Goal: Task Accomplishment & Management: Manage account settings

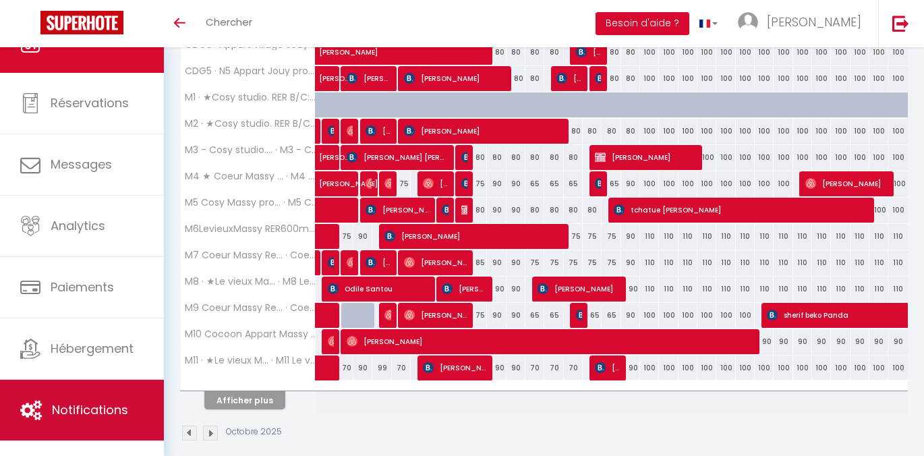
scroll to position [18, 0]
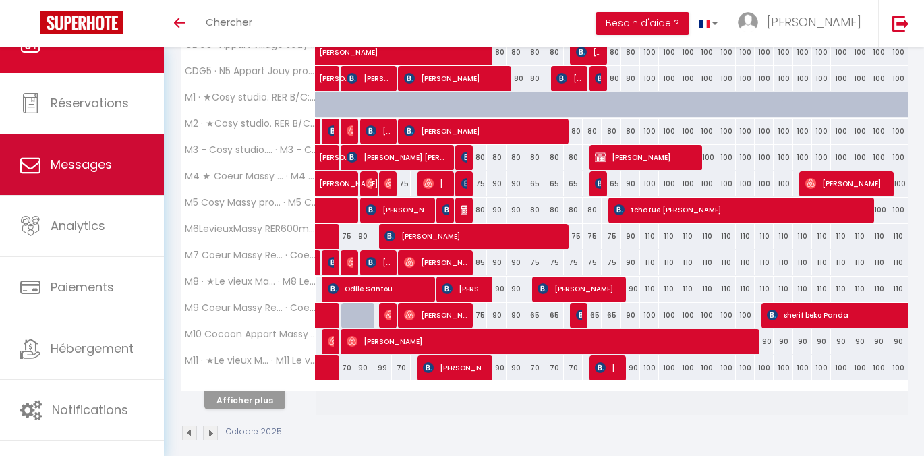
click at [113, 189] on link "Messages" at bounding box center [82, 164] width 164 height 61
select select "message"
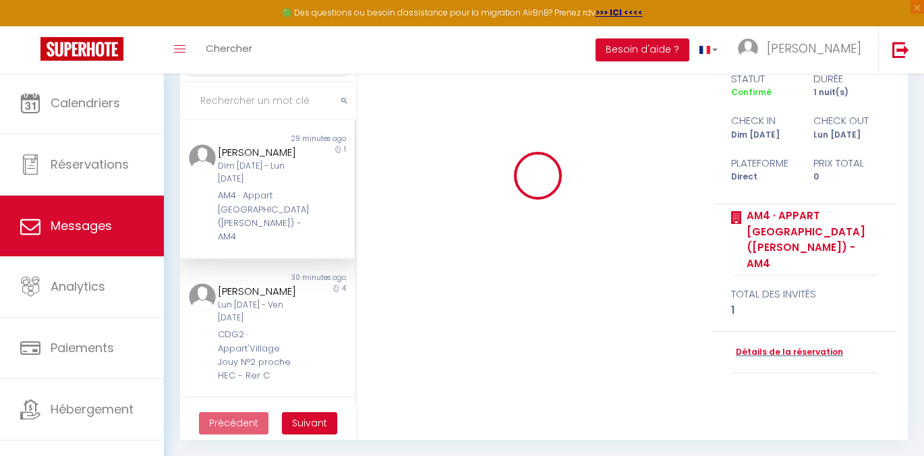
click at [88, 213] on link "Messages" at bounding box center [82, 226] width 164 height 61
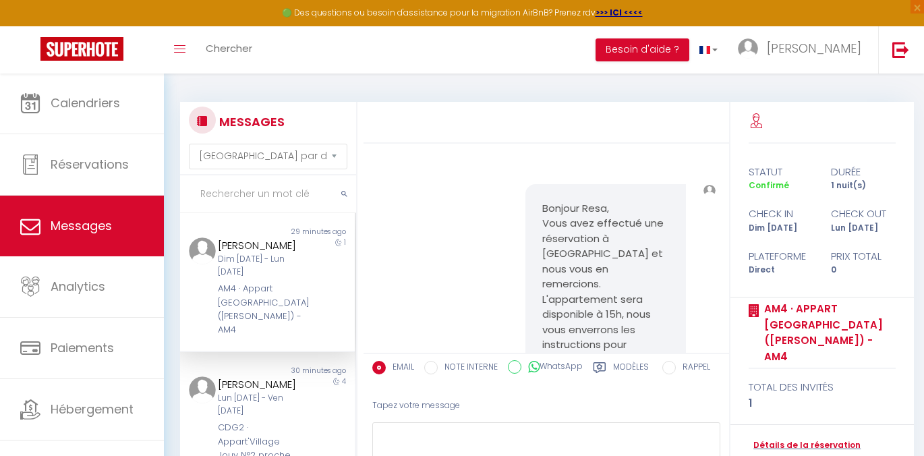
scroll to position [170, 0]
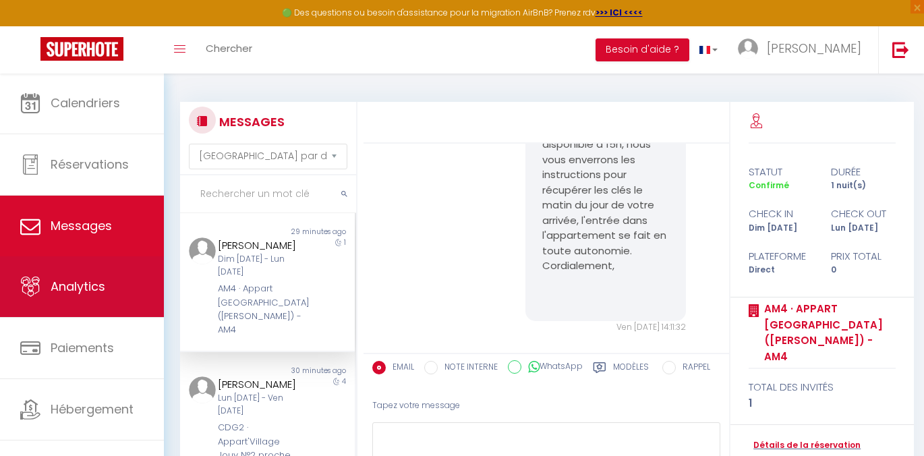
click at [51, 278] on span "Analytics" at bounding box center [78, 286] width 55 height 17
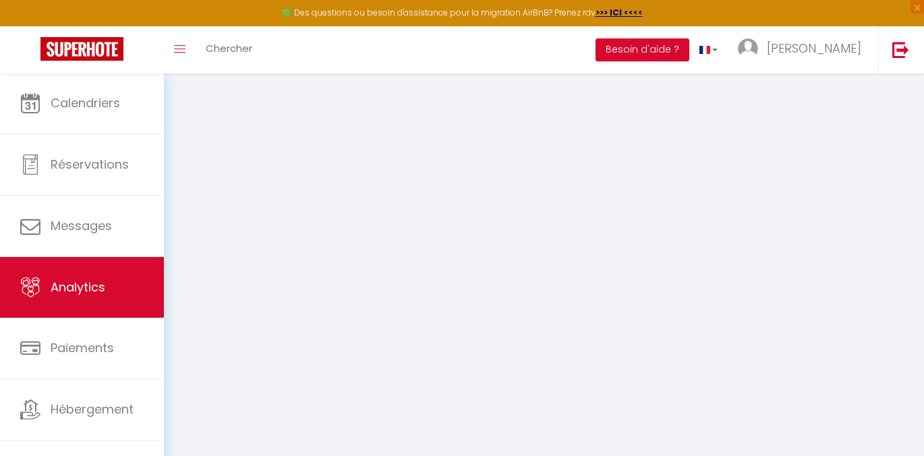
select select "2025"
select select "10"
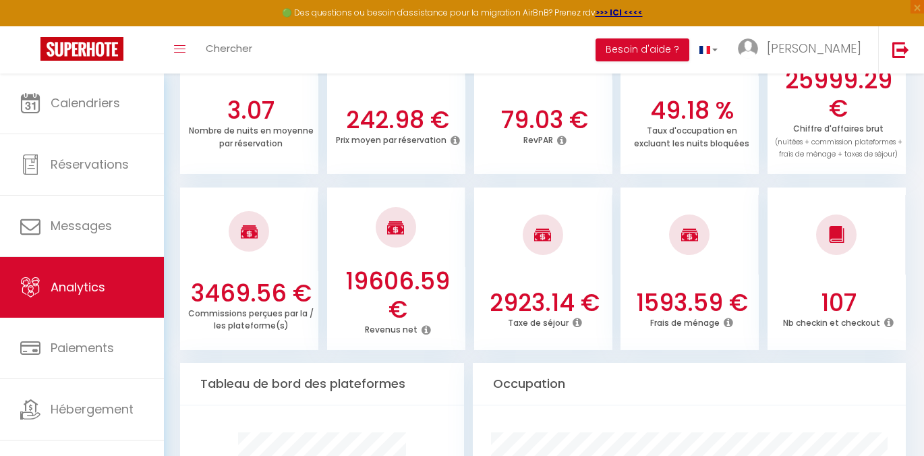
scroll to position [462, 0]
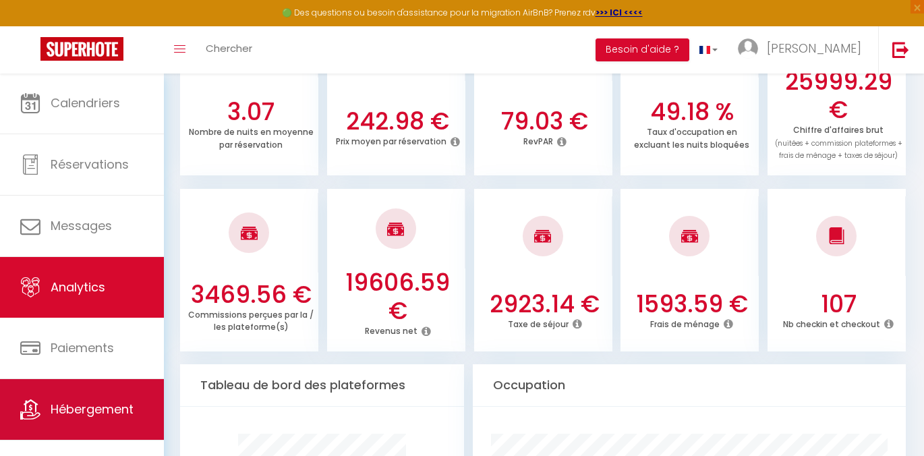
click at [114, 400] on link "Hébergement" at bounding box center [82, 409] width 164 height 61
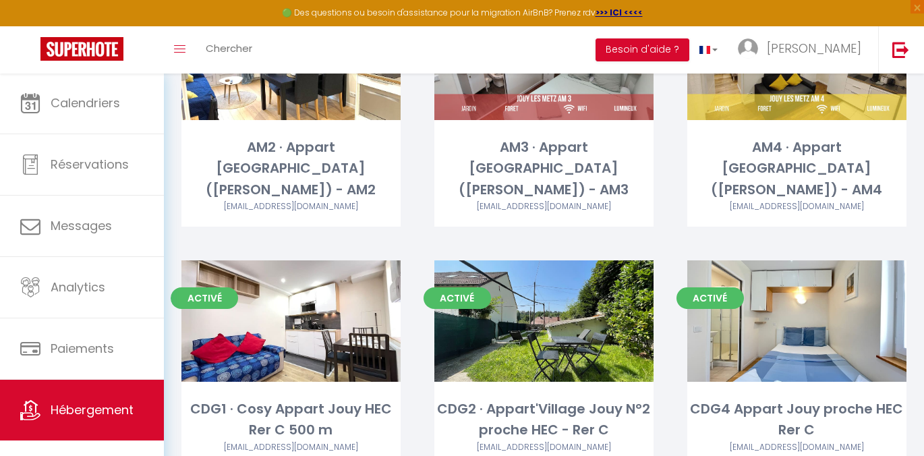
scroll to position [221, 0]
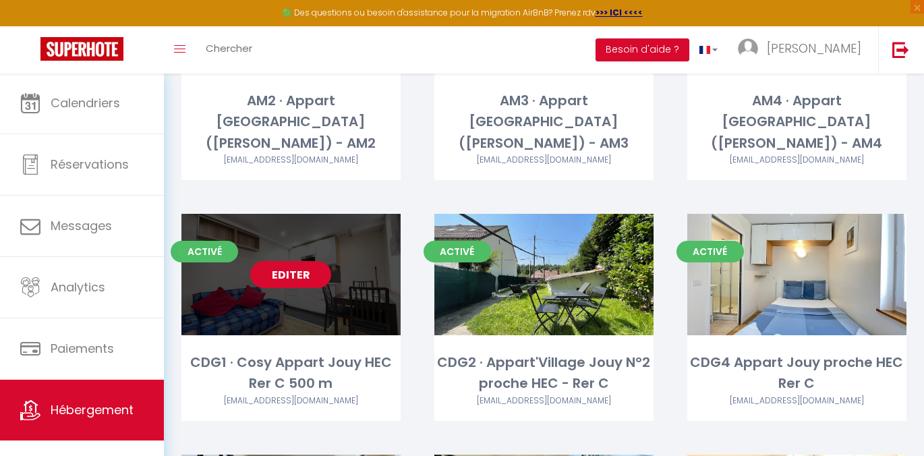
click at [273, 261] on link "Editer" at bounding box center [290, 274] width 81 height 27
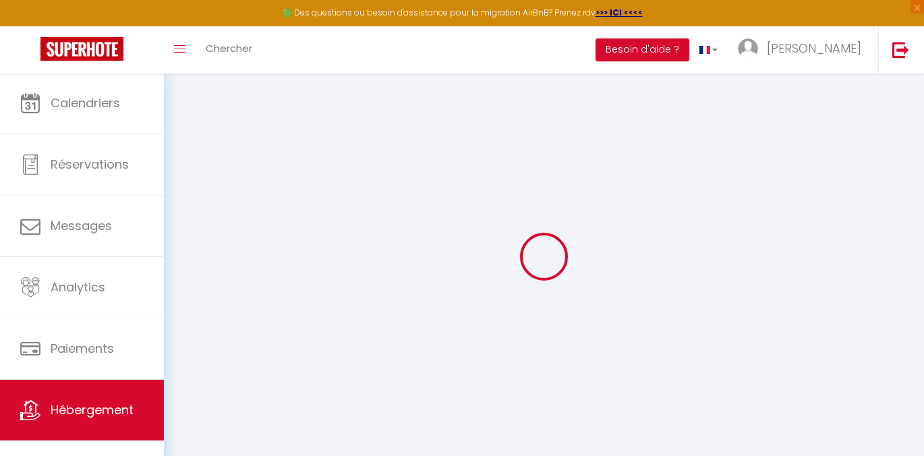
select select
select select "15:00"
select select "23:00"
select select "11:00"
select select "30"
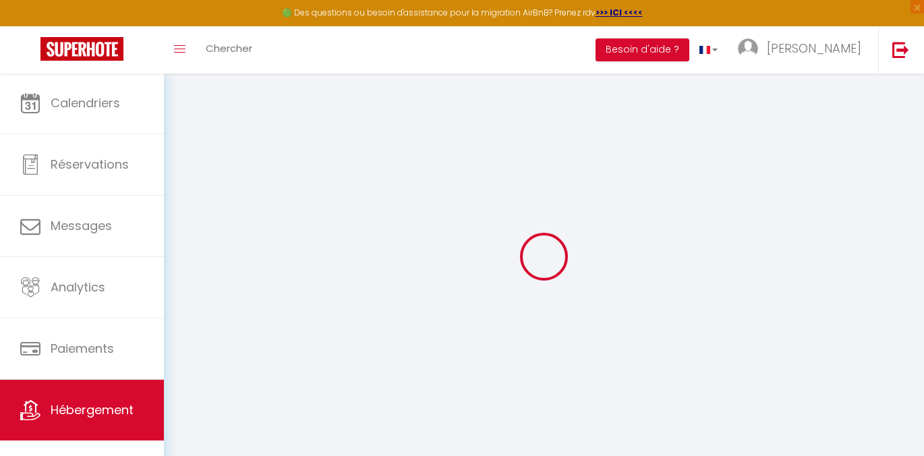
select select "120"
select select
checkbox input "false"
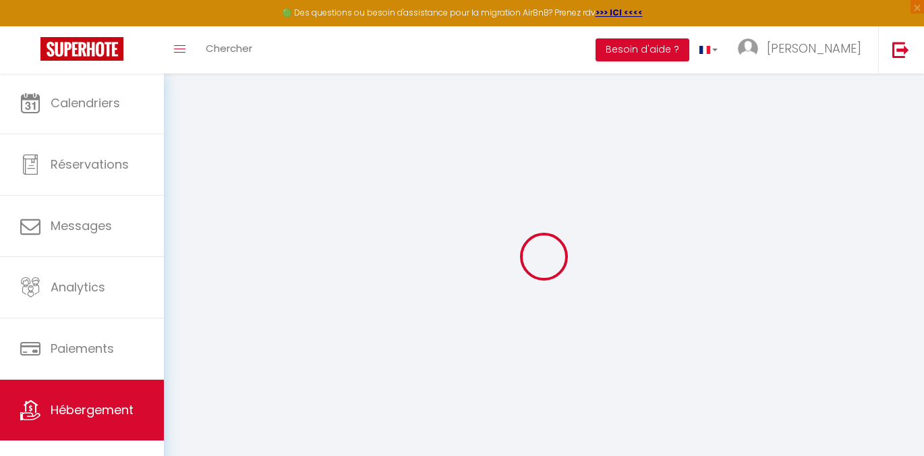
checkbox input "false"
select select
checkbox input "false"
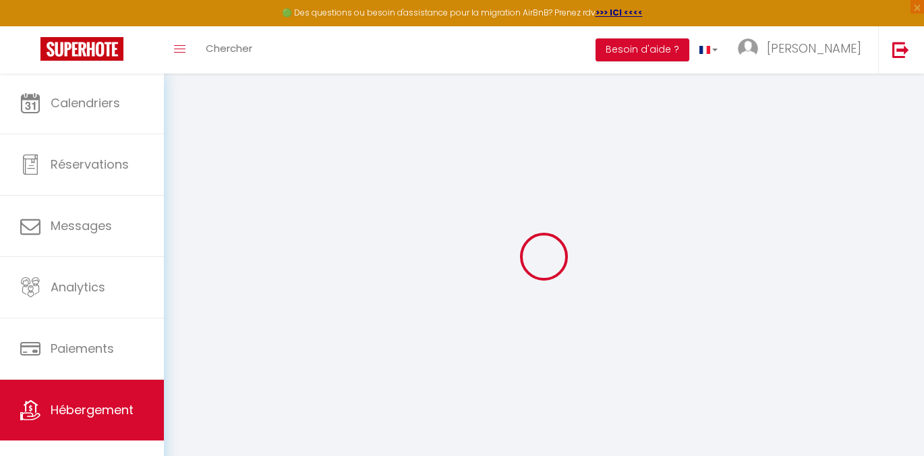
checkbox input "false"
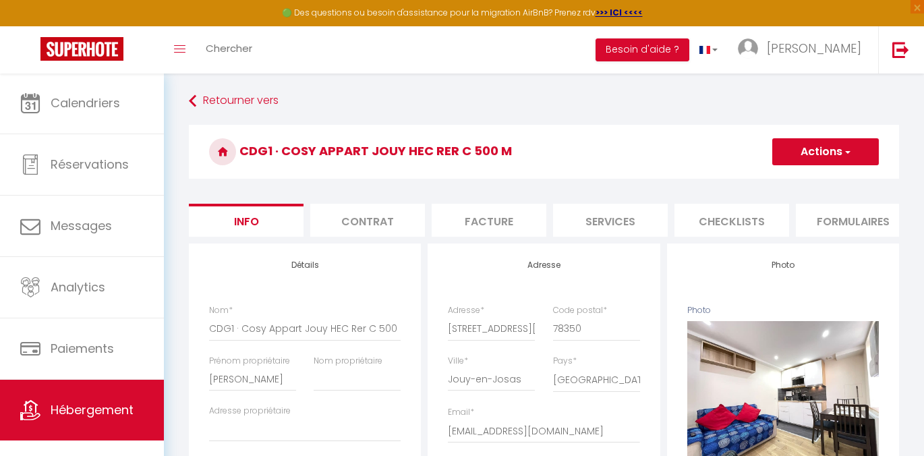
select select
checkbox input "false"
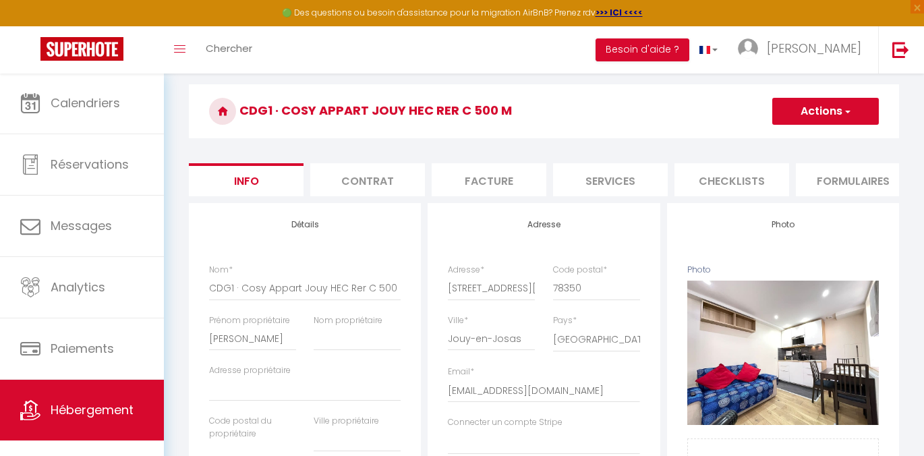
scroll to position [44, 0]
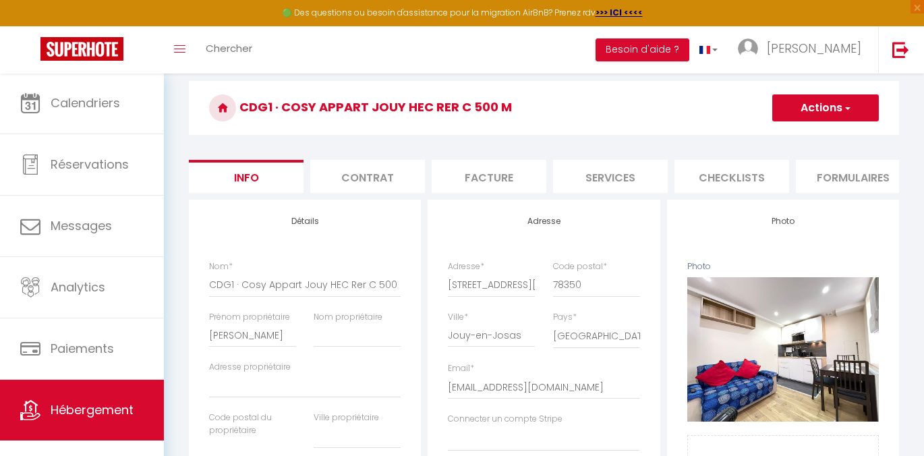
click at [596, 173] on li "Services" at bounding box center [610, 176] width 115 height 33
select select
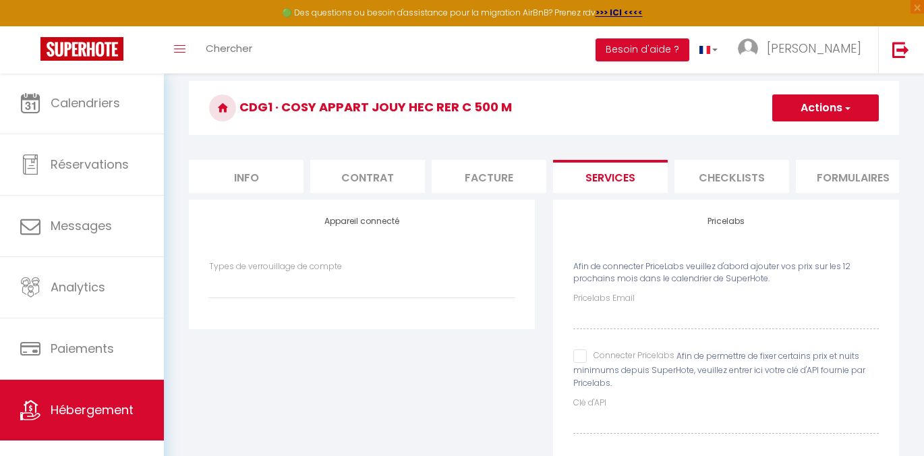
click at [575, 363] on input "Connecter Pricelabs" at bounding box center [623, 355] width 101 height 13
checkbox input "true"
select select
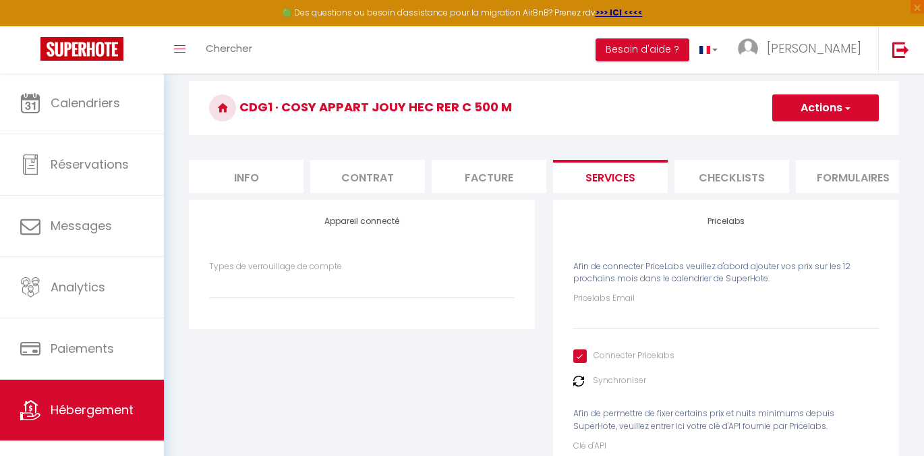
click at [624, 304] on label "Pricelabs Email" at bounding box center [603, 298] width 61 height 13
click at [624, 305] on input "Pricelabs Email" at bounding box center [726, 317] width 306 height 24
click at [616, 305] on label "Pricelabs Email" at bounding box center [603, 298] width 61 height 13
click at [616, 309] on input "Pricelabs Email" at bounding box center [726, 317] width 306 height 24
type input "c"
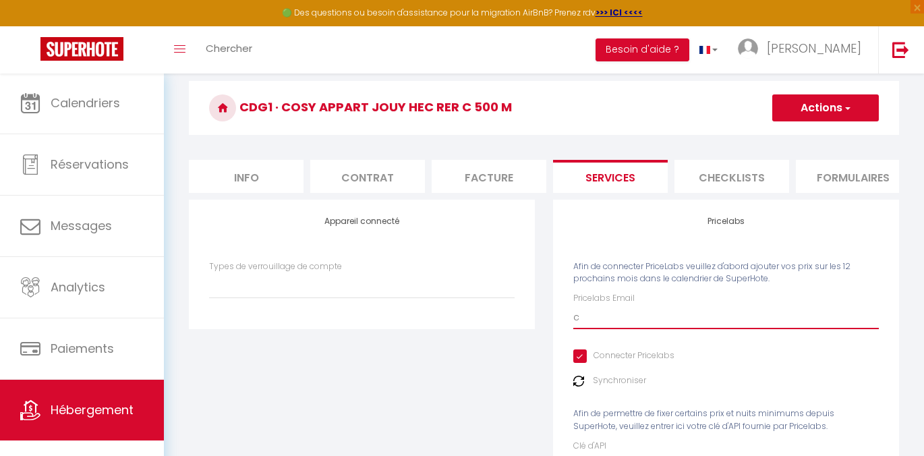
select select
type input "cha"
select select
type input "char"
select select
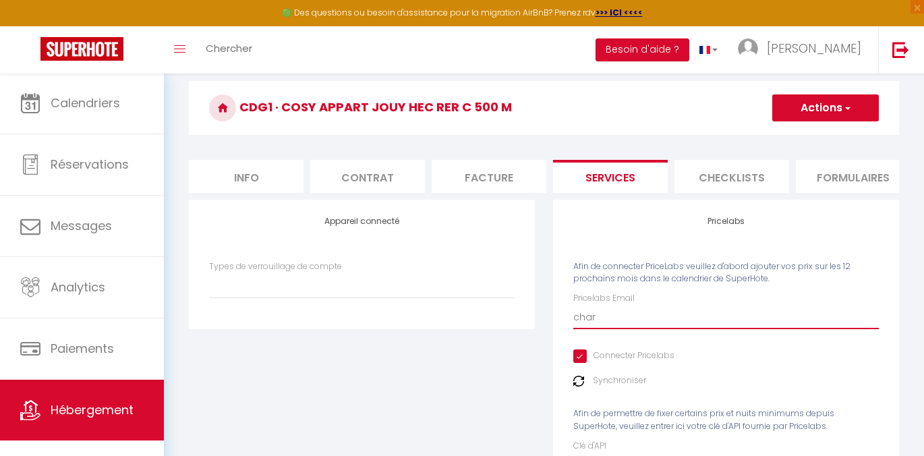
type input "charl"
select select
type input "charle"
select select
type input "[PERSON_NAME]"
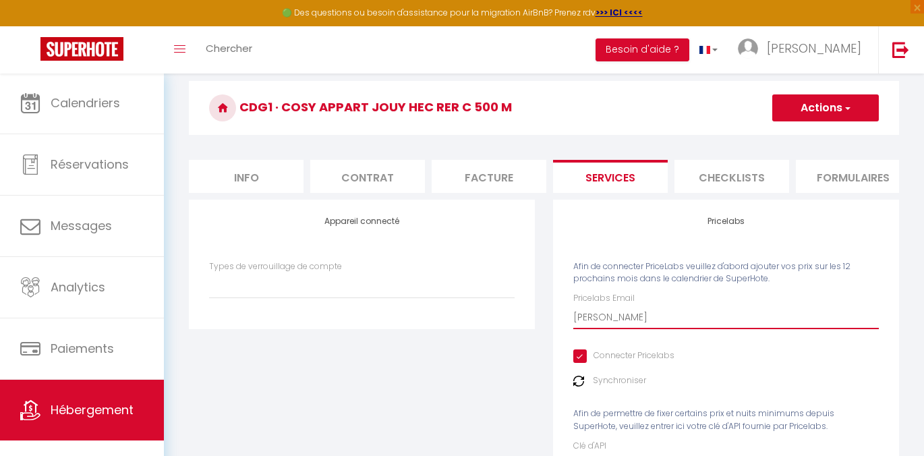
select select
type input "[PERSON_NAME]."
select select
type input "[PERSON_NAME].i"
select select
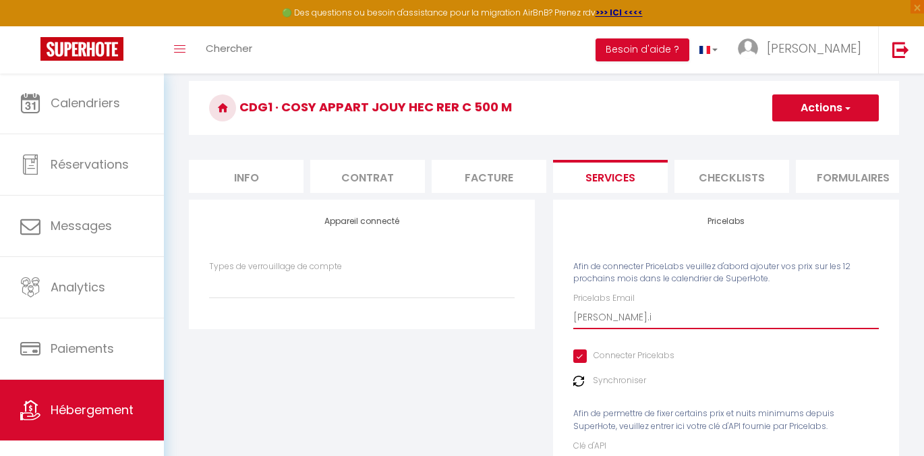
type input "[DOMAIN_NAME]"
select select
type input "[PERSON_NAME].ind"
select select
type input "[PERSON_NAME].indu"
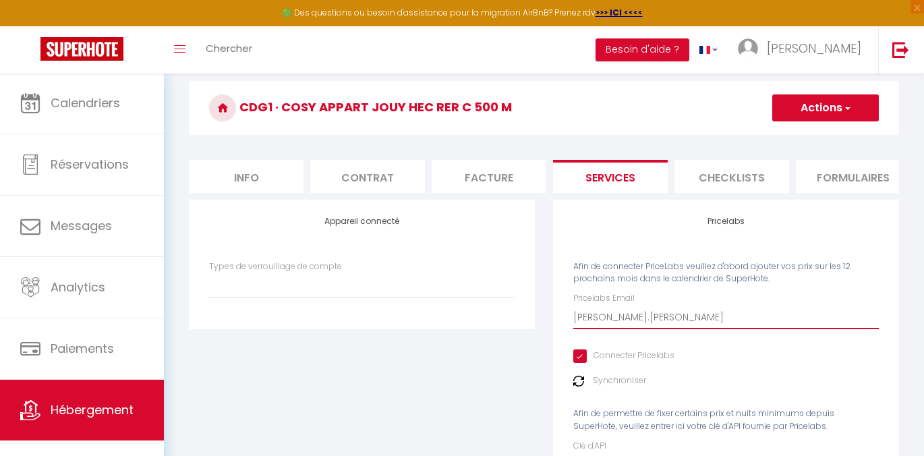
select select
type input "[PERSON_NAME].indun"
select select
type input "[PERSON_NAME].induni@"
select select
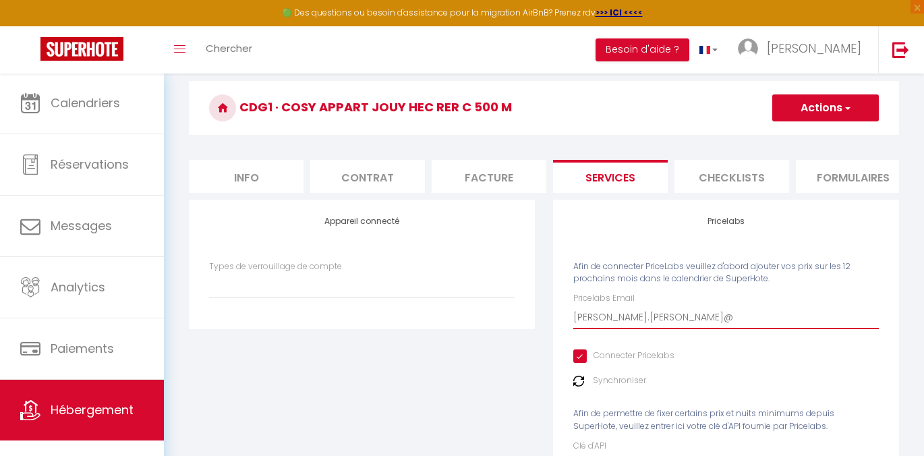
type input "[PERSON_NAME]"
select select
type input "[PERSON_NAME]"
select select
type input "[PERSON_NAME]"
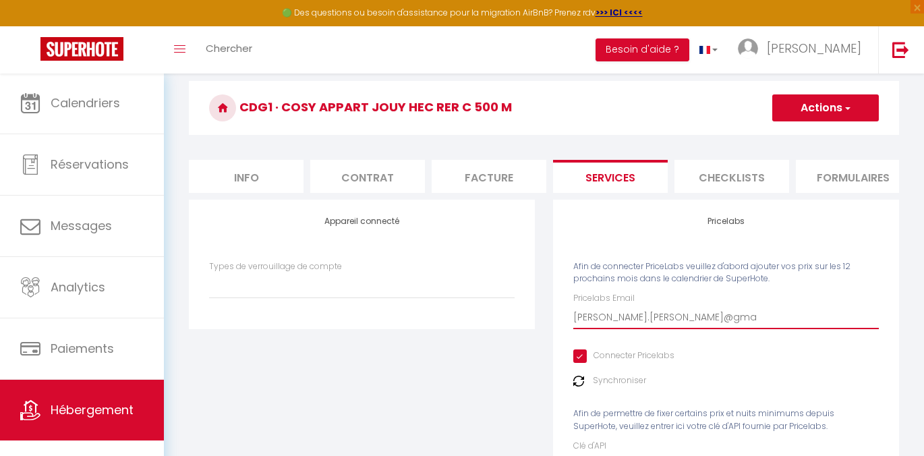
select select
type input "[PERSON_NAME]"
select select
type input "[PERSON_NAME]"
select select
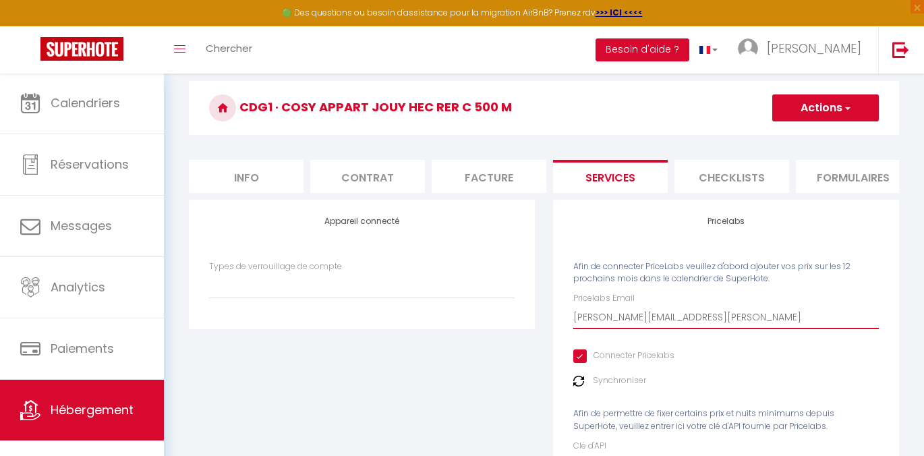
type input "[PERSON_NAME]."
select select
type input "[PERSON_NAME]"
select select
type input "[PERSON_NAME][EMAIL_ADDRESS][DOMAIN_NAME]"
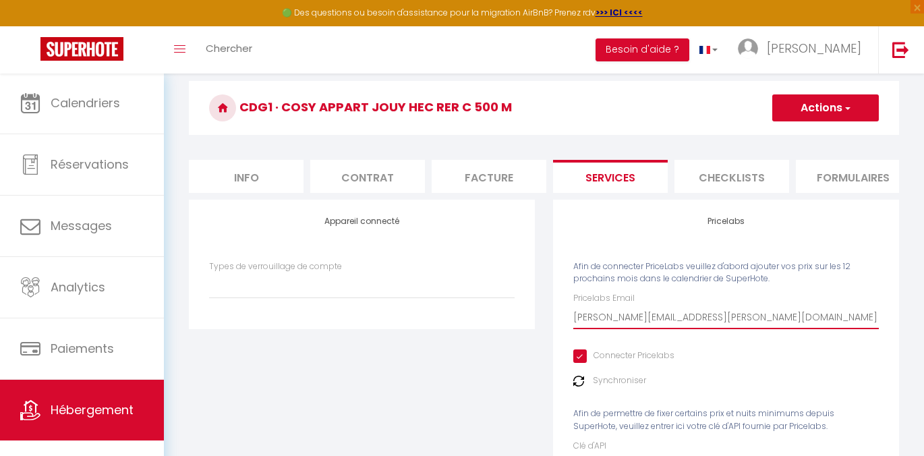
select select
type input "[PERSON_NAME][EMAIL_ADDRESS][DOMAIN_NAME]"
click at [807, 111] on button "Actions" at bounding box center [825, 107] width 107 height 27
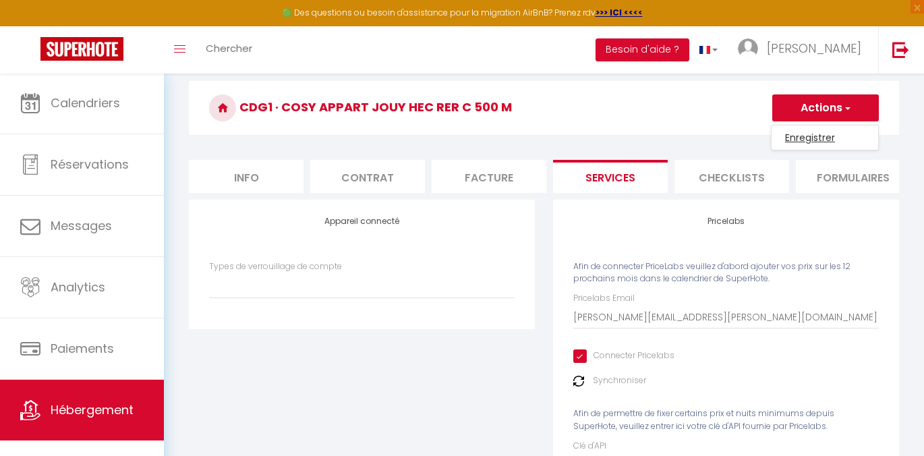
click at [782, 142] on link "Enregistrer" at bounding box center [825, 138] width 107 height 18
click at [270, 177] on li "Info" at bounding box center [246, 176] width 115 height 33
select select
checkbox input "false"
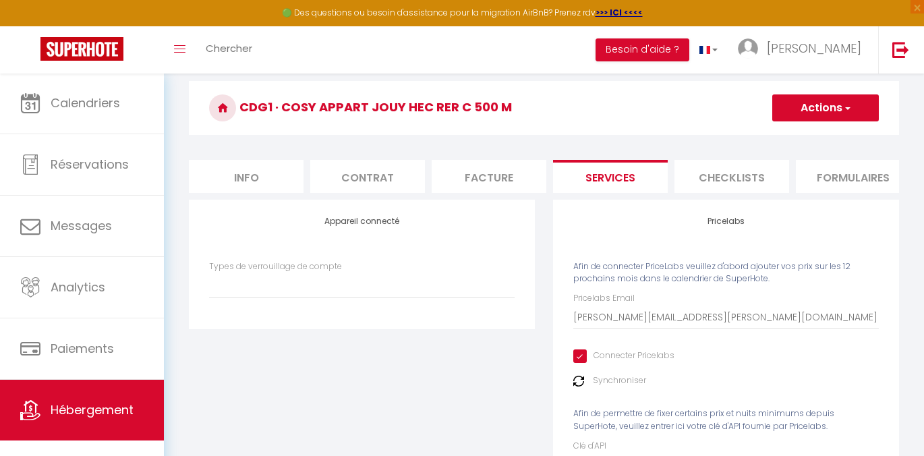
checkbox input "false"
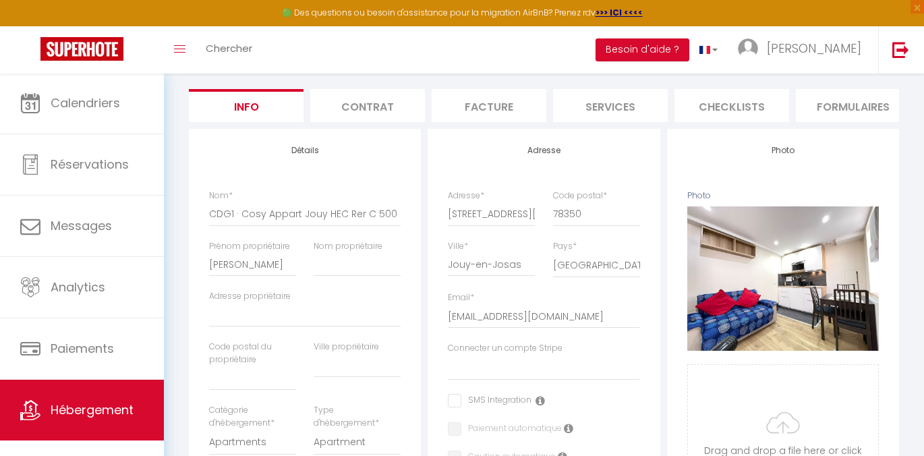
scroll to position [114, 0]
click at [699, 123] on li "Checklists" at bounding box center [731, 106] width 115 height 33
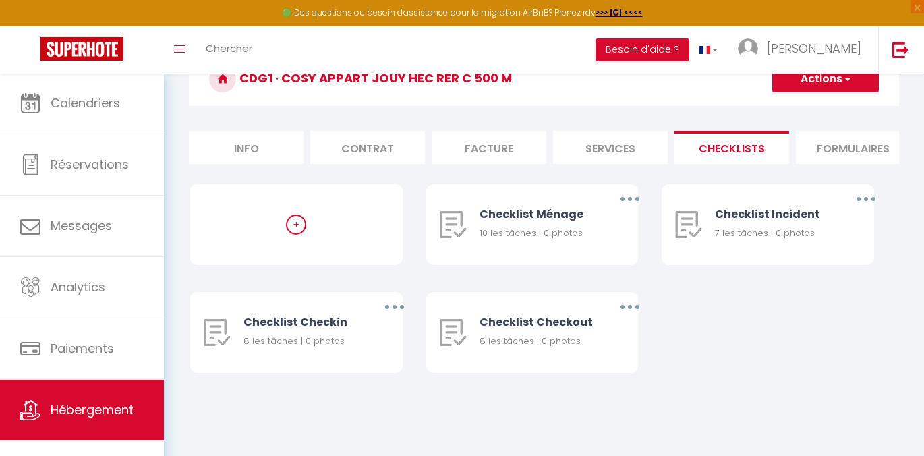
scroll to position [0, 504]
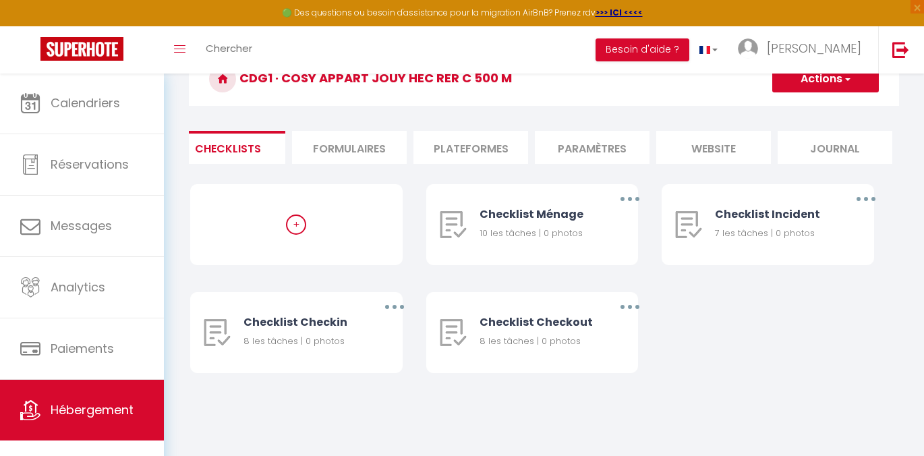
click at [695, 153] on li "website" at bounding box center [713, 147] width 115 height 33
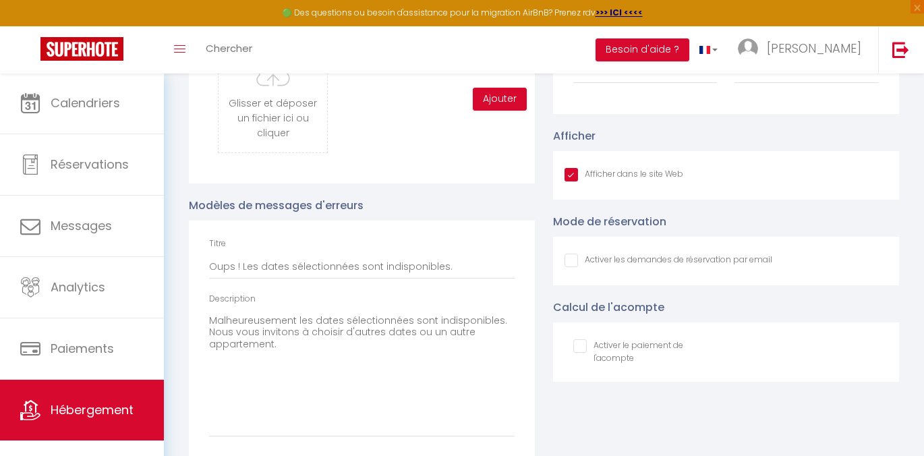
scroll to position [1392, 0]
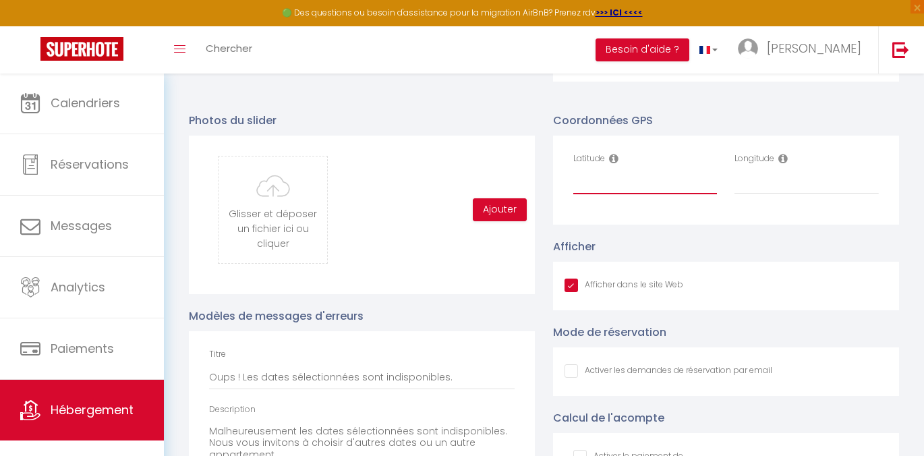
click at [581, 194] on input "Latitude" at bounding box center [645, 182] width 144 height 24
click at [42, 420] on link "Hébergement" at bounding box center [82, 410] width 164 height 61
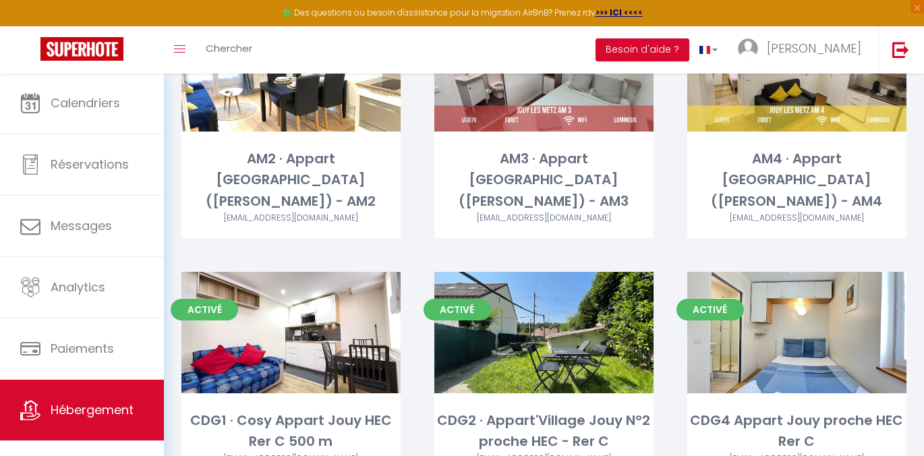
scroll to position [179, 0]
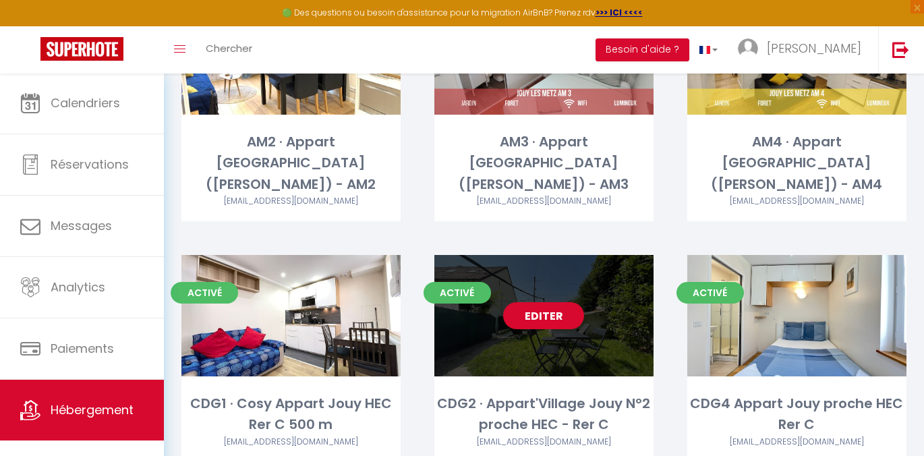
click at [536, 302] on link "Editer" at bounding box center [543, 315] width 81 height 27
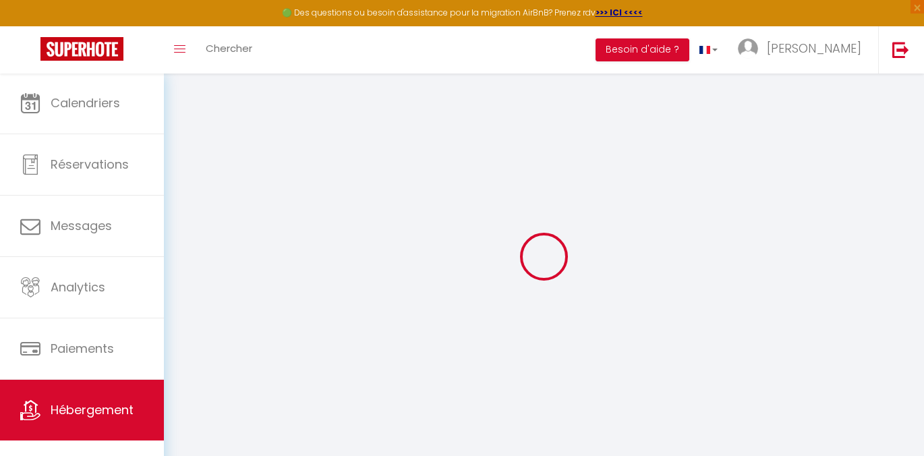
select select
checkbox input "false"
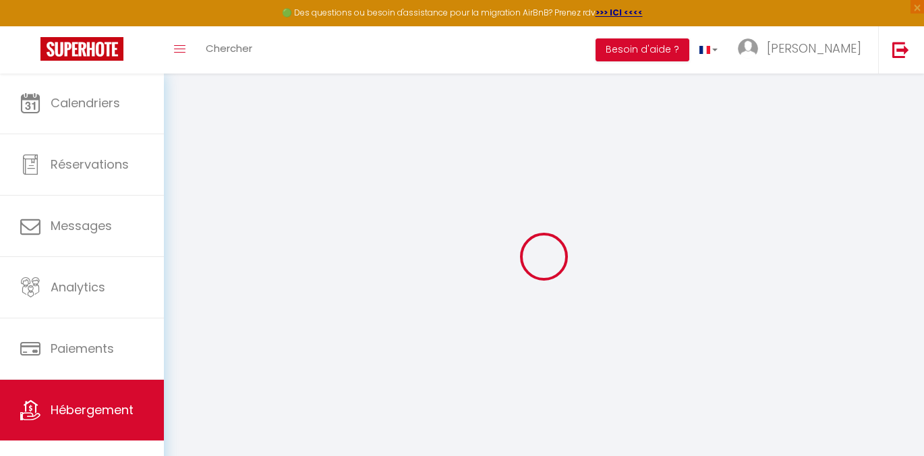
select select
checkbox input "false"
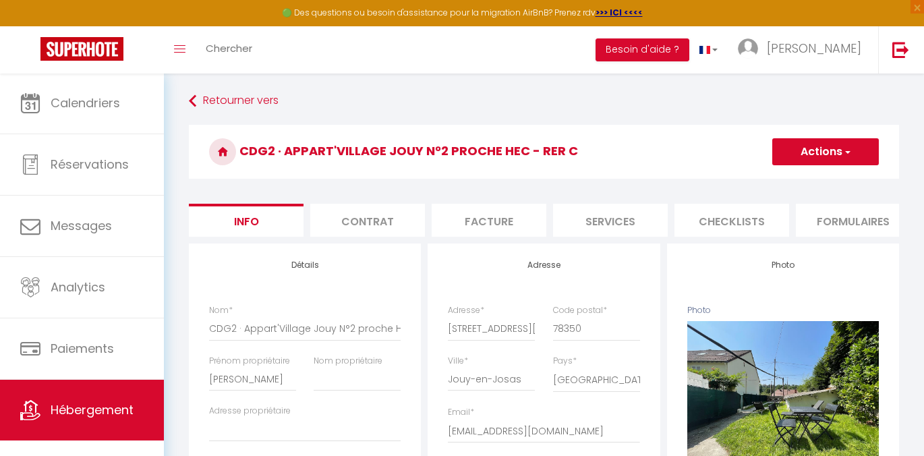
select select
checkbox input "false"
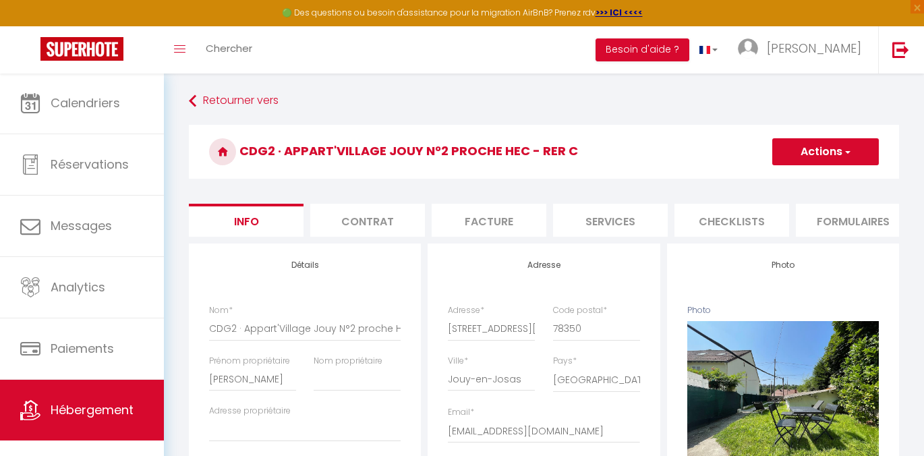
scroll to position [0, 504]
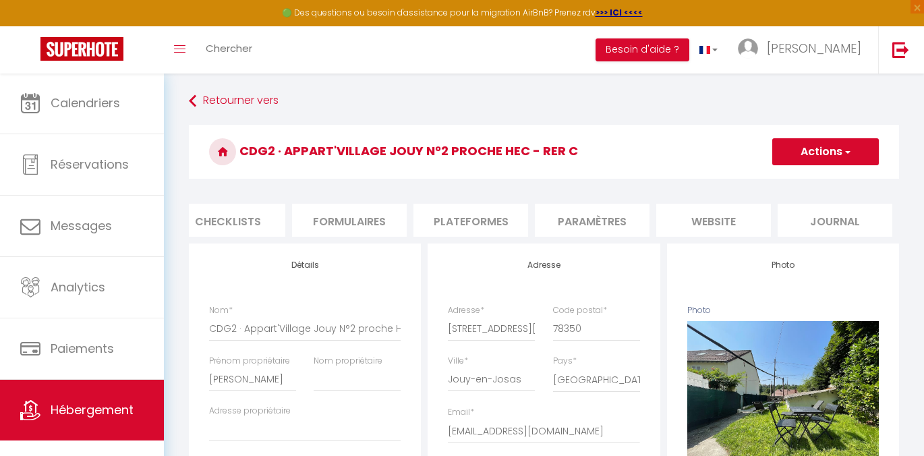
click at [734, 220] on li "website" at bounding box center [713, 220] width 115 height 33
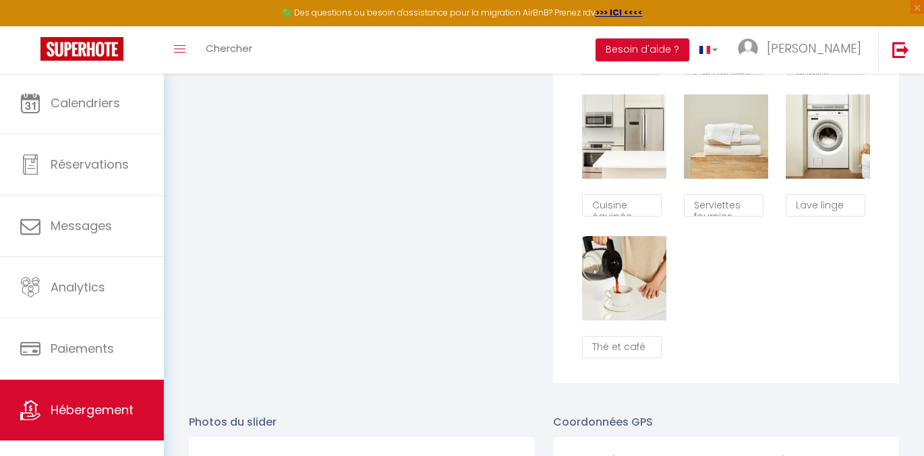
scroll to position [1350, 0]
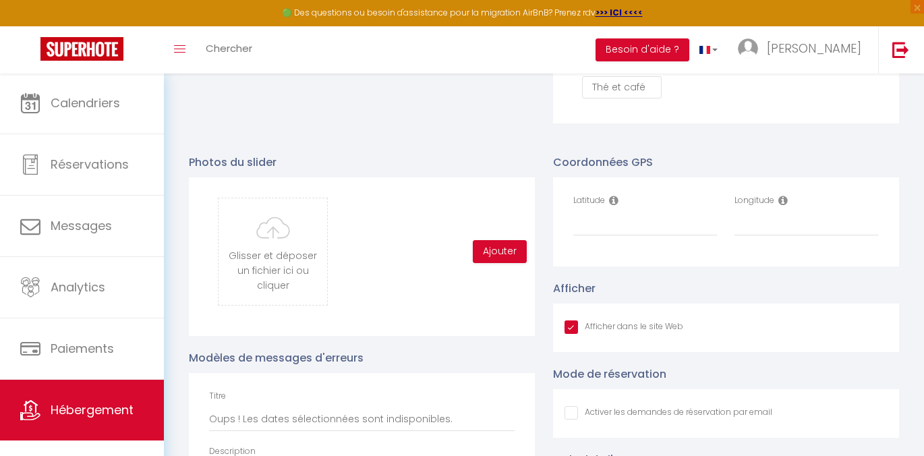
click at [47, 432] on link "Hébergement" at bounding box center [82, 410] width 164 height 61
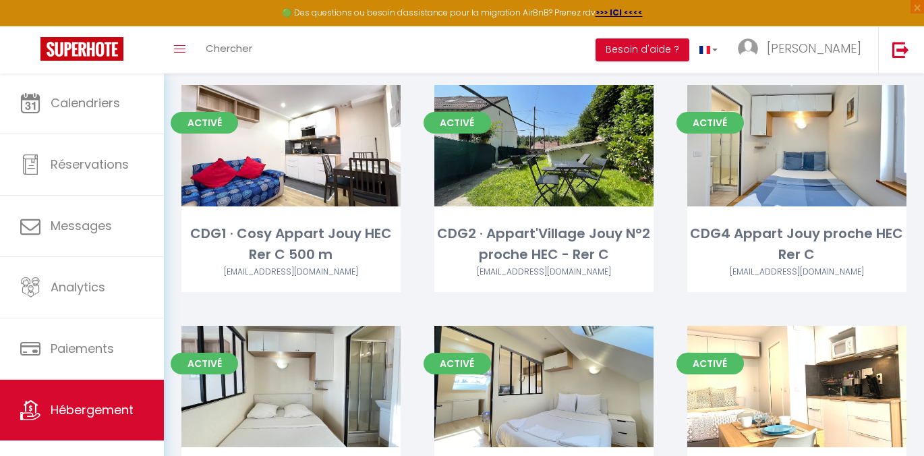
scroll to position [355, 0]
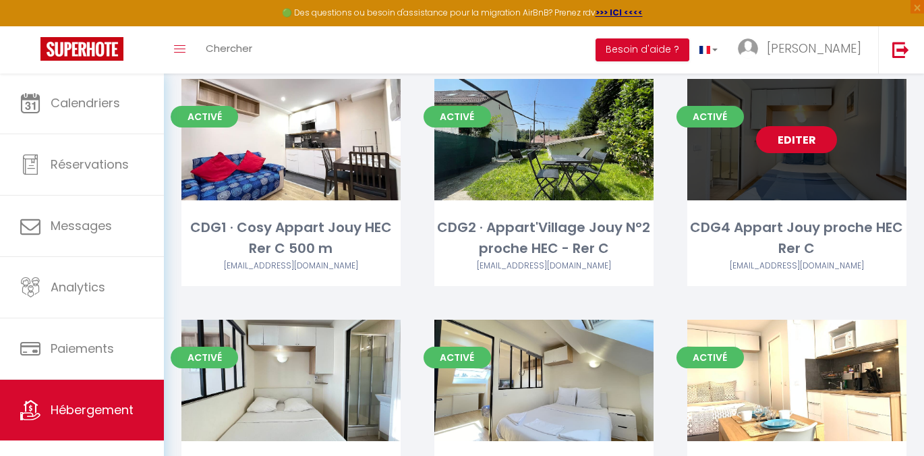
click at [803, 127] on link "Editer" at bounding box center [796, 139] width 81 height 27
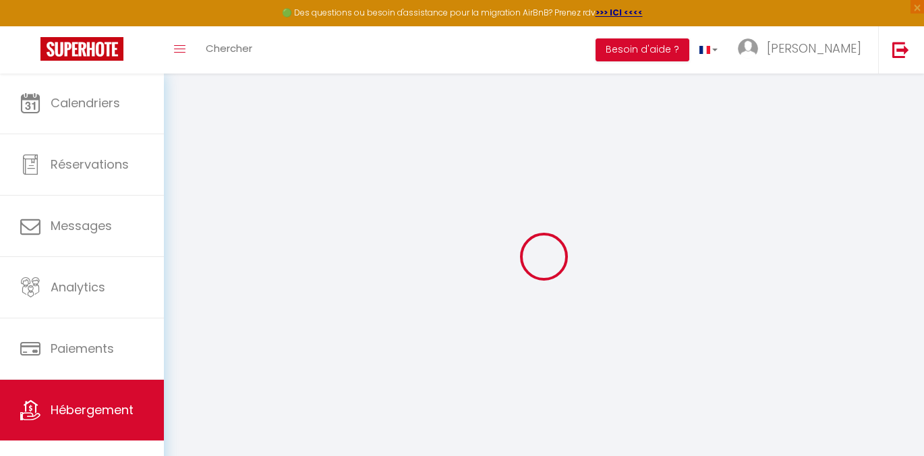
type input "Oups ! Les dates sélectionnées sont indisponibles."
type textarea "Malheureusement les dates sélectionnées sont indisponibles. Nous vous invitons …"
select select
checkbox input "false"
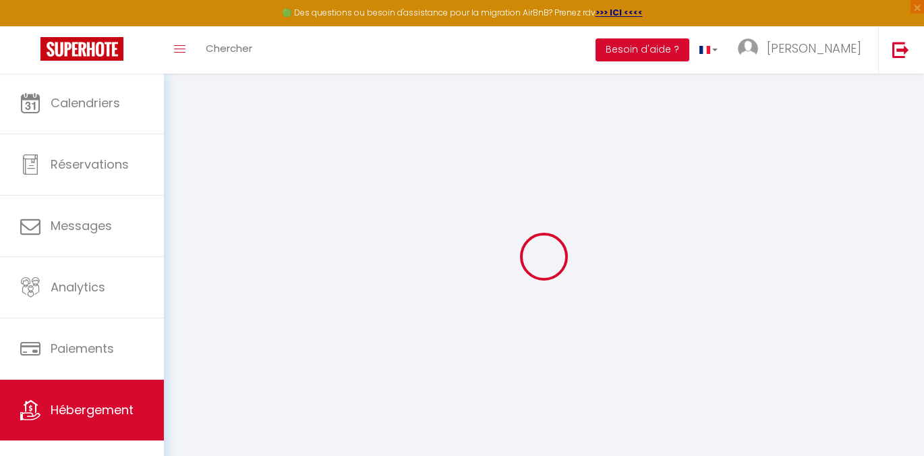
checkbox input "false"
select select
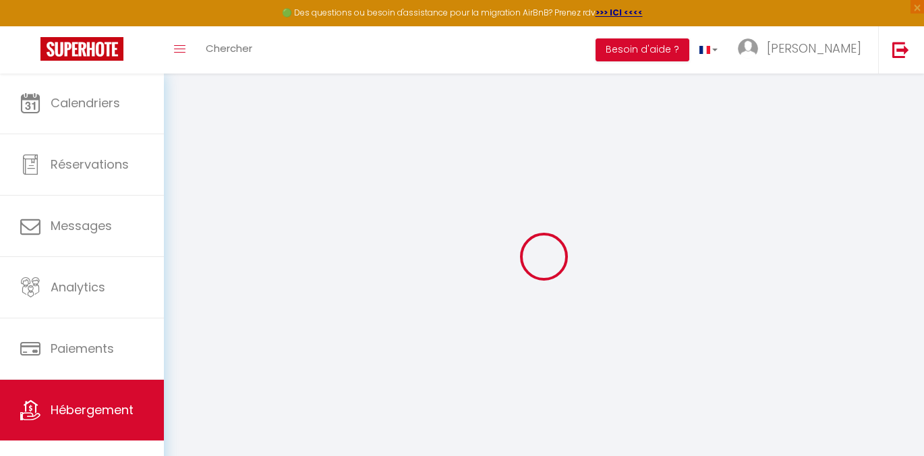
checkbox input "false"
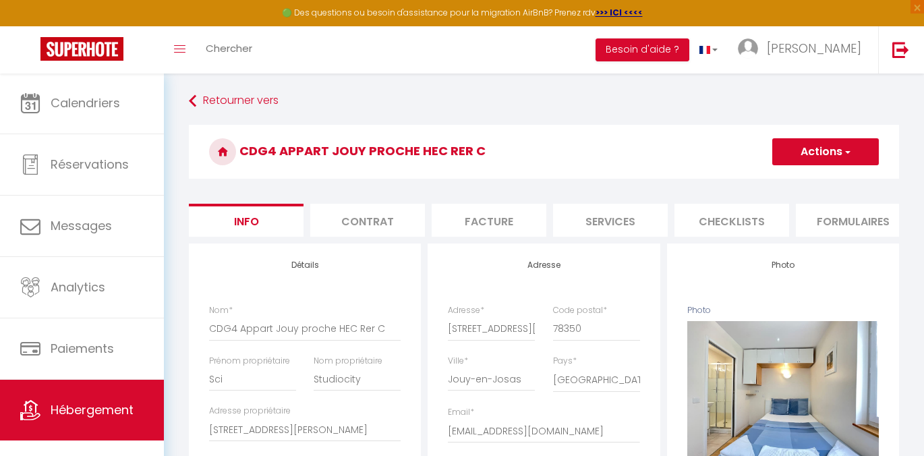
select select
checkbox input "false"
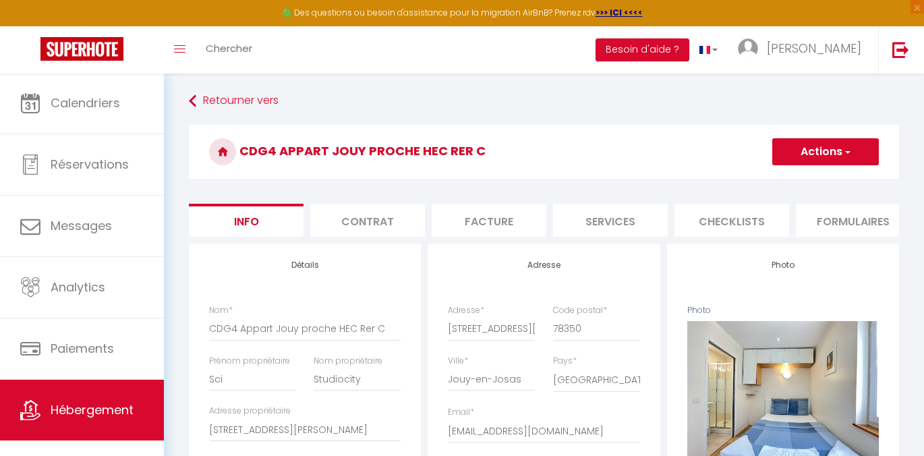
checkbox input "false"
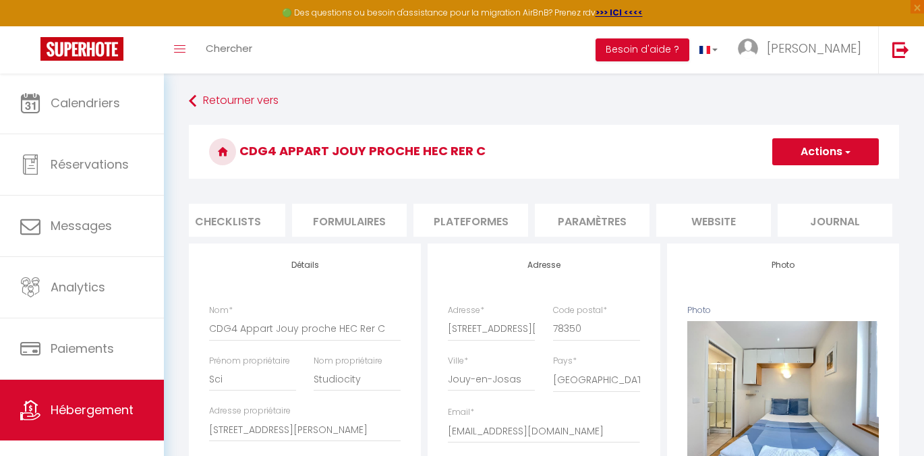
click at [723, 214] on li "website" at bounding box center [713, 220] width 115 height 33
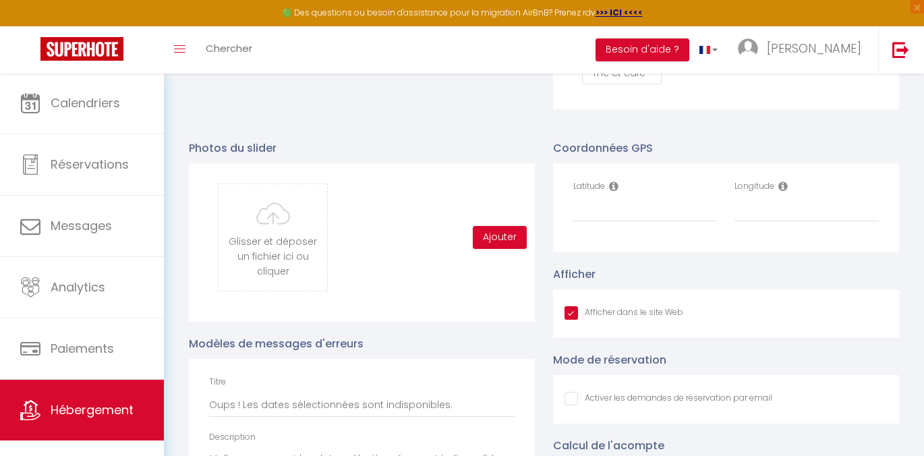
scroll to position [1352, 0]
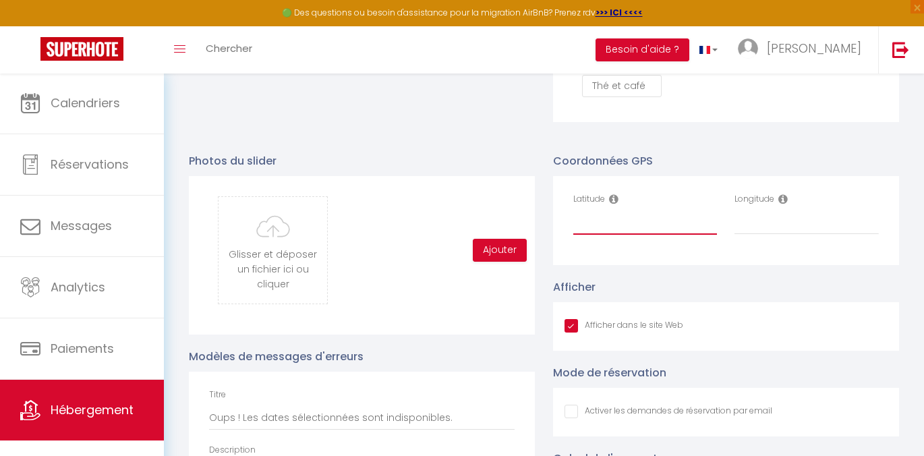
click at [615, 221] on input "Latitude" at bounding box center [645, 222] width 144 height 24
click at [136, 411] on link "Hébergement" at bounding box center [82, 410] width 164 height 61
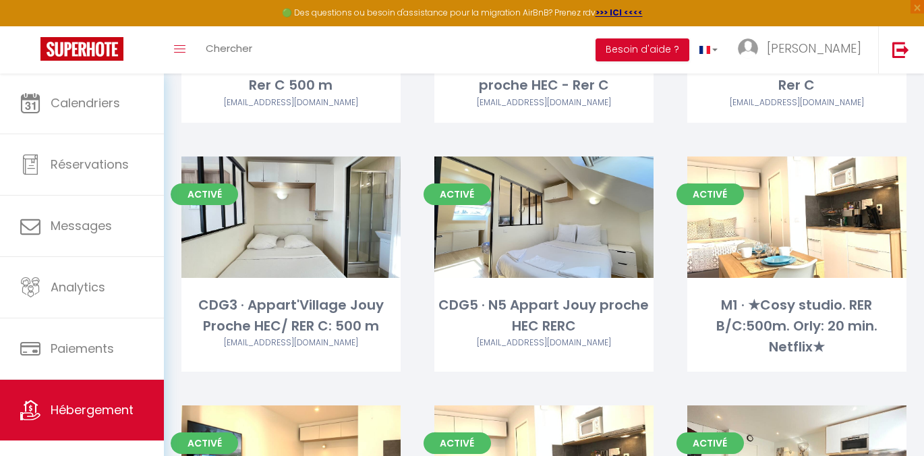
scroll to position [520, 0]
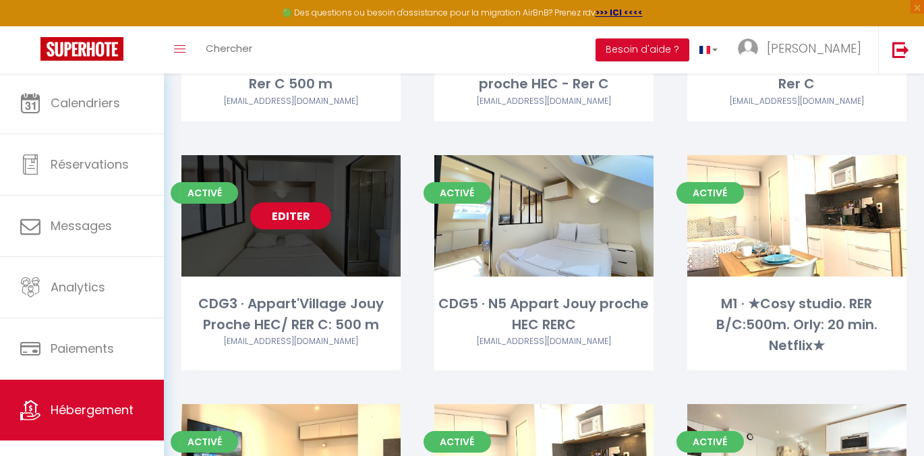
click at [310, 202] on link "Editer" at bounding box center [290, 215] width 81 height 27
click at [305, 202] on link "Editer" at bounding box center [290, 215] width 81 height 27
select select "3"
select select "2"
select select "1"
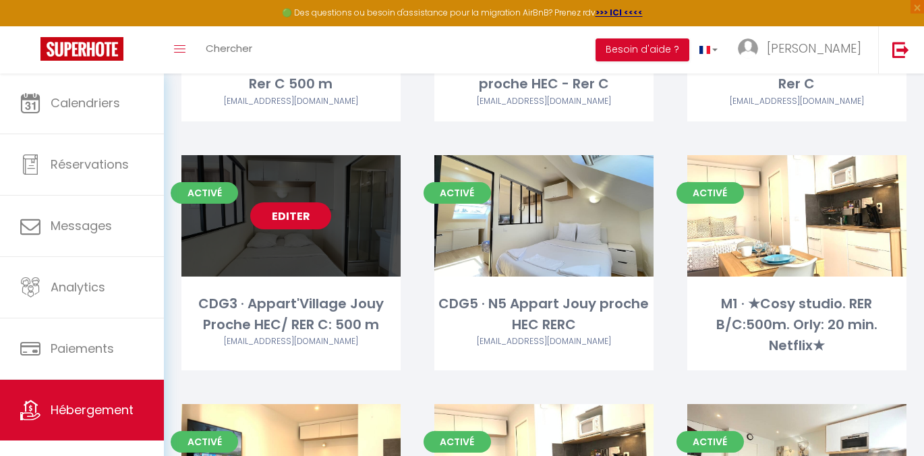
select select "1"
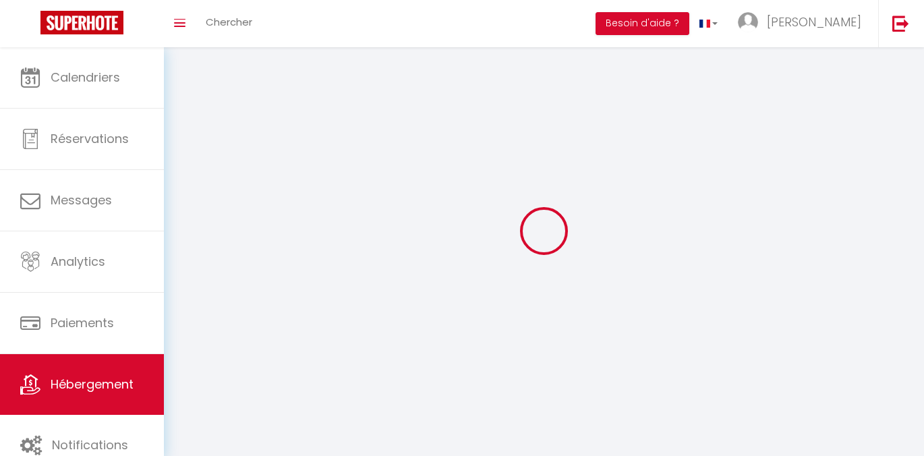
select select
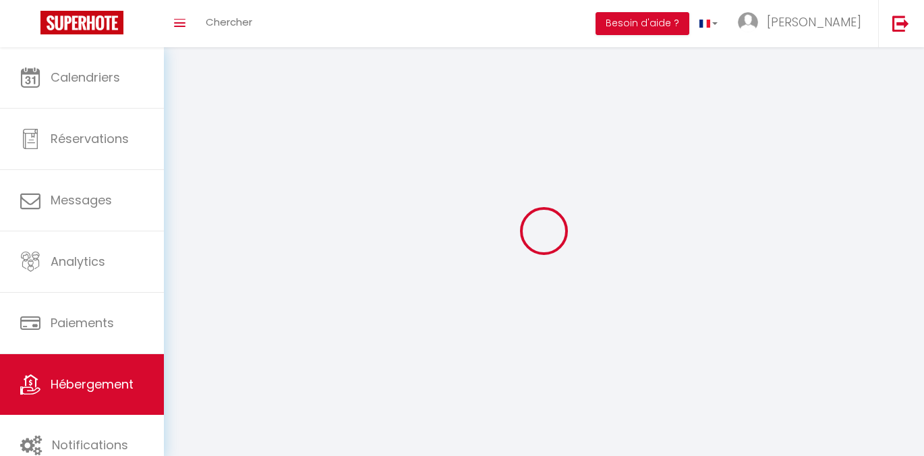
select select
checkbox input "false"
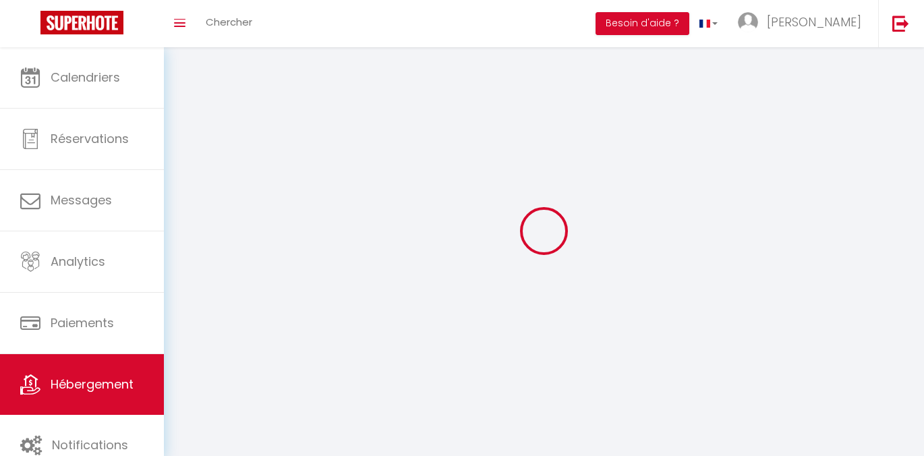
select select
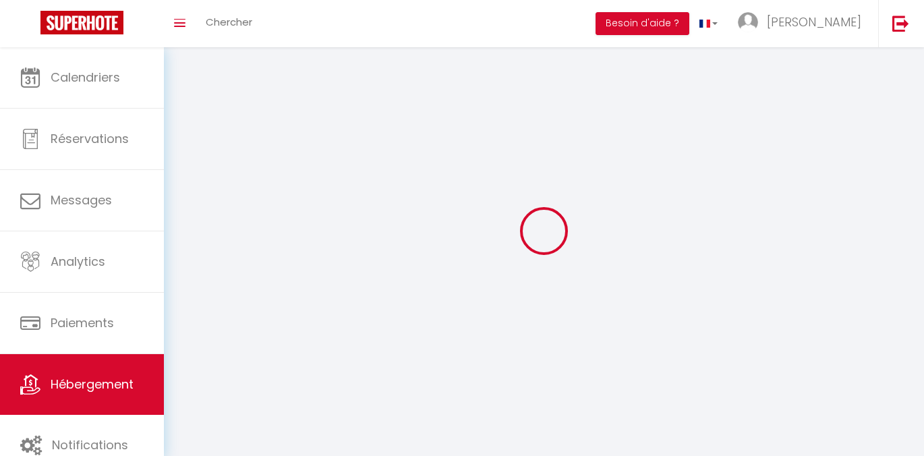
select select
checkbox input "false"
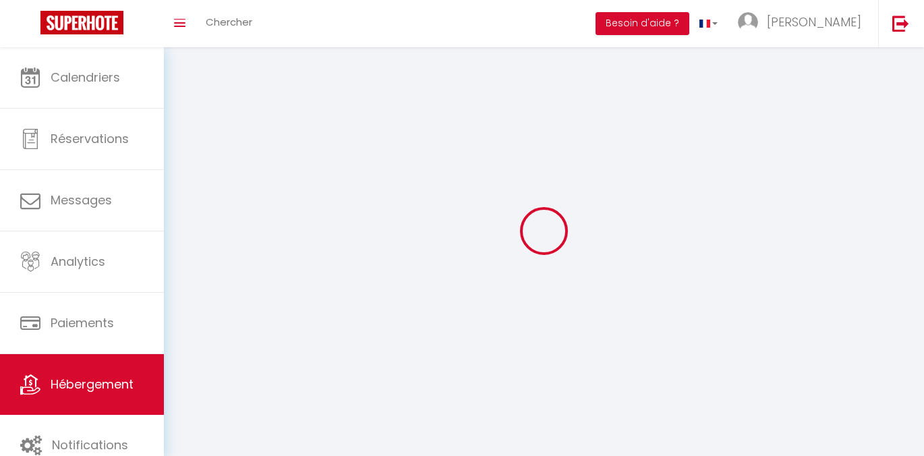
checkbox input "false"
select select
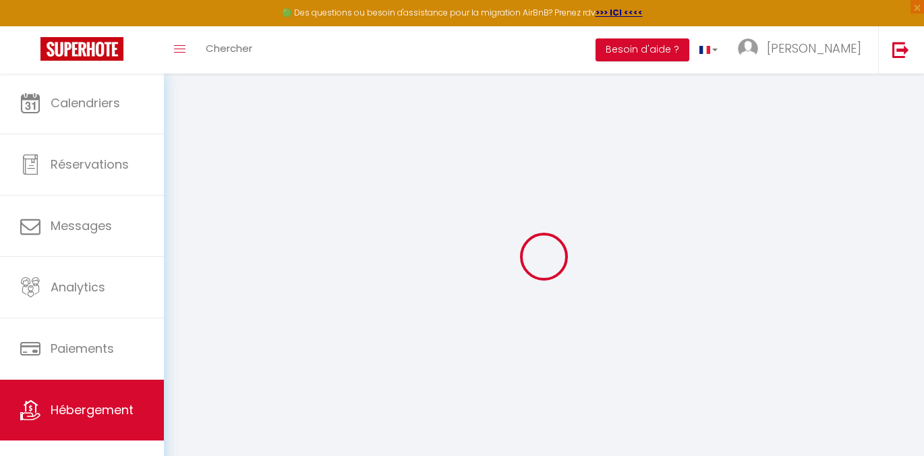
type input "Oups ! Les dates sélectionnées sont indisponibles."
type textarea "Malheureusement les dates sélectionnées sont indisponibles. Nous vous invitons …"
select select
checkbox input "false"
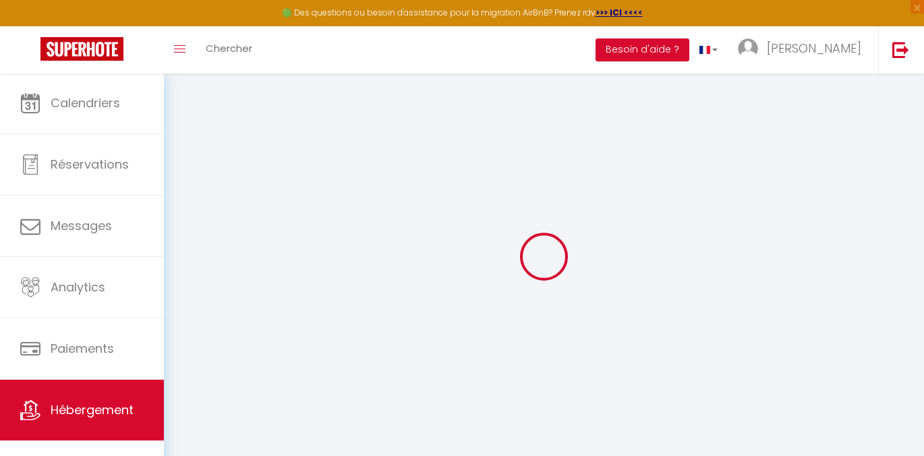
checkbox input "false"
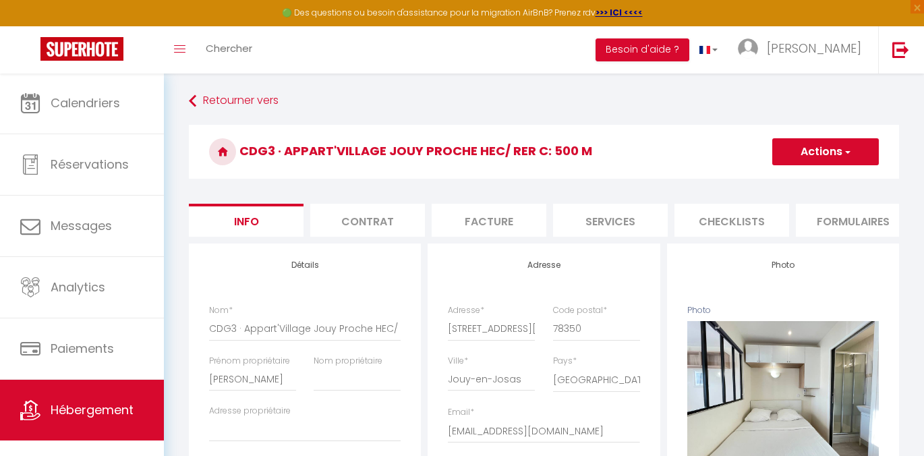
click at [842, 231] on li "Formulaires" at bounding box center [853, 220] width 115 height 33
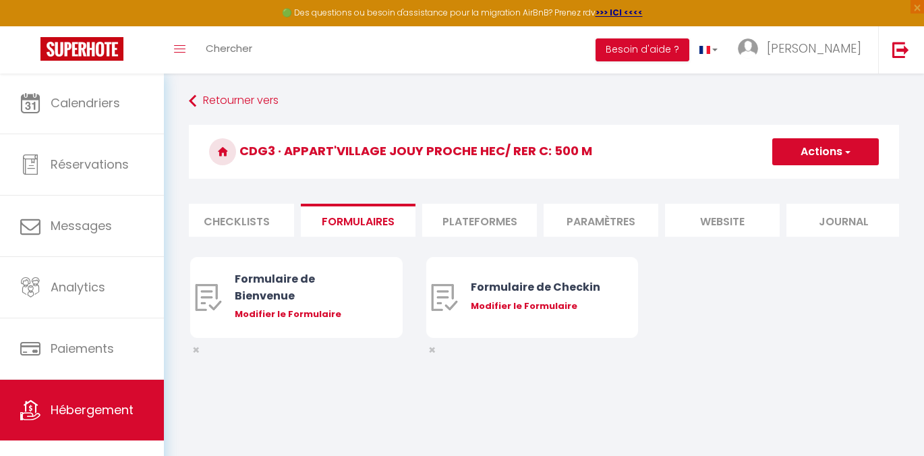
scroll to position [0, 504]
click at [737, 220] on li "website" at bounding box center [713, 220] width 115 height 33
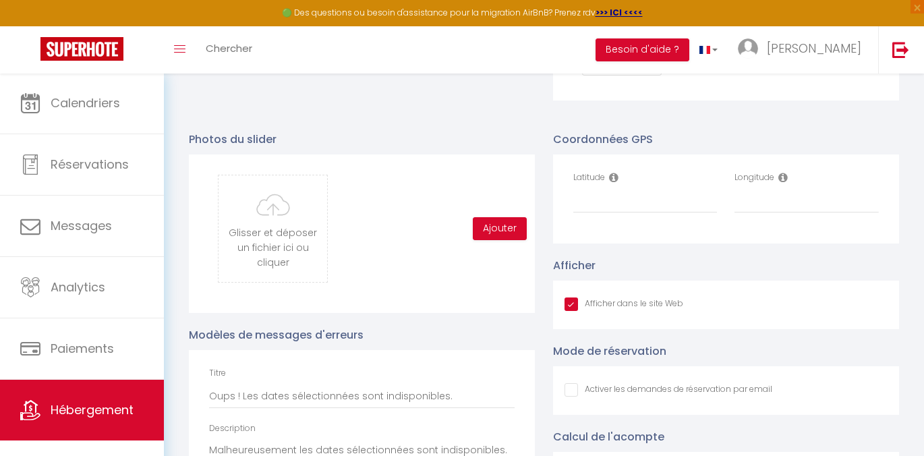
scroll to position [1373, 0]
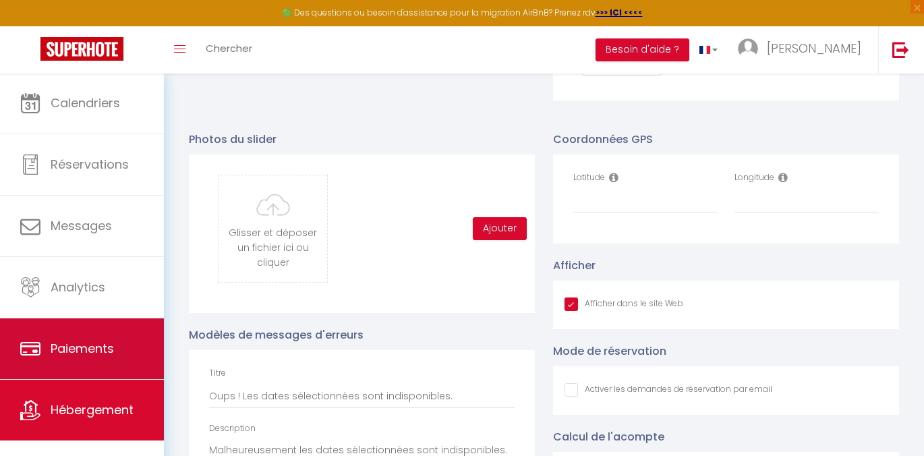
click at [111, 378] on link "Paiements" at bounding box center [82, 348] width 164 height 61
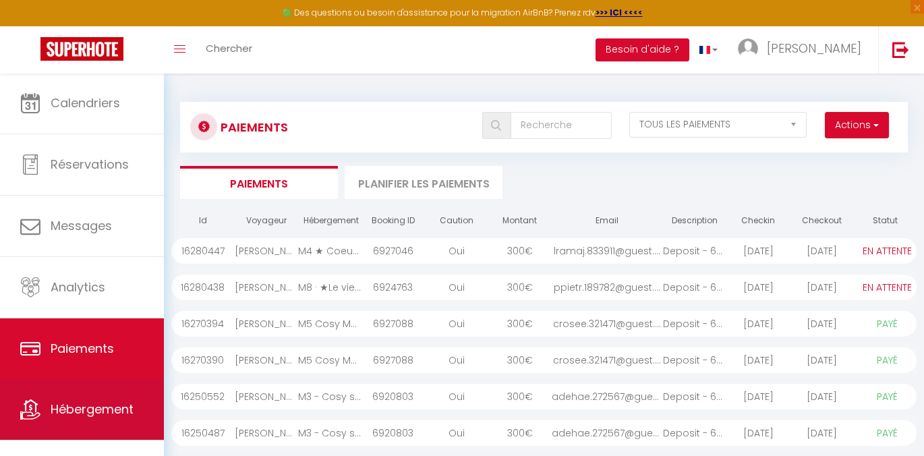
click at [95, 397] on link "Hébergement" at bounding box center [82, 409] width 164 height 61
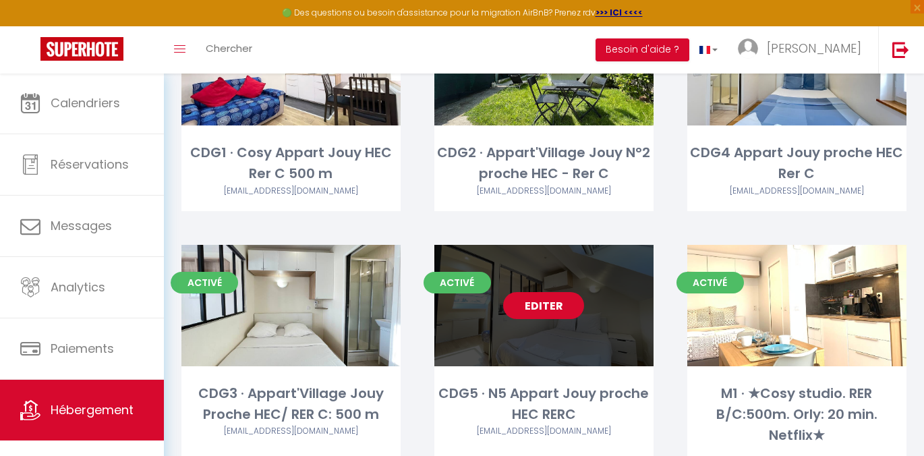
scroll to position [430, 0]
click at [529, 292] on link "Editer" at bounding box center [543, 305] width 81 height 27
select select "3"
select select "2"
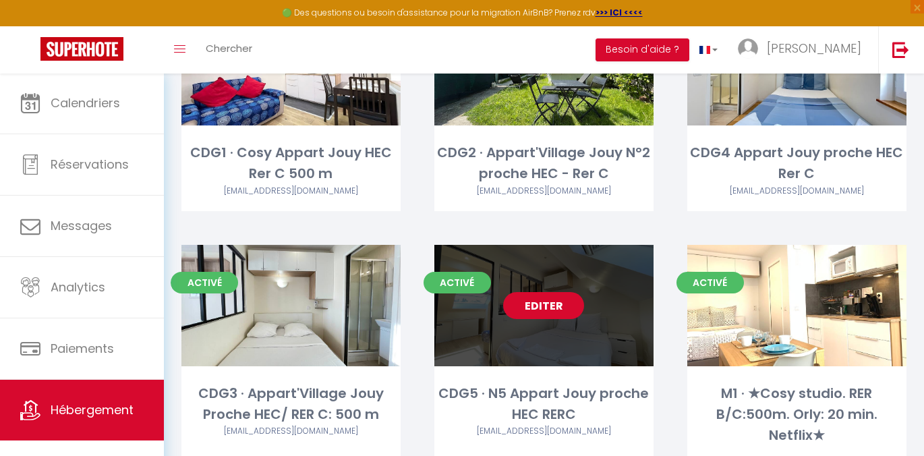
select select "1"
select select
select select "28"
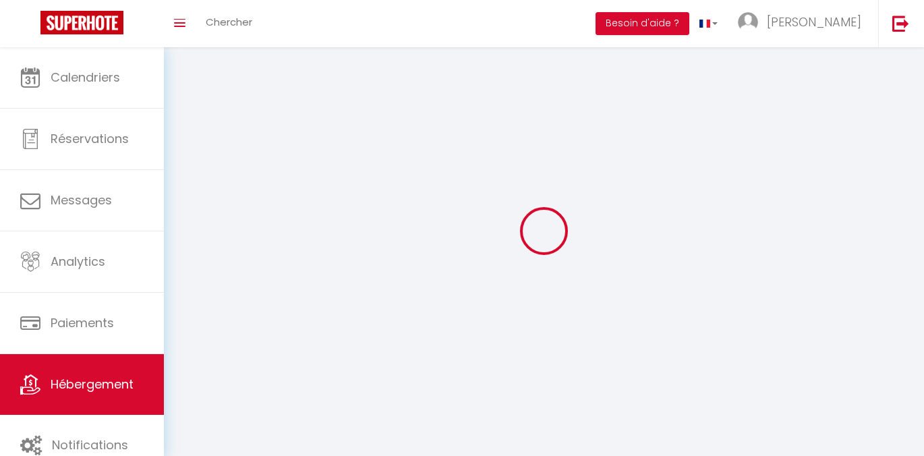
select select
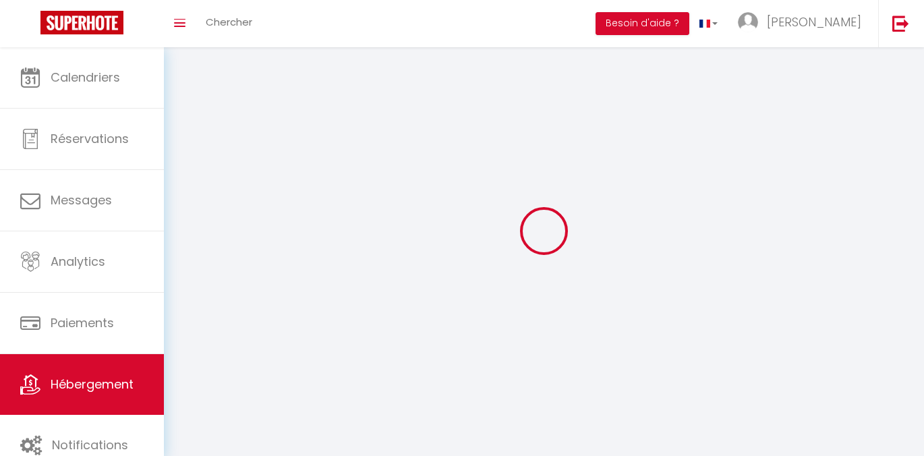
select select
checkbox input "false"
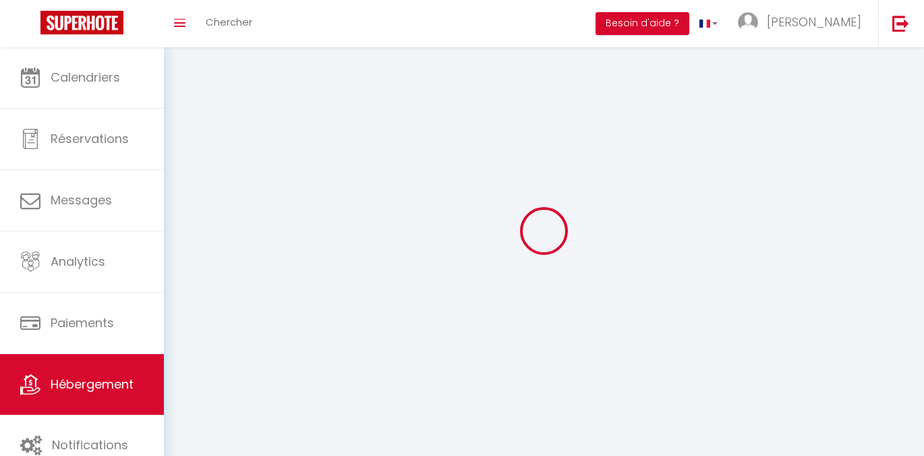
select select
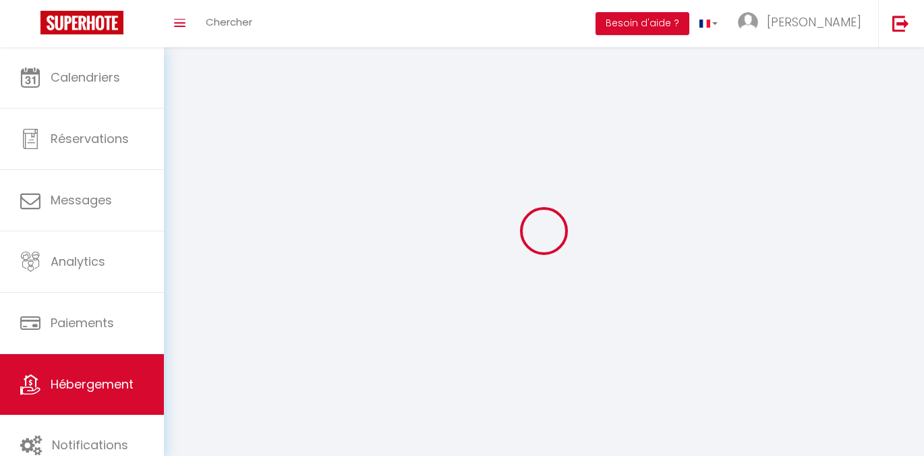
select select
checkbox input "false"
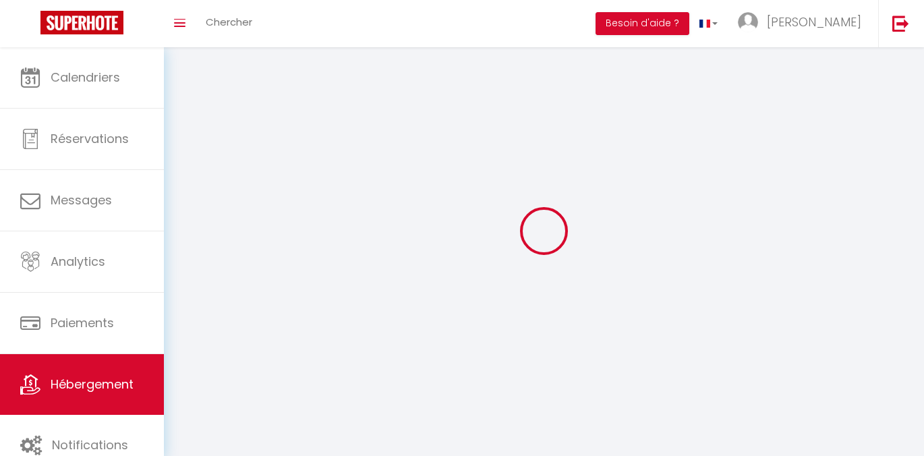
checkbox input "false"
select select
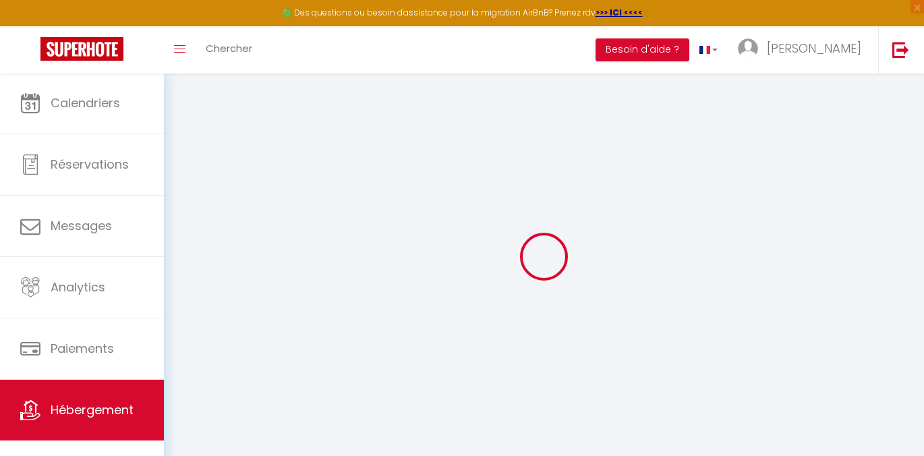
select select
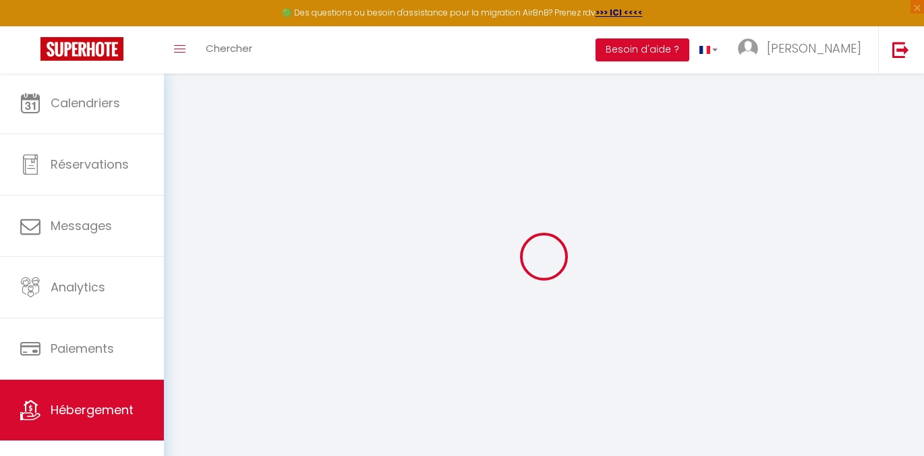
select select
checkbox input "false"
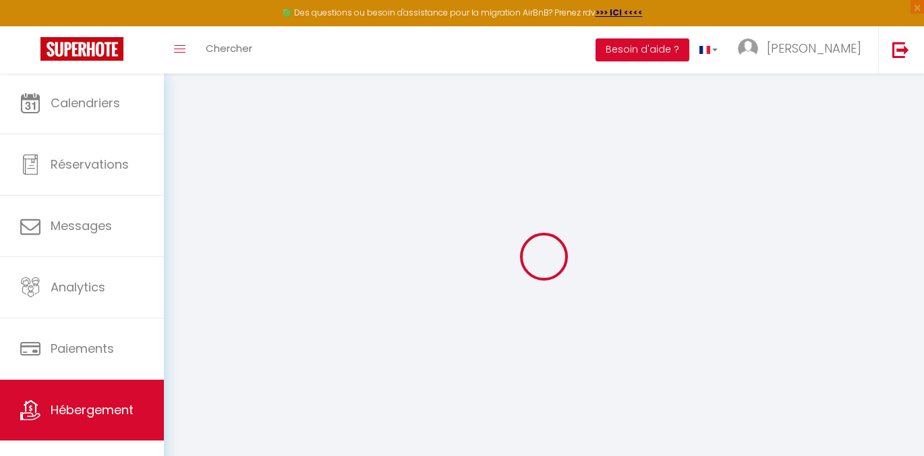
select select
type input "CDG5 · N5 Appart Jouy proche HEC RERC"
type input "[PERSON_NAME]"
type input "100"
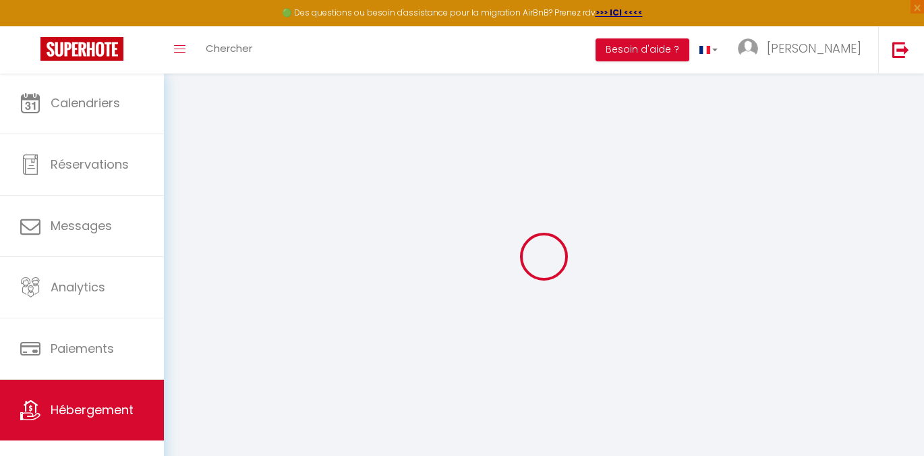
type input "25"
type input "300"
select select
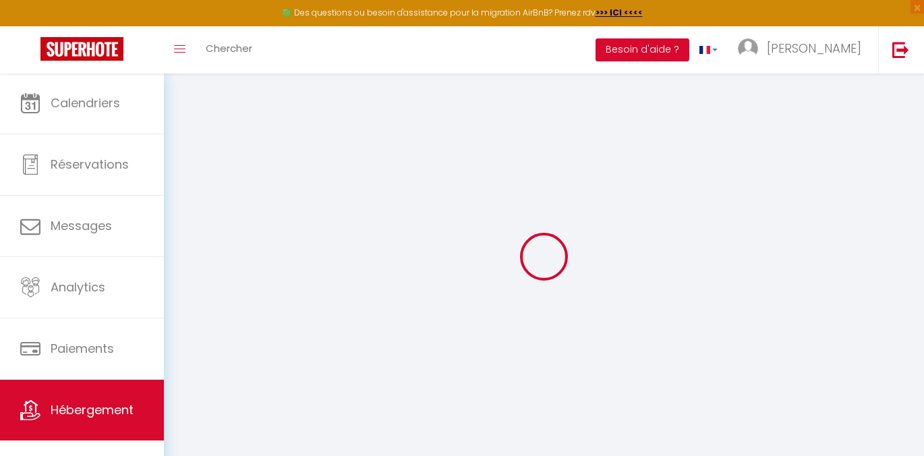
select select
type input "24 Rue Charles de Gaulle"
type input "78350"
type input "Jouy-en-Josas"
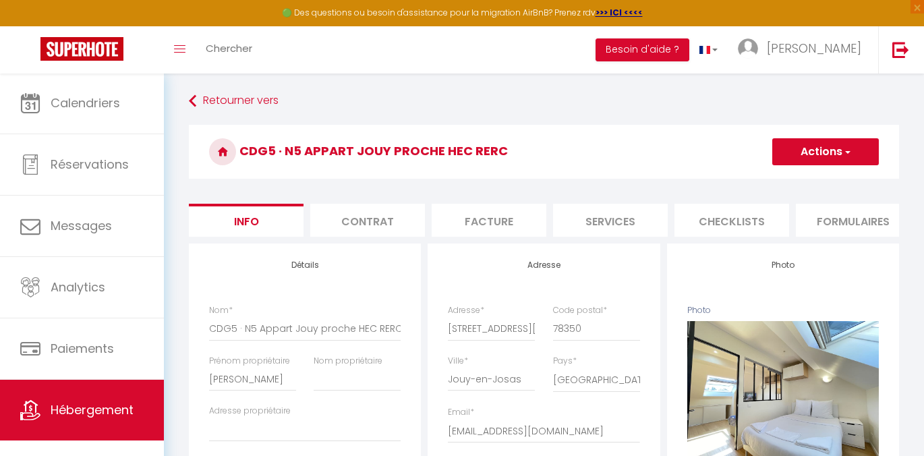
scroll to position [0, 504]
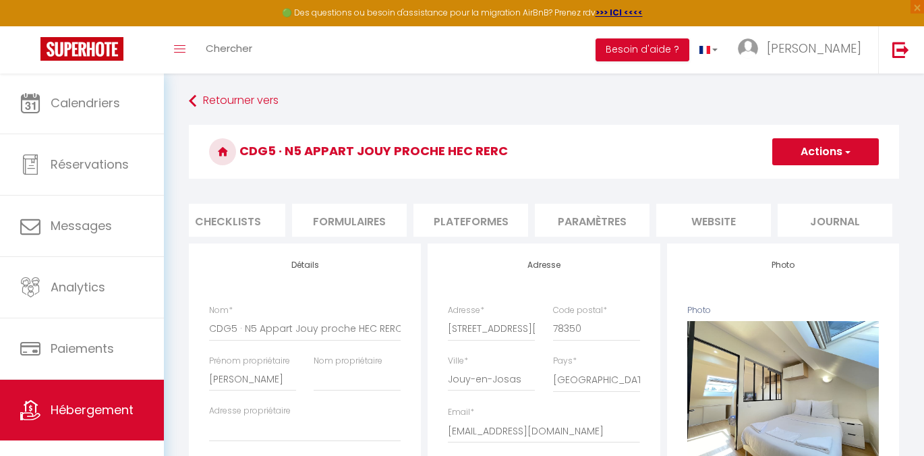
click at [743, 220] on li "website" at bounding box center [713, 220] width 115 height 33
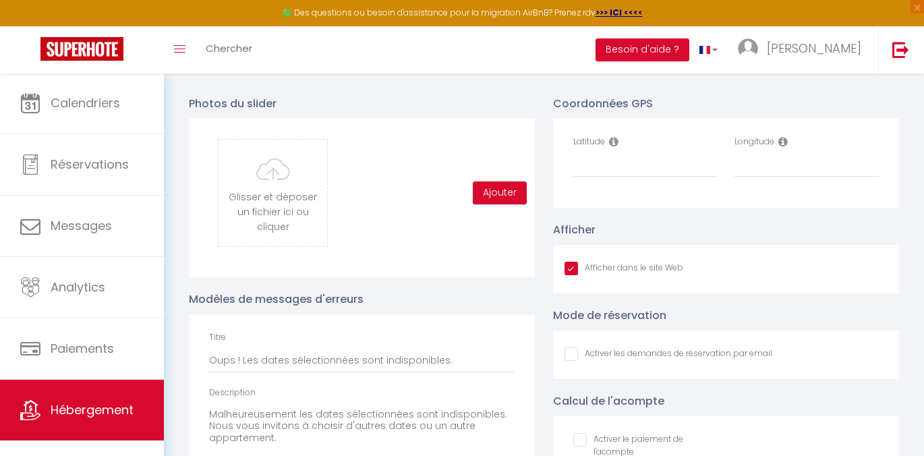
scroll to position [1405, 0]
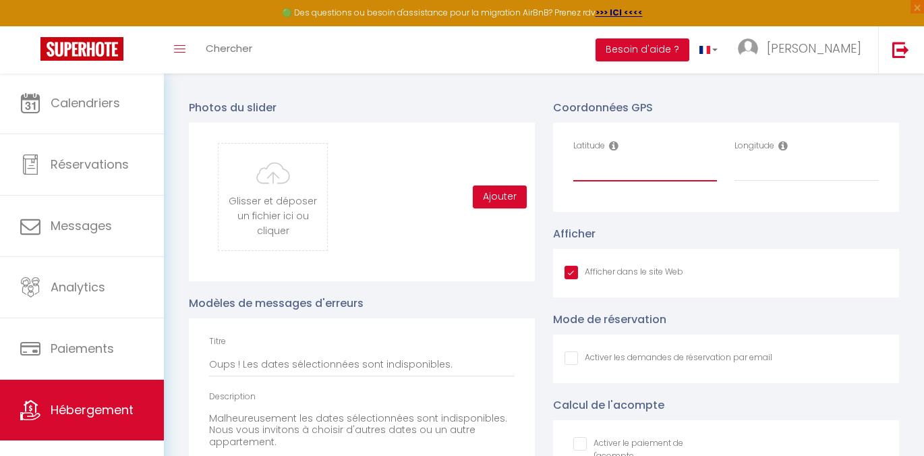
click at [629, 177] on input "Latitude" at bounding box center [645, 169] width 144 height 24
click at [612, 151] on icon at bounding box center [613, 145] width 9 height 11
click at [622, 175] on input "Latitude" at bounding box center [645, 169] width 144 height 24
click at [780, 151] on icon at bounding box center [782, 145] width 9 height 11
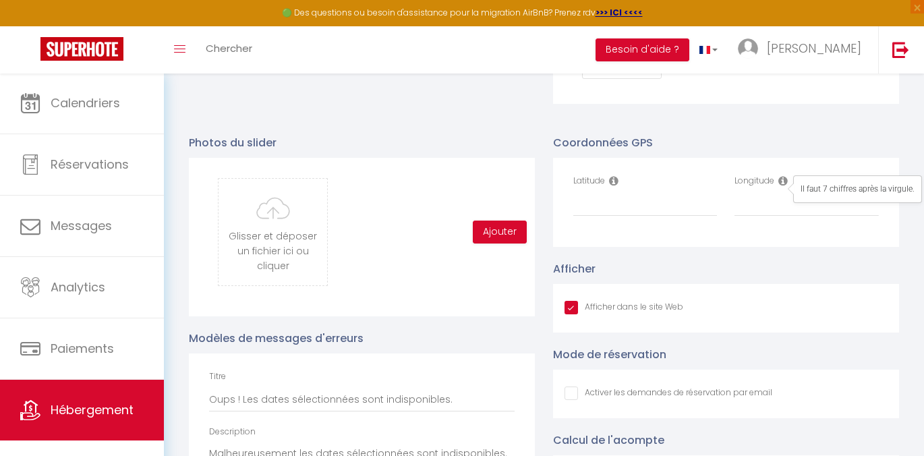
scroll to position [1345, 0]
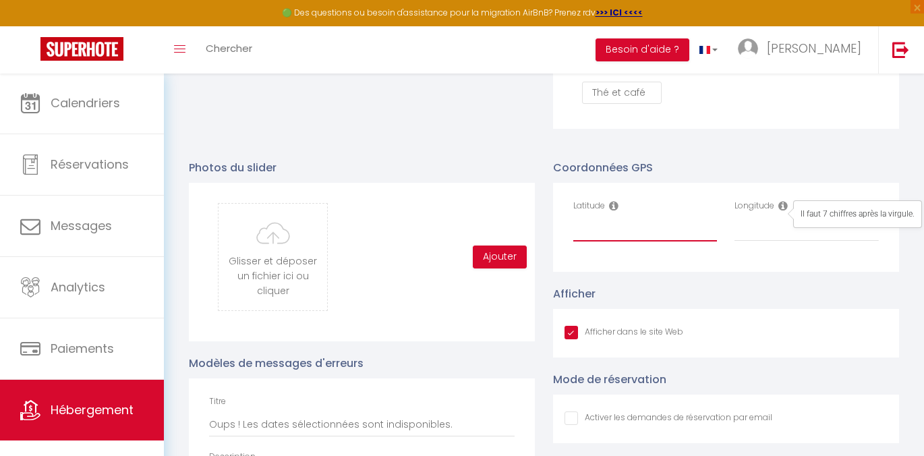
click at [642, 233] on input "Latitude" at bounding box center [645, 229] width 144 height 24
paste input "48.767991635959305, 2.1570649609718062"
drag, startPoint x: 623, startPoint y: 237, endPoint x: 779, endPoint y: 243, distance: 155.9
click at [779, 243] on div "Latitude 48.767991635959305, 2.1570649609718062 Longitude" at bounding box center [726, 227] width 324 height 55
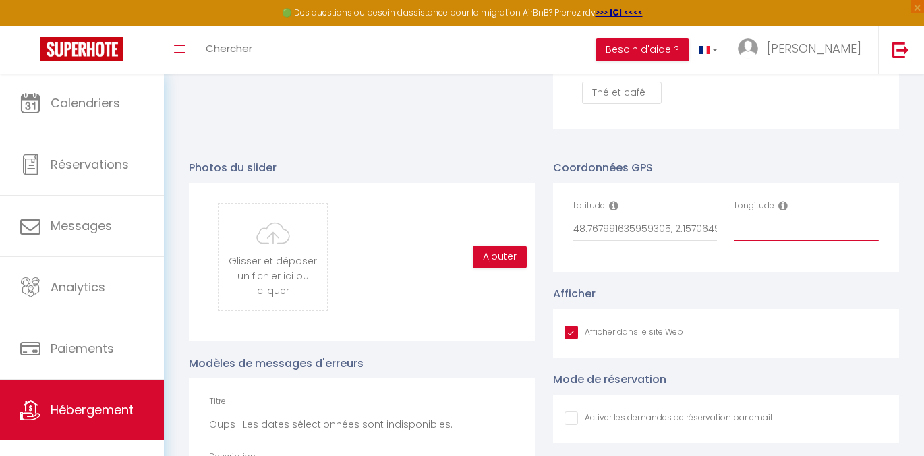
click at [782, 241] on input "Longitude" at bounding box center [806, 229] width 144 height 24
paste input "2.1570649609718062"
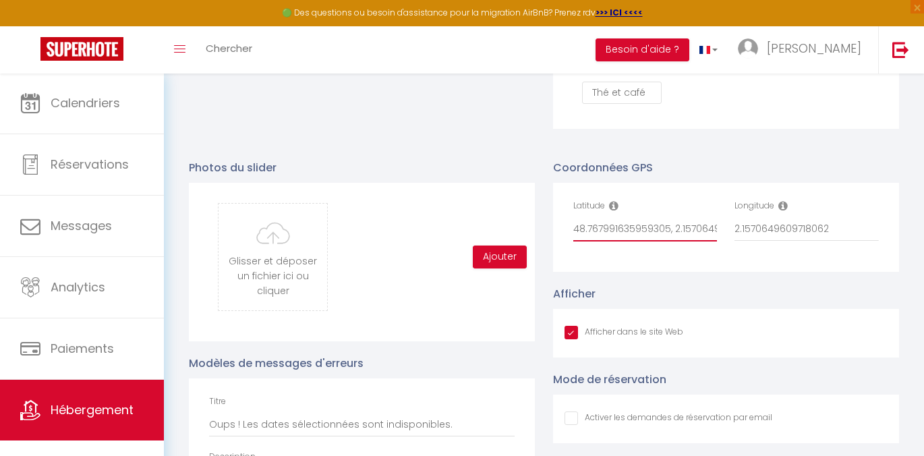
drag, startPoint x: 668, startPoint y: 236, endPoint x: 825, endPoint y: 260, distance: 158.2
click at [825, 255] on div "Latitude 48.767991635959305, 2.1570649609718062 Longitude 2.1570649609718062" at bounding box center [726, 227] width 324 height 55
drag, startPoint x: 683, startPoint y: 231, endPoint x: 521, endPoint y: 231, distance: 162.5
click at [521, 231] on div "Photos du slider Glisser et déposer un fichier ici ou cliquer Ooops, something …" at bounding box center [544, 386] width 728 height 480
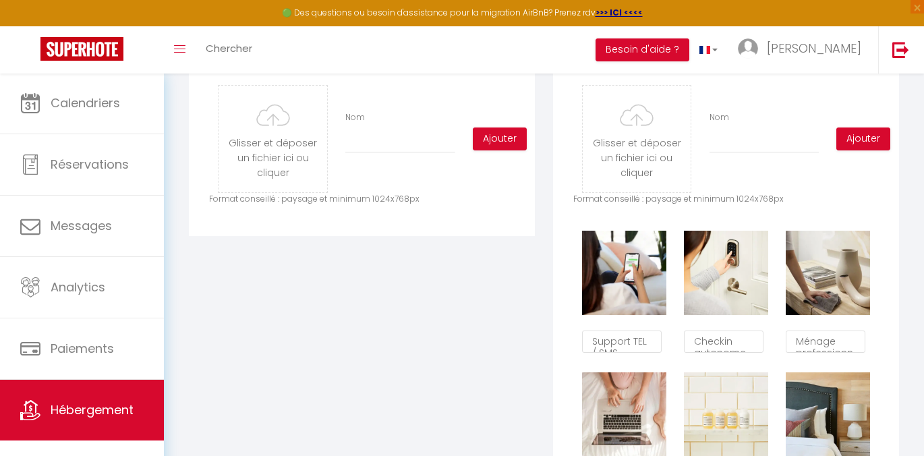
scroll to position [0, 0]
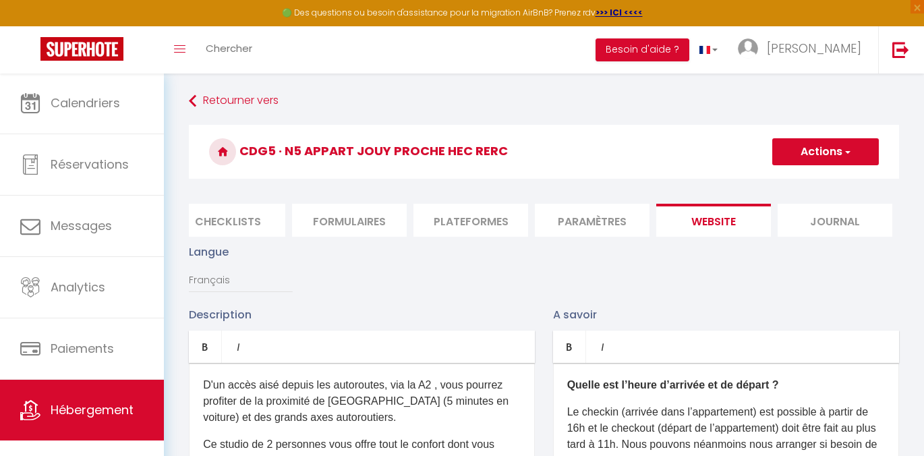
click at [821, 162] on button "Actions" at bounding box center [825, 151] width 107 height 27
click at [793, 183] on input "Enregistrer" at bounding box center [810, 181] width 50 height 13
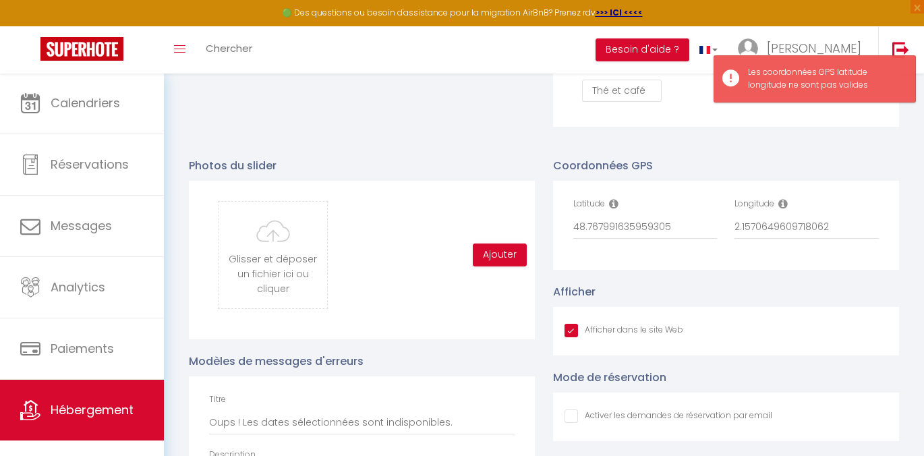
scroll to position [1293, 0]
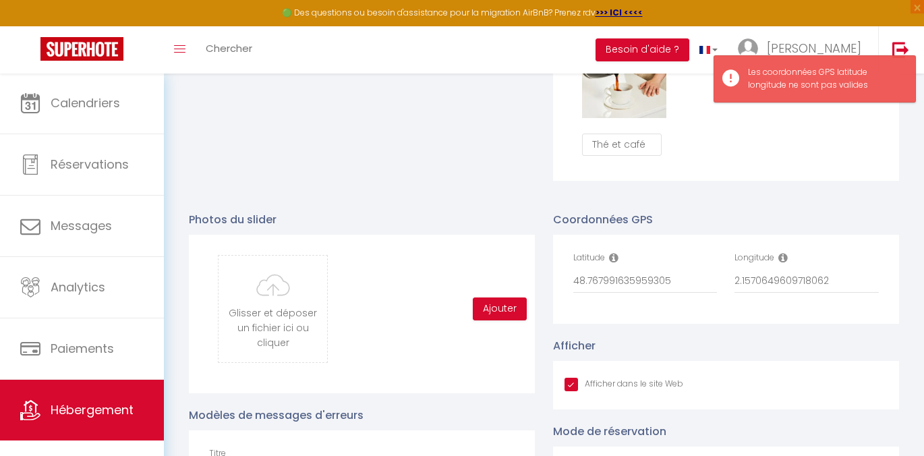
click at [618, 263] on icon at bounding box center [613, 257] width 9 height 11
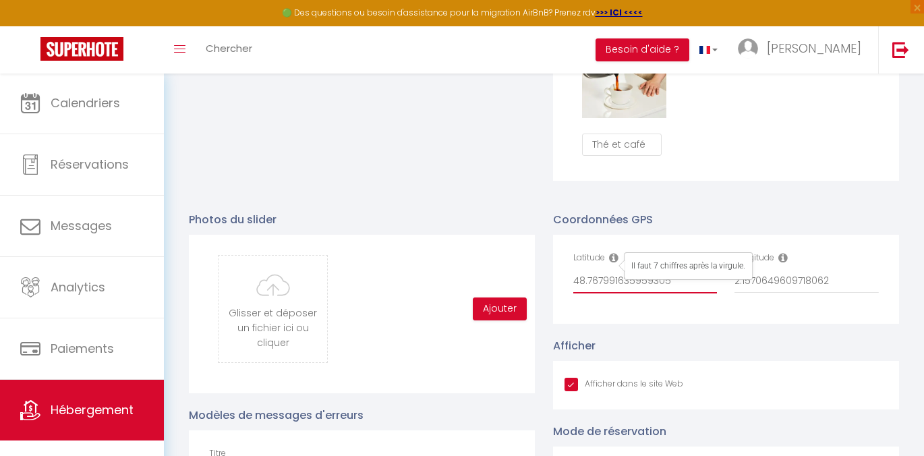
drag, startPoint x: 624, startPoint y: 289, endPoint x: 716, endPoint y: 300, distance: 92.4
click at [716, 293] on input "48.767991635959305" at bounding box center [645, 281] width 144 height 24
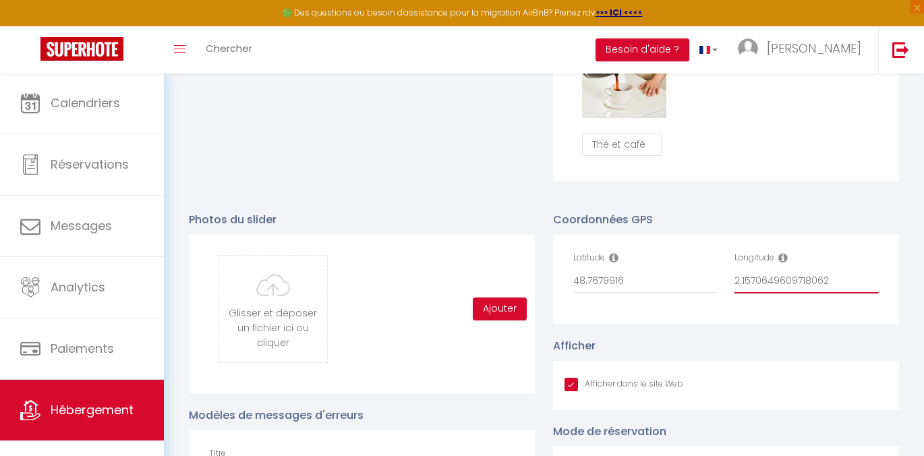
click at [763, 289] on input "2.1570649609718062" at bounding box center [806, 281] width 144 height 24
drag, startPoint x: 786, startPoint y: 289, endPoint x: 925, endPoint y: 289, distance: 138.9
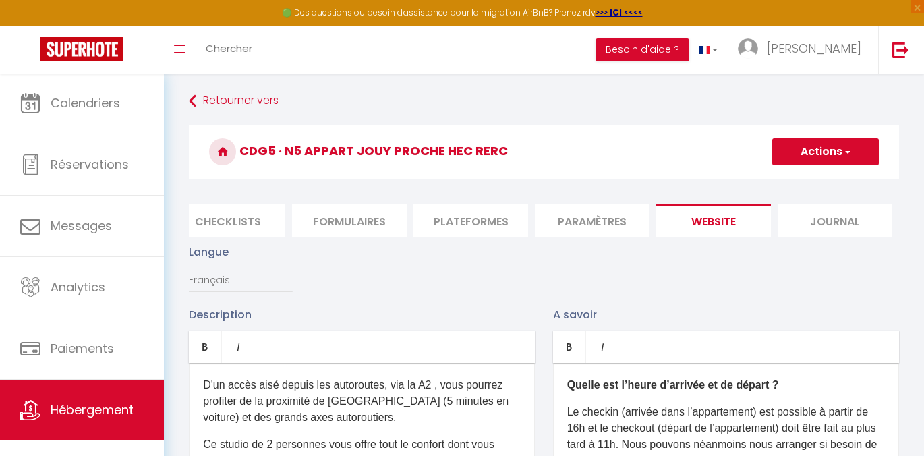
scroll to position [0, 0]
click at [835, 144] on button "Actions" at bounding box center [825, 151] width 107 height 27
click at [790, 182] on input "Enregistrer" at bounding box center [810, 181] width 50 height 13
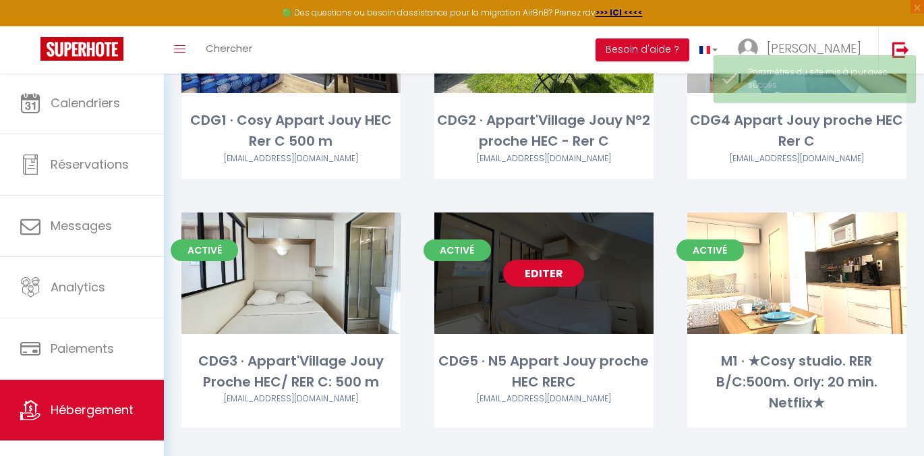
scroll to position [464, 0]
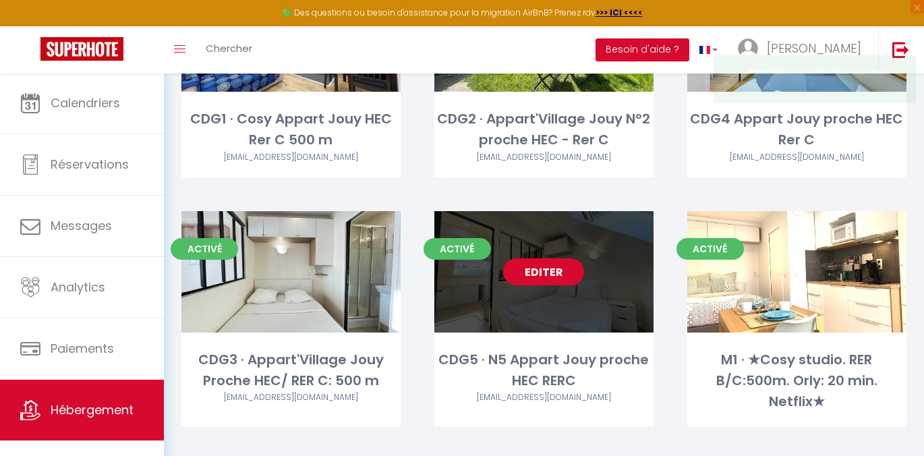
click at [563, 258] on link "Editer" at bounding box center [543, 271] width 81 height 27
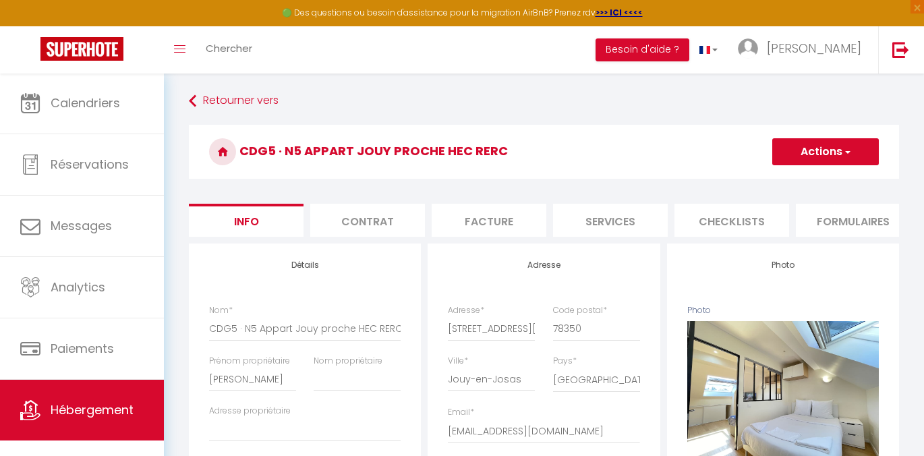
scroll to position [0, 504]
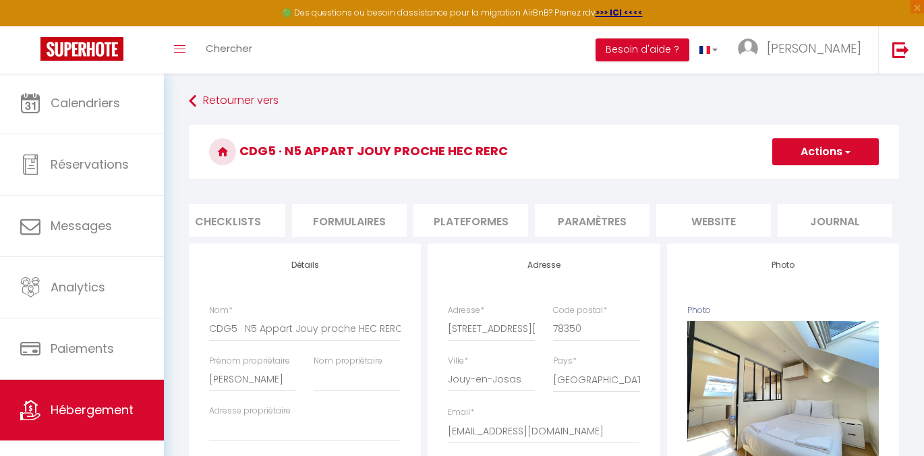
click at [742, 225] on li "website" at bounding box center [713, 220] width 115 height 33
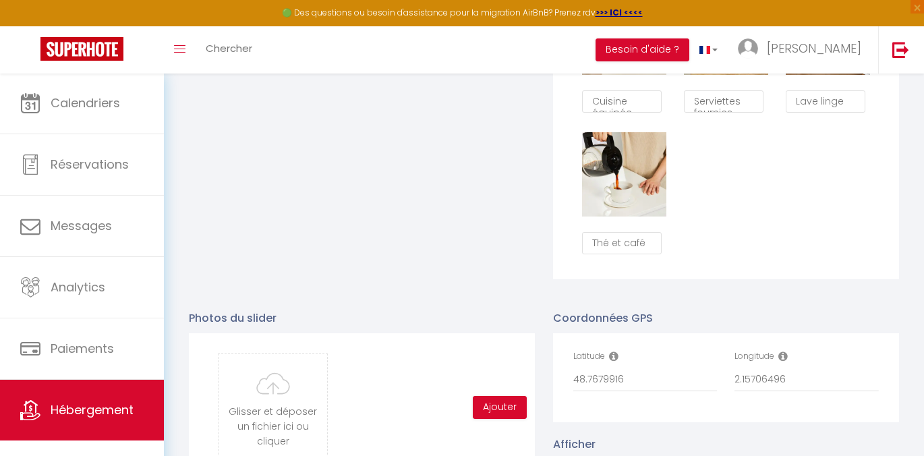
scroll to position [1205, 0]
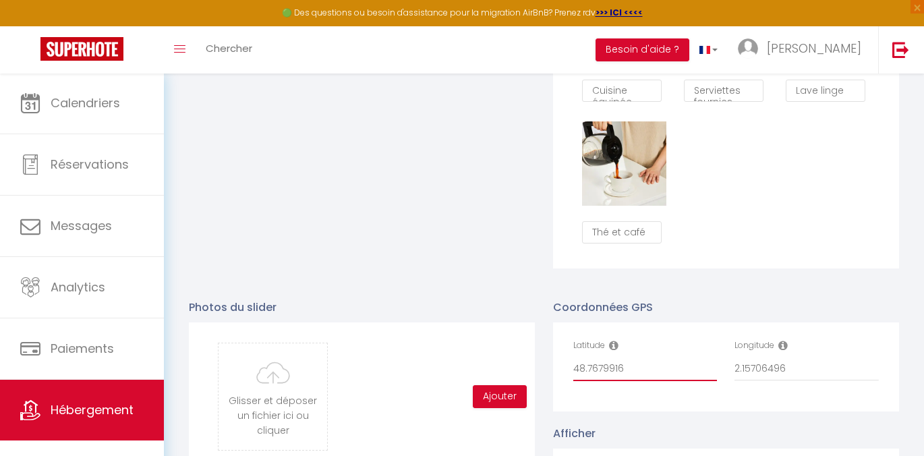
drag, startPoint x: 643, startPoint y: 372, endPoint x: 531, endPoint y: 372, distance: 112.0
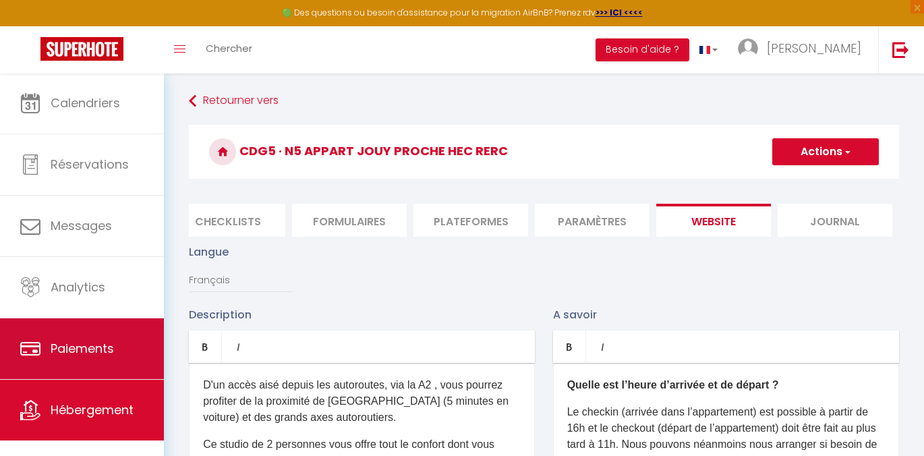
scroll to position [0, 0]
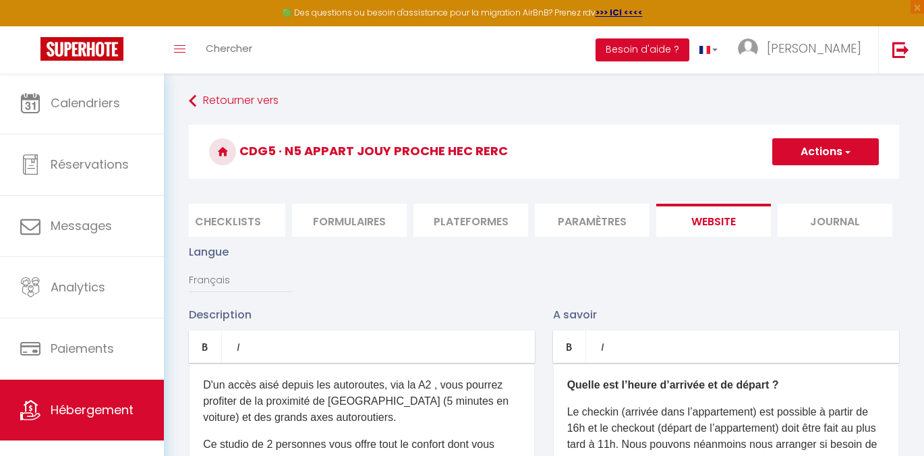
click at [86, 409] on span "Hébergement" at bounding box center [92, 409] width 83 height 17
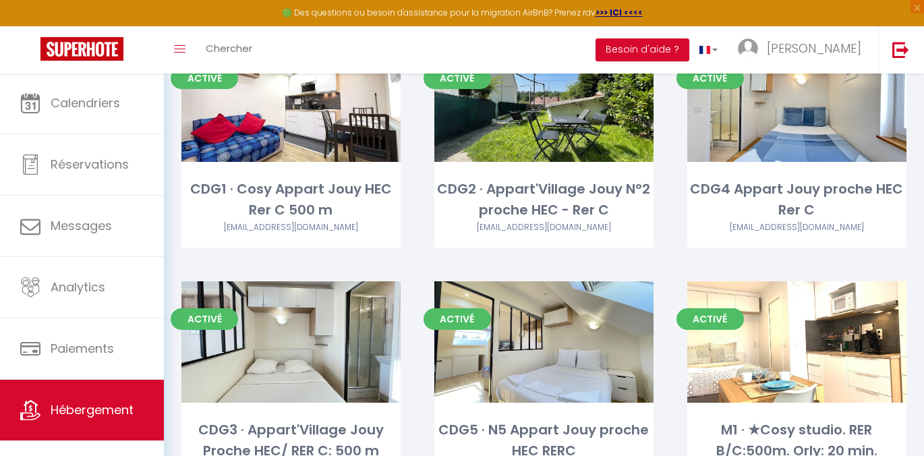
scroll to position [395, 0]
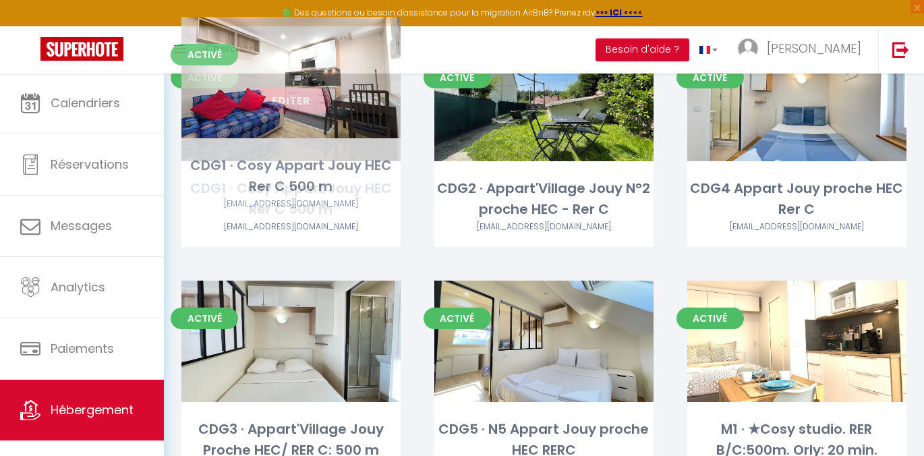
click at [292, 87] on link "Editer" at bounding box center [290, 100] width 81 height 27
click at [314, 87] on link "Editer" at bounding box center [290, 100] width 81 height 27
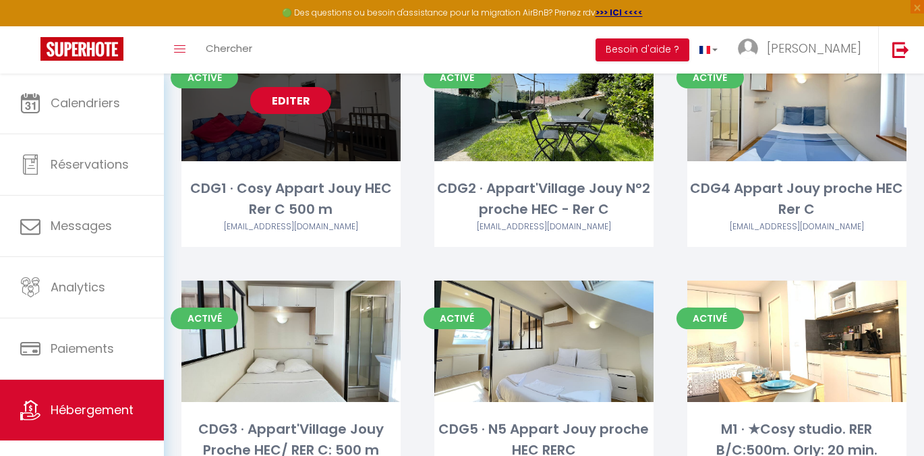
click at [287, 87] on link "Editer" at bounding box center [290, 100] width 81 height 27
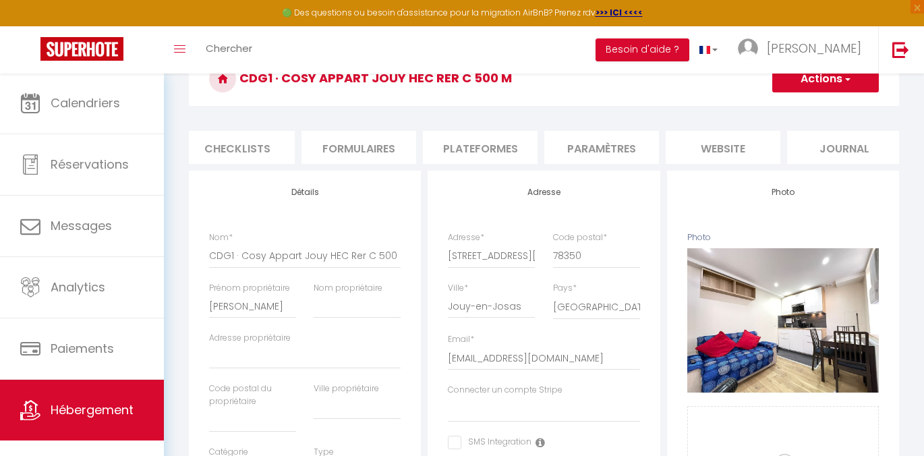
scroll to position [0, 504]
click at [681, 146] on li "website" at bounding box center [713, 147] width 115 height 33
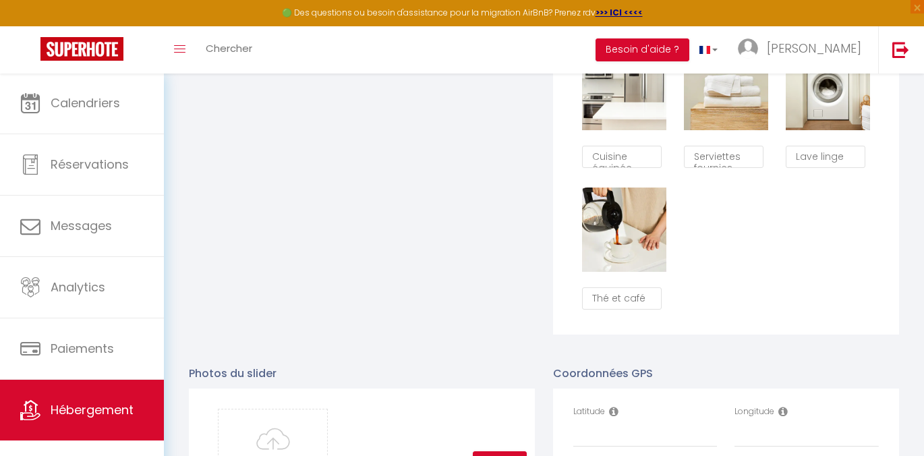
scroll to position [1326, 0]
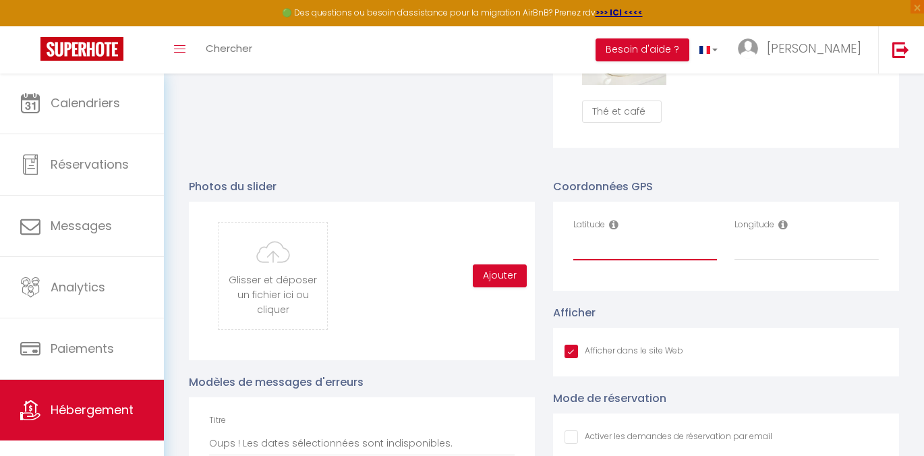
click at [627, 256] on input "Latitude" at bounding box center [645, 248] width 144 height 24
paste input "48.7679916"
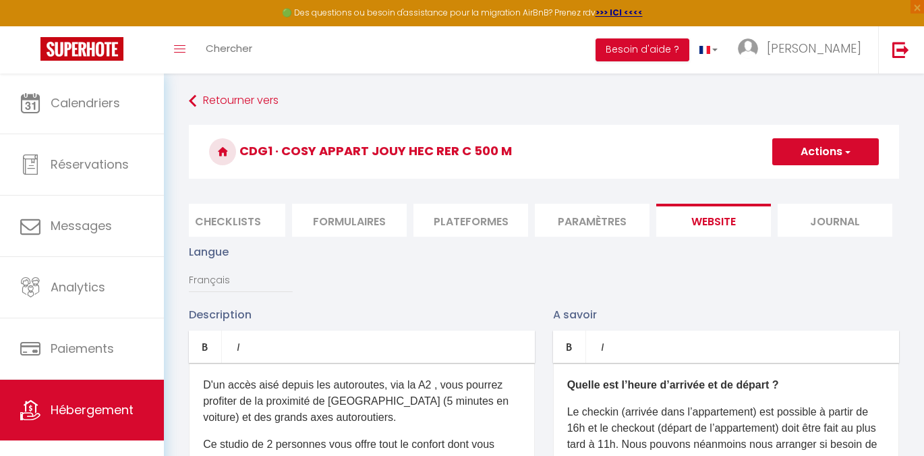
scroll to position [0, 0]
click at [835, 163] on button "Actions" at bounding box center [825, 151] width 107 height 27
click at [820, 156] on button "Actions" at bounding box center [825, 151] width 107 height 27
click at [810, 178] on input "Enregistrer" at bounding box center [810, 181] width 50 height 13
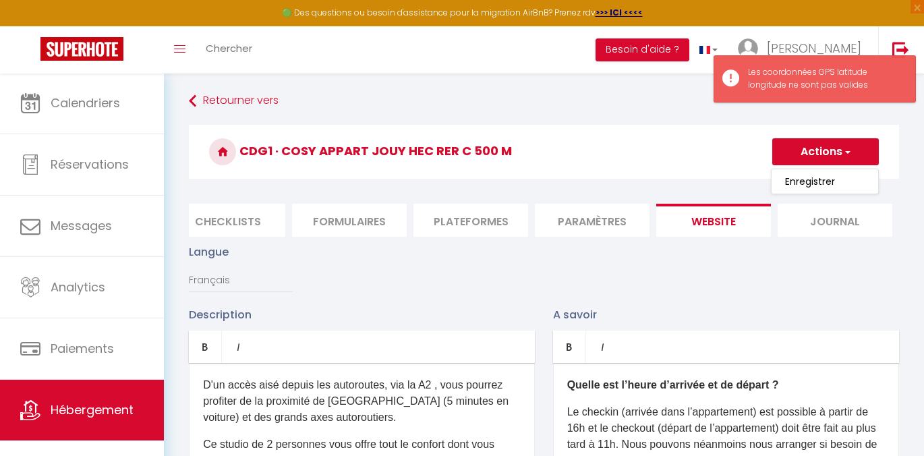
click at [87, 401] on span "Hébergement" at bounding box center [92, 409] width 83 height 17
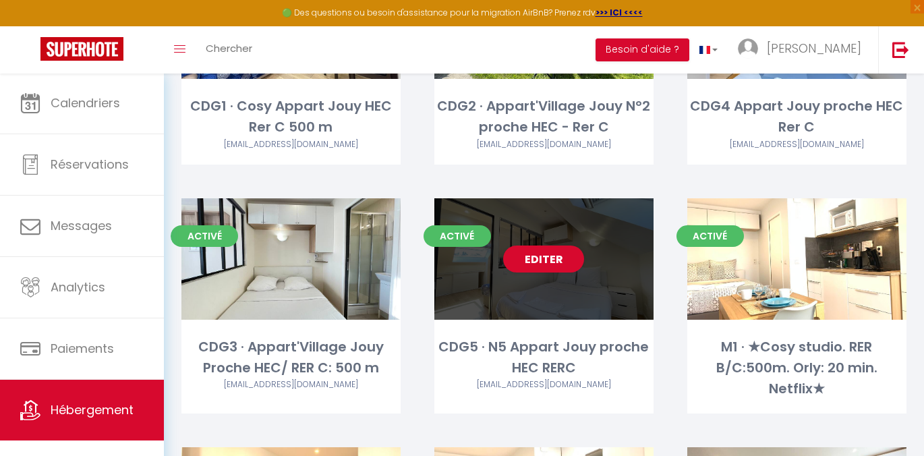
scroll to position [477, 0]
click at [526, 245] on link "Editer" at bounding box center [543, 258] width 81 height 27
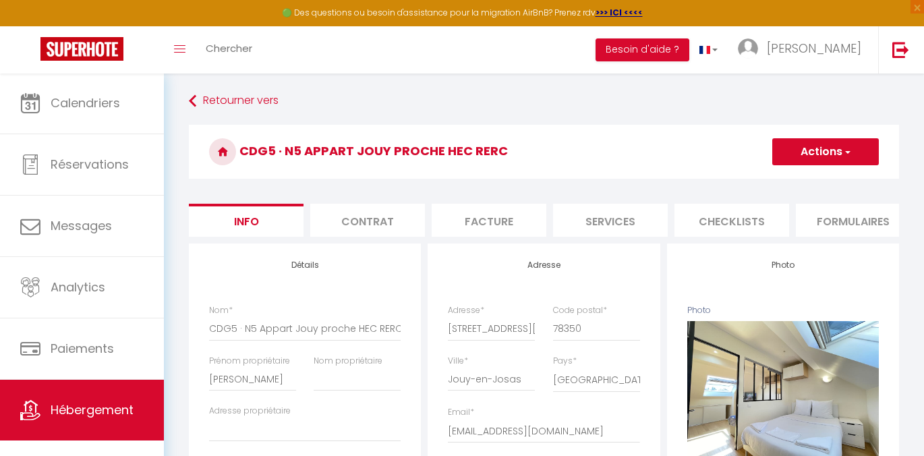
scroll to position [0, 504]
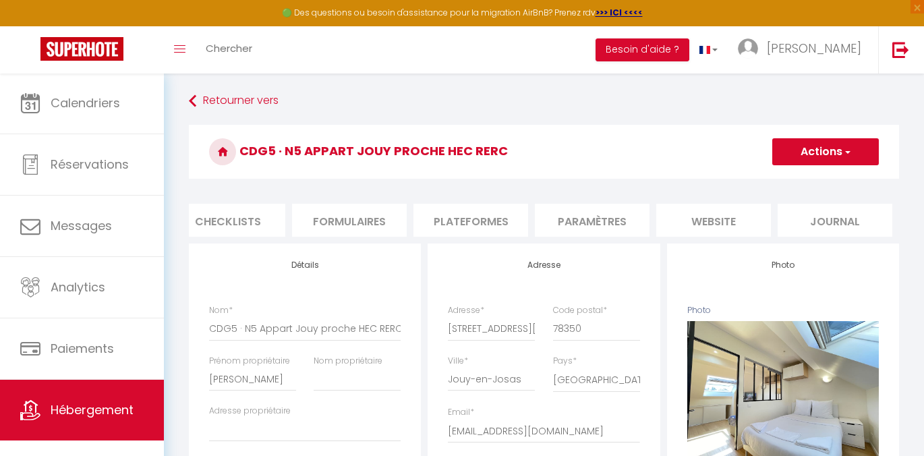
click at [695, 231] on li "website" at bounding box center [713, 220] width 115 height 33
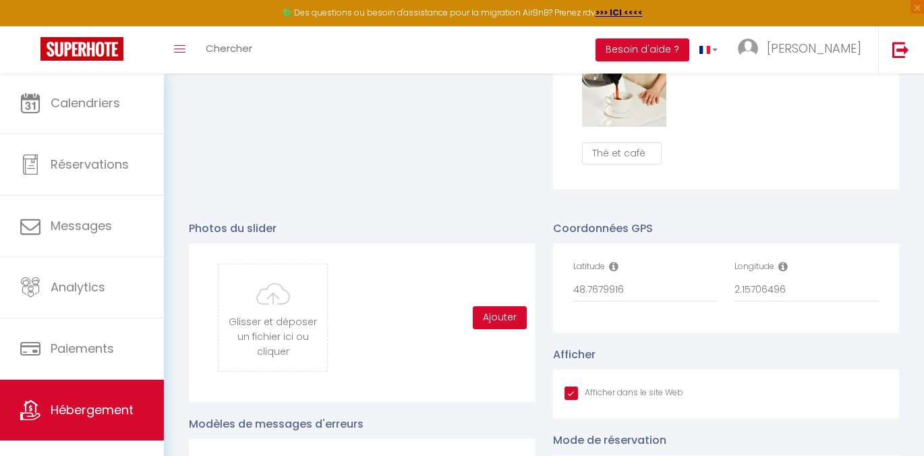
scroll to position [1316, 0]
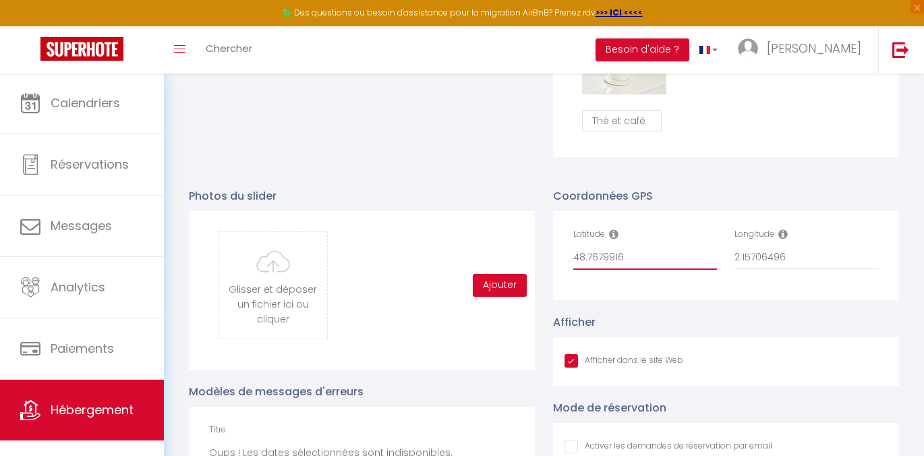
click at [612, 262] on input "48.7679916" at bounding box center [645, 257] width 144 height 24
click at [84, 393] on link "Hébergement" at bounding box center [82, 410] width 164 height 61
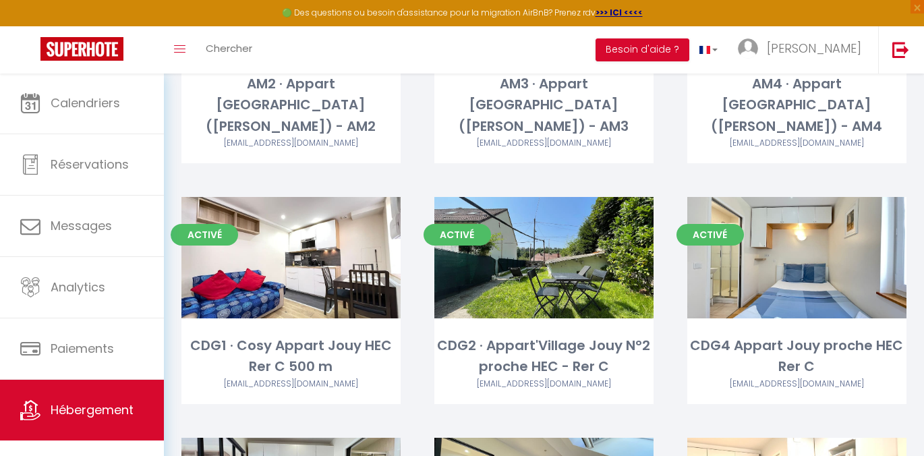
scroll to position [237, 0]
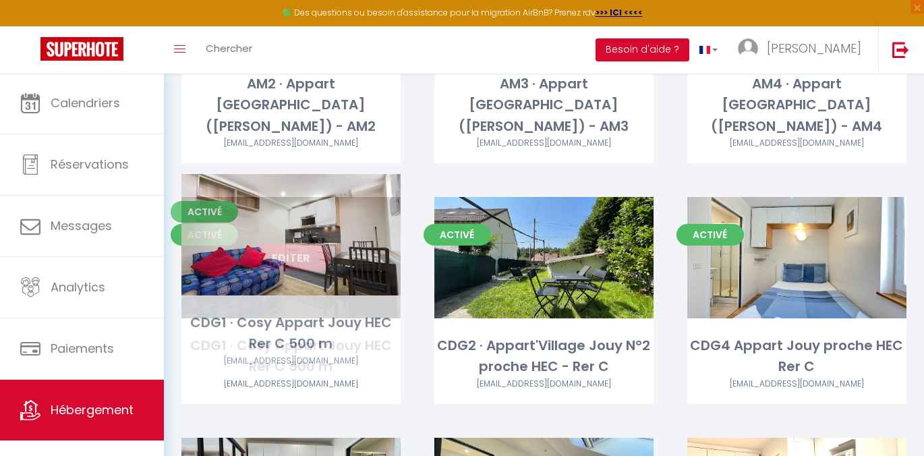
click at [312, 250] on div "Editer" at bounding box center [290, 257] width 219 height 121
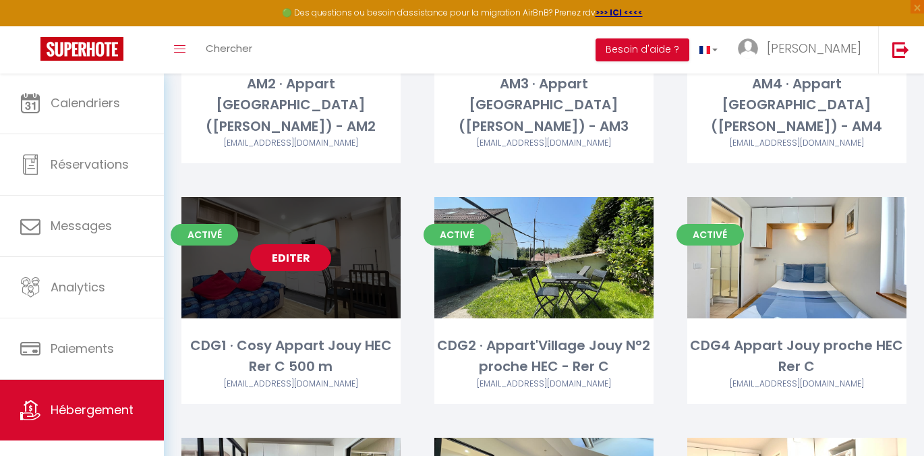
click at [291, 244] on link "Editer" at bounding box center [290, 257] width 81 height 27
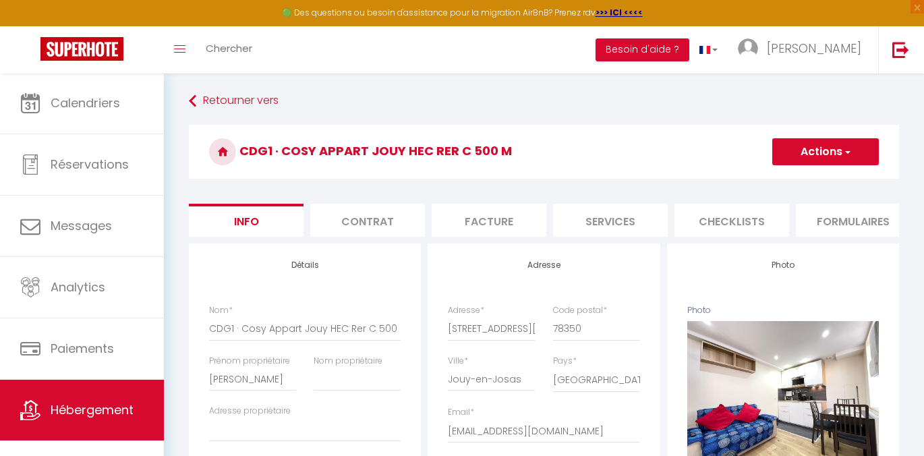
click at [832, 222] on li "Formulaires" at bounding box center [853, 220] width 115 height 33
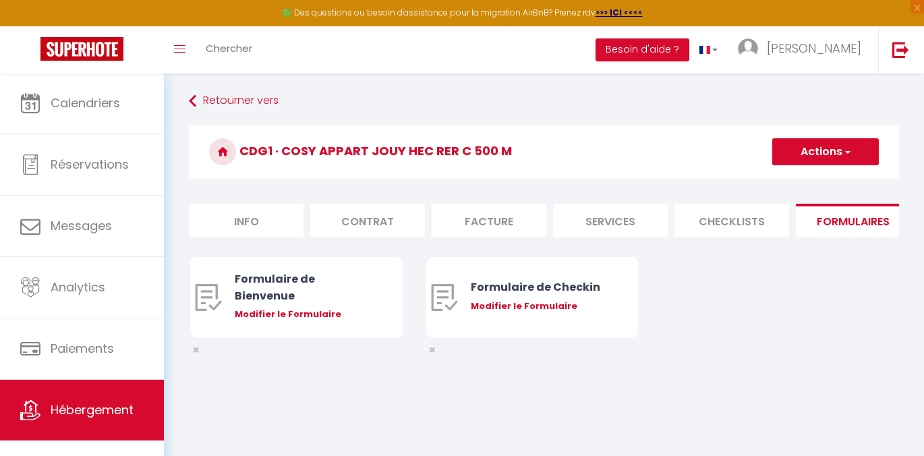
scroll to position [0, 504]
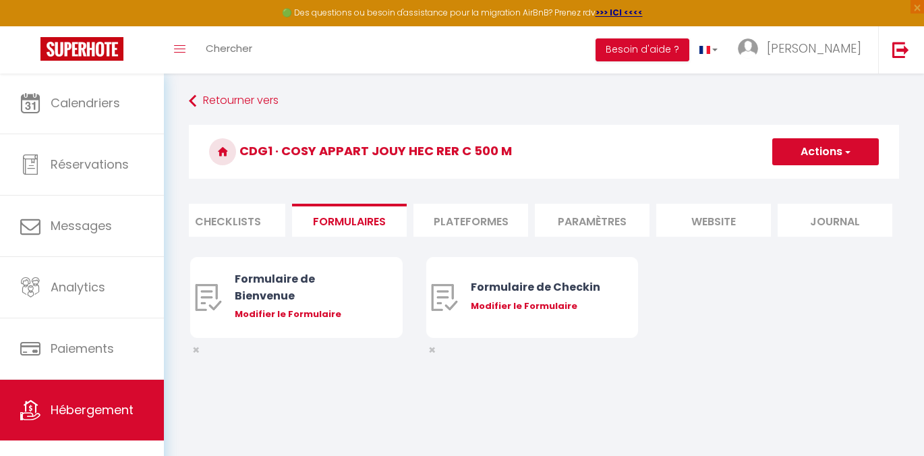
click at [748, 227] on li "website" at bounding box center [713, 220] width 115 height 33
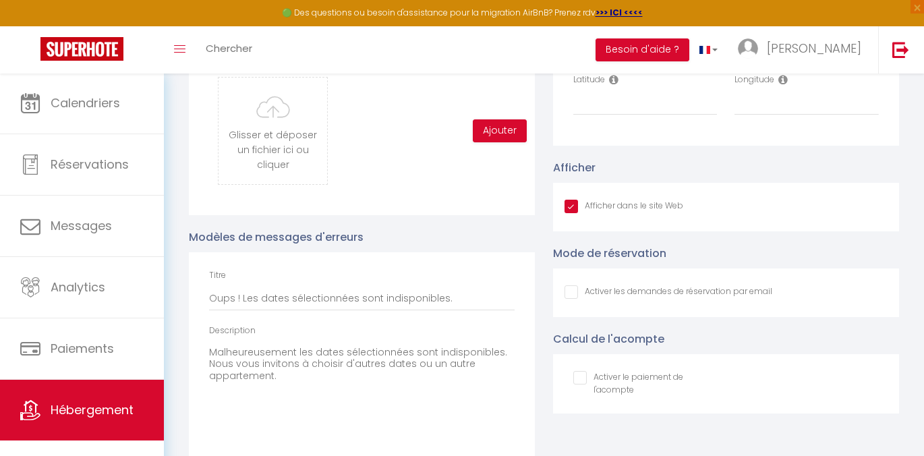
scroll to position [1467, 0]
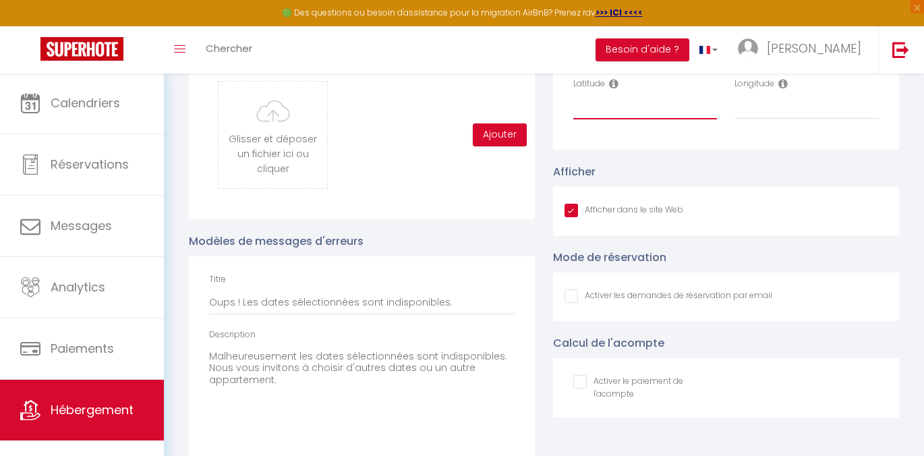
click at [603, 115] on input "Latitude" at bounding box center [645, 107] width 144 height 24
paste input "48.7679916"
click at [759, 119] on input "Longitude" at bounding box center [806, 107] width 144 height 24
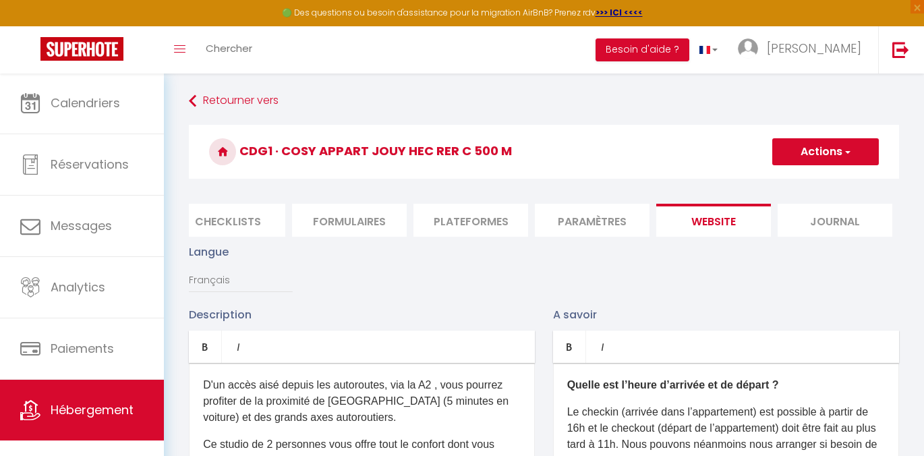
scroll to position [0, 0]
click at [815, 154] on button "Actions" at bounding box center [825, 151] width 107 height 27
click at [792, 183] on input "Enregistrer" at bounding box center [810, 181] width 50 height 13
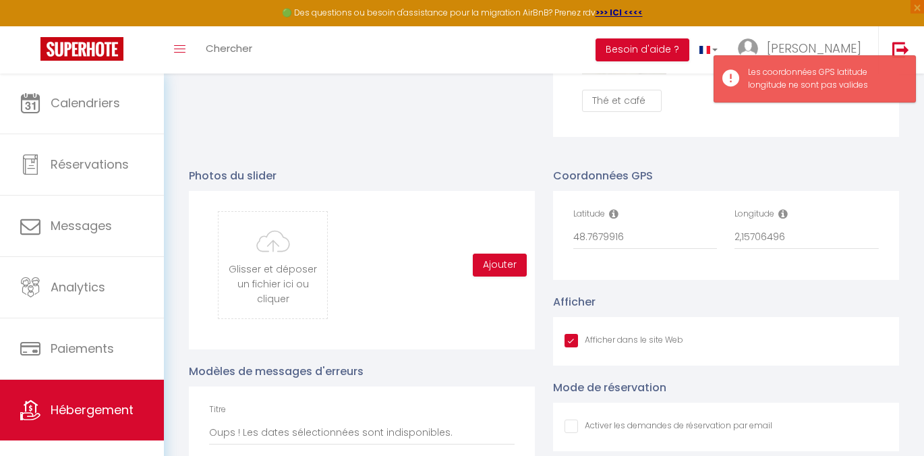
scroll to position [1334, 0]
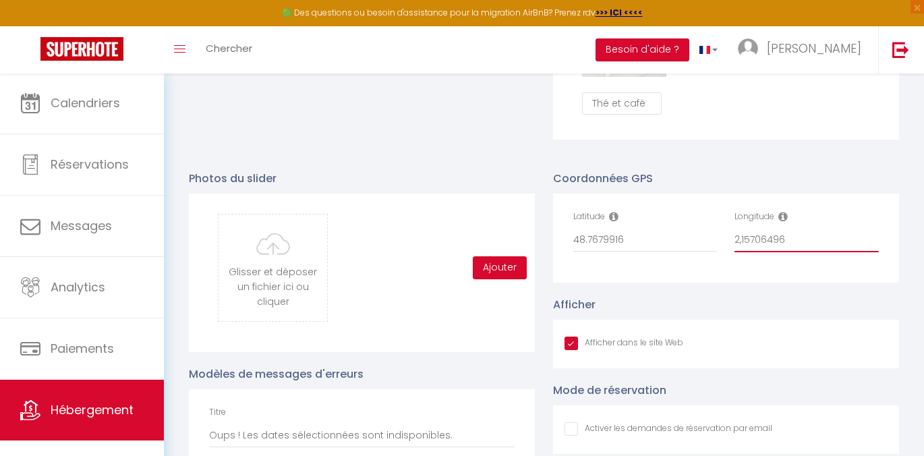
click at [792, 252] on input "2,15706496" at bounding box center [806, 240] width 144 height 24
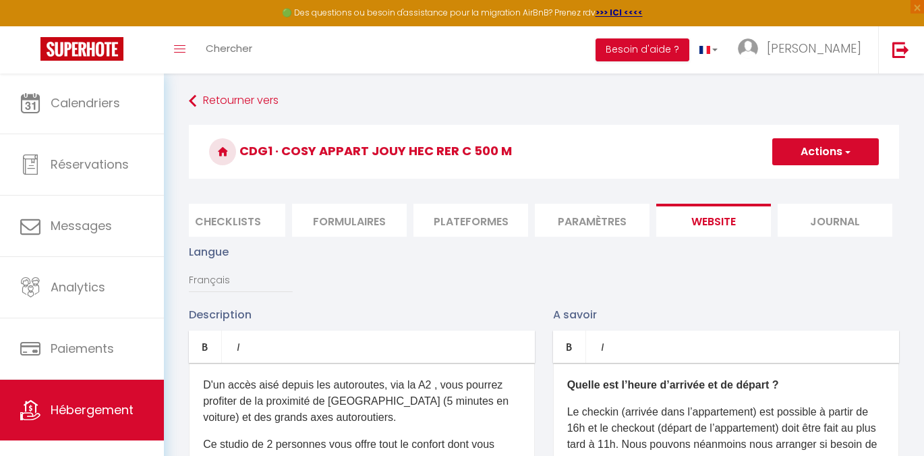
scroll to position [0, 0]
click at [851, 146] on button "Actions" at bounding box center [825, 151] width 107 height 27
click at [798, 175] on input "Enregistrer" at bounding box center [810, 181] width 50 height 13
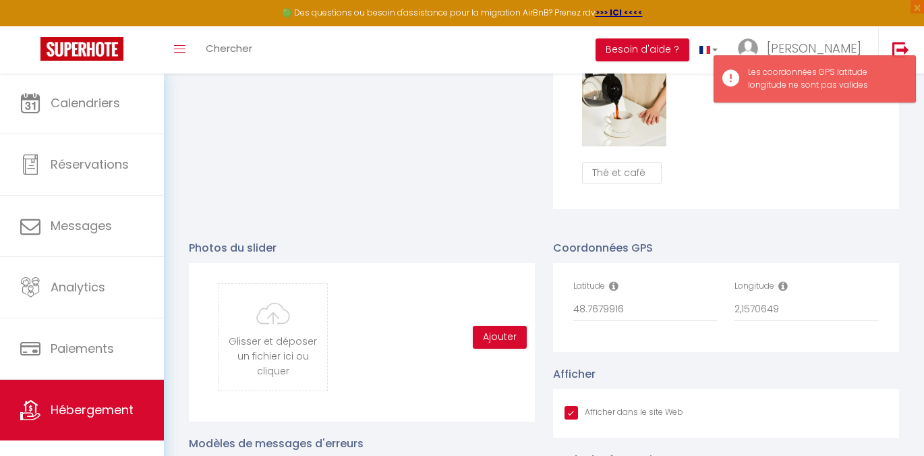
scroll to position [1263, 0]
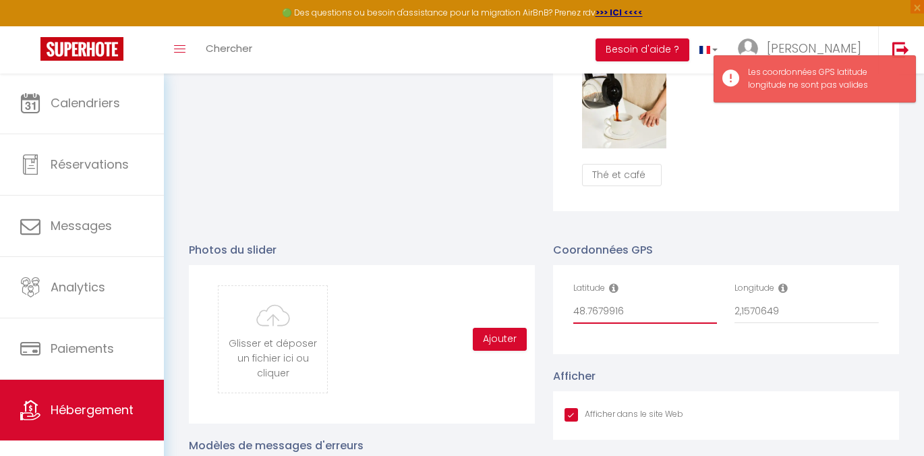
click at [597, 321] on input "48.7679916" at bounding box center [645, 311] width 144 height 24
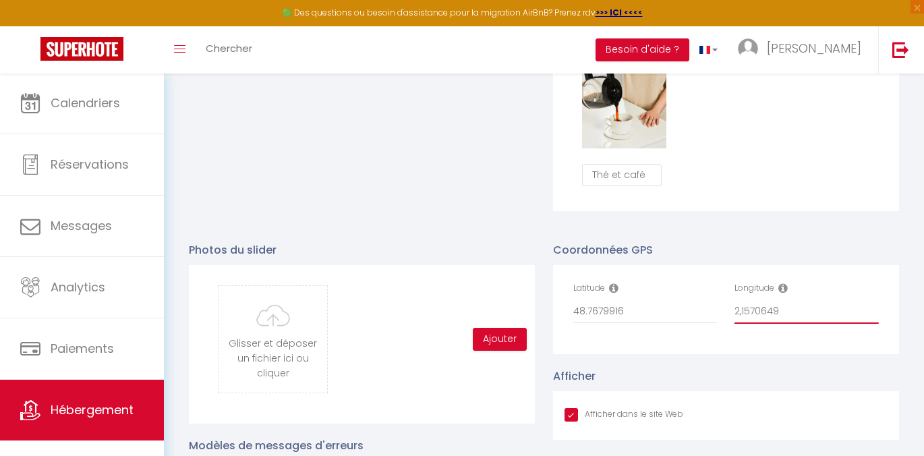
click at [751, 319] on input "2,1570649" at bounding box center [806, 311] width 144 height 24
click at [785, 293] on icon at bounding box center [782, 288] width 9 height 11
click at [805, 324] on input "2,1570649" at bounding box center [806, 311] width 144 height 24
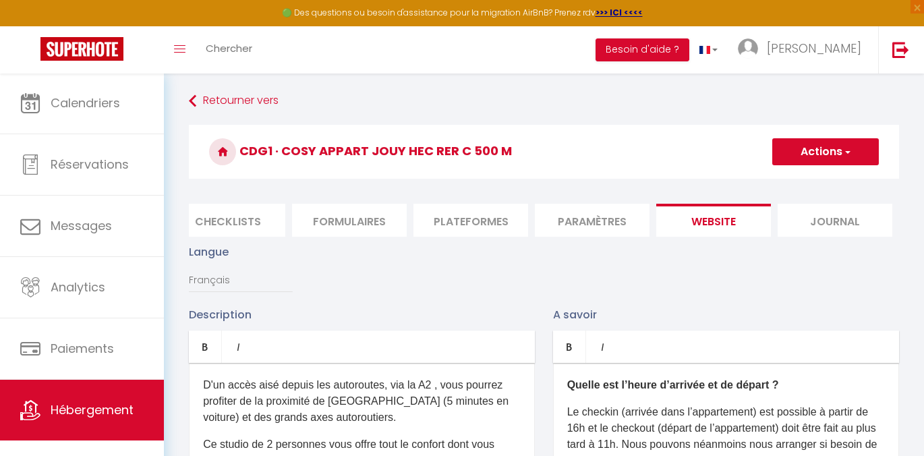
scroll to position [-1, 0]
click at [819, 153] on button "Actions" at bounding box center [825, 151] width 107 height 27
click at [796, 181] on input "Enregistrer" at bounding box center [810, 181] width 50 height 13
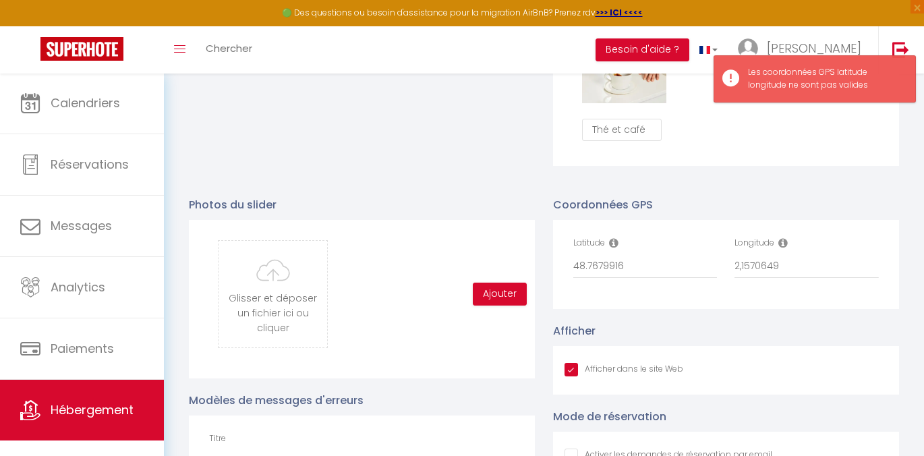
scroll to position [1306, 0]
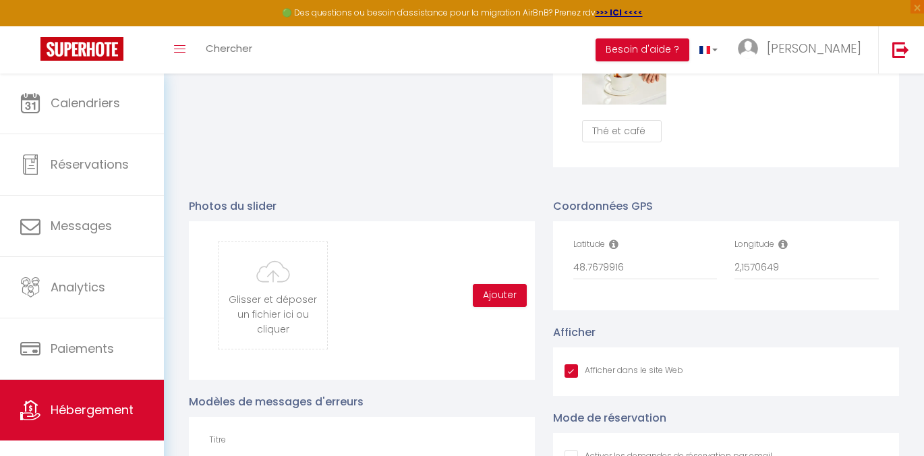
click at [26, 415] on icon at bounding box center [30, 410] width 20 height 20
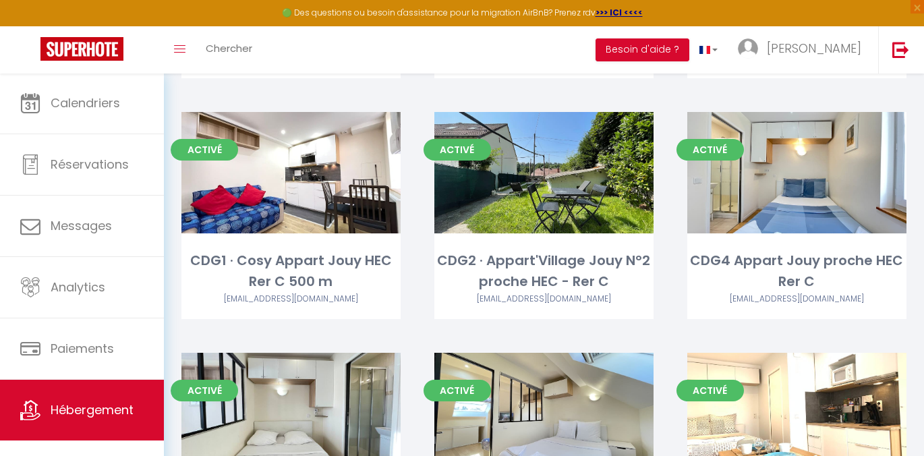
scroll to position [355, 0]
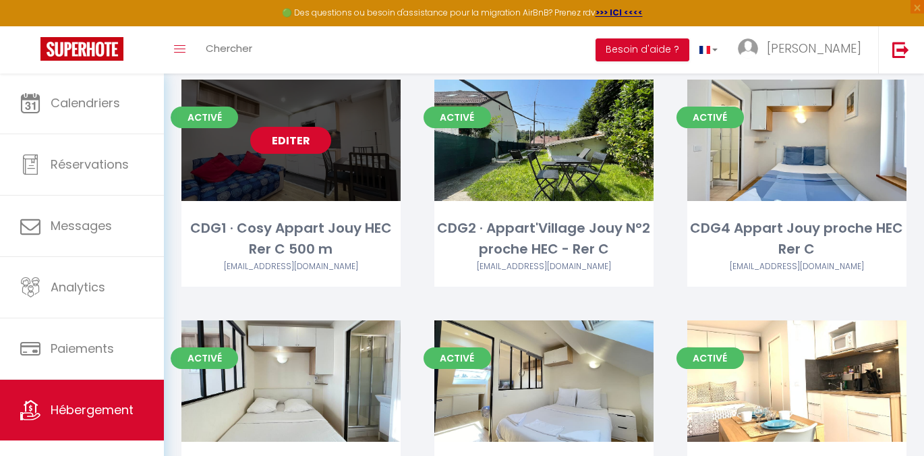
click at [283, 127] on link "Editer" at bounding box center [290, 140] width 81 height 27
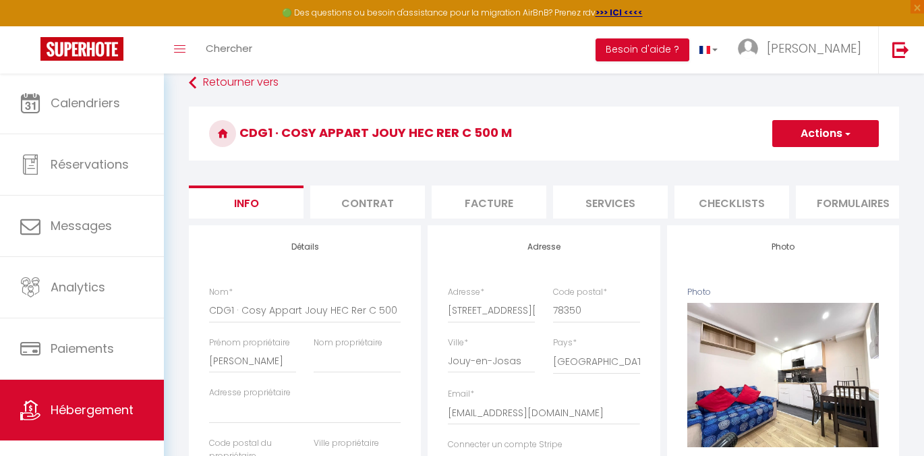
scroll to position [0, 504]
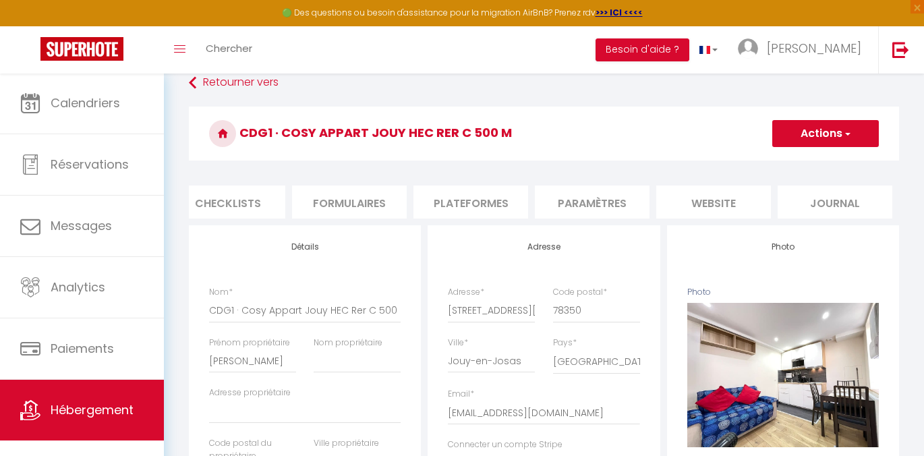
click at [721, 204] on li "website" at bounding box center [713, 201] width 115 height 33
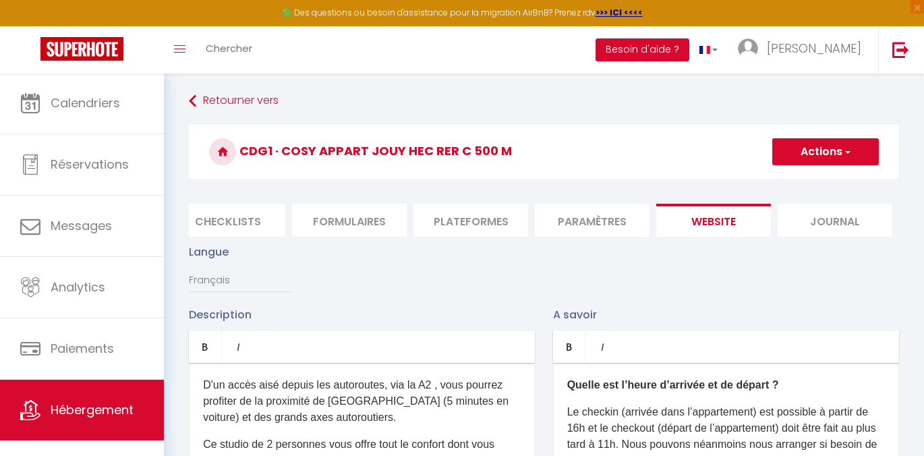
click at [69, 430] on link "Hébergement" at bounding box center [82, 410] width 164 height 61
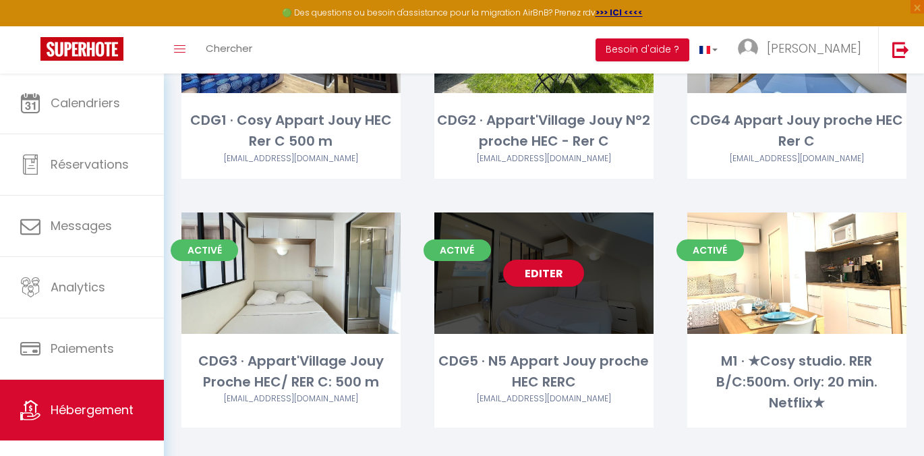
scroll to position [463, 0]
click at [548, 261] on link "Editer" at bounding box center [543, 273] width 81 height 27
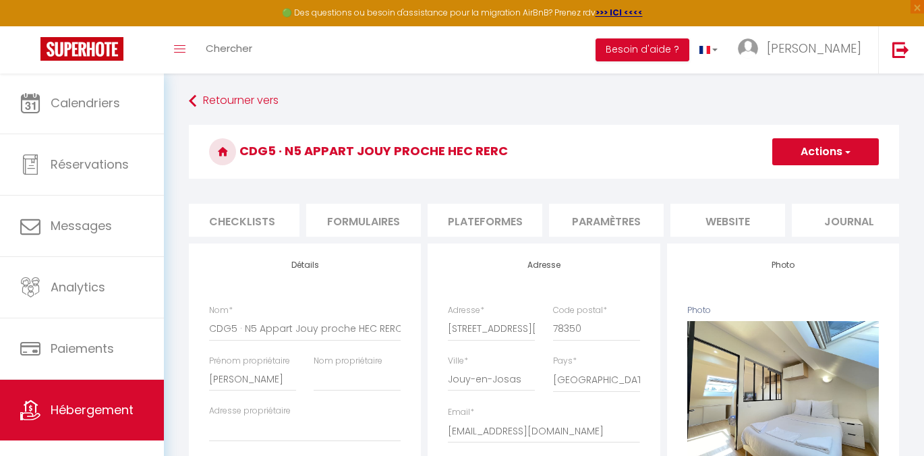
scroll to position [0, 504]
click at [742, 219] on li "website" at bounding box center [713, 220] width 115 height 33
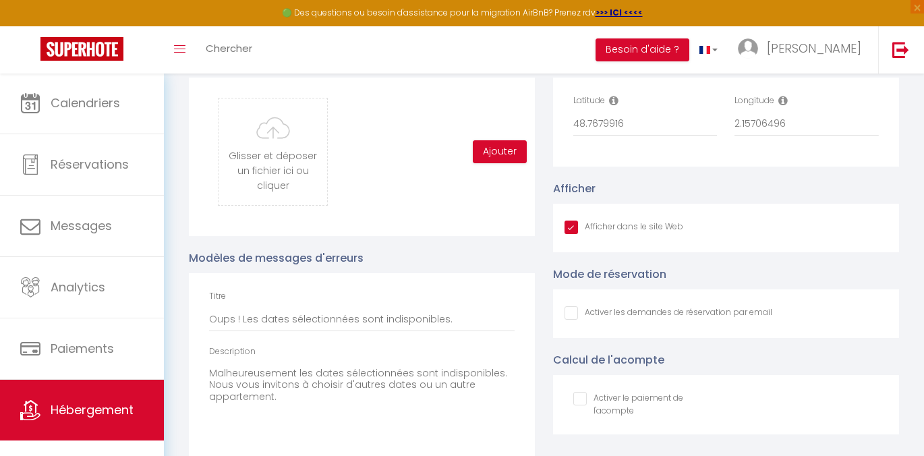
scroll to position [1444, 0]
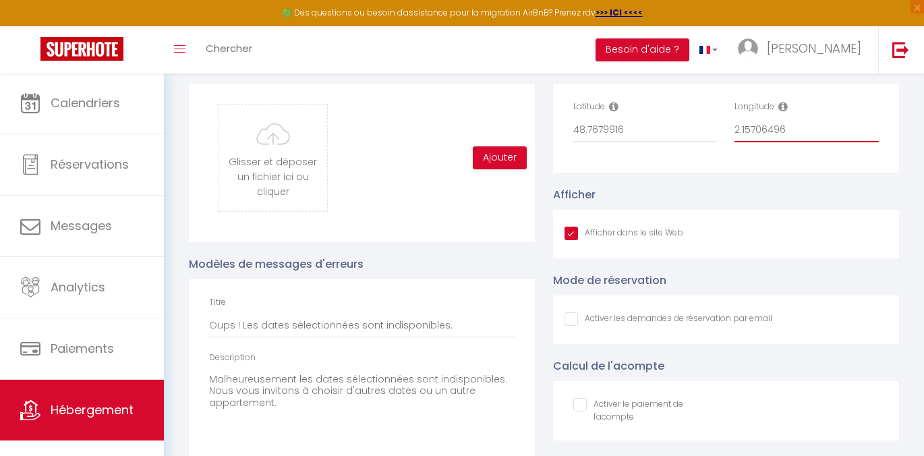
click at [792, 142] on input "2.15706496" at bounding box center [806, 130] width 144 height 24
click at [640, 140] on input "48.7679916" at bounding box center [645, 130] width 144 height 24
click at [784, 111] on icon at bounding box center [782, 106] width 9 height 11
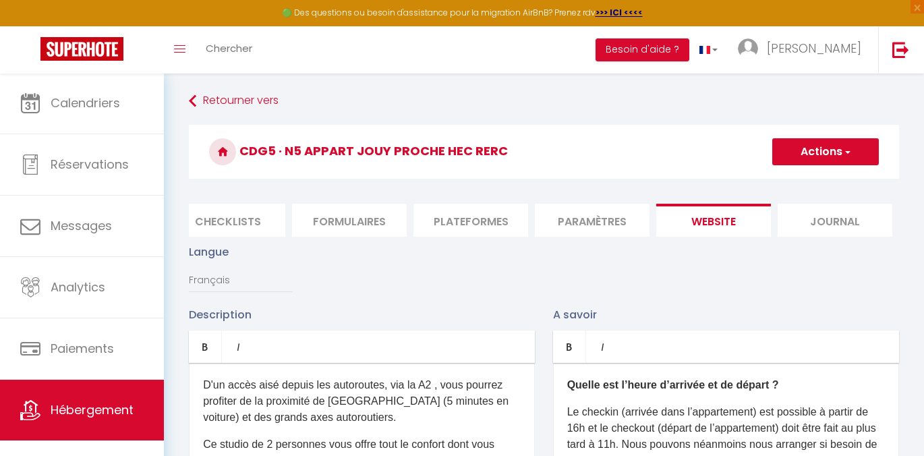
scroll to position [0, 0]
click at [811, 156] on button "Actions" at bounding box center [825, 151] width 107 height 27
click at [796, 185] on input "Enregistrer" at bounding box center [810, 181] width 50 height 13
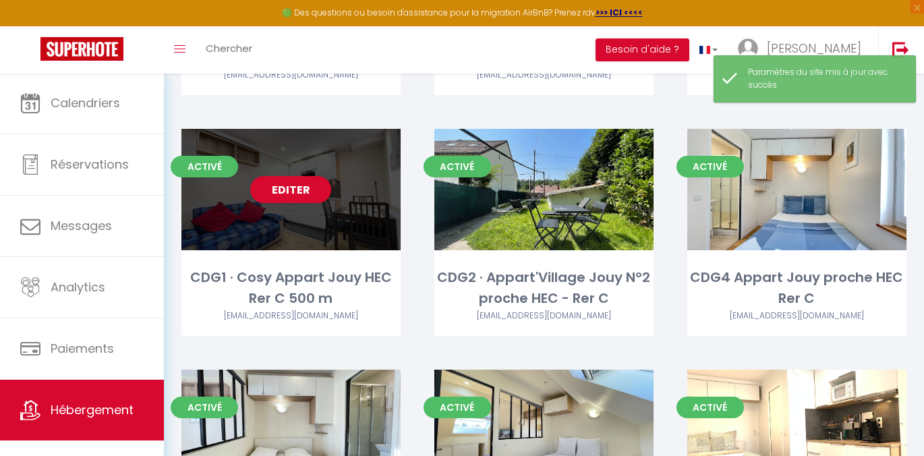
scroll to position [303, 0]
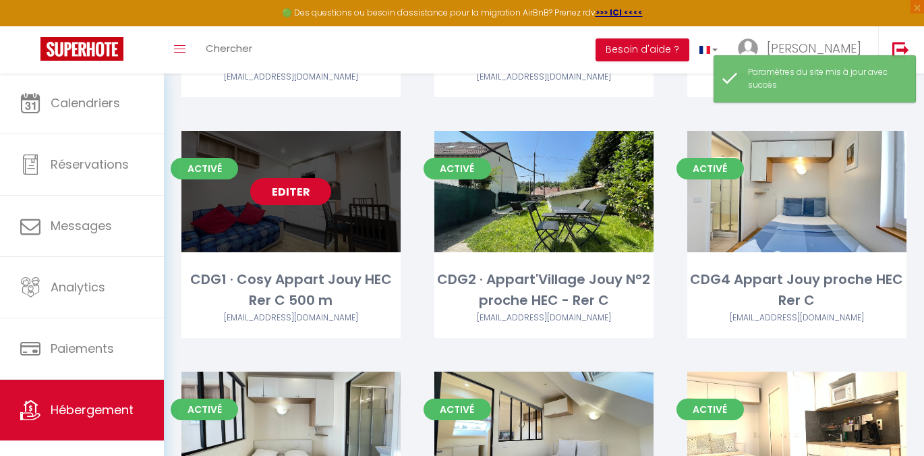
click at [294, 178] on link "Editer" at bounding box center [290, 191] width 81 height 27
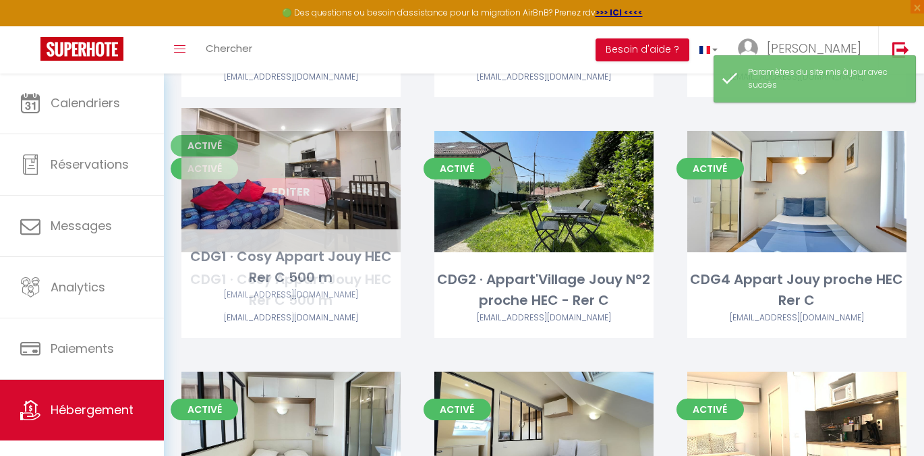
click at [299, 178] on link "Editer" at bounding box center [290, 191] width 81 height 27
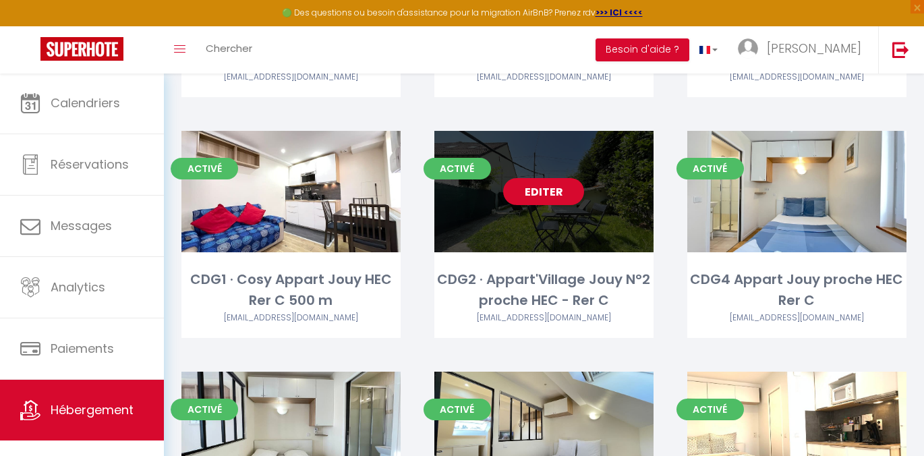
click at [529, 178] on link "Editer" at bounding box center [543, 191] width 81 height 27
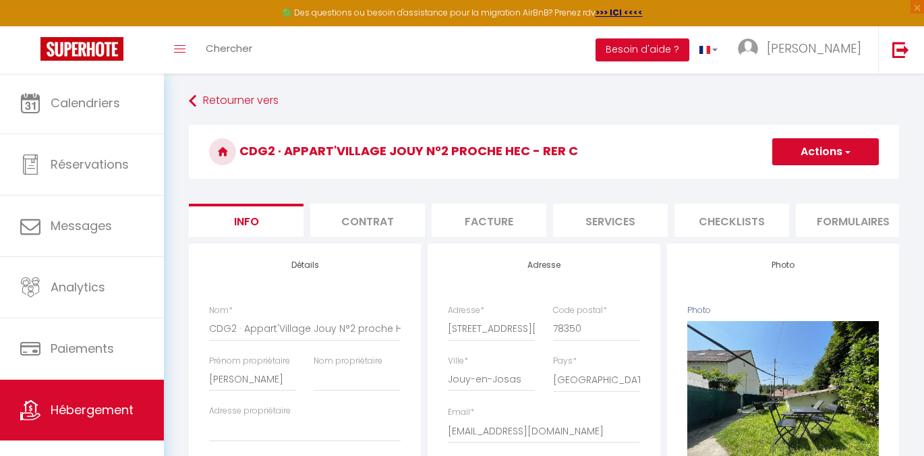
click at [838, 237] on li "Formulaires" at bounding box center [853, 220] width 115 height 33
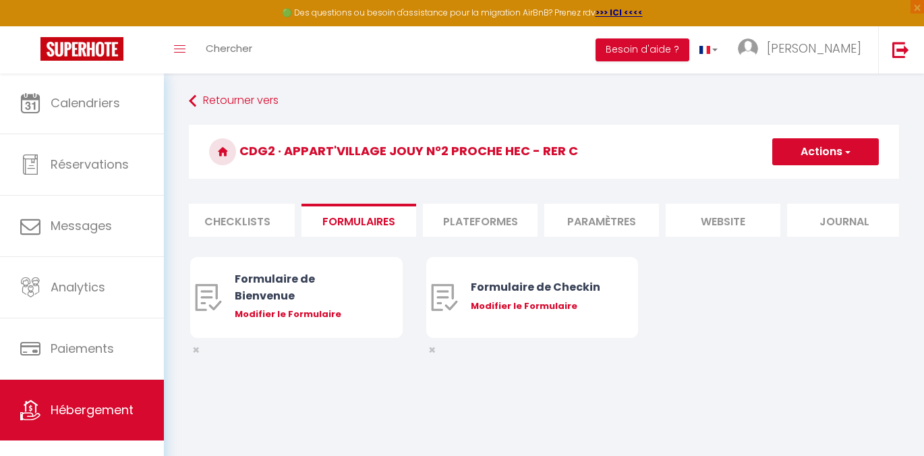
scroll to position [0, 504]
click at [737, 228] on li "website" at bounding box center [713, 220] width 115 height 33
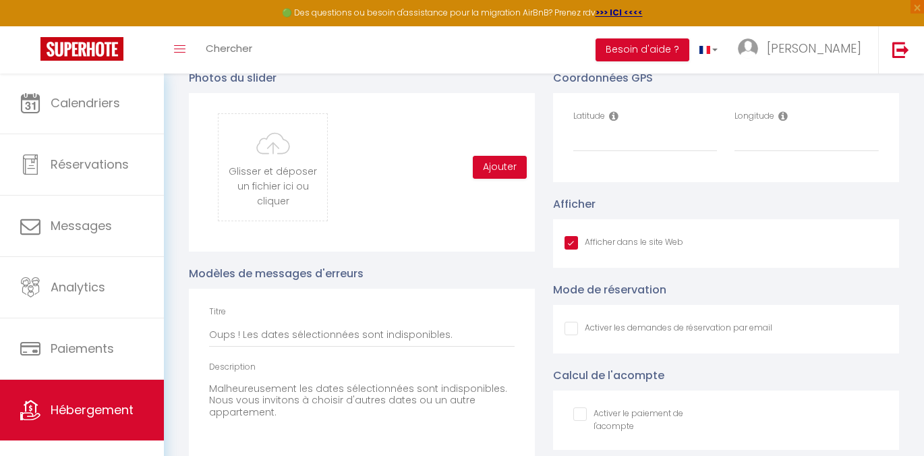
scroll to position [1418, 0]
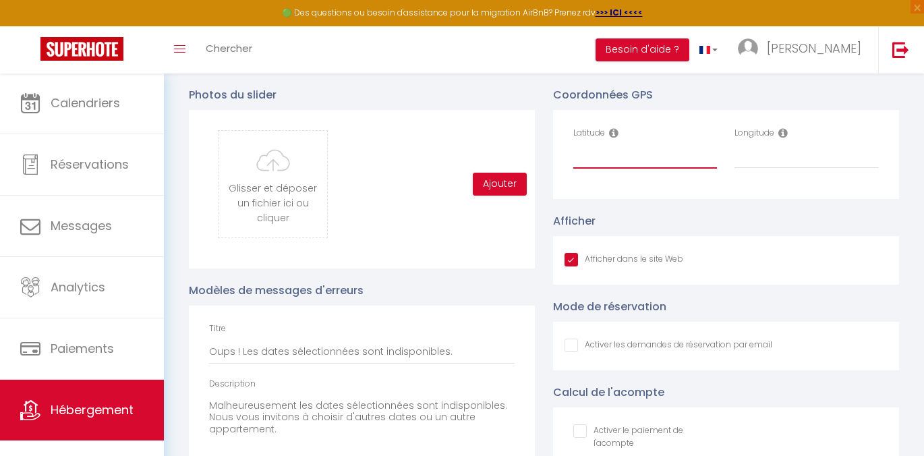
click at [598, 164] on input "Latitude" at bounding box center [645, 156] width 144 height 24
paste input "48.7679916"
click at [768, 167] on input "Longitude" at bounding box center [806, 156] width 144 height 24
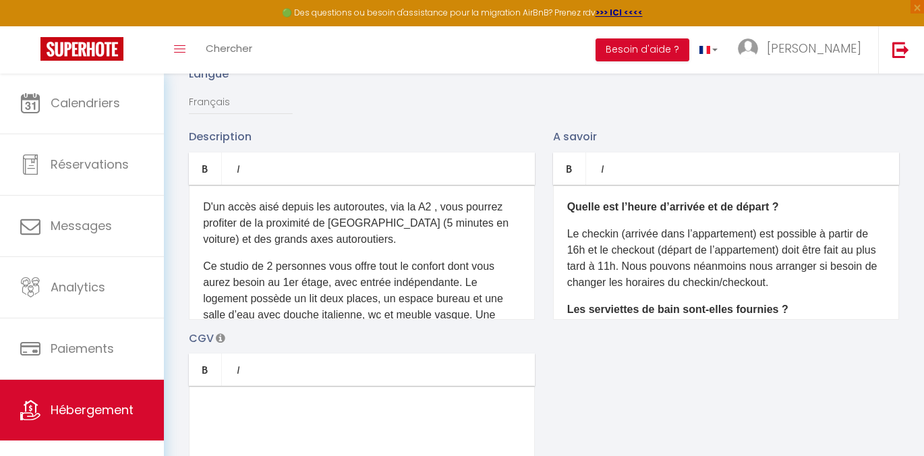
scroll to position [14, 0]
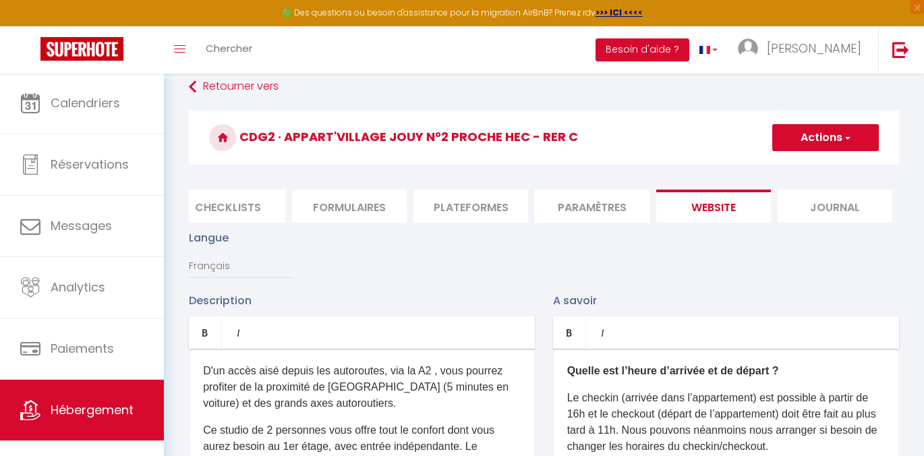
click at [873, 130] on button "Actions" at bounding box center [825, 137] width 107 height 27
click at [815, 167] on input "Enregistrer" at bounding box center [810, 167] width 50 height 13
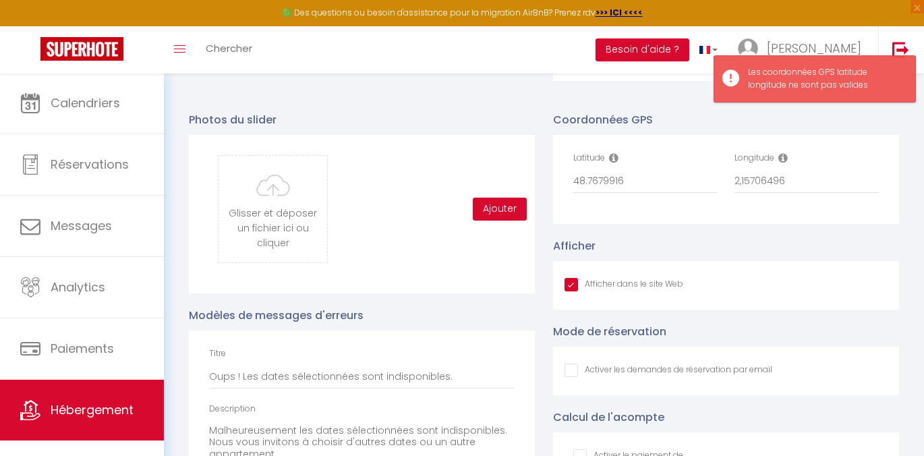
scroll to position [1385, 0]
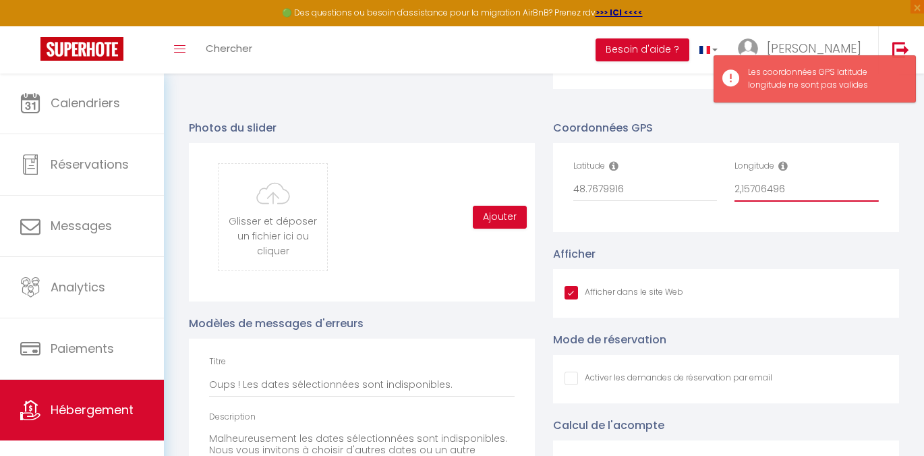
click at [803, 187] on input "2,15706496" at bounding box center [806, 189] width 144 height 24
click at [796, 200] on input "2,15706496" at bounding box center [806, 189] width 144 height 24
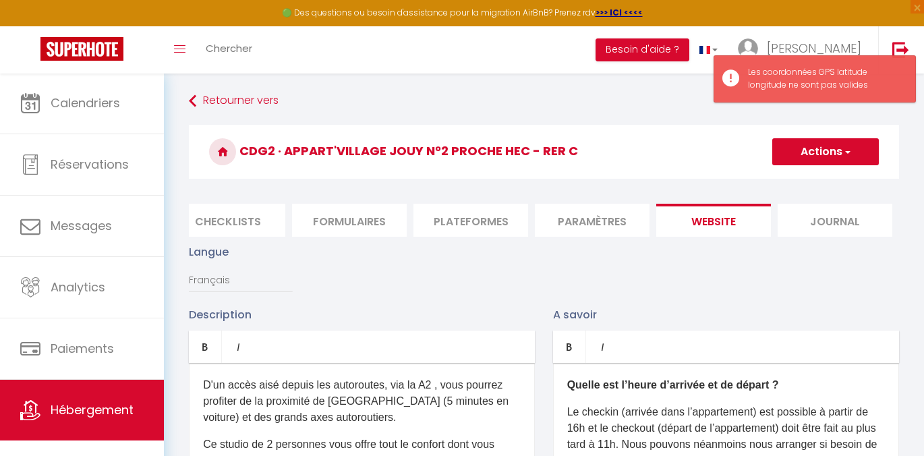
scroll to position [0, 0]
click at [813, 150] on button "Actions" at bounding box center [825, 151] width 107 height 27
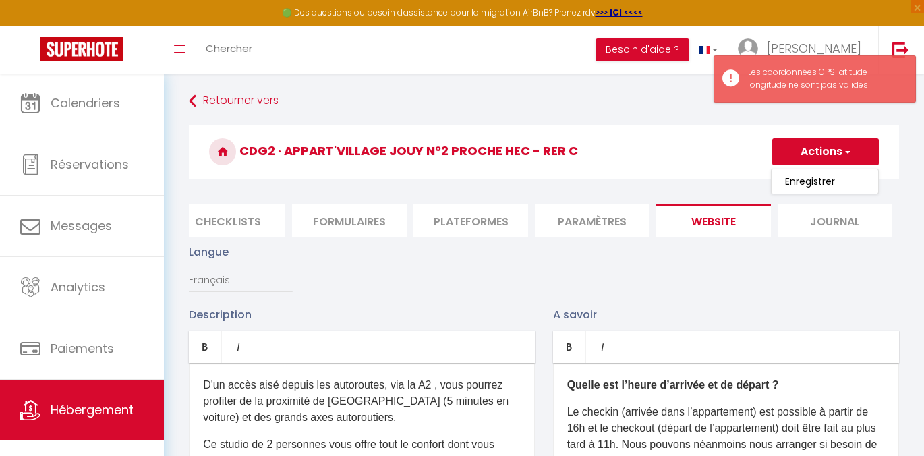
click at [786, 179] on input "Enregistrer" at bounding box center [810, 181] width 50 height 13
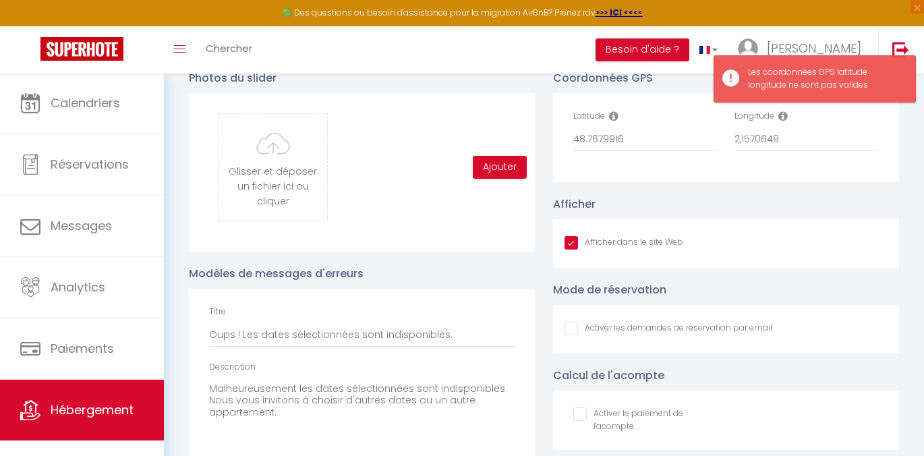
scroll to position [1323, 0]
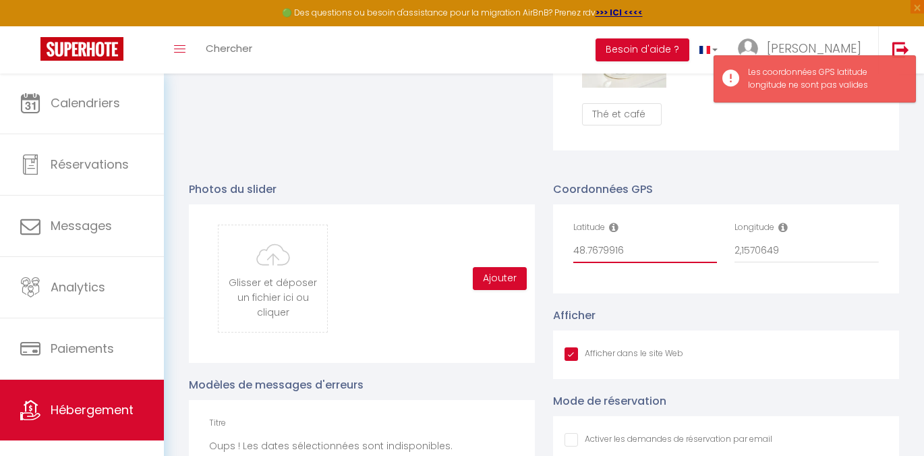
click at [641, 259] on input "48.7679916" at bounding box center [645, 251] width 144 height 24
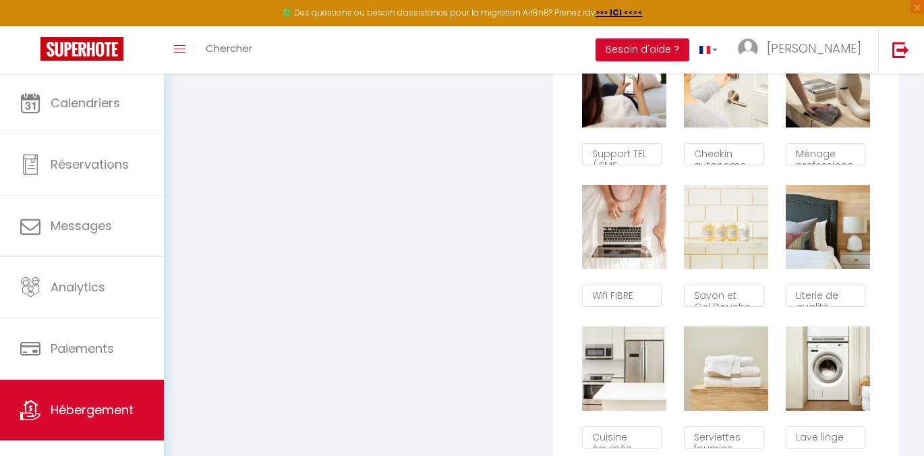
scroll to position [364, 0]
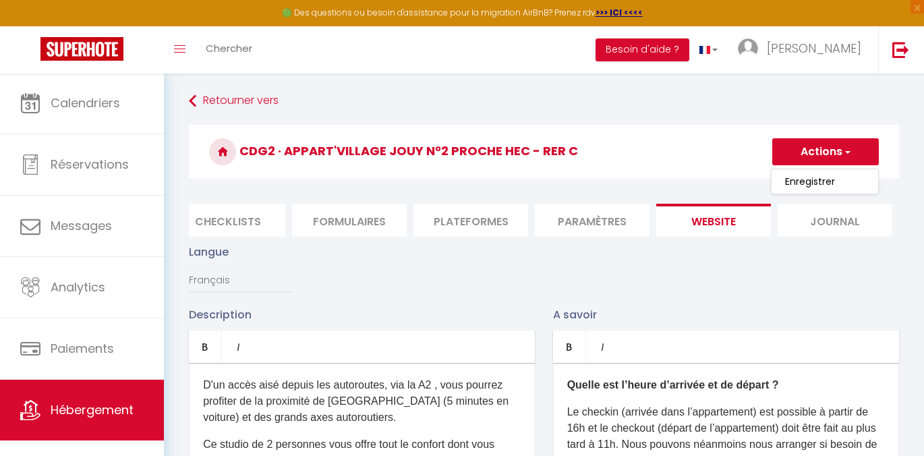
click at [781, 187] on link "Enregistrer" at bounding box center [825, 182] width 107 height 18
click at [832, 143] on button "Actions" at bounding box center [825, 151] width 107 height 27
click at [796, 183] on input "Enregistrer" at bounding box center [810, 181] width 50 height 13
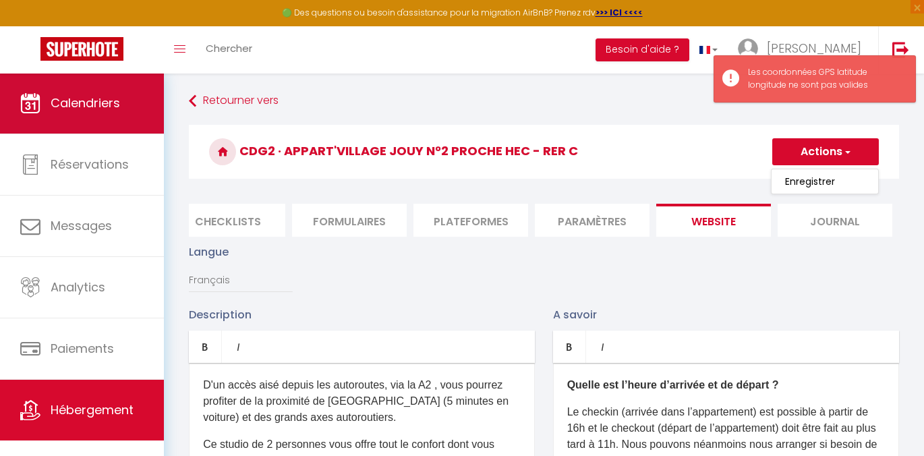
click at [129, 100] on link "Calendriers" at bounding box center [82, 103] width 164 height 61
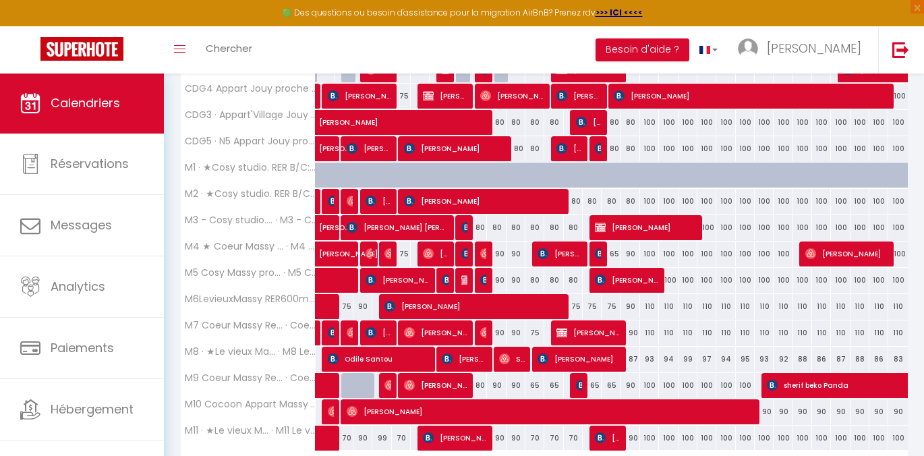
scroll to position [398, 0]
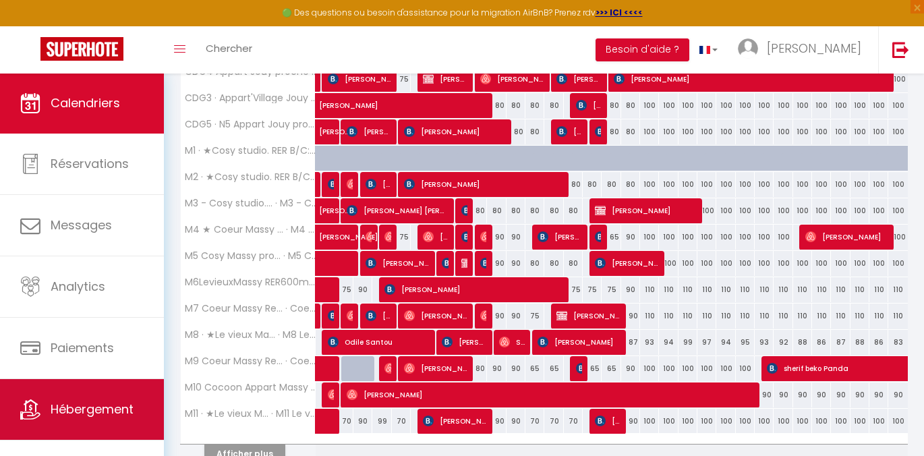
click at [67, 397] on link "Hébergement" at bounding box center [82, 409] width 164 height 61
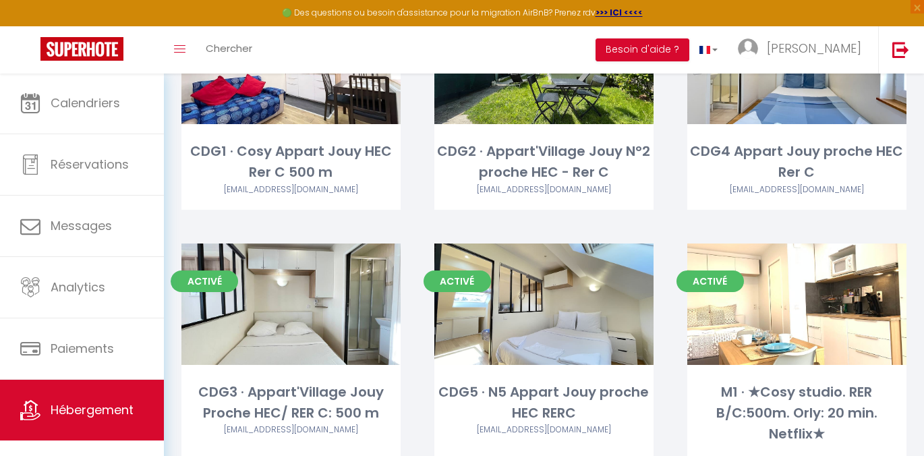
scroll to position [435, 0]
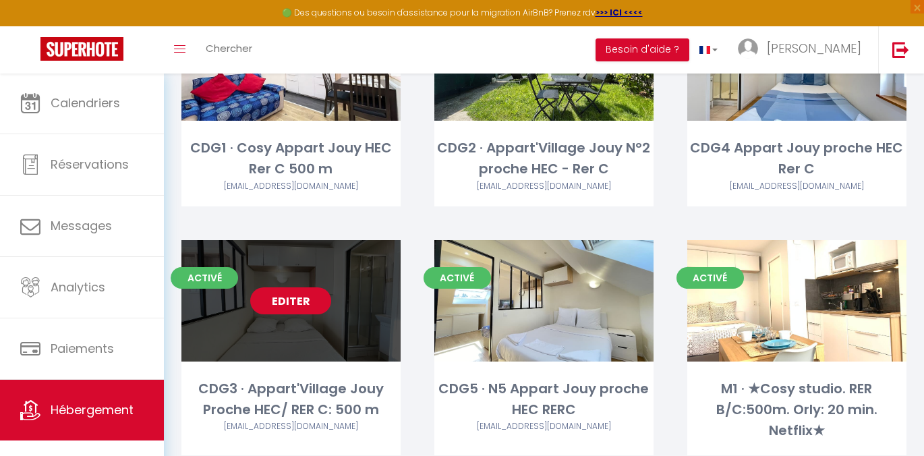
click at [302, 287] on link "Editer" at bounding box center [290, 300] width 81 height 27
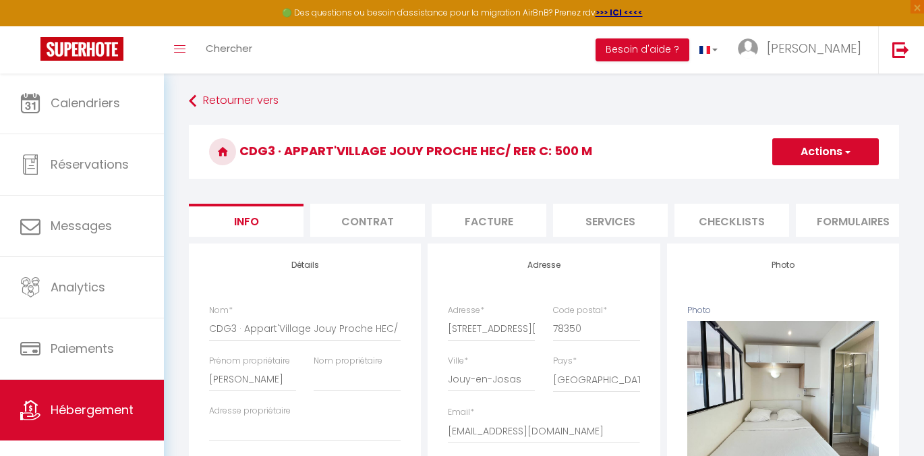
scroll to position [0, 504]
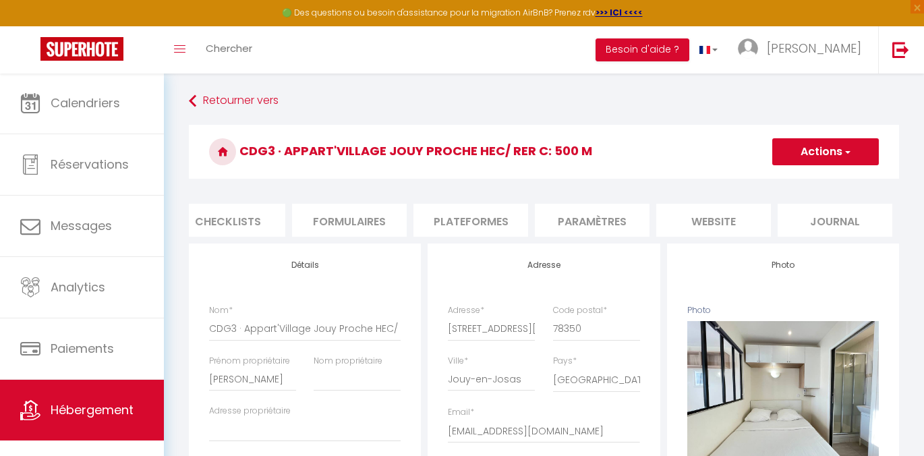
click at [815, 225] on li "Journal" at bounding box center [835, 220] width 115 height 33
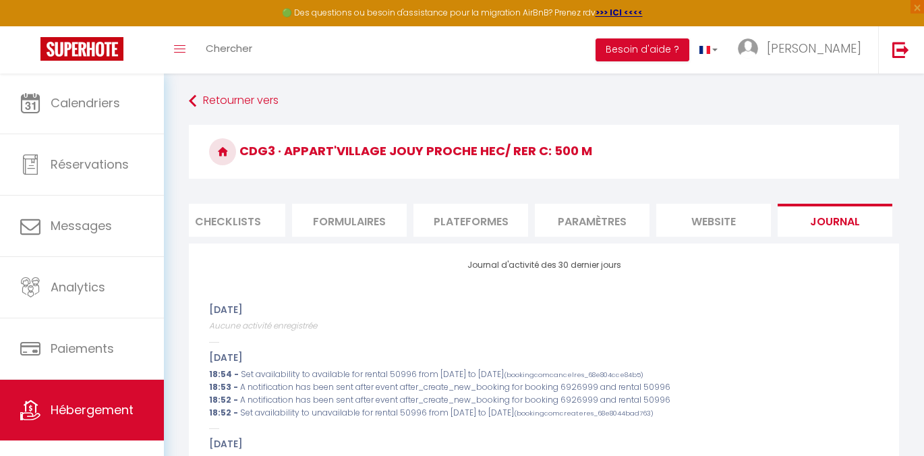
click at [733, 218] on li "website" at bounding box center [713, 220] width 115 height 33
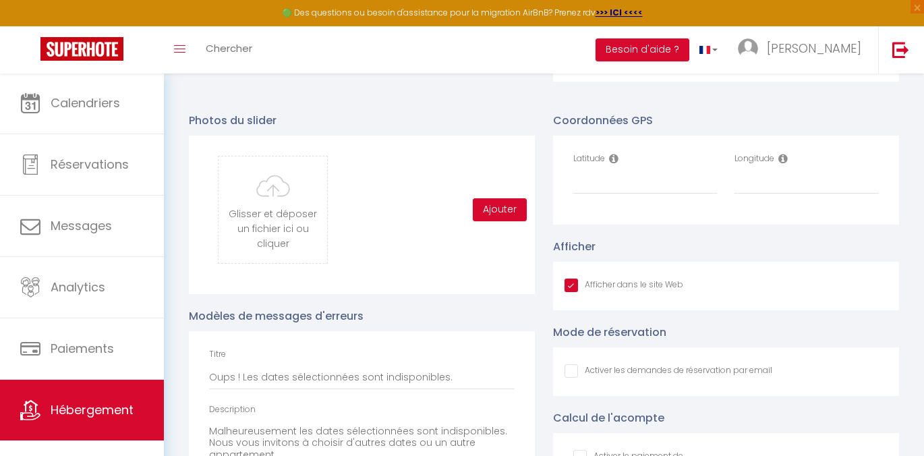
scroll to position [1384, 0]
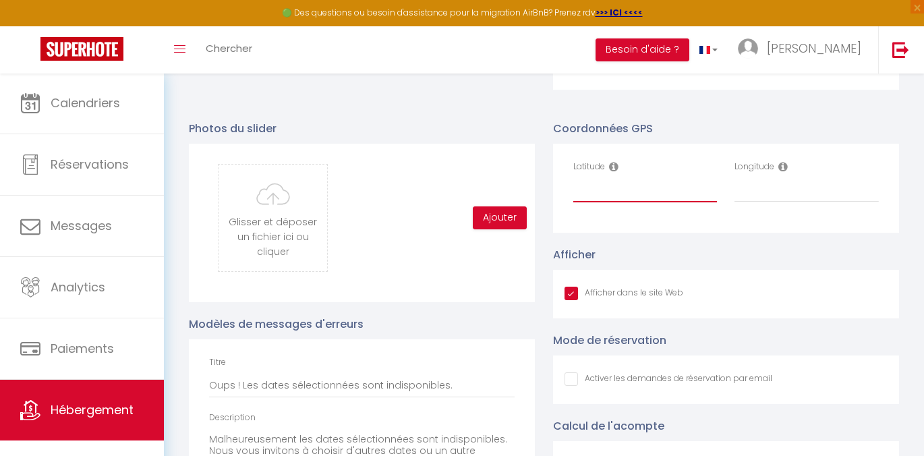
click at [654, 196] on input "Latitude" at bounding box center [645, 190] width 144 height 24
paste input "48.7679916"
click at [747, 196] on input "Longitude" at bounding box center [806, 190] width 144 height 24
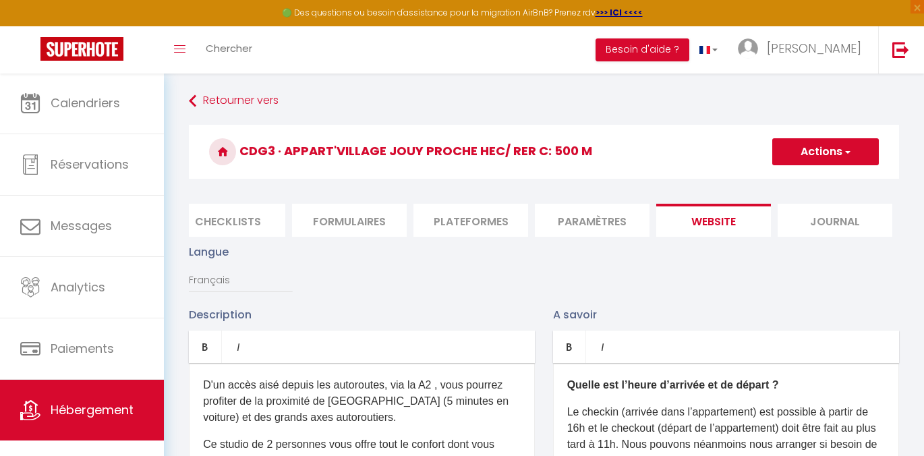
scroll to position [0, 0]
click at [827, 163] on button "Actions" at bounding box center [825, 151] width 107 height 27
click at [801, 186] on input "Enregistrer" at bounding box center [810, 181] width 50 height 13
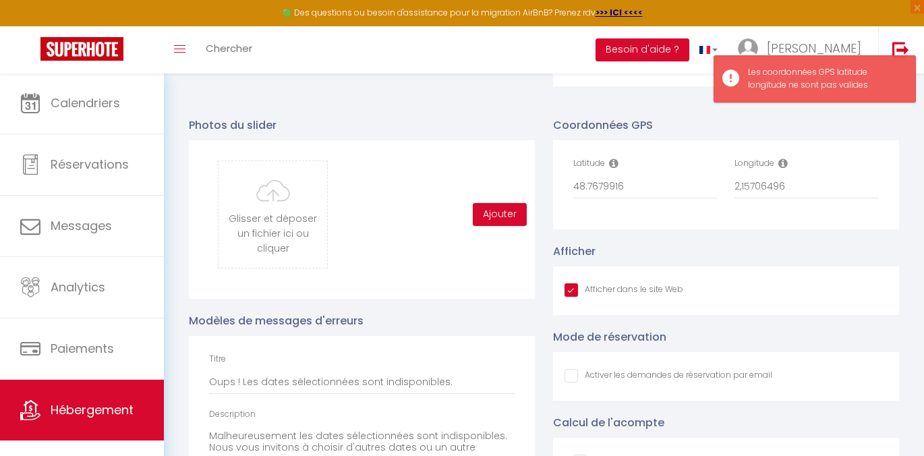
scroll to position [1386, 0]
click at [817, 197] on input "2,15706496" at bounding box center [806, 188] width 144 height 24
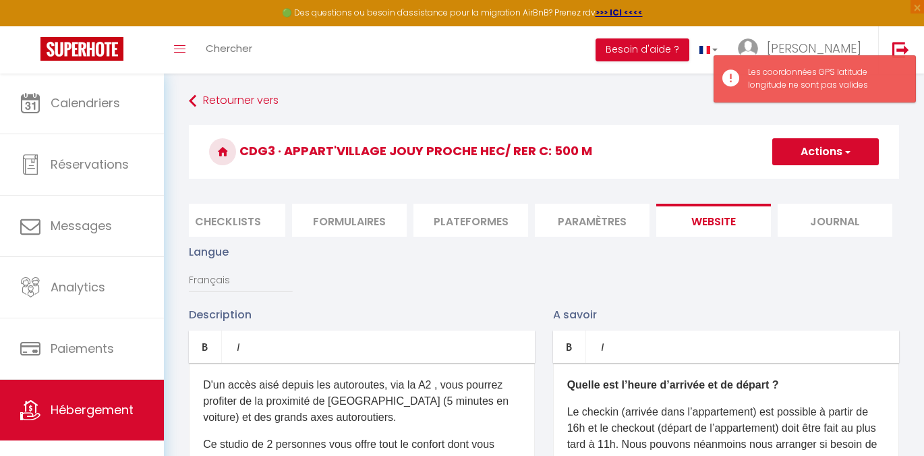
scroll to position [0, 0]
click at [832, 159] on button "Actions" at bounding box center [825, 151] width 107 height 27
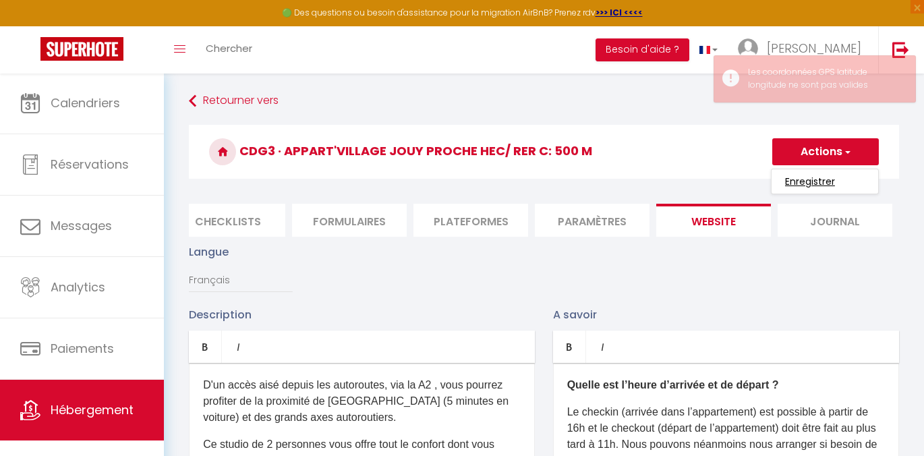
click at [809, 177] on input "Enregistrer" at bounding box center [810, 181] width 50 height 13
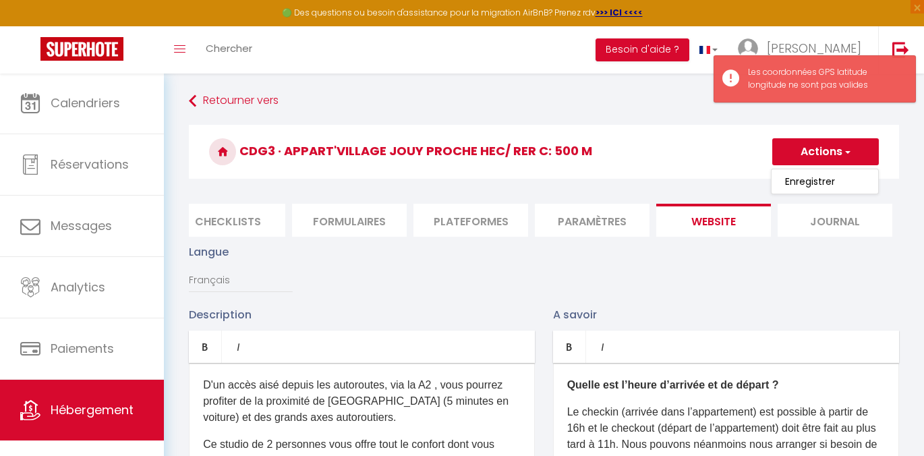
click at [56, 415] on span "Hébergement" at bounding box center [92, 409] width 83 height 17
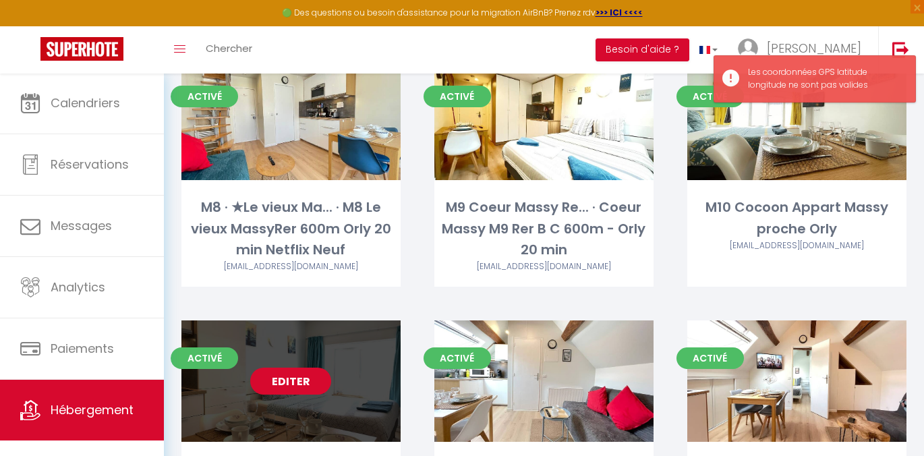
scroll to position [1391, 0]
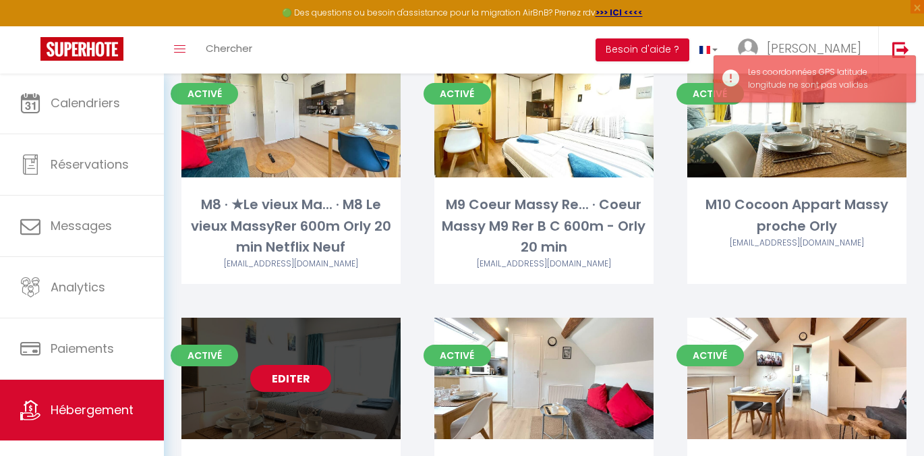
click at [289, 365] on link "Editer" at bounding box center [290, 378] width 81 height 27
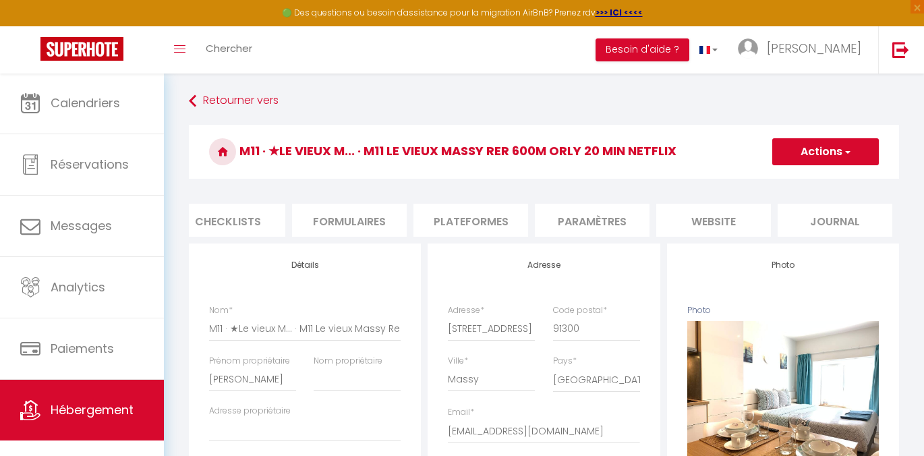
click at [743, 223] on li "website" at bounding box center [713, 220] width 115 height 33
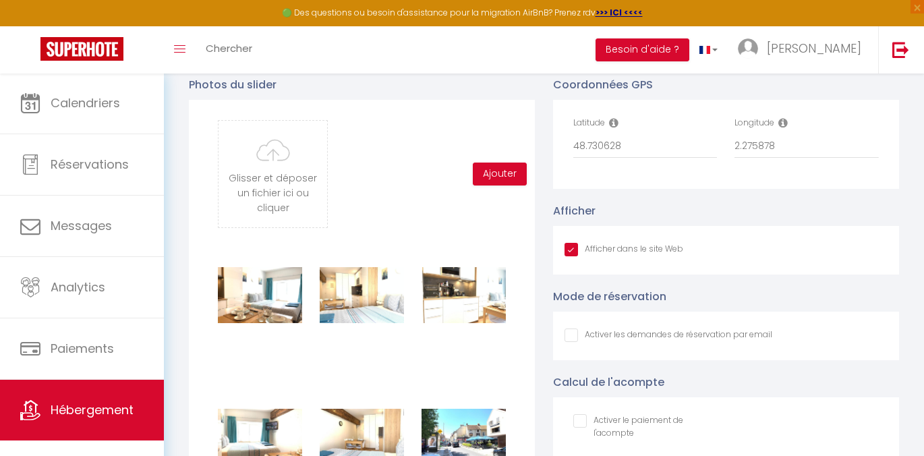
scroll to position [1449, 0]
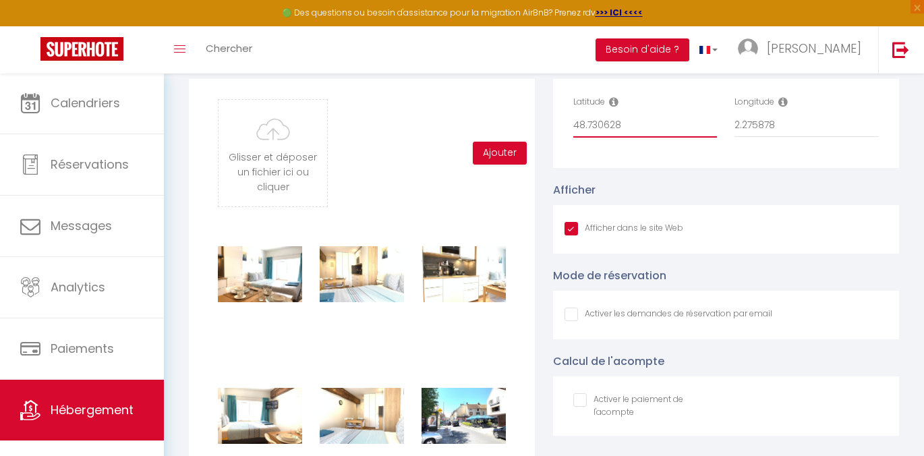
drag, startPoint x: 641, startPoint y: 134, endPoint x: 502, endPoint y: 126, distance: 138.5
click at [56, 408] on span "Hébergement" at bounding box center [92, 409] width 83 height 17
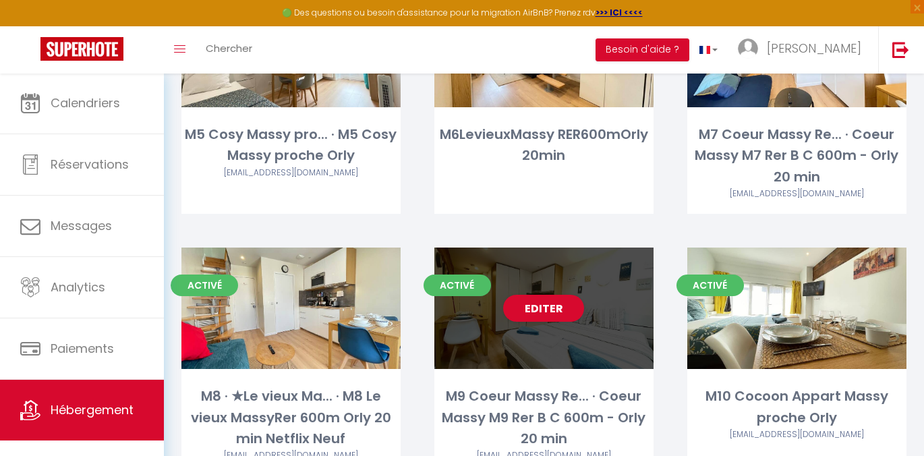
scroll to position [1201, 0]
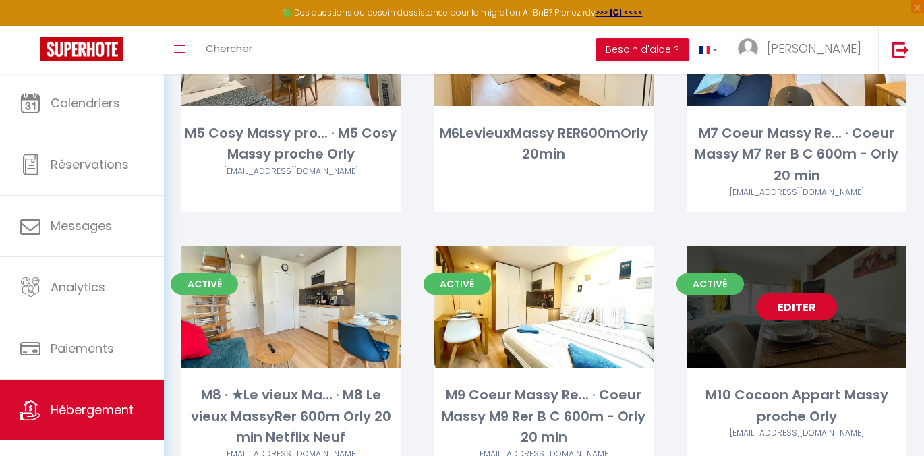
click at [799, 293] on link "Editer" at bounding box center [796, 306] width 81 height 27
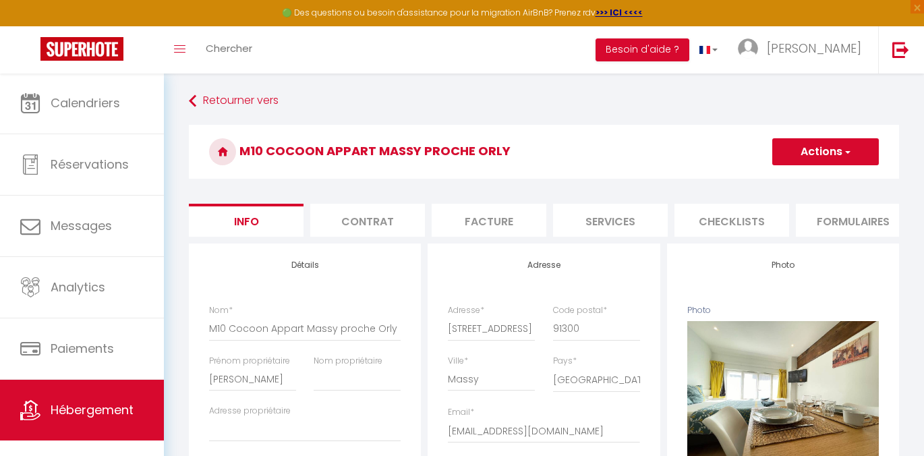
click at [765, 235] on li "Checklists" at bounding box center [731, 220] width 115 height 33
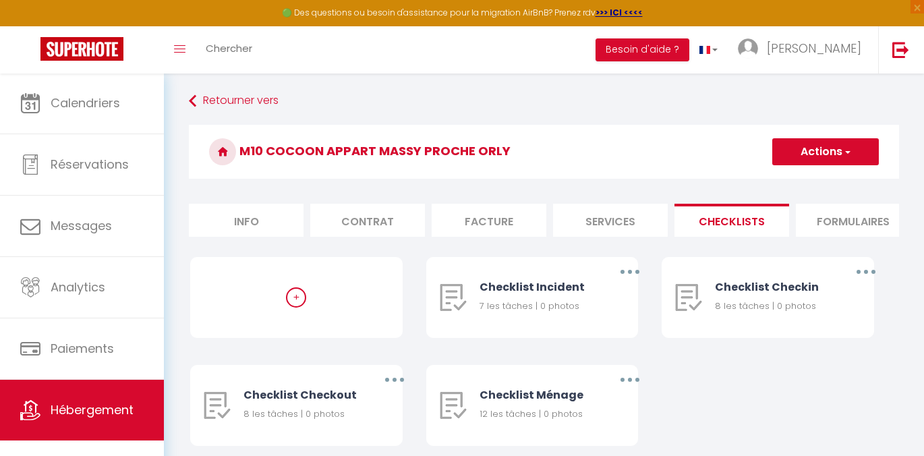
scroll to position [0, 504]
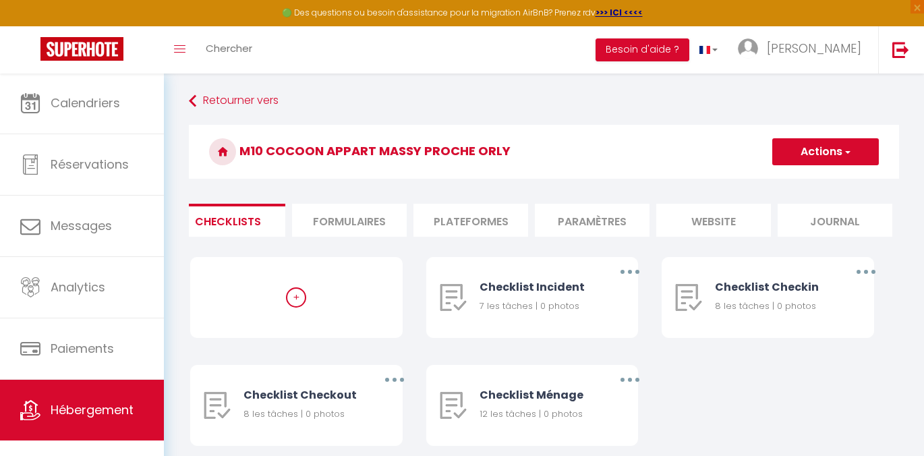
click at [735, 229] on li "website" at bounding box center [713, 220] width 115 height 33
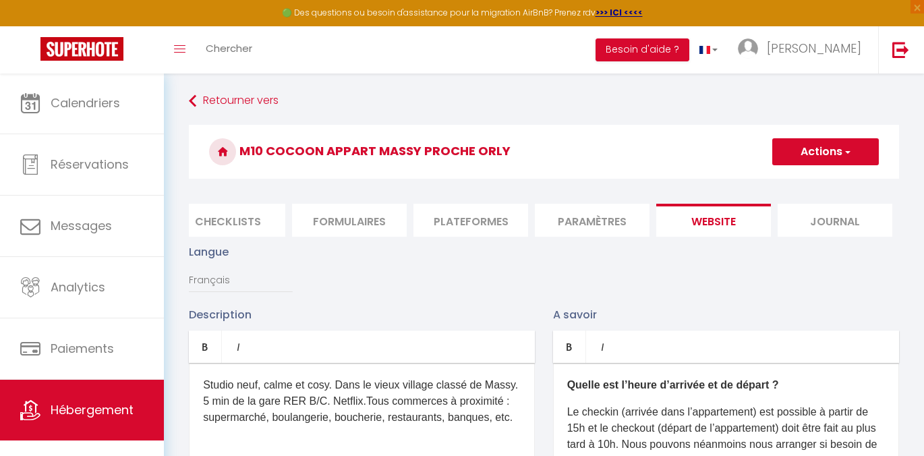
click at [52, 405] on span "Hébergement" at bounding box center [92, 409] width 83 height 17
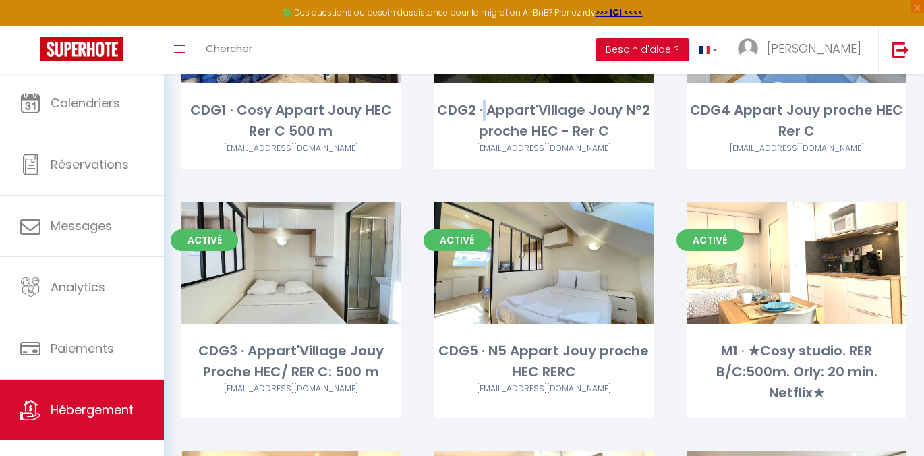
scroll to position [484, 0]
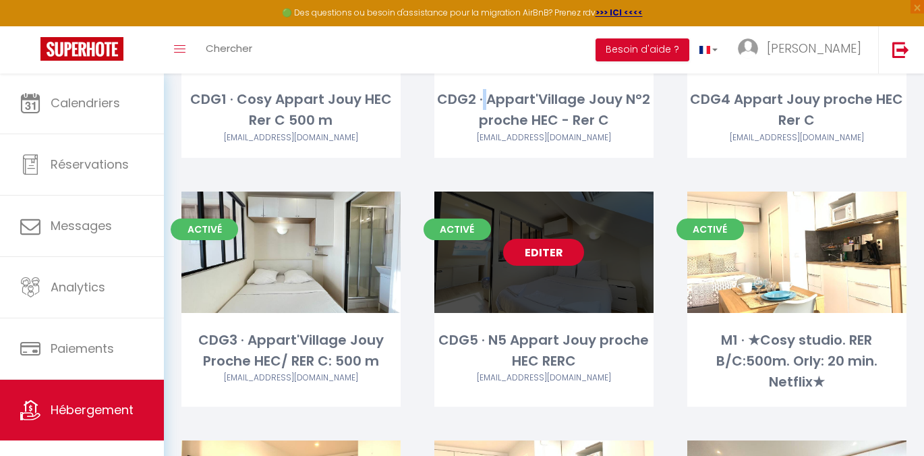
click at [546, 239] on link "Editer" at bounding box center [543, 252] width 81 height 27
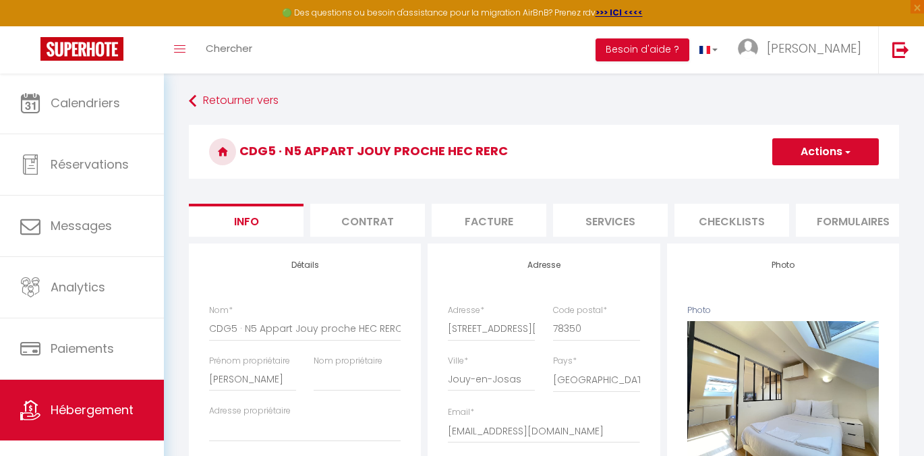
scroll to position [0, 504]
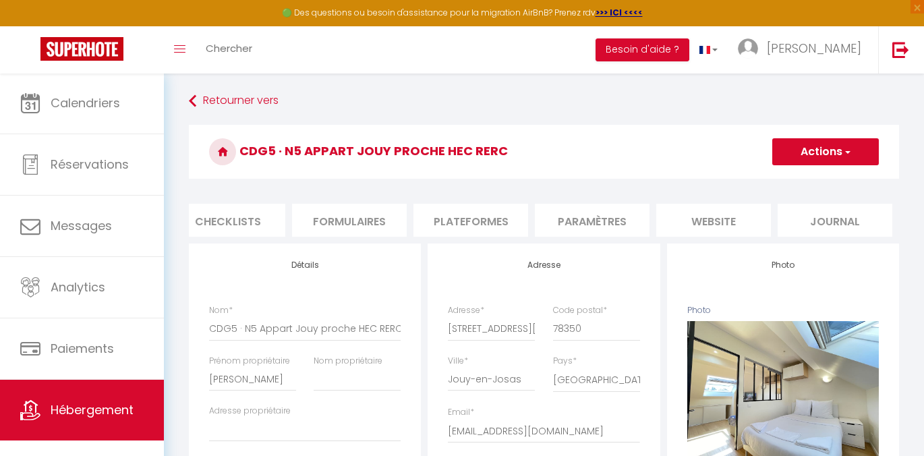
click at [750, 222] on li "website" at bounding box center [713, 220] width 115 height 33
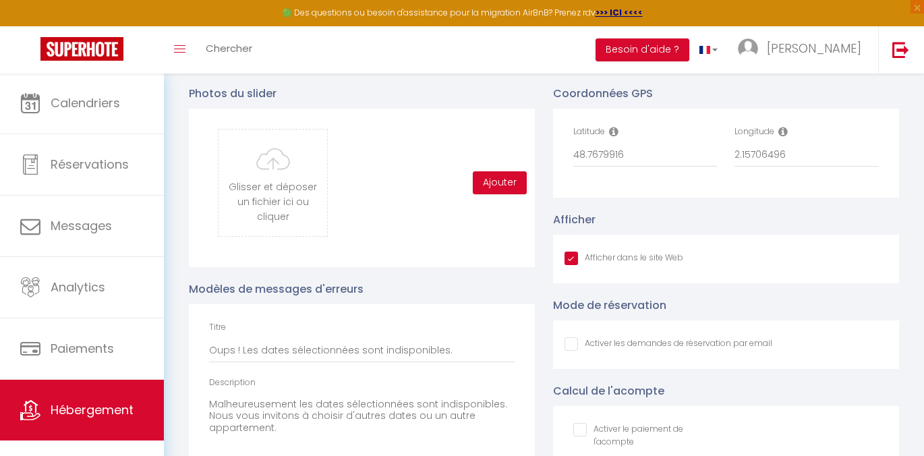
scroll to position [1419, 0]
click at [649, 158] on input "48.7679916" at bounding box center [645, 155] width 144 height 24
click at [67, 422] on link "Hébergement" at bounding box center [82, 410] width 164 height 61
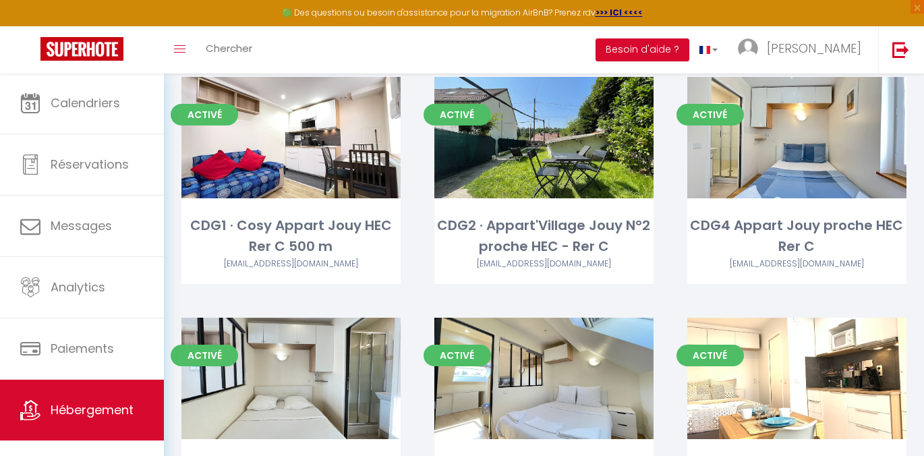
scroll to position [358, 0]
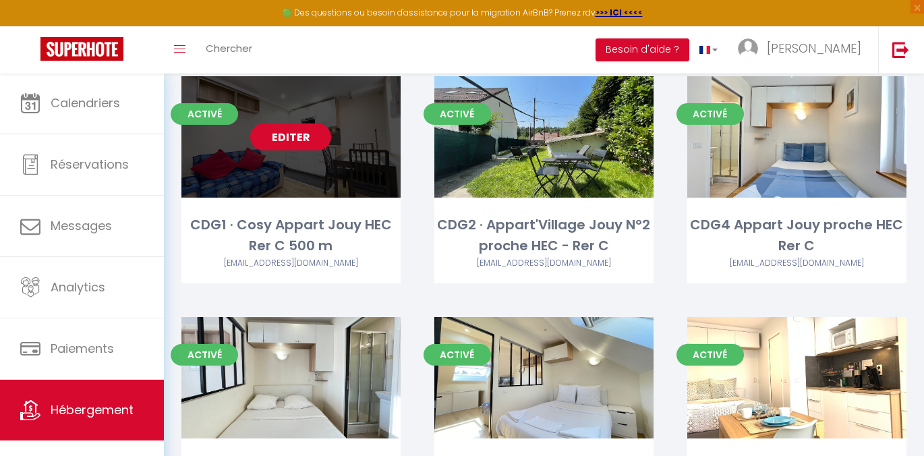
click at [299, 123] on link "Editer" at bounding box center [290, 136] width 81 height 27
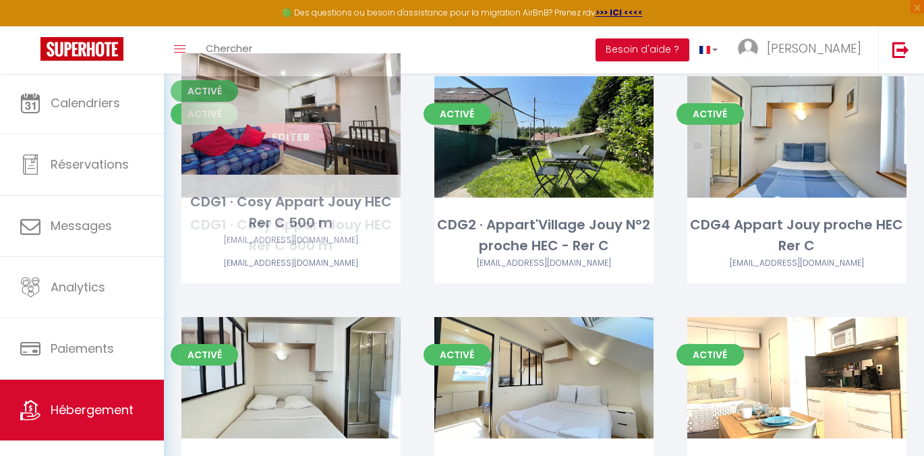
click at [287, 123] on link "Editer" at bounding box center [290, 136] width 81 height 27
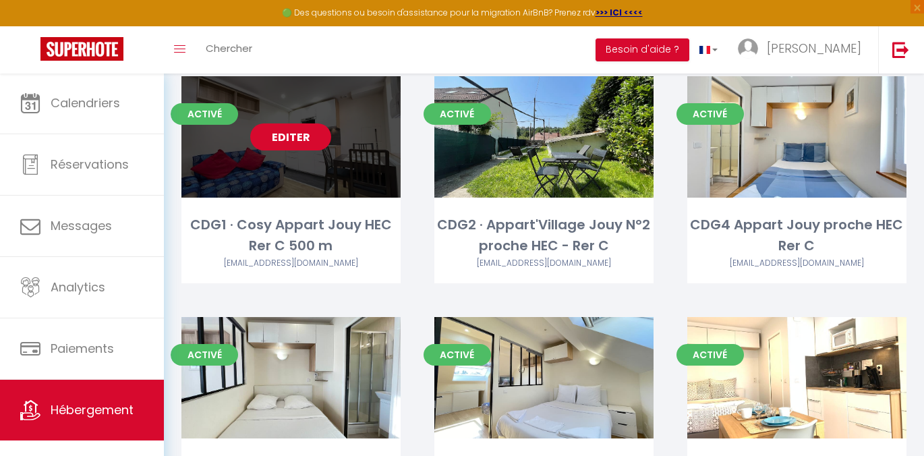
click at [310, 123] on link "Editer" at bounding box center [290, 136] width 81 height 27
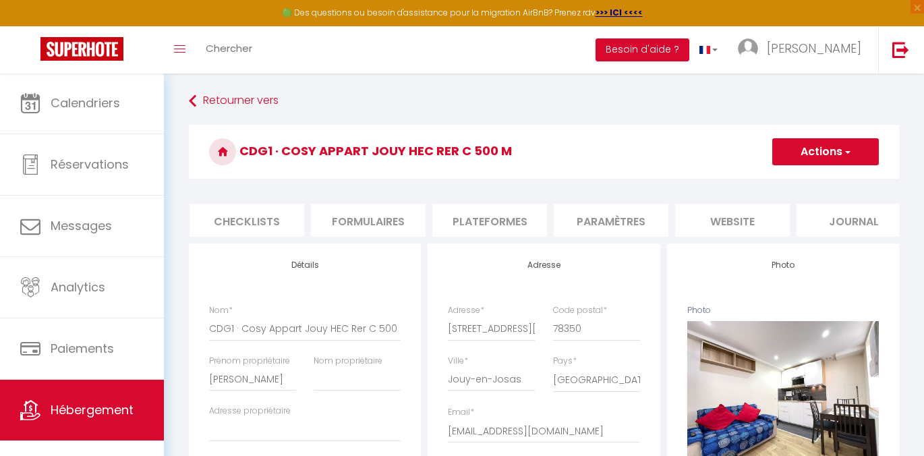
scroll to position [0, 504]
click at [743, 223] on li "website" at bounding box center [713, 220] width 115 height 33
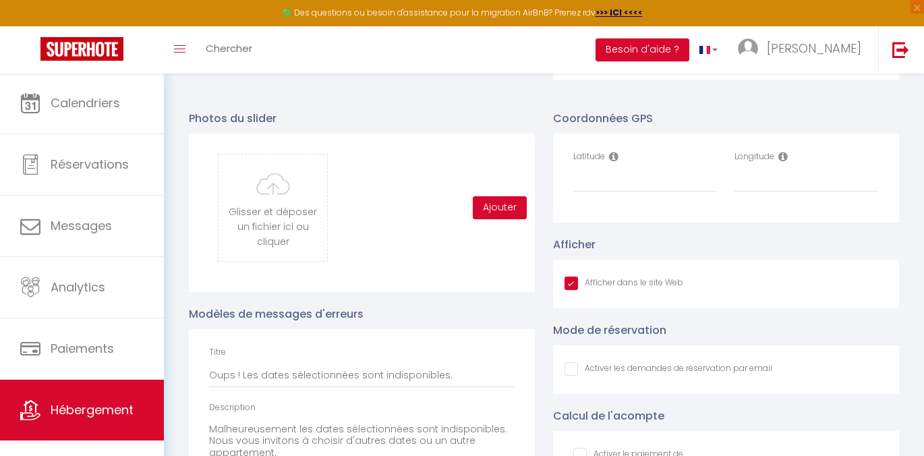
scroll to position [1430, 0]
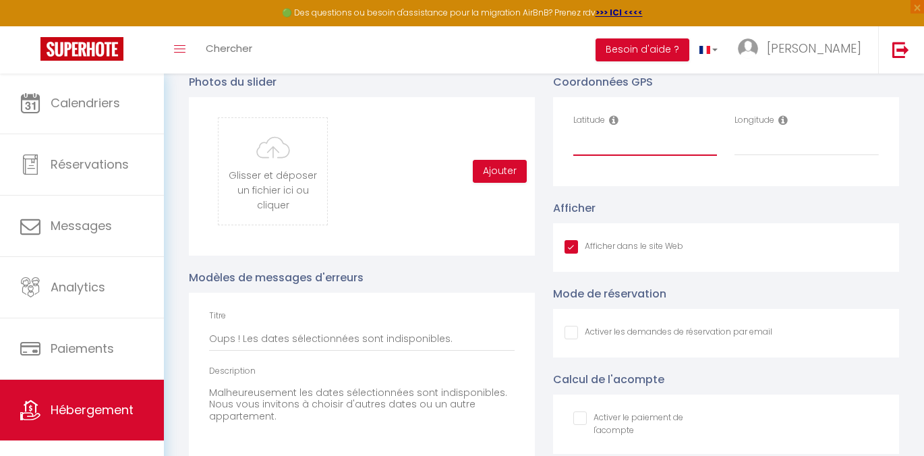
click at [596, 152] on input "Latitude" at bounding box center [645, 144] width 144 height 24
paste input "48.7679916"
click at [764, 149] on input "Longitude" at bounding box center [806, 144] width 144 height 24
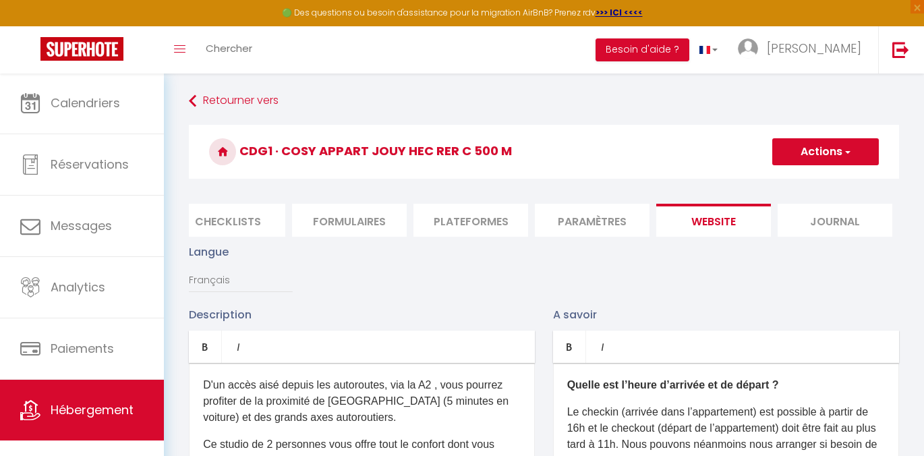
click at [830, 177] on h3 "CDG1 · Cosy Appart Jouy HEC Rer C 500 m" at bounding box center [544, 152] width 710 height 54
click at [821, 167] on h3 "CDG1 · Cosy Appart Jouy HEC Rer C 500 m" at bounding box center [544, 152] width 710 height 54
click at [803, 156] on button "Actions" at bounding box center [825, 151] width 107 height 27
click at [788, 181] on input "Enregistrer" at bounding box center [810, 181] width 50 height 13
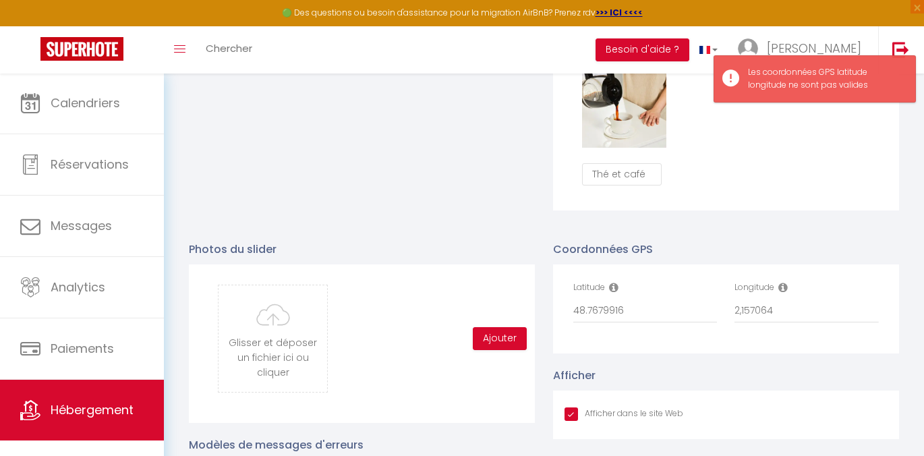
scroll to position [1263, 0]
click at [639, 318] on input "48.7679916" at bounding box center [645, 311] width 144 height 24
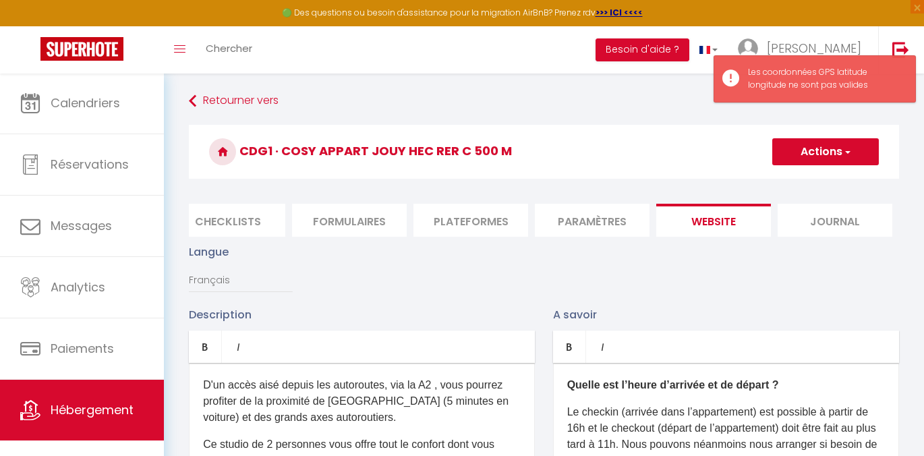
scroll to position [0, 0]
click at [843, 155] on span "button" at bounding box center [846, 151] width 9 height 13
click at [813, 179] on input "Enregistrer" at bounding box center [810, 181] width 50 height 13
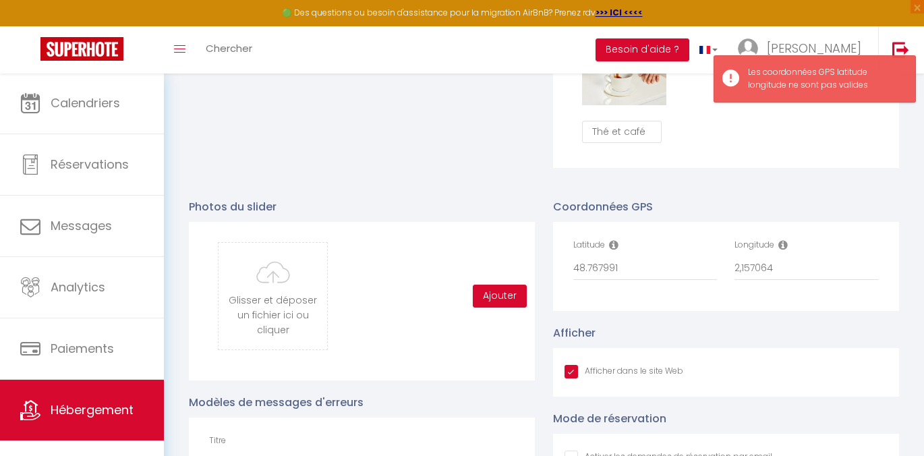
scroll to position [1306, 0]
click at [783, 280] on input "2,157064" at bounding box center [806, 268] width 144 height 24
click at [676, 270] on input "48.767991" at bounding box center [645, 268] width 144 height 24
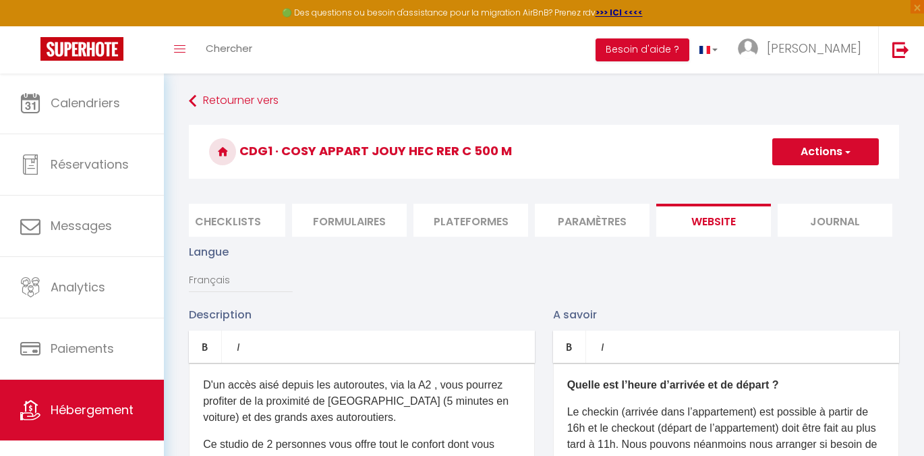
scroll to position [0, 0]
click at [832, 158] on button "Actions" at bounding box center [825, 151] width 107 height 27
click at [798, 183] on input "Enregistrer" at bounding box center [810, 181] width 50 height 13
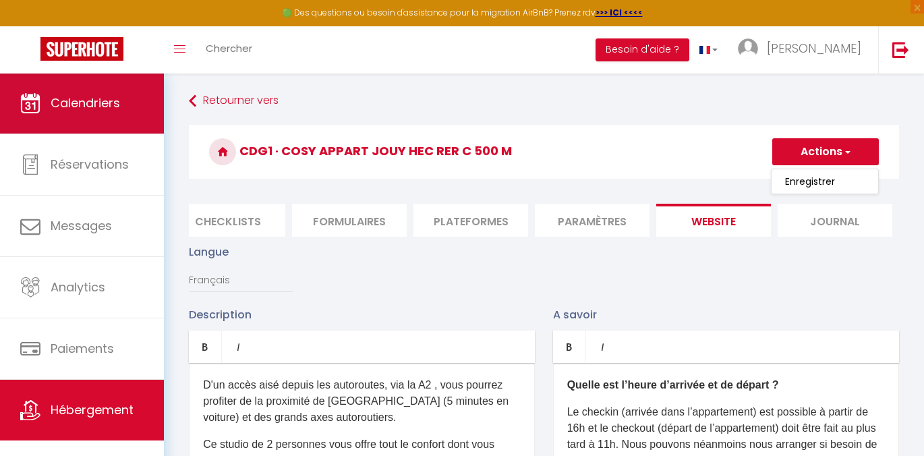
click at [66, 116] on link "Calendriers" at bounding box center [82, 103] width 164 height 61
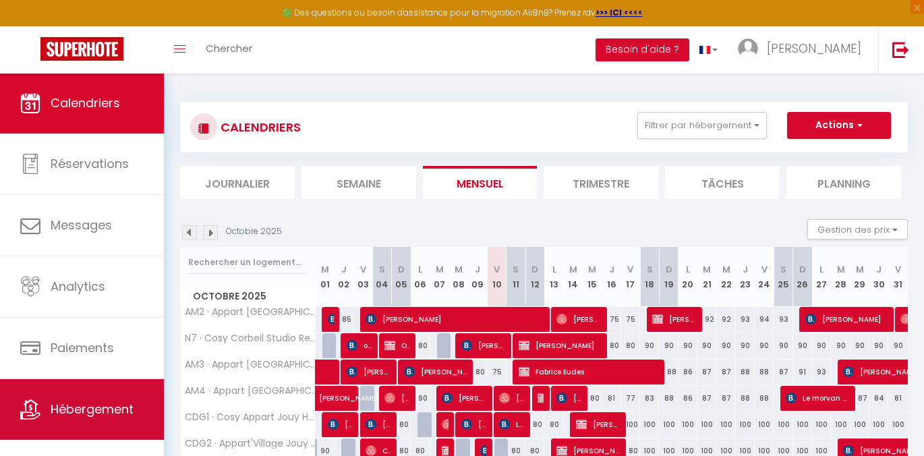
click at [82, 405] on span "Hébergement" at bounding box center [92, 409] width 83 height 17
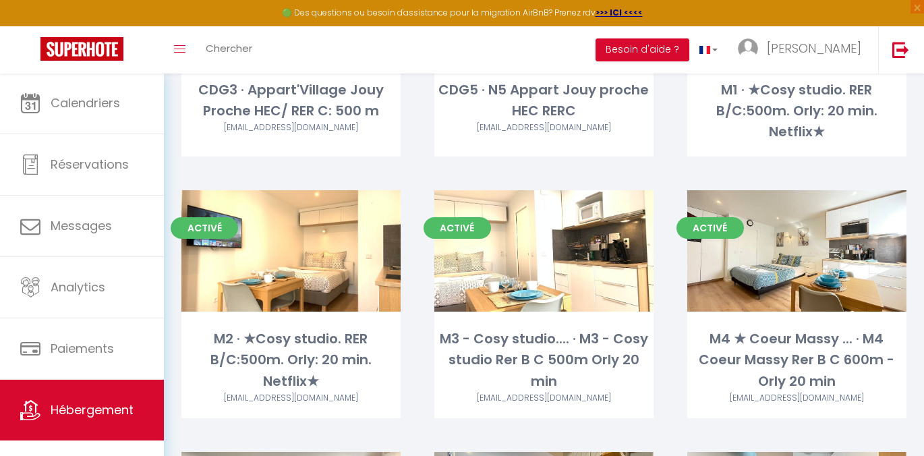
scroll to position [743, 0]
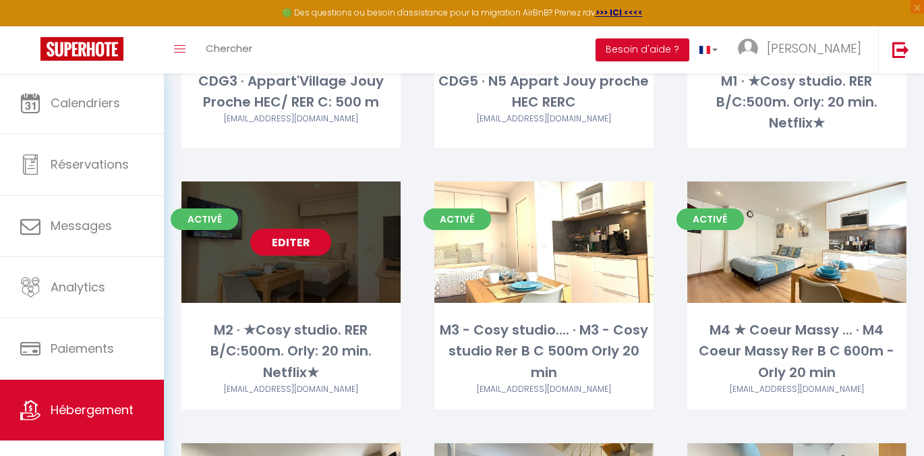
click at [281, 230] on link "Editer" at bounding box center [290, 242] width 81 height 27
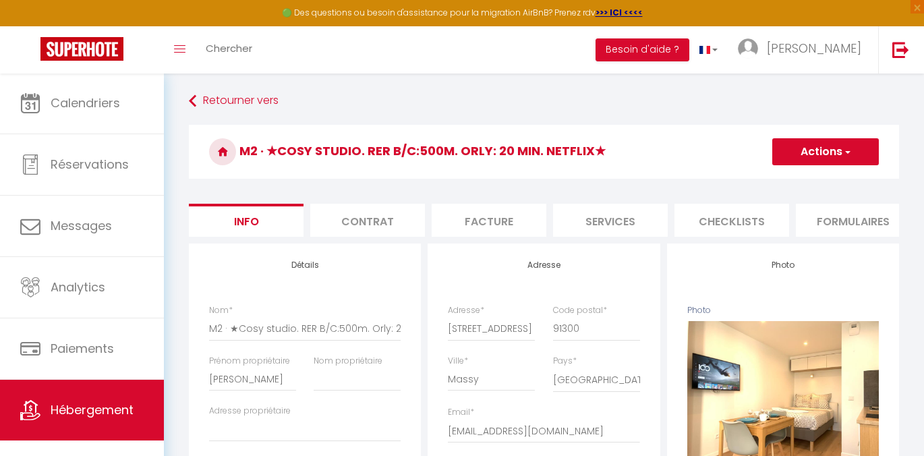
click at [830, 235] on li "Formulaires" at bounding box center [853, 220] width 115 height 33
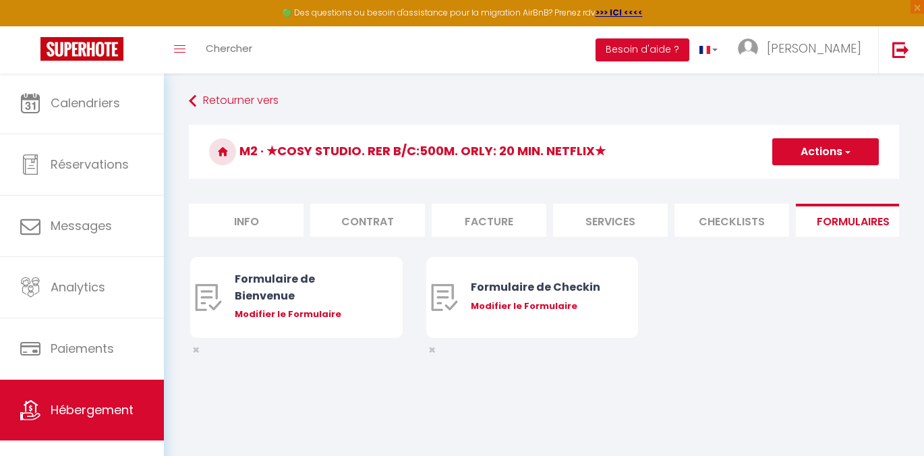
click at [821, 247] on form "M2 · ★Cosy studio. RER B/C:500m. Orly: 20 min. Netflix★ Actions Créer un nouvea…" at bounding box center [544, 245] width 710 height 240
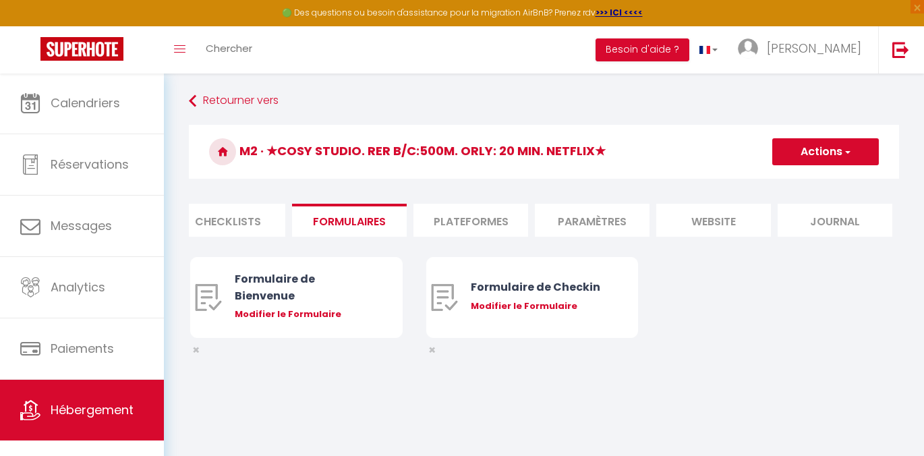
click at [743, 218] on li "website" at bounding box center [713, 220] width 115 height 33
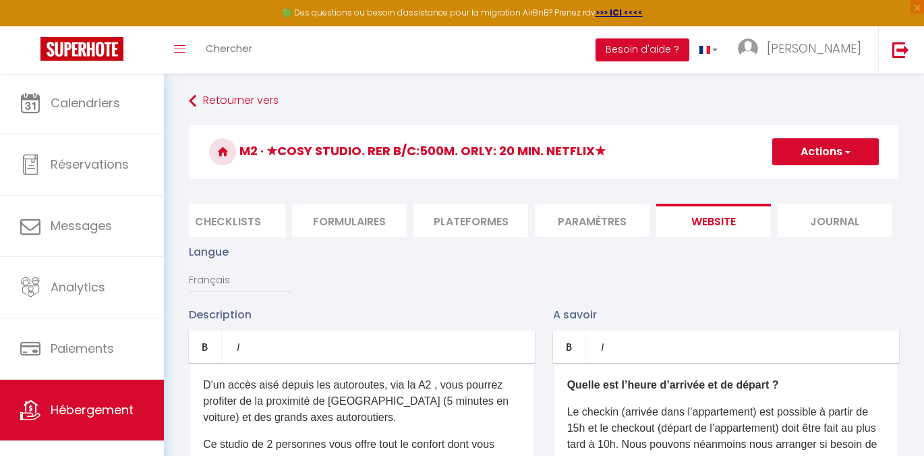
click at [498, 212] on li "Plateformes" at bounding box center [470, 220] width 115 height 33
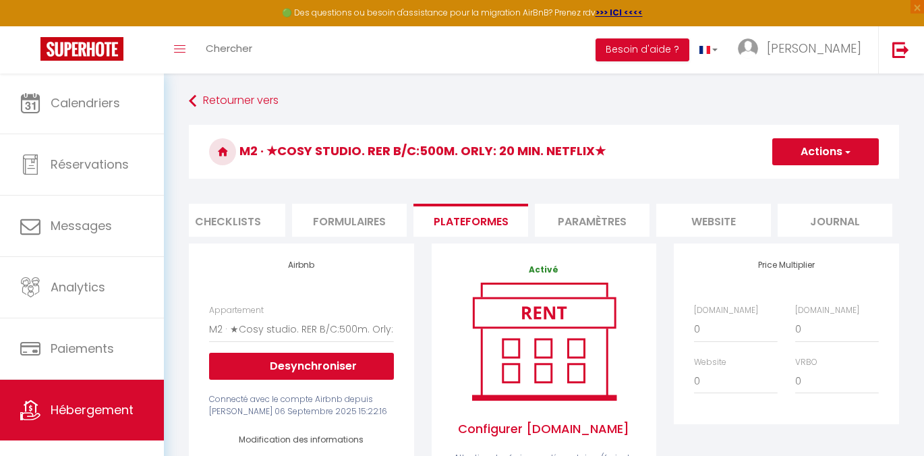
click at [572, 216] on li "Paramètres" at bounding box center [592, 220] width 115 height 33
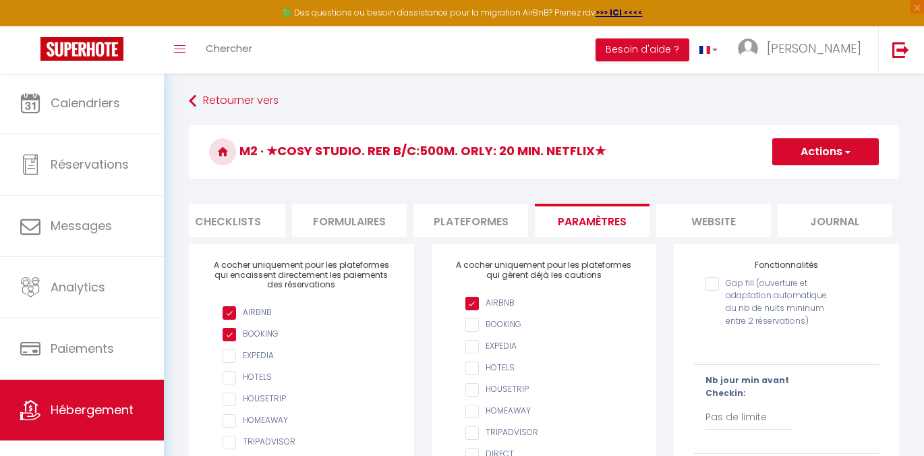
click at [481, 219] on li "Plateformes" at bounding box center [470, 220] width 115 height 33
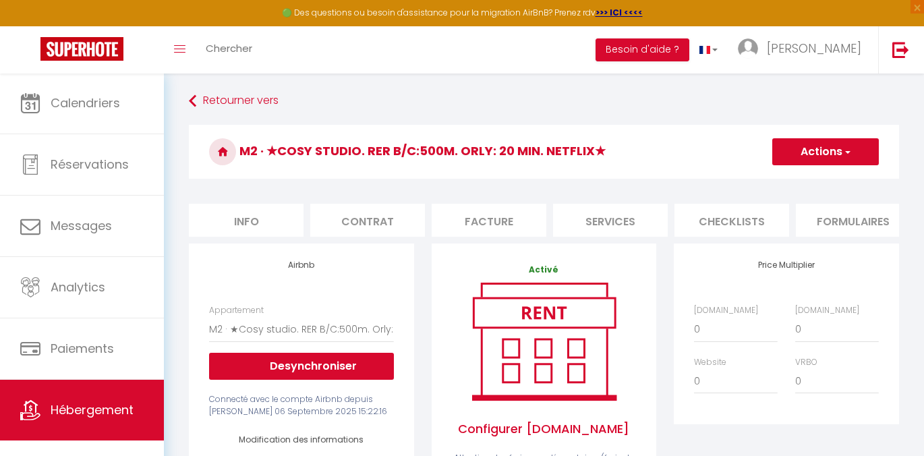
click at [625, 216] on li "Services" at bounding box center [610, 220] width 115 height 33
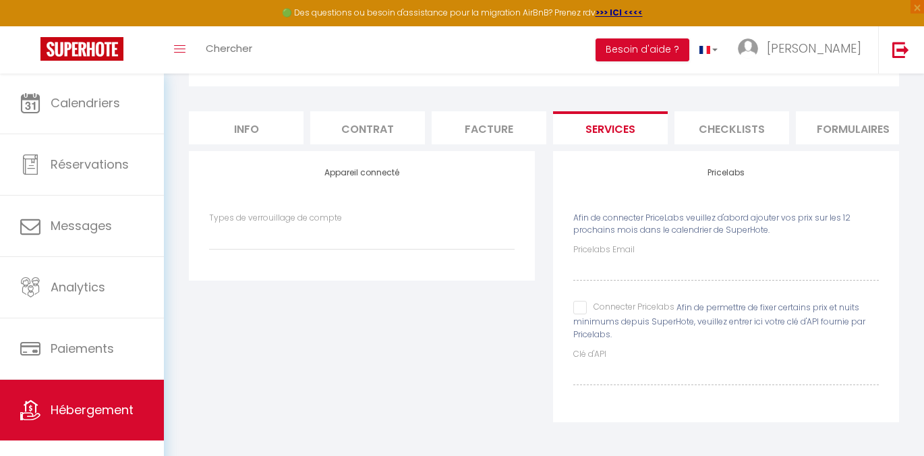
scroll to position [98, 0]
click at [583, 314] on input "Connecter Pricelabs" at bounding box center [623, 307] width 101 height 13
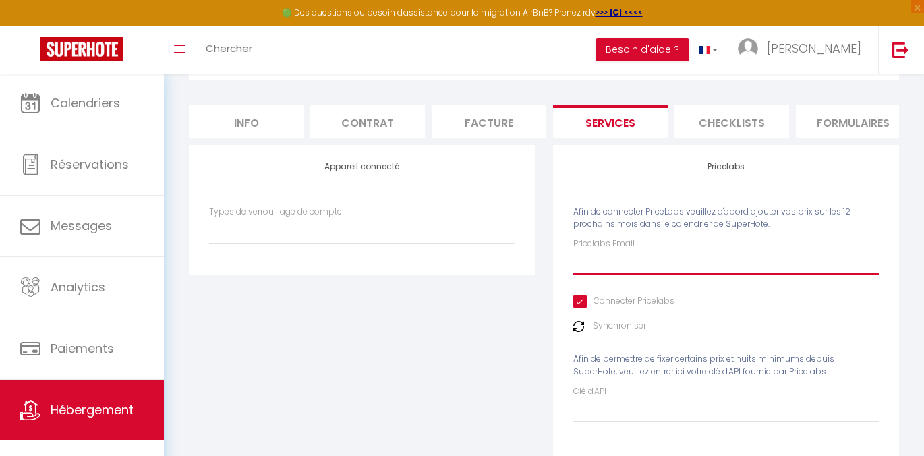
click at [620, 268] on input "Pricelabs Email" at bounding box center [726, 262] width 306 height 24
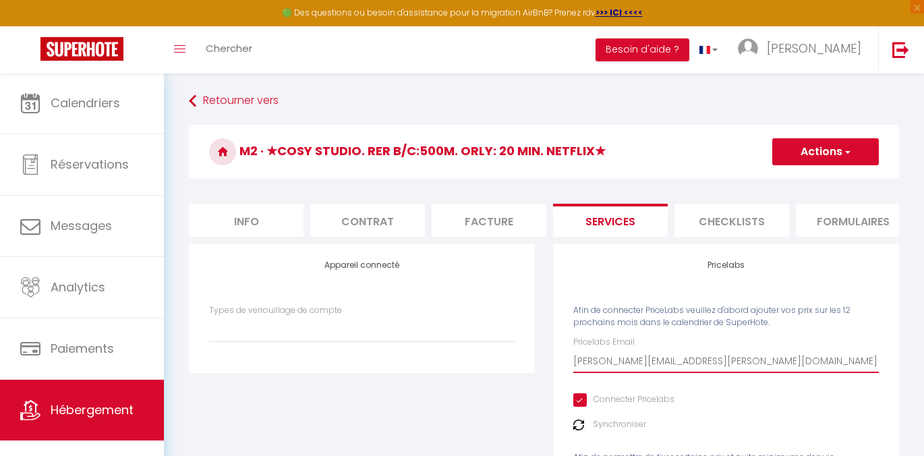
scroll to position [0, 0]
click at [836, 158] on button "Actions" at bounding box center [825, 151] width 107 height 27
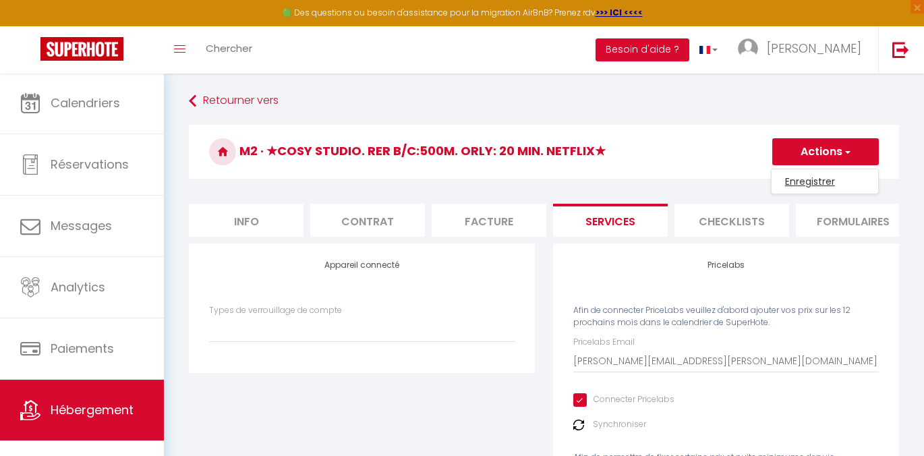
click at [799, 185] on link "Enregistrer" at bounding box center [825, 182] width 107 height 18
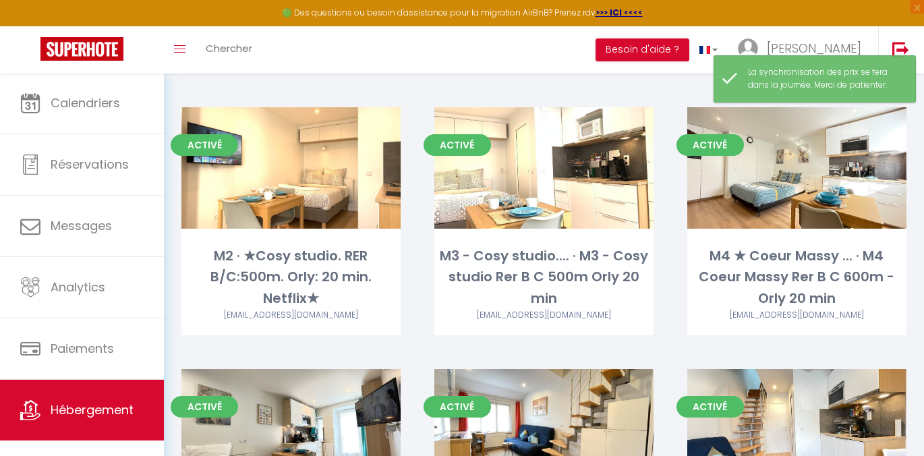
scroll to position [830, 0]
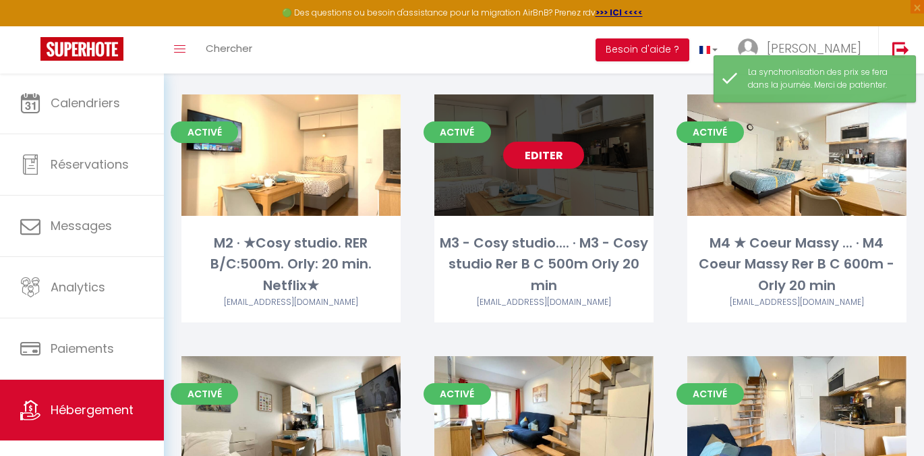
click at [552, 142] on link "Editer" at bounding box center [543, 155] width 81 height 27
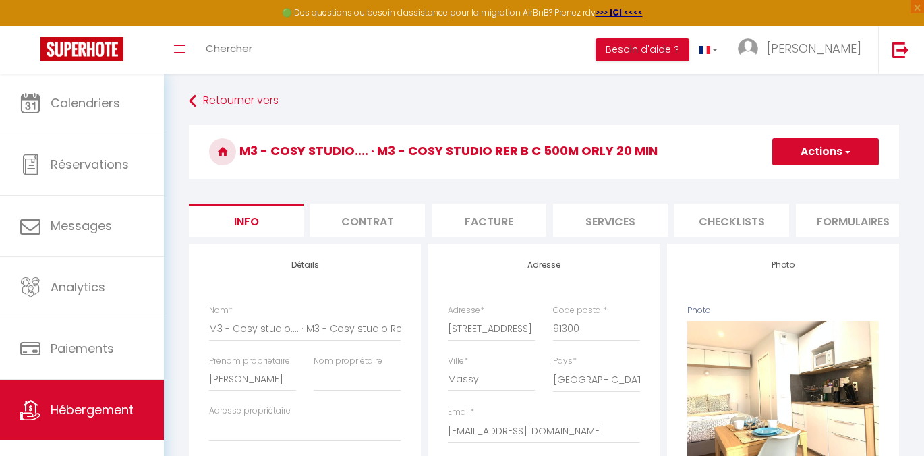
click at [607, 223] on li "Services" at bounding box center [610, 220] width 115 height 33
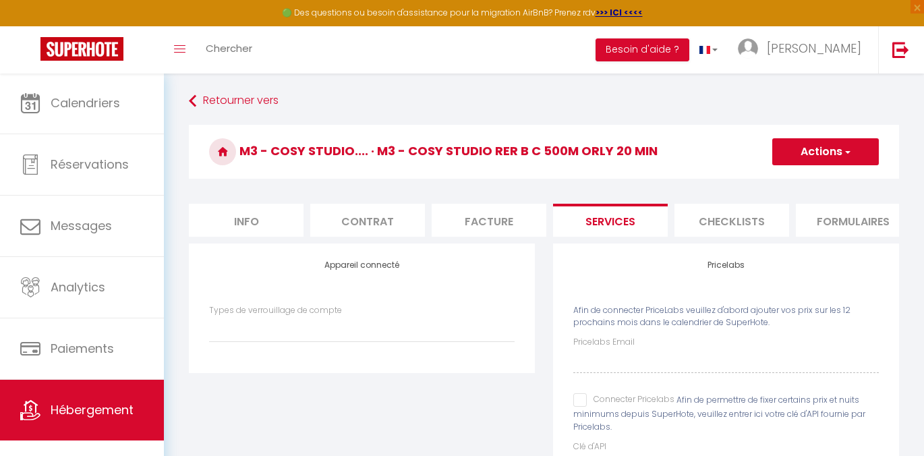
click at [579, 407] on input "Connecter Pricelabs" at bounding box center [623, 399] width 101 height 13
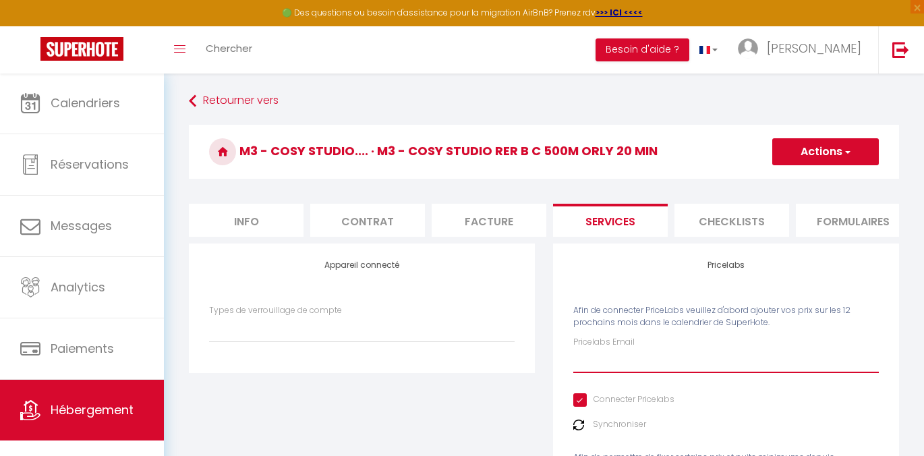
click at [637, 366] on input "Pricelabs Email" at bounding box center [726, 361] width 306 height 24
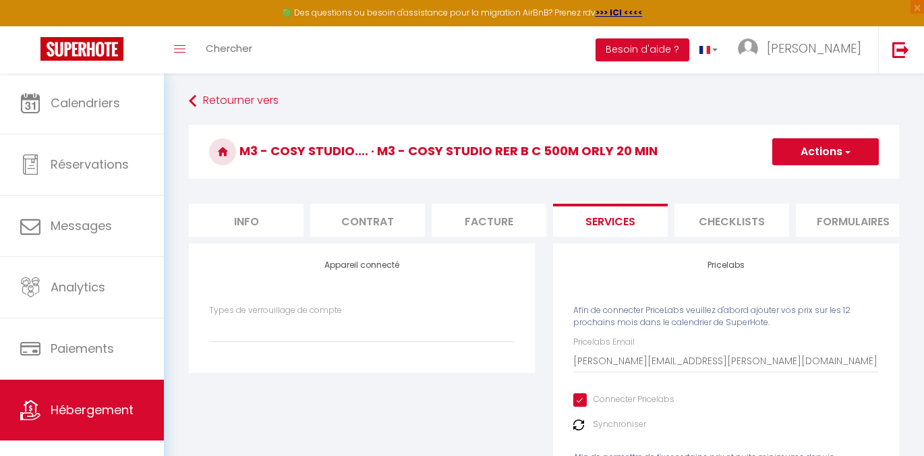
click at [828, 161] on button "Actions" at bounding box center [825, 151] width 107 height 27
click at [801, 178] on link "Enregistrer" at bounding box center [825, 182] width 107 height 18
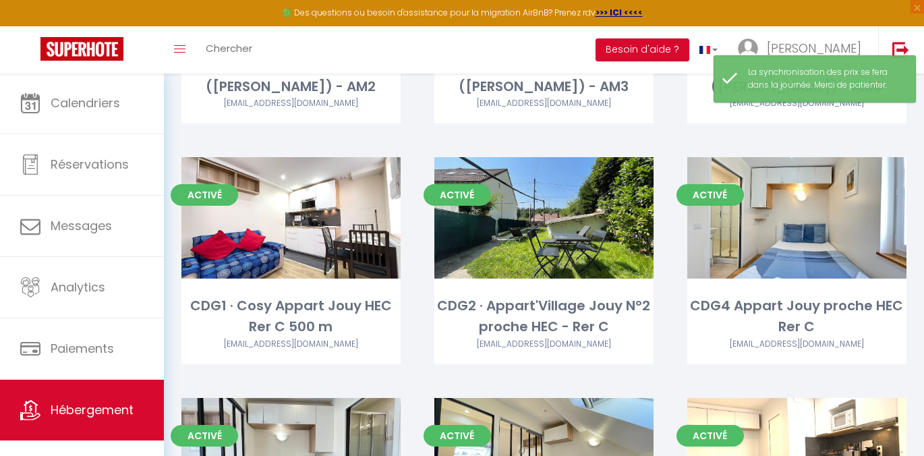
scroll to position [689, 0]
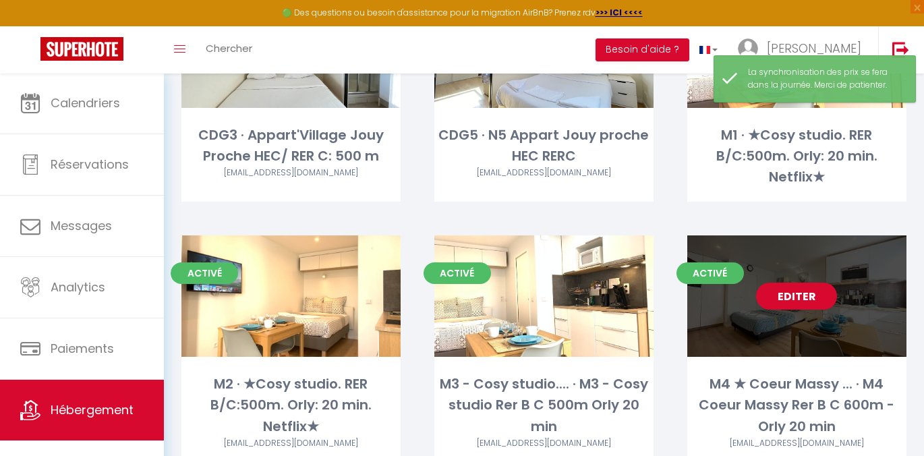
click at [829, 283] on link "Editer" at bounding box center [796, 296] width 81 height 27
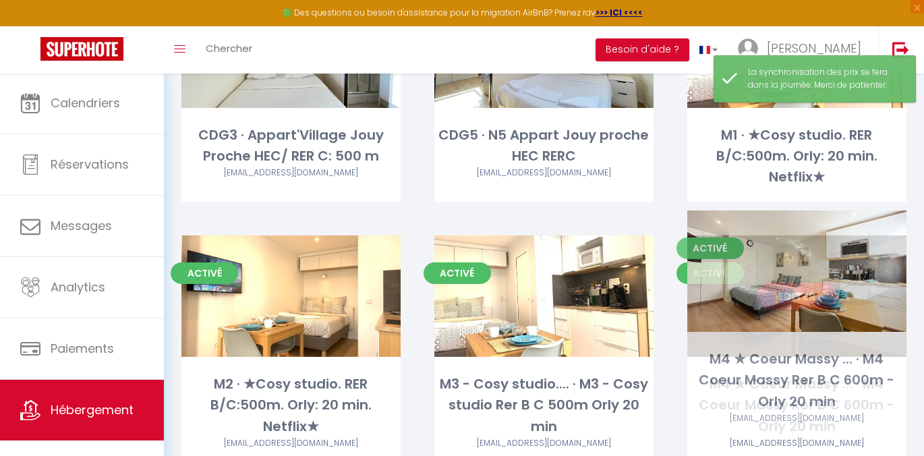
click at [797, 283] on link "Editer" at bounding box center [796, 296] width 81 height 27
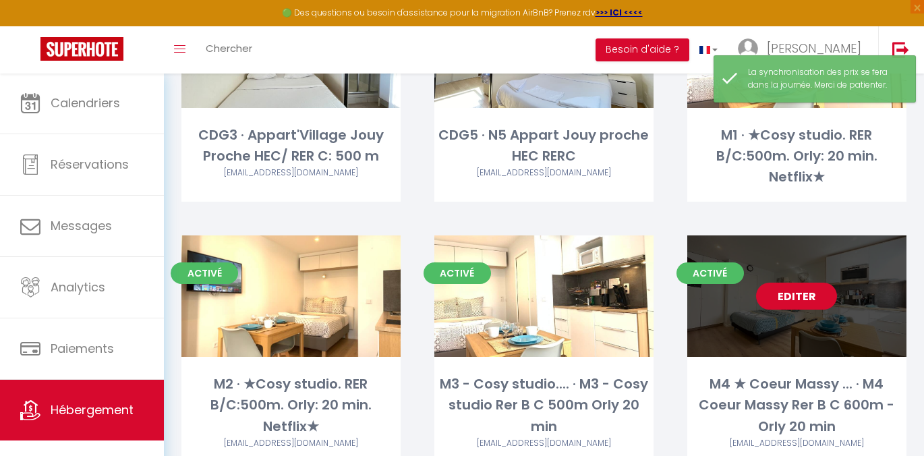
click at [797, 283] on link "Editer" at bounding box center [796, 296] width 81 height 27
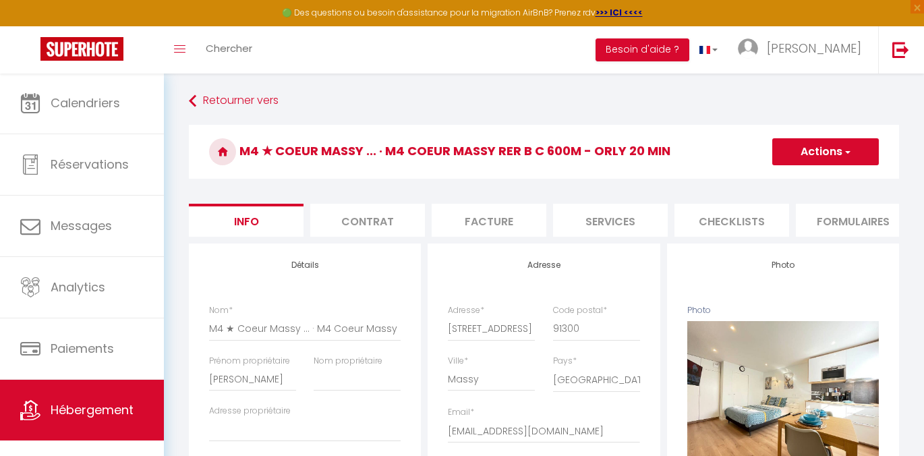
click at [637, 223] on li "Services" at bounding box center [610, 220] width 115 height 33
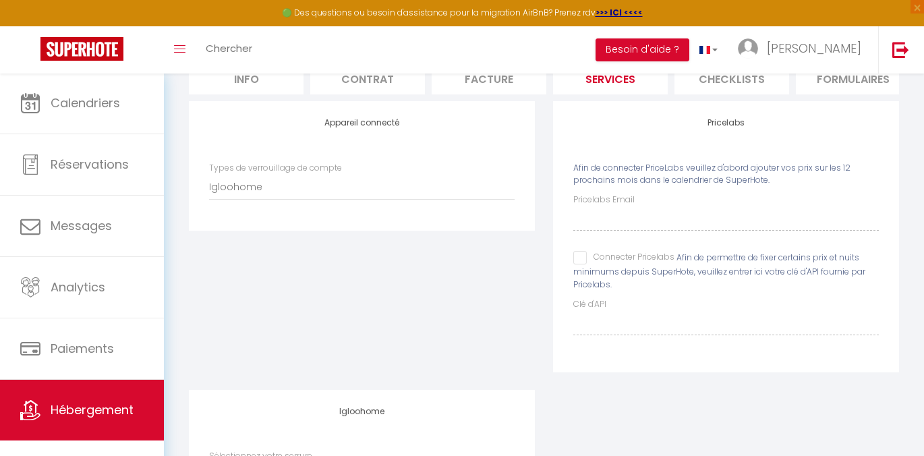
scroll to position [147, 1]
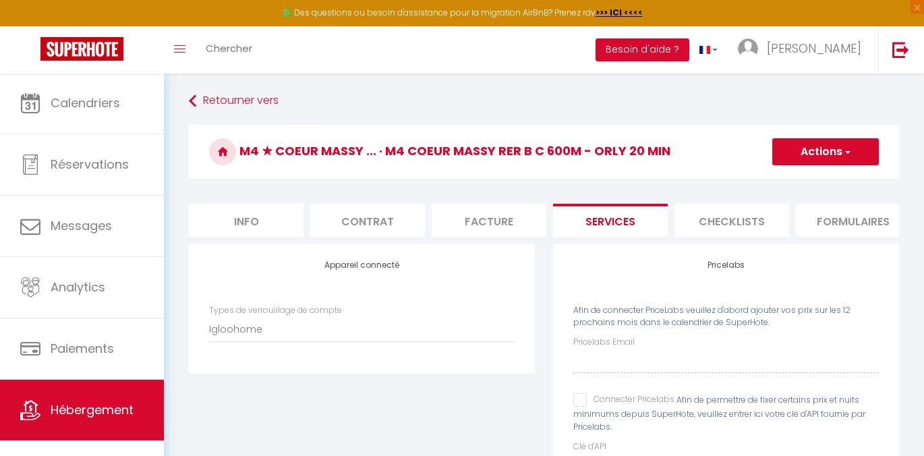
select select "Igloohome"
select select "2"
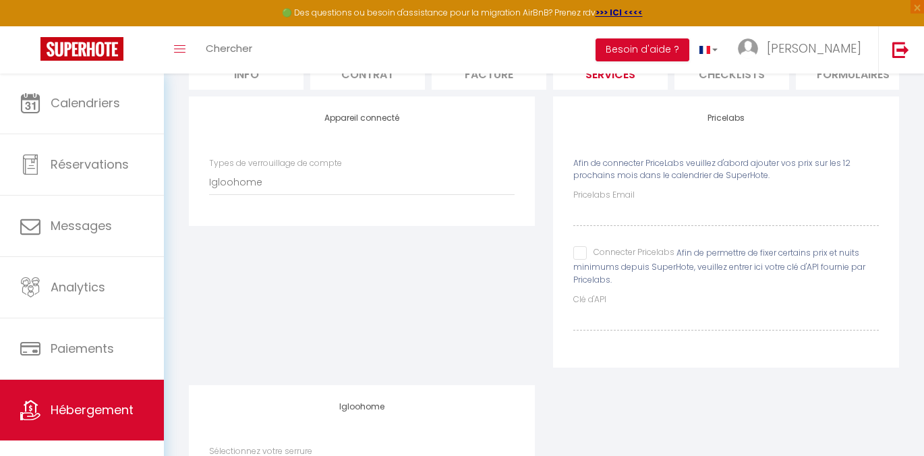
click at [584, 260] on input "Connecter Pricelabs" at bounding box center [623, 252] width 101 height 13
checkbox input "true"
checkbox input "false"
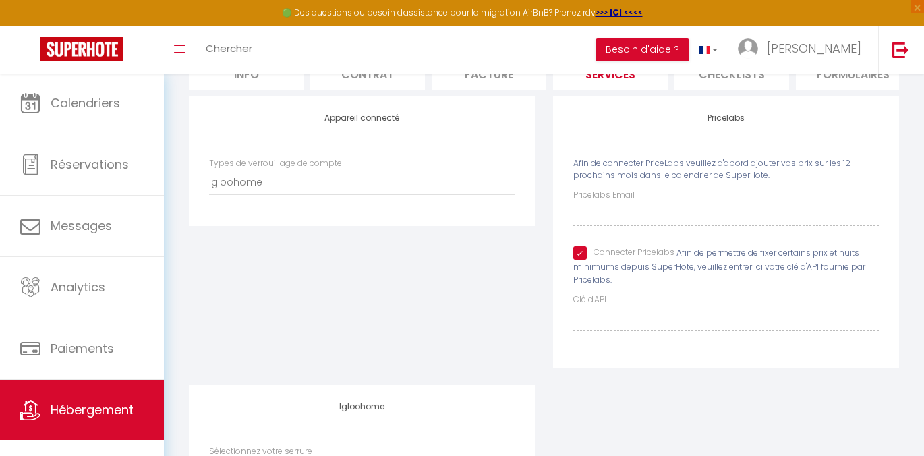
checkbox input "false"
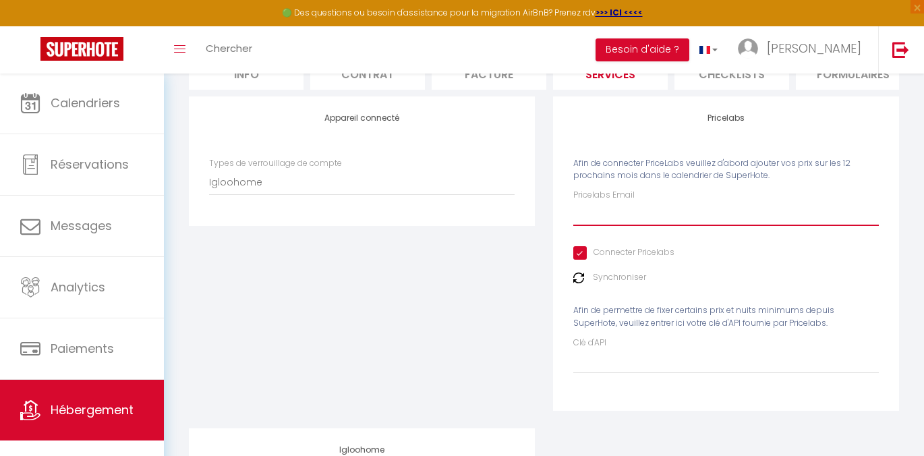
click at [622, 225] on input "Pricelabs Email" at bounding box center [726, 214] width 306 height 24
type input "ch"
checkbox input "true"
checkbox input "false"
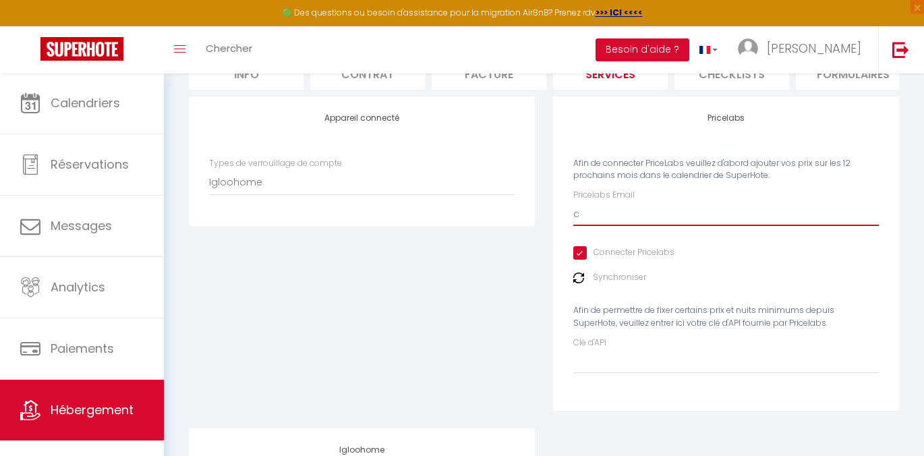
checkbox input "false"
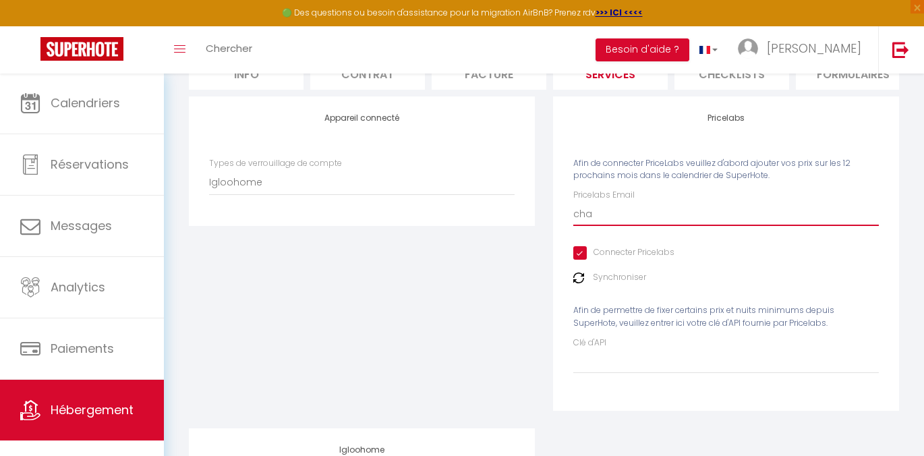
type input "char"
checkbox input "true"
checkbox input "false"
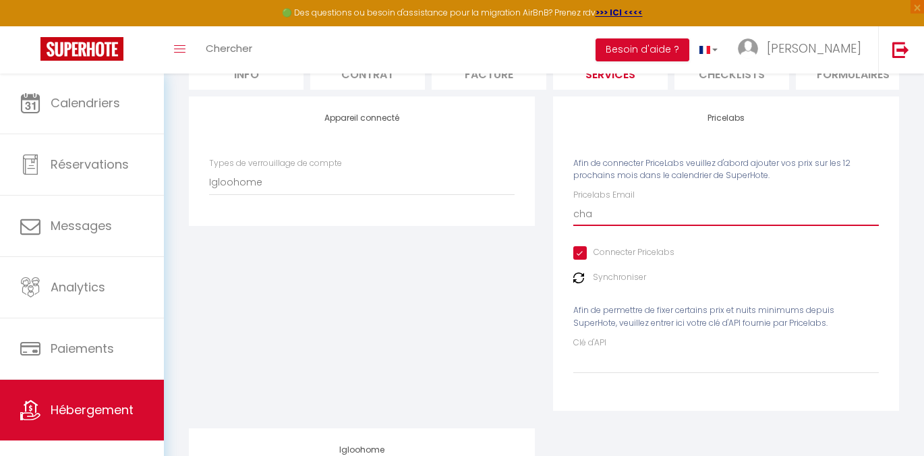
checkbox input "false"
type input "charle"
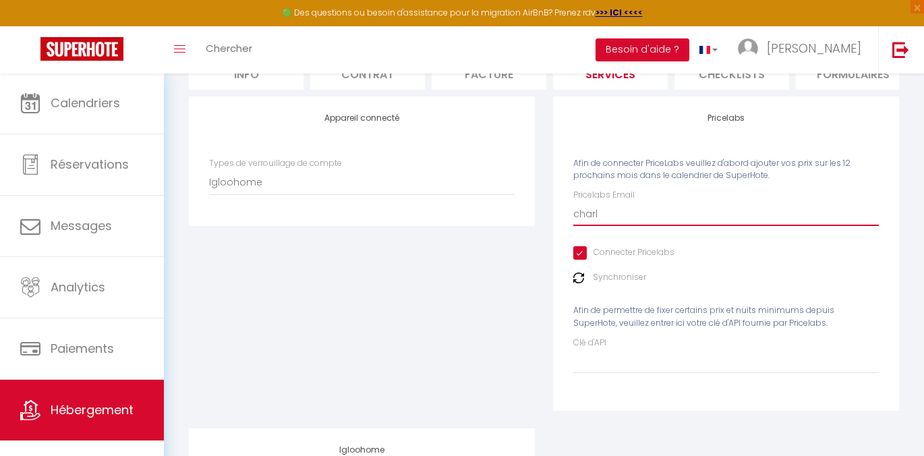
checkbox input "true"
checkbox input "false"
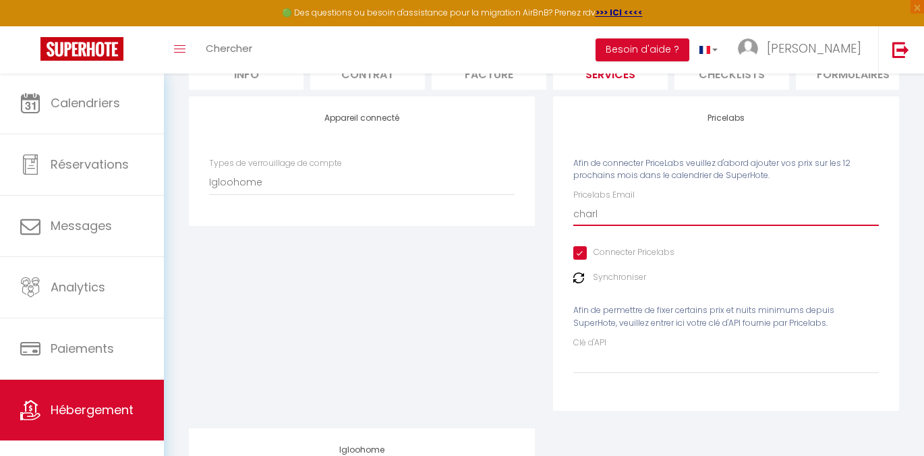
checkbox input "false"
type input "[PERSON_NAME]"
checkbox input "true"
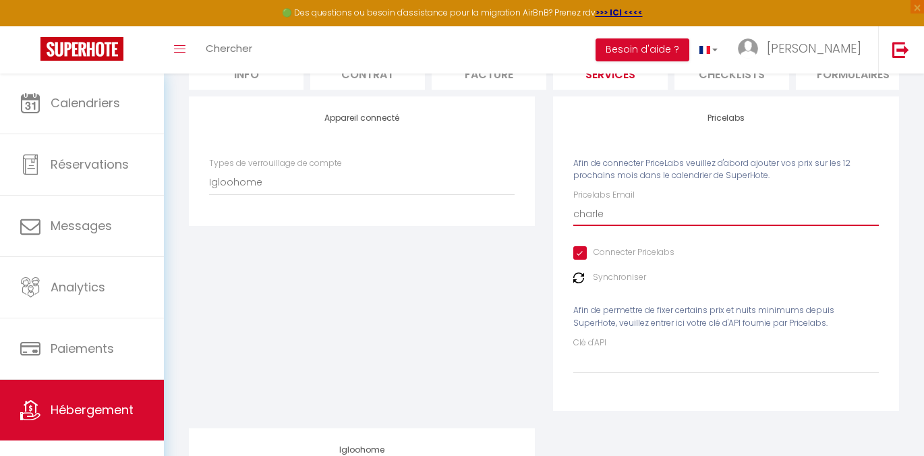
checkbox input "false"
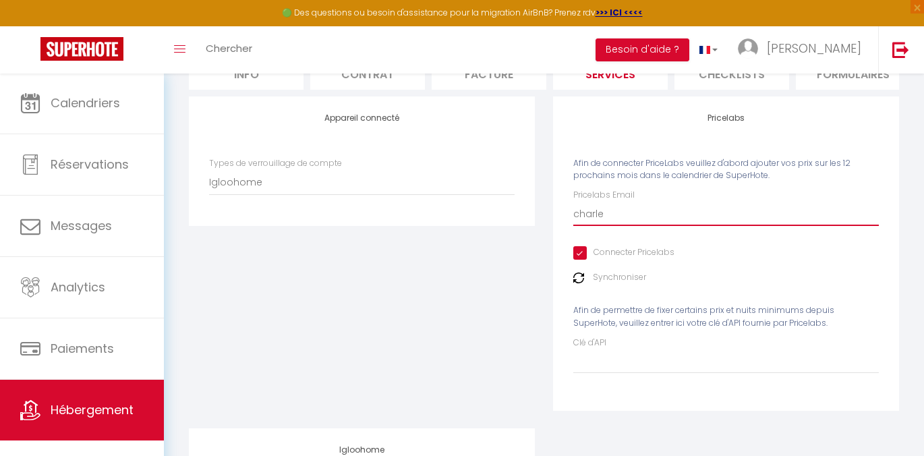
checkbox input "false"
type input "[PERSON_NAME]."
checkbox input "true"
checkbox input "false"
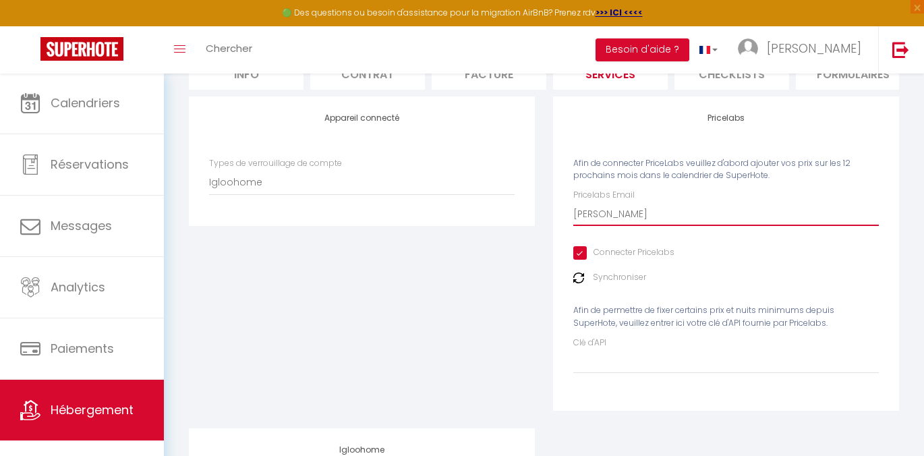
checkbox input "false"
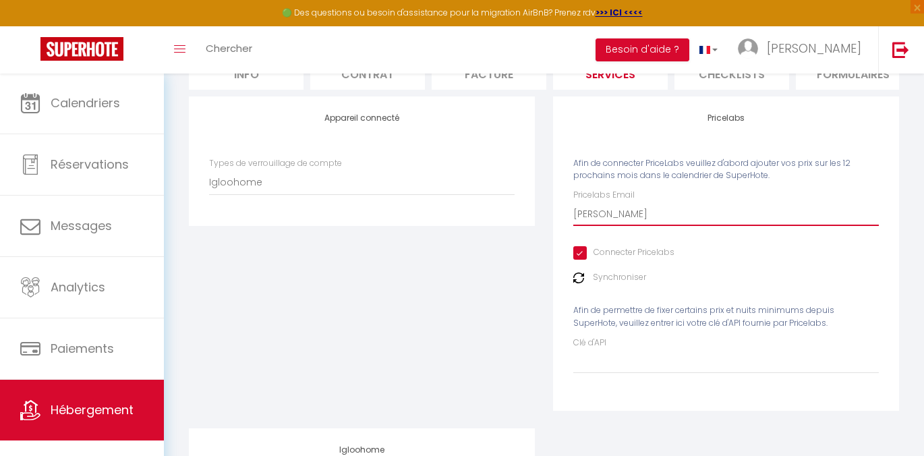
checkbox input "false"
type input "[PERSON_NAME].i"
checkbox input "true"
checkbox input "false"
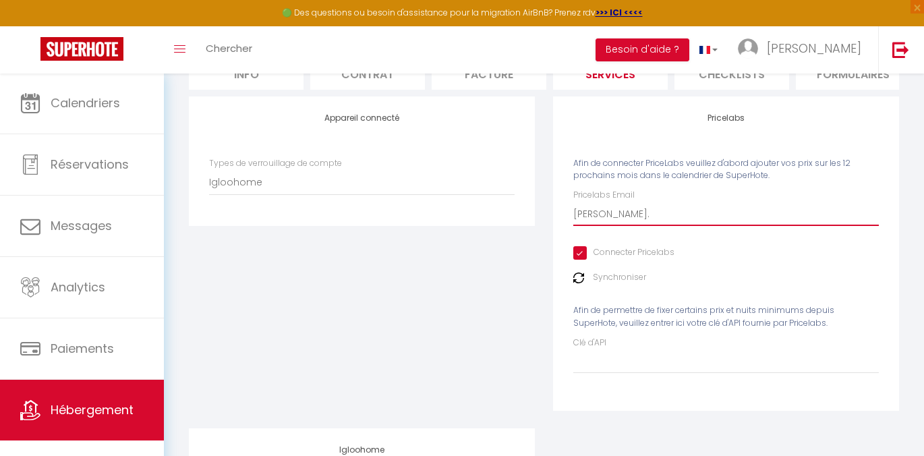
checkbox input "false"
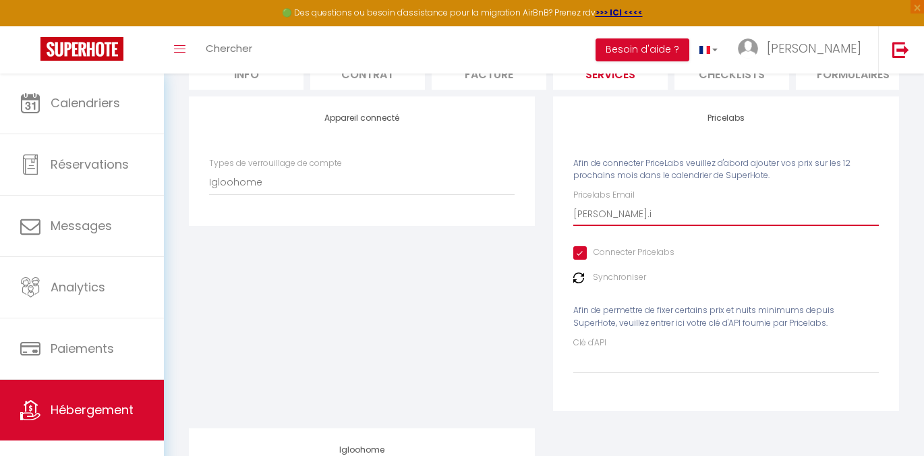
type input "[DOMAIN_NAME]"
checkbox input "true"
checkbox input "false"
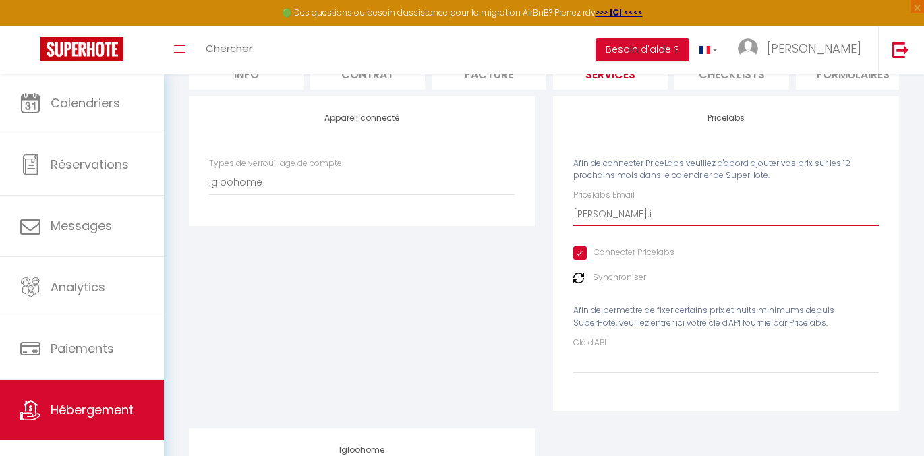
checkbox input "false"
type input "[PERSON_NAME].ind"
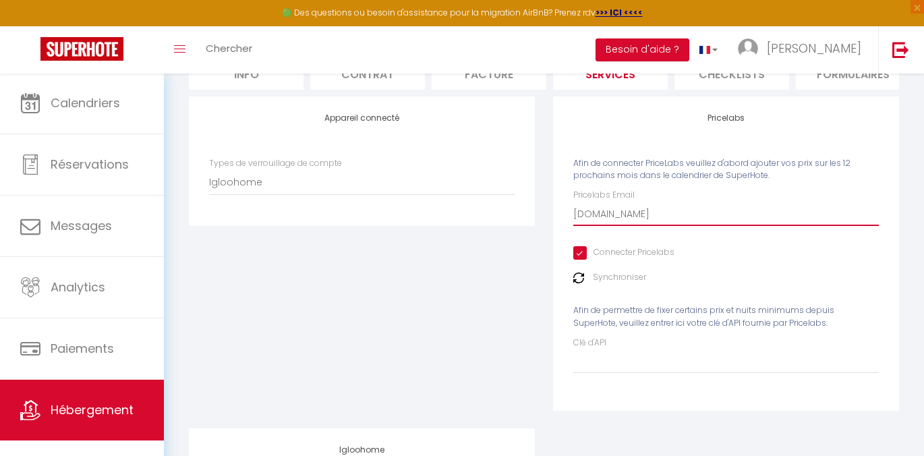
checkbox input "true"
checkbox input "false"
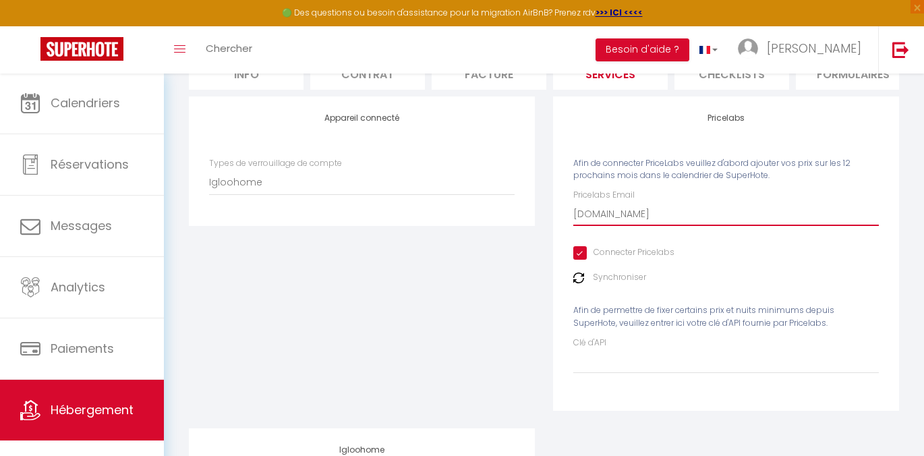
checkbox input "false"
type input "[PERSON_NAME].indu"
checkbox input "true"
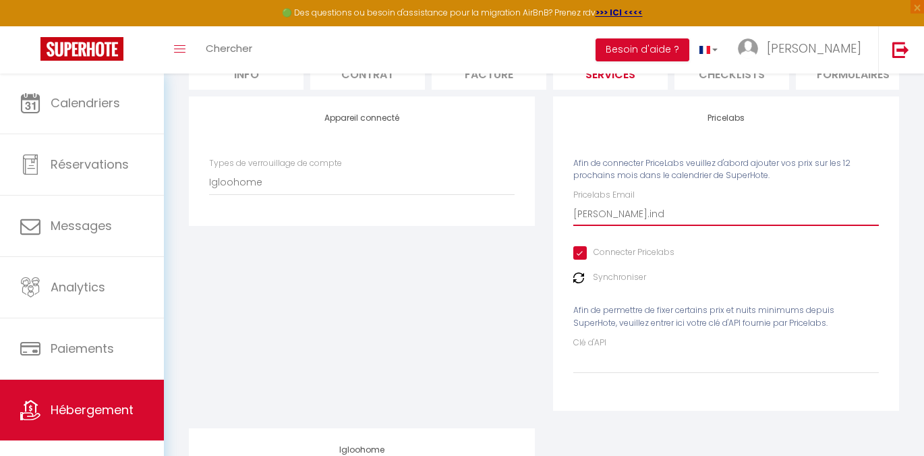
checkbox input "false"
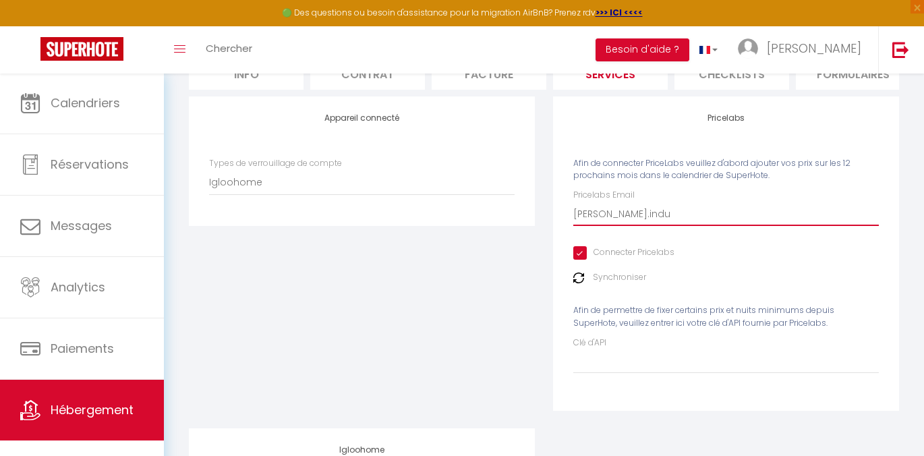
checkbox input "false"
type input "[PERSON_NAME].indun"
checkbox input "true"
checkbox input "false"
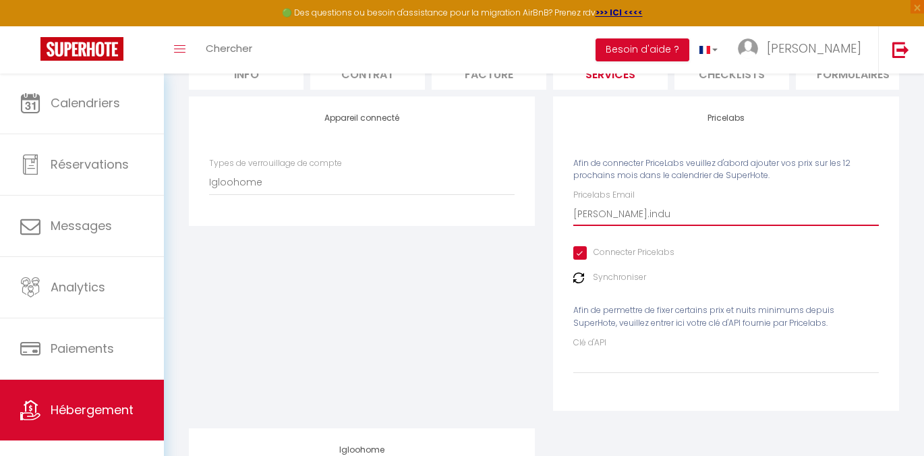
checkbox input "false"
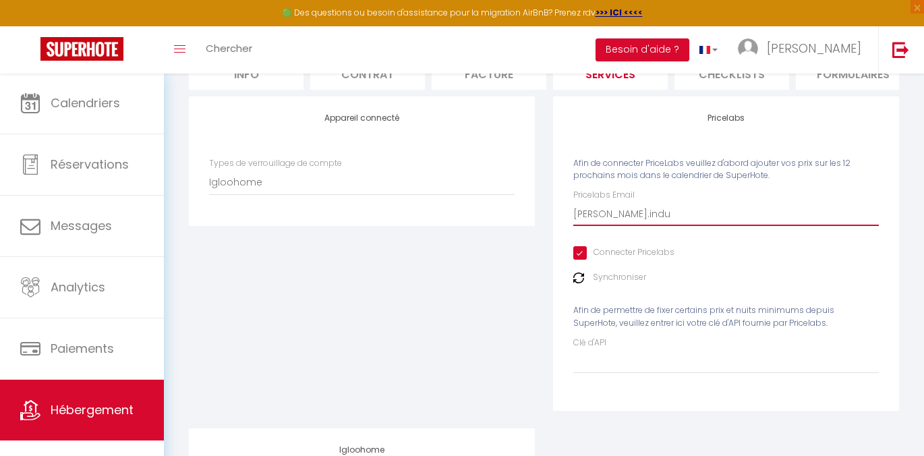
checkbox input "false"
type input "[PERSON_NAME].induni"
checkbox input "true"
checkbox input "false"
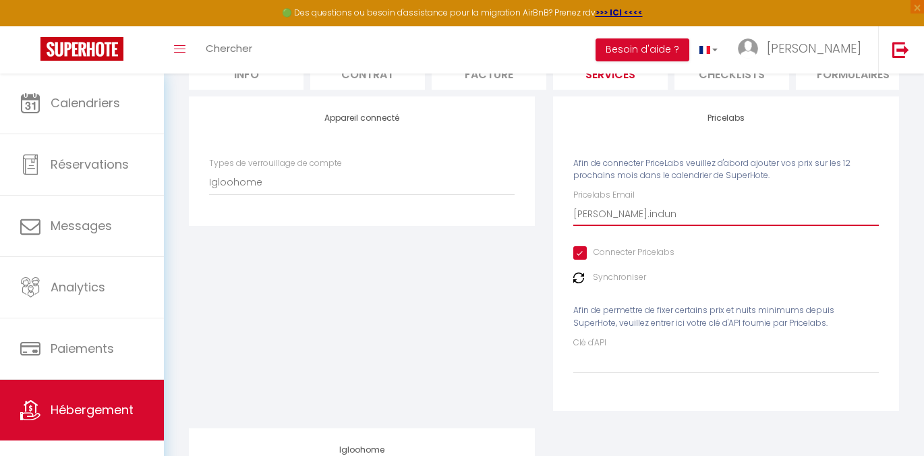
checkbox input "false"
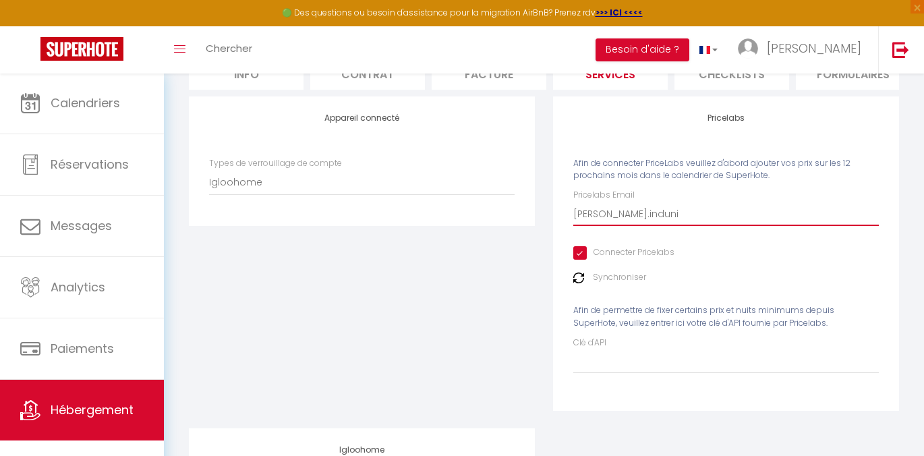
type input "[PERSON_NAME].induni@"
checkbox input "true"
checkbox input "false"
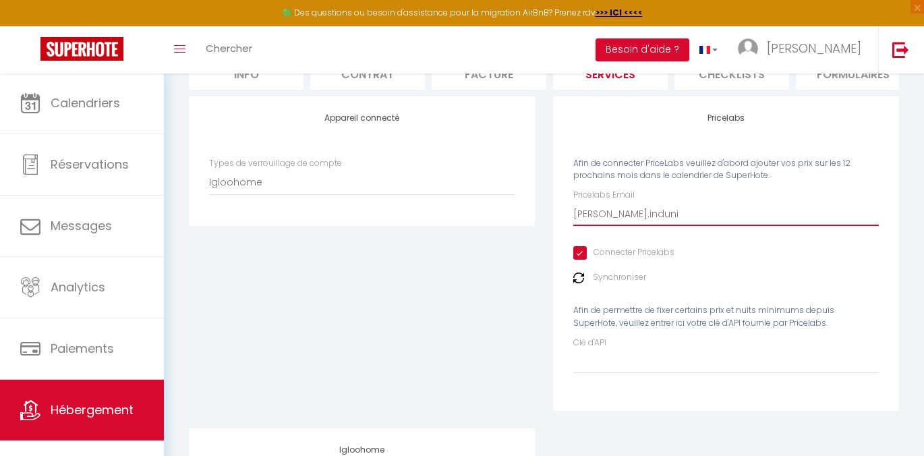
checkbox input "false"
type input "[PERSON_NAME]"
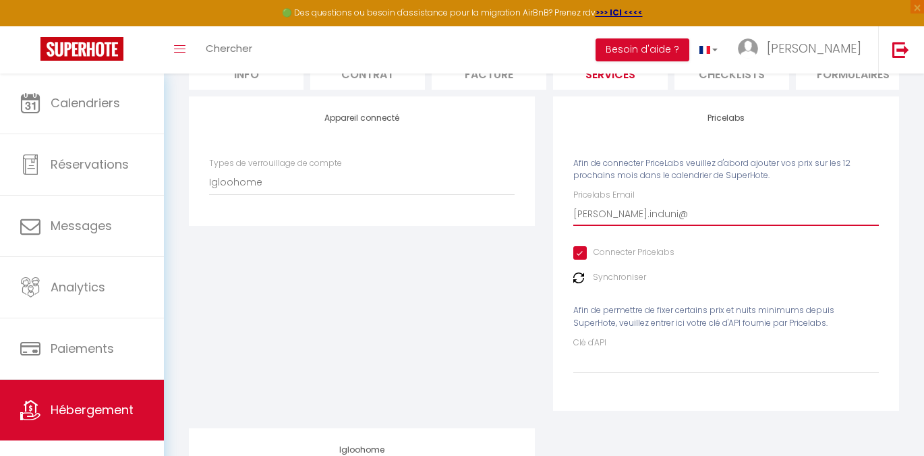
checkbox input "true"
checkbox input "false"
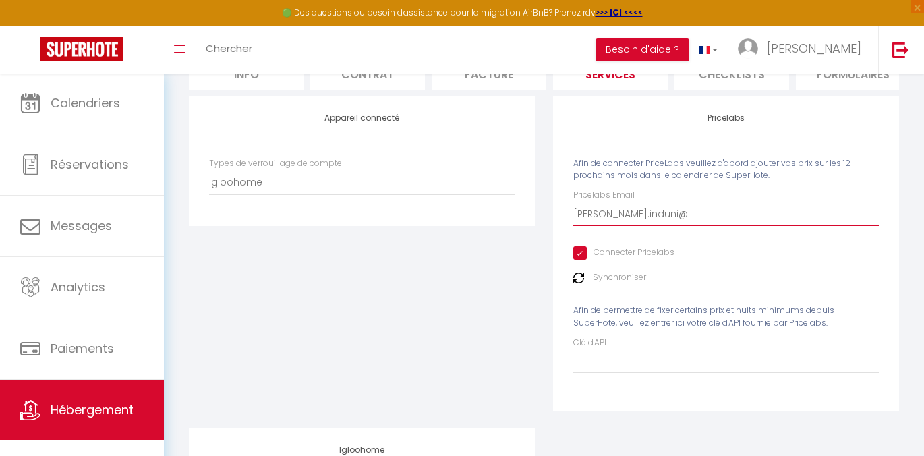
checkbox input "false"
type input "[PERSON_NAME]"
checkbox input "true"
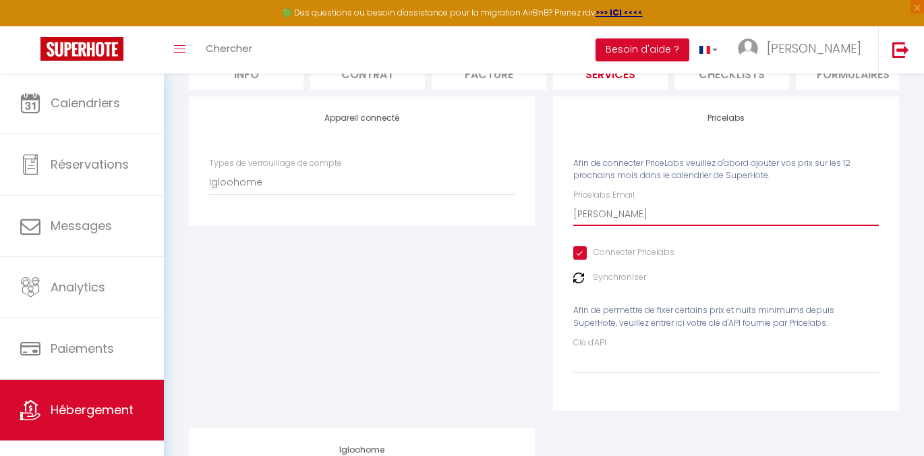
checkbox input "false"
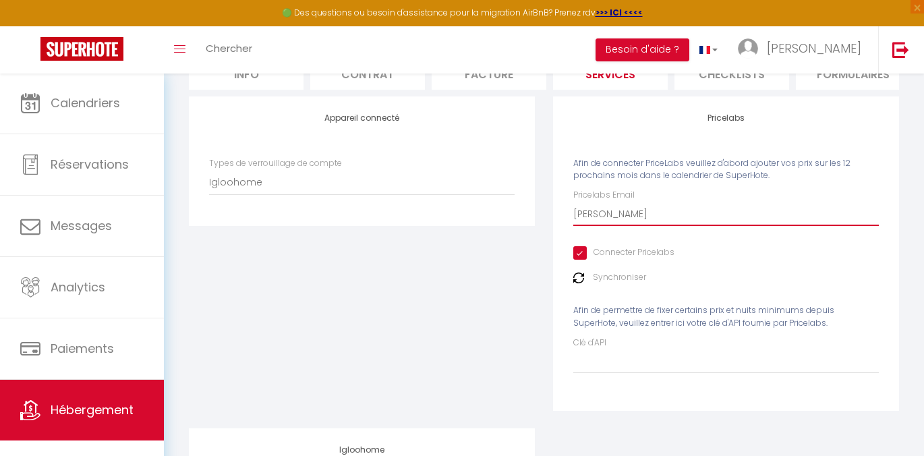
checkbox input "false"
type input "[PERSON_NAME]"
checkbox input "true"
checkbox input "false"
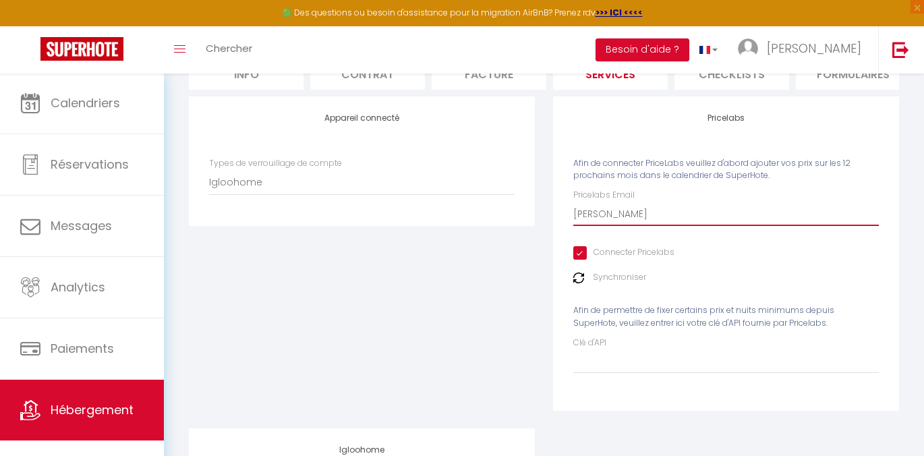
checkbox input "false"
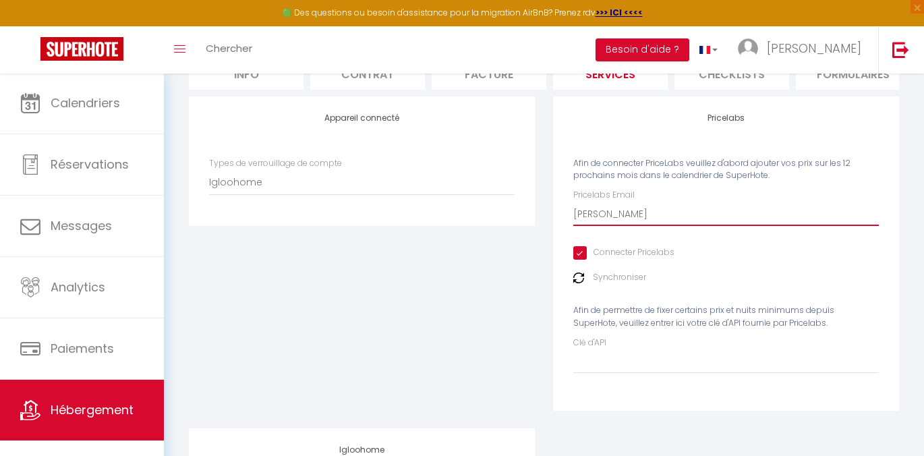
checkbox input "false"
type input "[PERSON_NAME]"
checkbox input "true"
checkbox input "false"
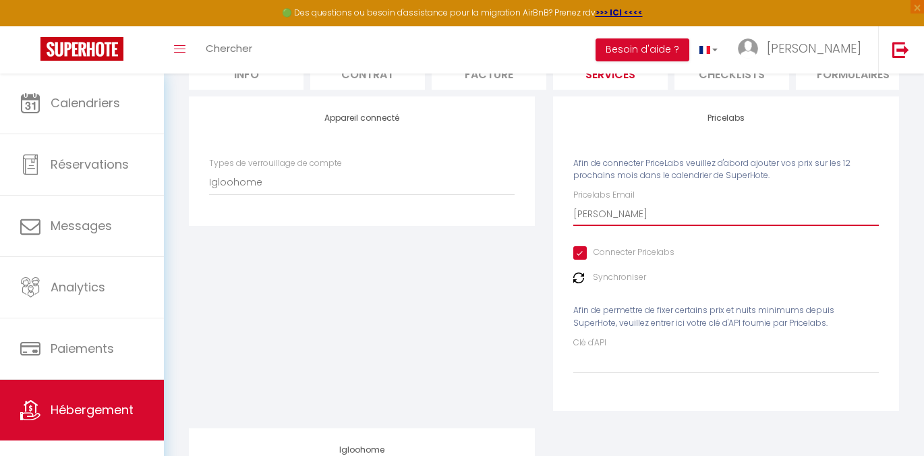
checkbox input "false"
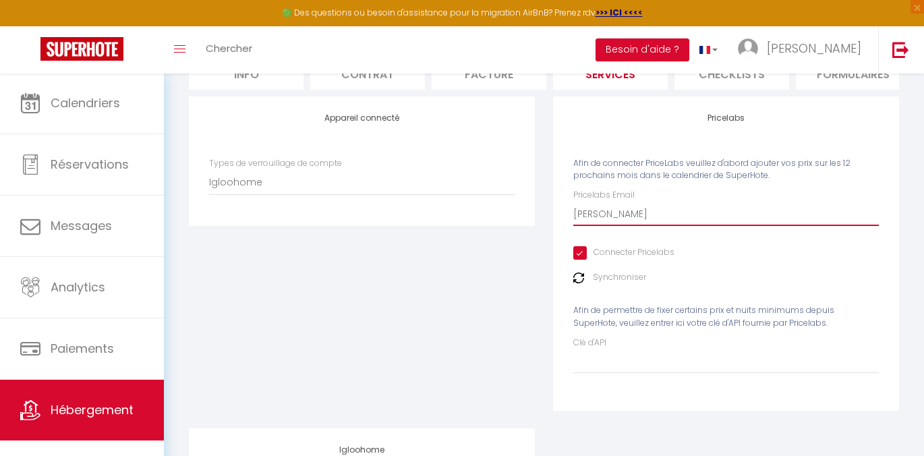
type input "[PERSON_NAME]"
checkbox input "true"
checkbox input "false"
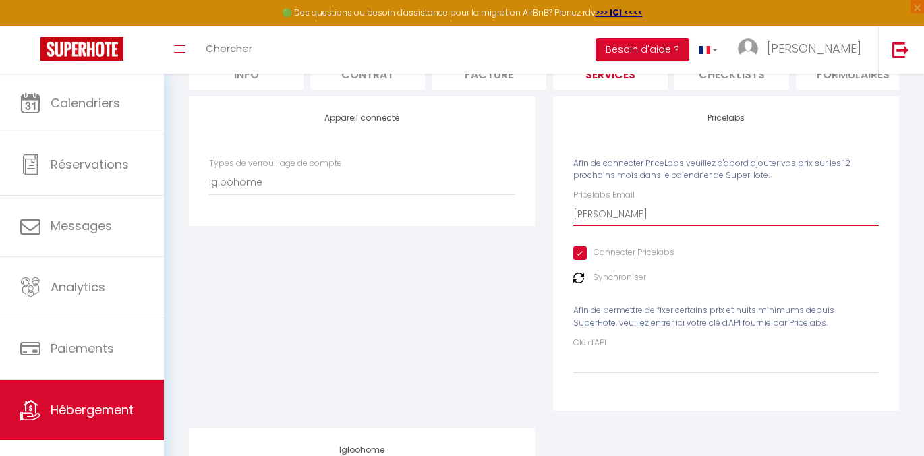
checkbox input "false"
type input "[PERSON_NAME]."
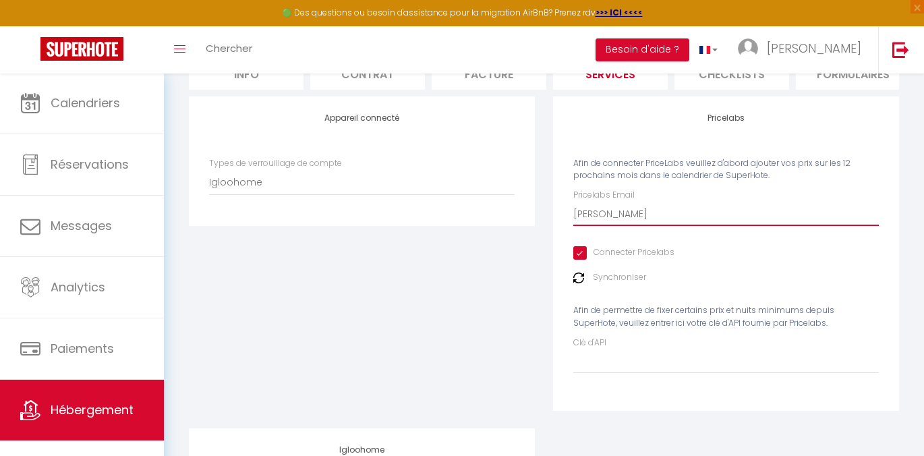
checkbox input "true"
checkbox input "false"
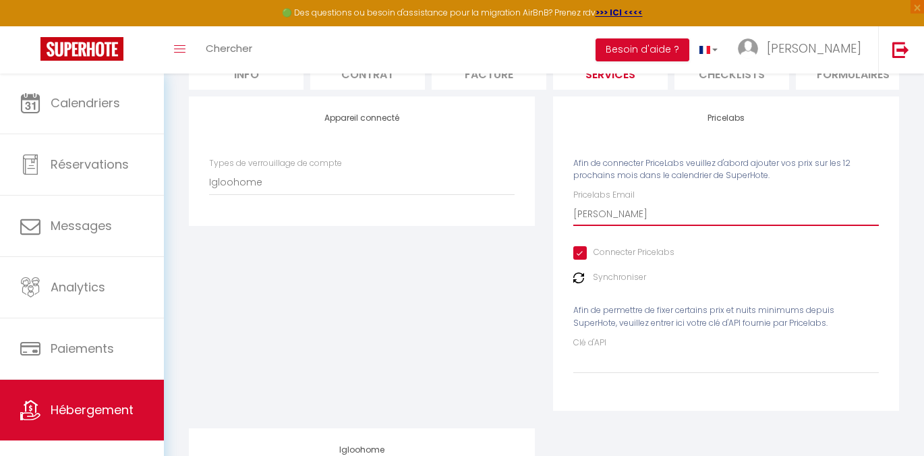
checkbox input "false"
type input "[PERSON_NAME]"
checkbox input "true"
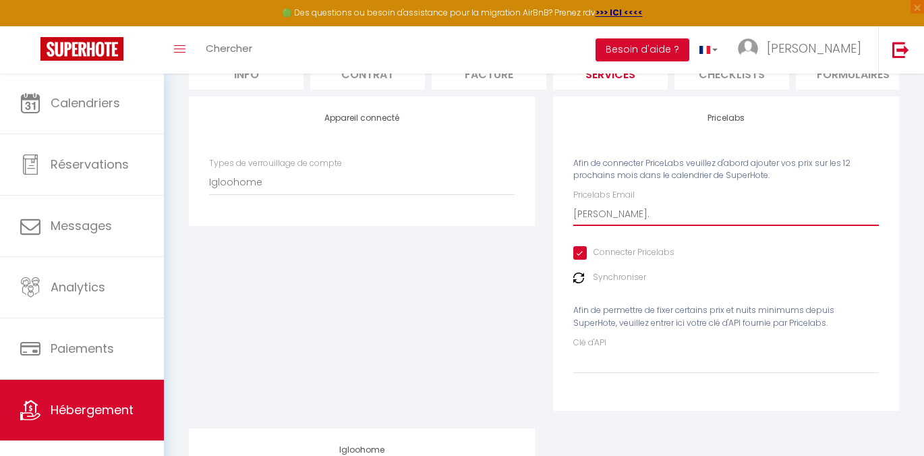
checkbox input "false"
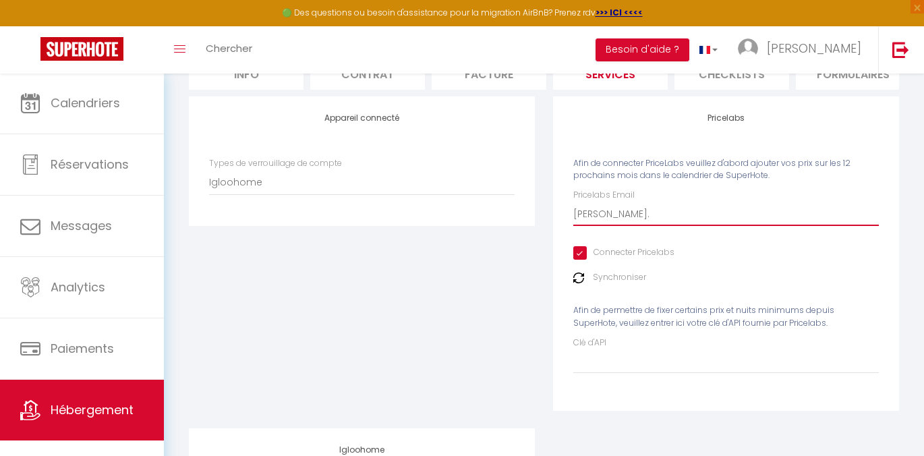
checkbox input "false"
type input "[PERSON_NAME][EMAIL_ADDRESS][DOMAIN_NAME]"
checkbox input "true"
checkbox input "false"
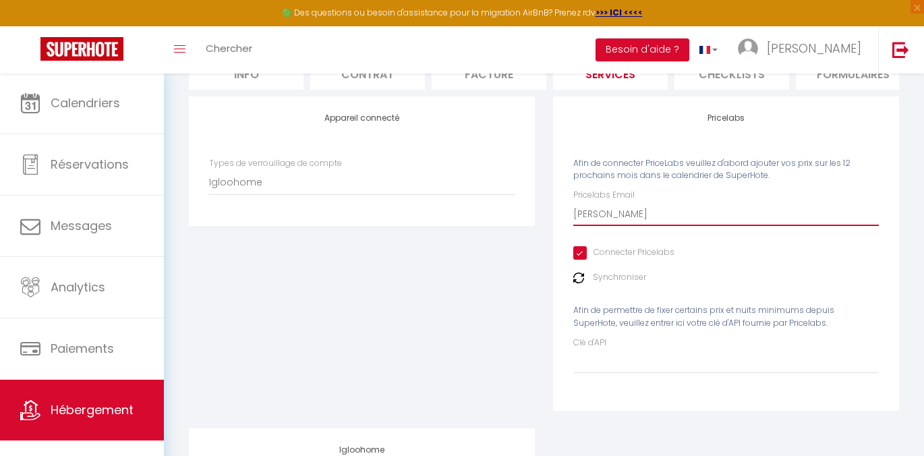
checkbox input "false"
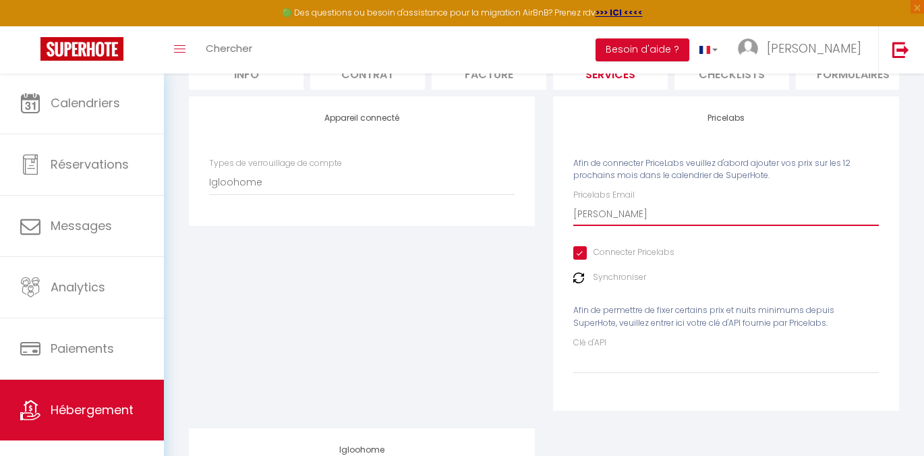
checkbox input "false"
type input "[PERSON_NAME][EMAIL_ADDRESS][DOMAIN_NAME]"
checkbox input "true"
checkbox input "false"
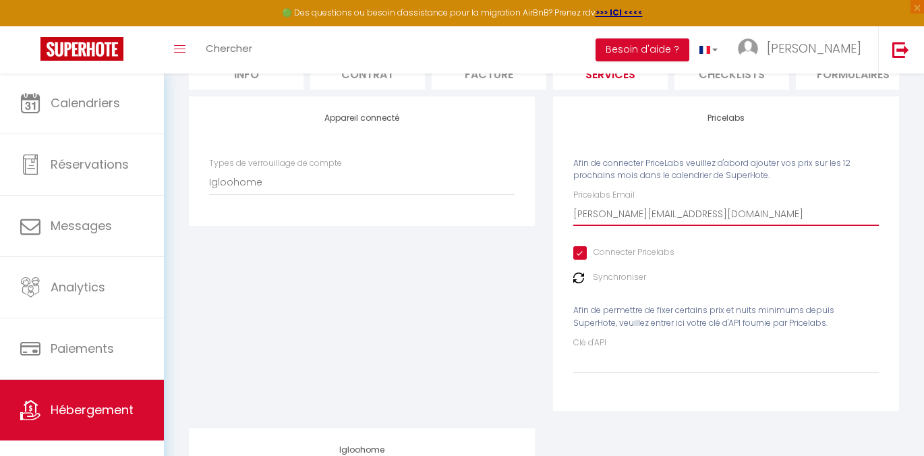
checkbox input "false"
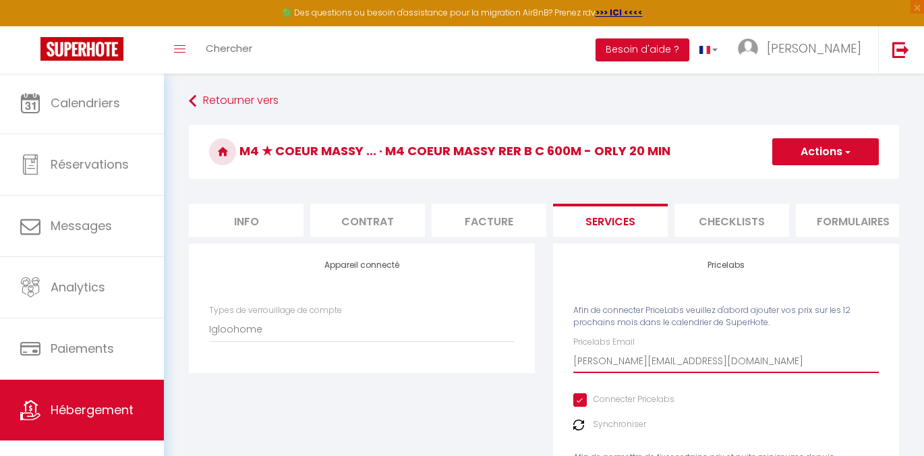
scroll to position [0, 0]
click at [800, 150] on button "Actions" at bounding box center [825, 151] width 107 height 27
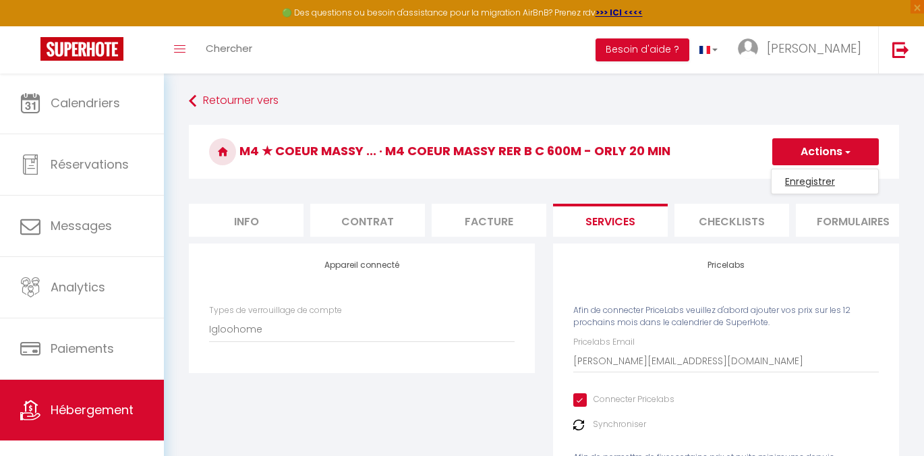
click at [792, 186] on link "Enregistrer" at bounding box center [825, 182] width 107 height 18
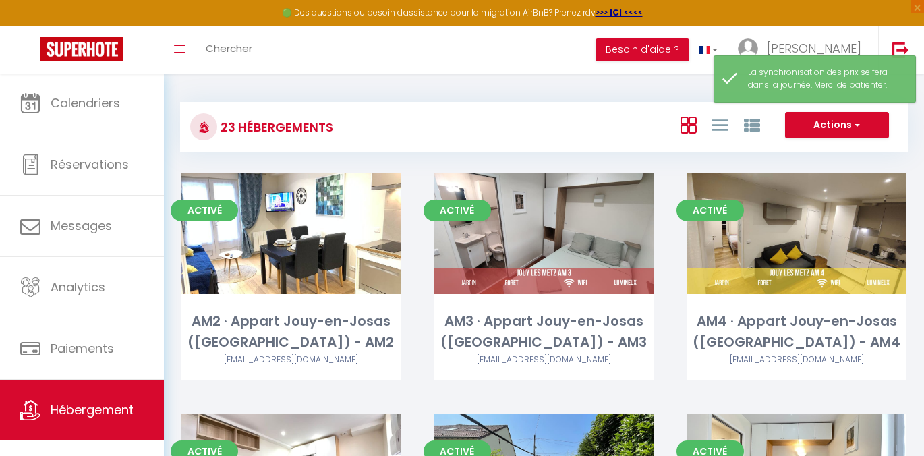
click at [301, 285] on div "Editer" at bounding box center [290, 233] width 219 height 121
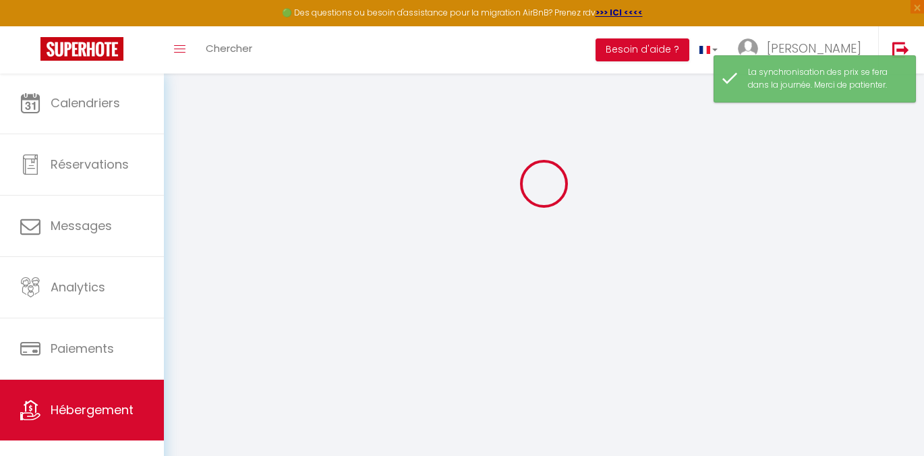
scroll to position [73, 0]
click at [104, 397] on link "Hébergement" at bounding box center [82, 410] width 164 height 61
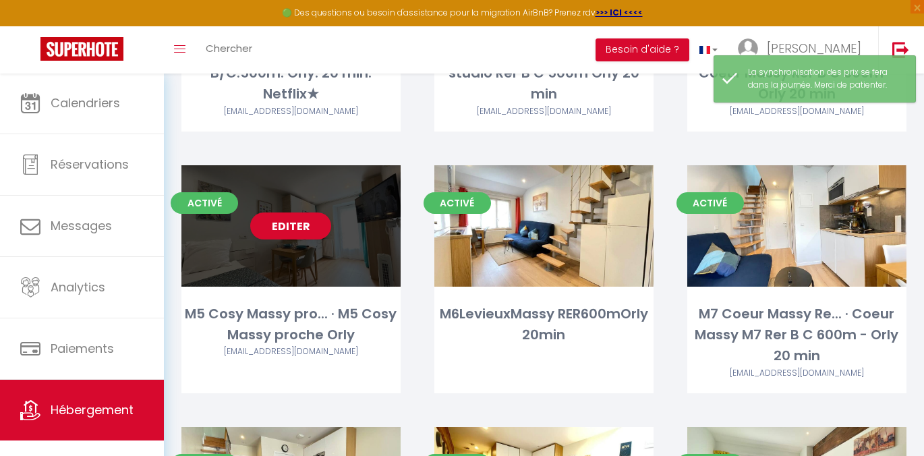
scroll to position [1001, 0]
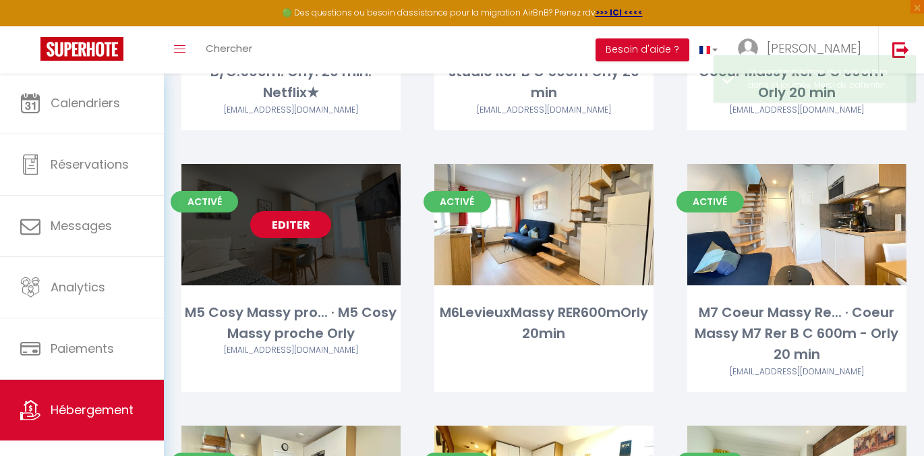
click at [299, 213] on link "Editer" at bounding box center [290, 224] width 81 height 27
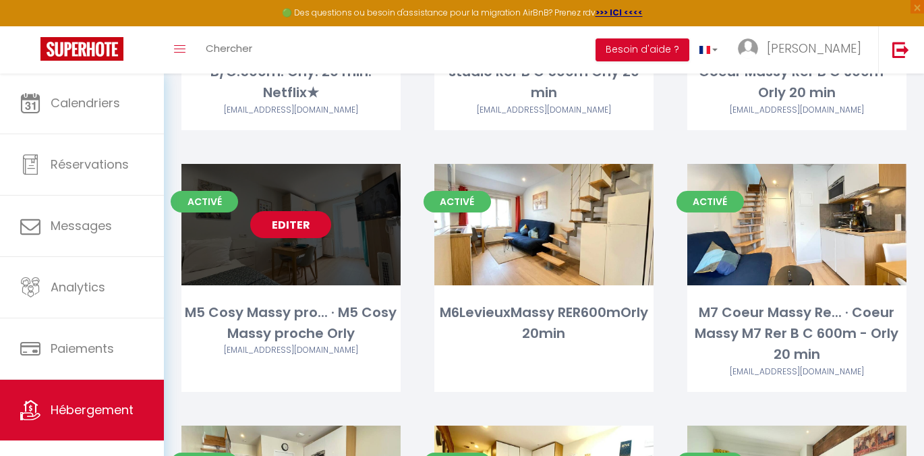
click at [318, 214] on link "Editer" at bounding box center [290, 224] width 81 height 27
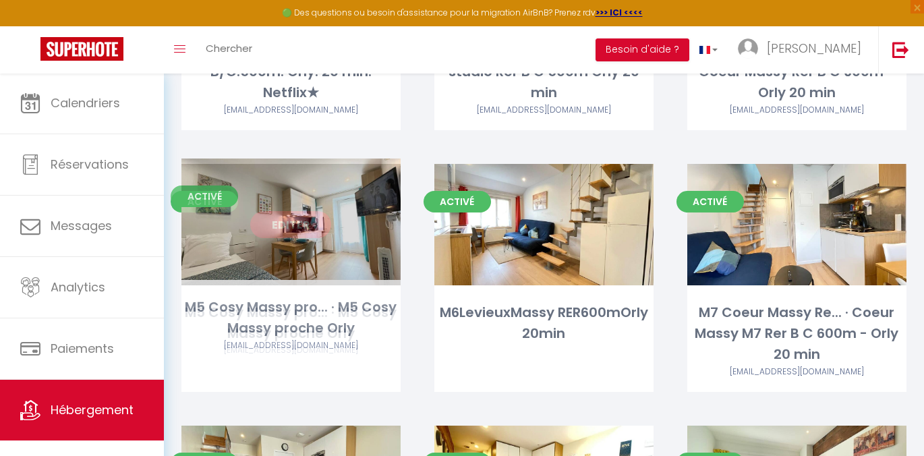
click at [296, 223] on link "Editer" at bounding box center [290, 224] width 81 height 27
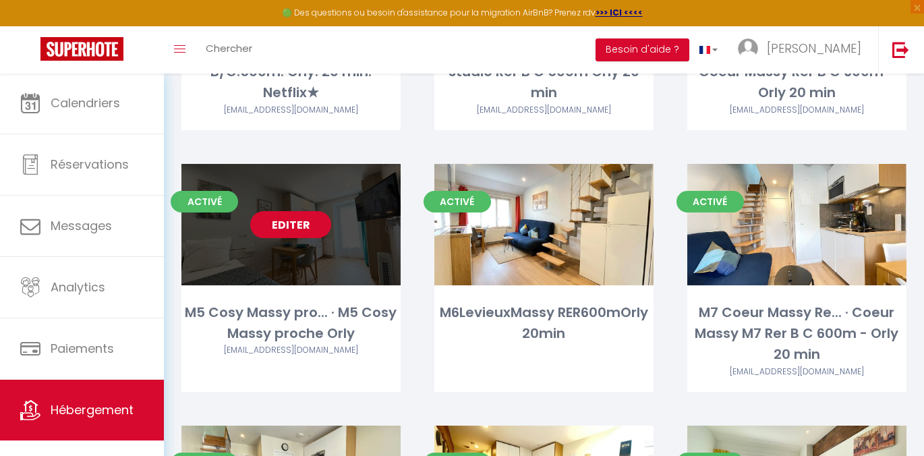
click at [296, 223] on link "Editer" at bounding box center [290, 224] width 81 height 27
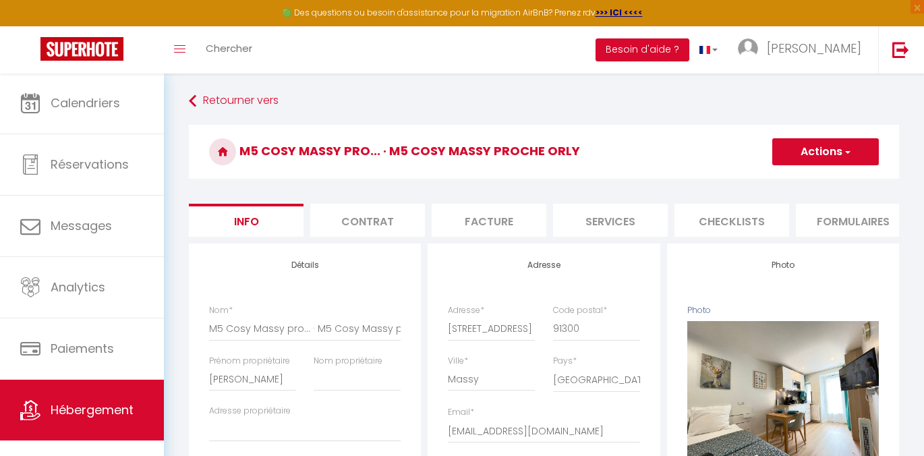
click at [638, 233] on li "Services" at bounding box center [610, 220] width 115 height 33
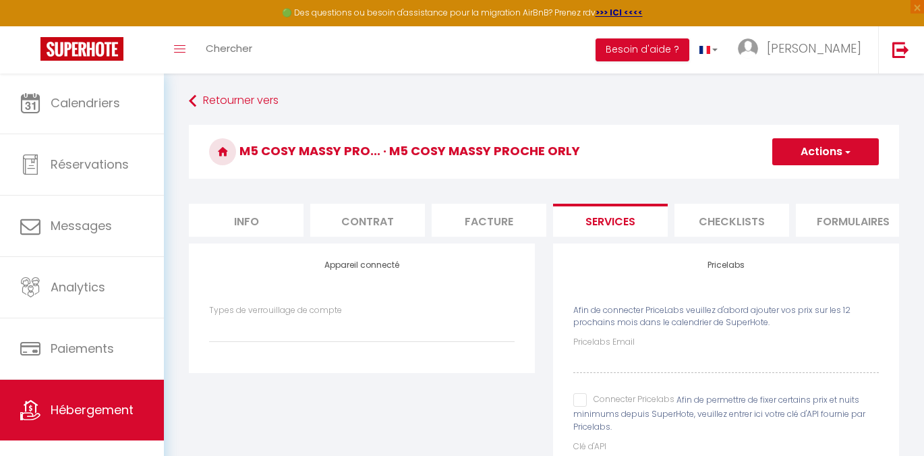
click at [638, 233] on li "Services" at bounding box center [610, 220] width 115 height 33
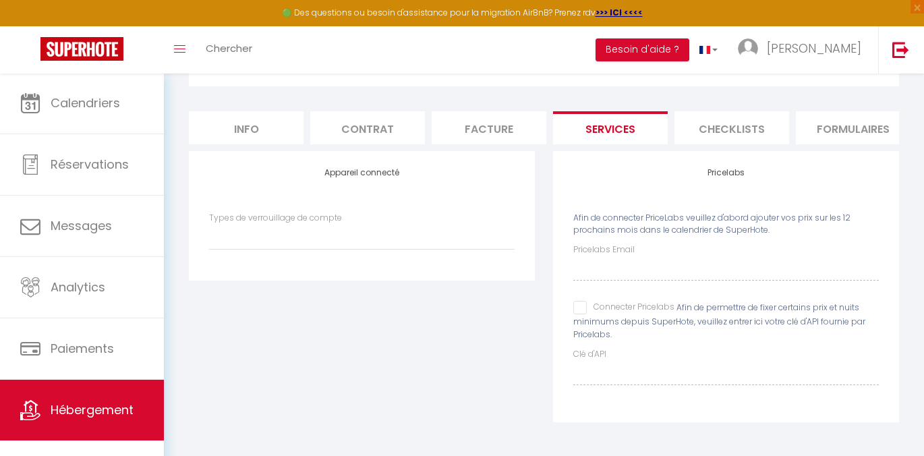
scroll to position [98, 0]
click at [583, 314] on input "Connecter Pricelabs" at bounding box center [623, 307] width 101 height 13
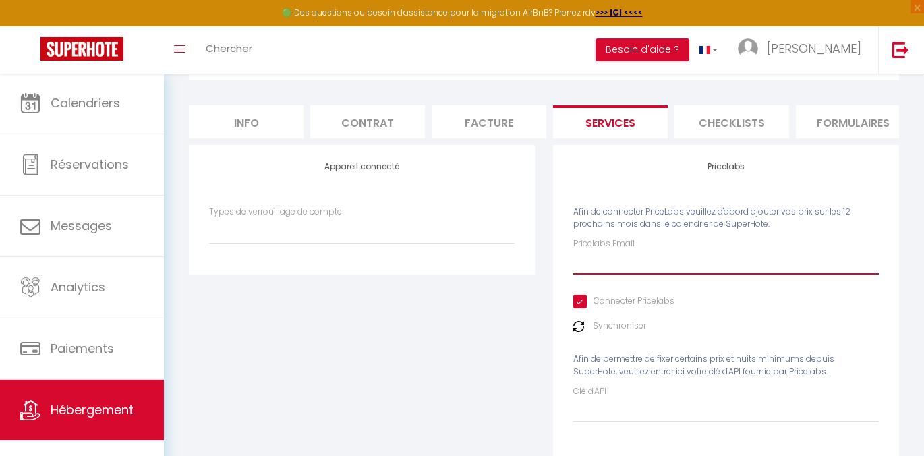
click at [629, 270] on input "Pricelabs Email" at bounding box center [726, 262] width 306 height 24
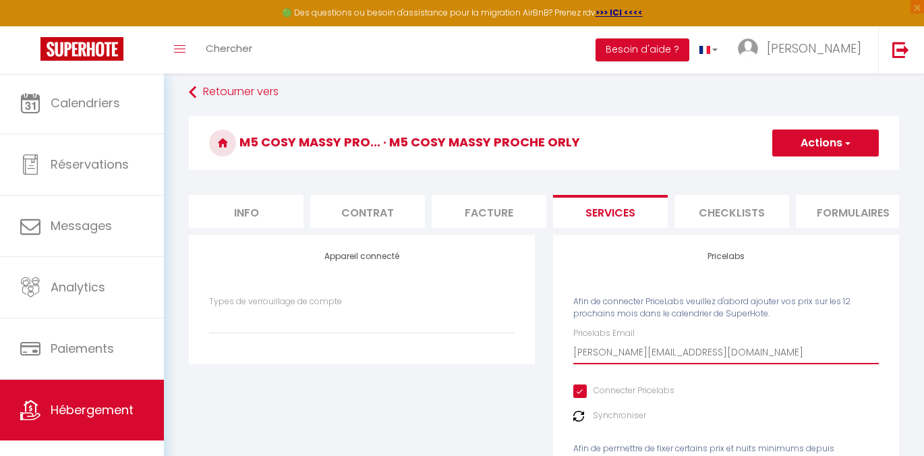
scroll to position [0, 0]
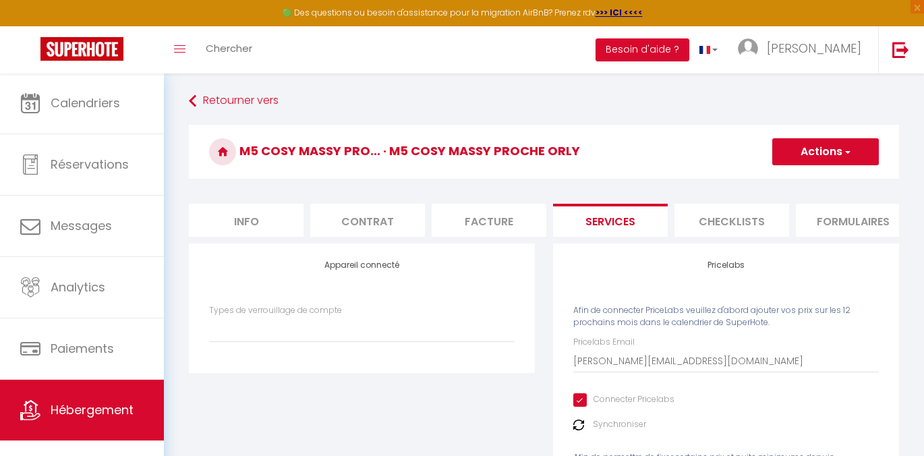
click at [813, 152] on button "Actions" at bounding box center [825, 151] width 107 height 27
click at [793, 175] on link "Enregistrer" at bounding box center [825, 182] width 107 height 18
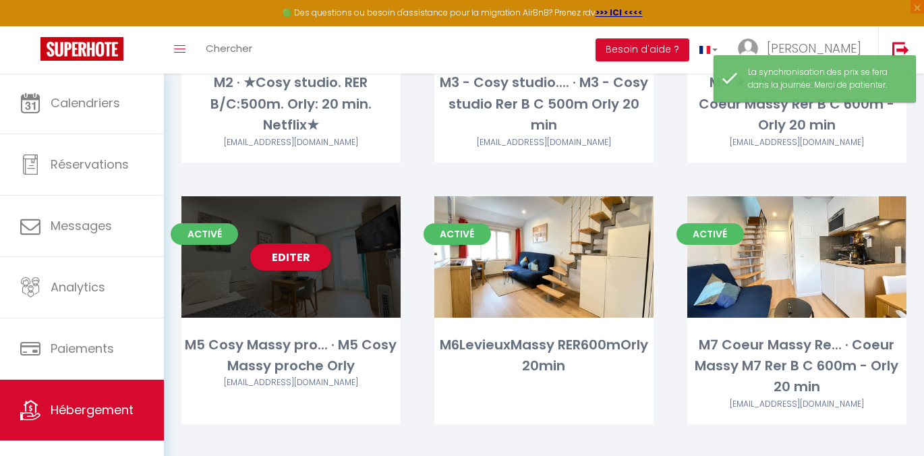
scroll to position [979, 0]
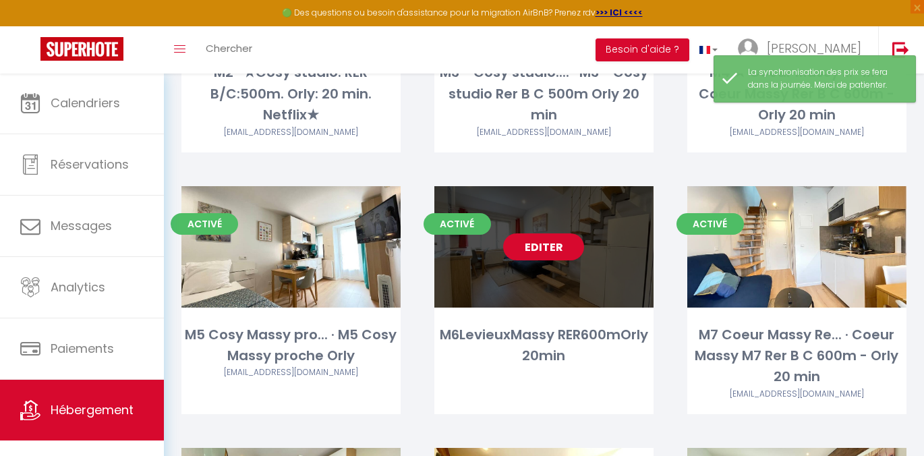
click at [531, 246] on link "Editer" at bounding box center [543, 246] width 81 height 27
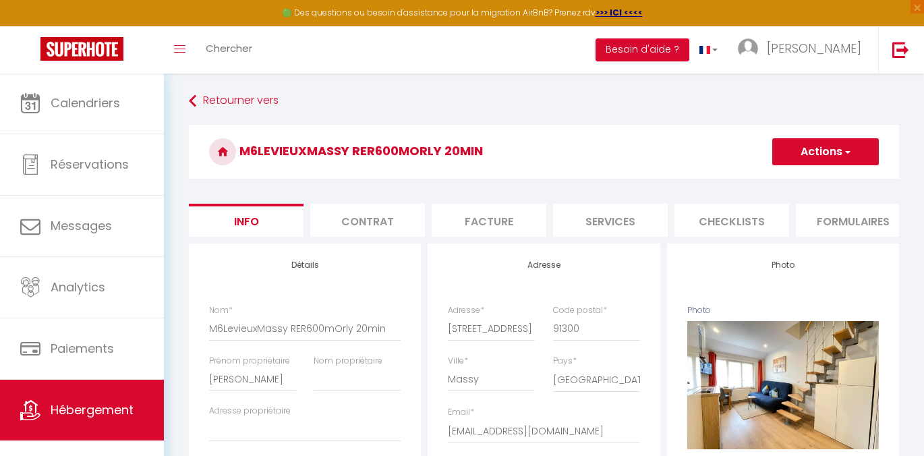
click at [645, 215] on li "Services" at bounding box center [610, 220] width 115 height 33
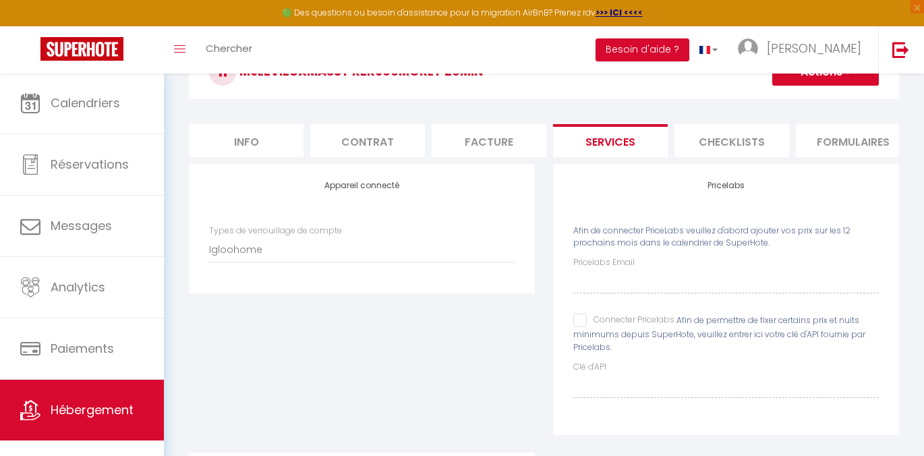
scroll to position [81, 0]
click at [577, 326] on input "Connecter Pricelabs" at bounding box center [623, 318] width 101 height 13
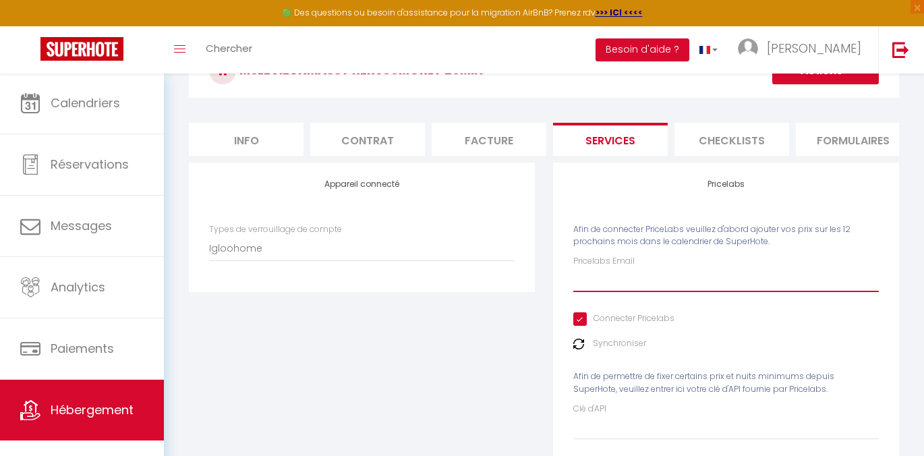
click at [626, 292] on input "Pricelabs Email" at bounding box center [726, 280] width 306 height 24
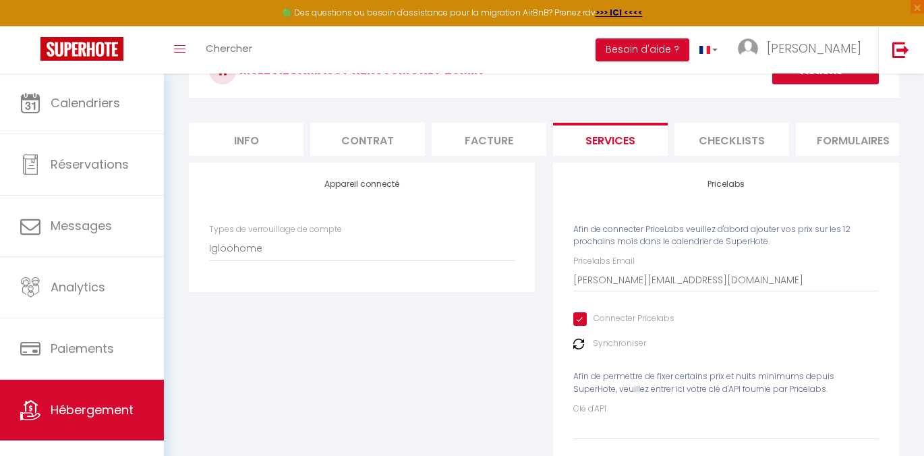
click at [822, 78] on button "Actions" at bounding box center [825, 70] width 107 height 27
click at [794, 105] on link "Enregistrer" at bounding box center [825, 101] width 107 height 18
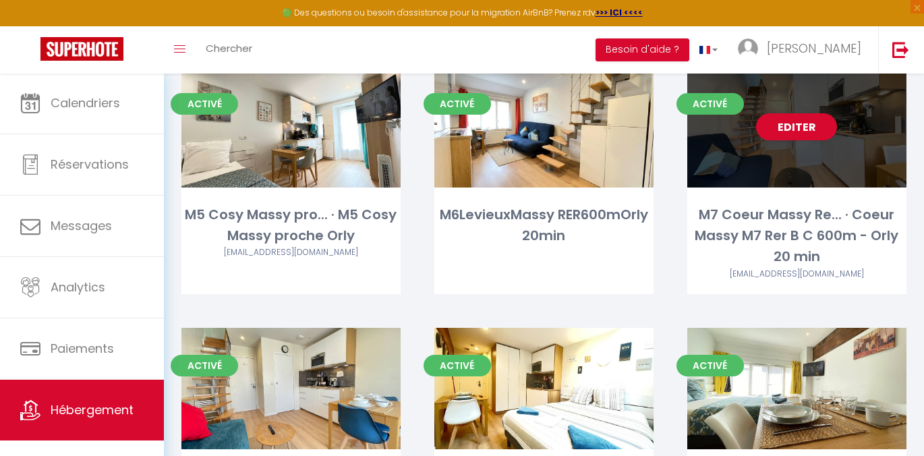
scroll to position [1099, 0]
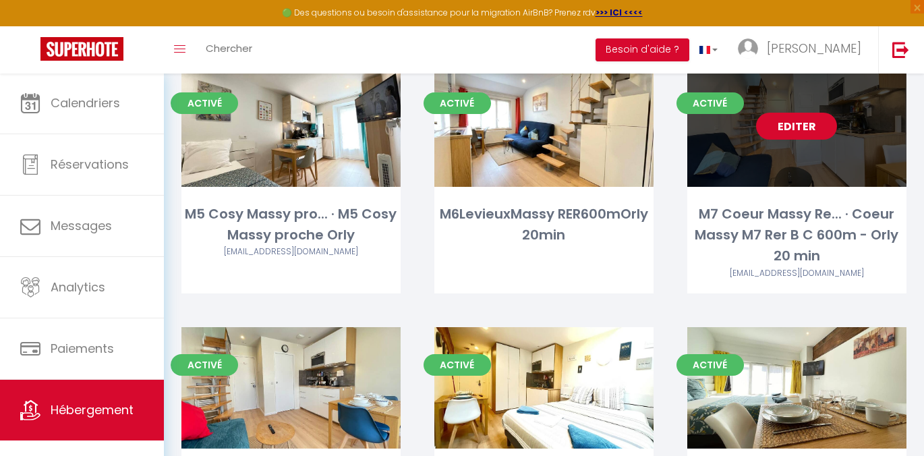
click at [794, 113] on link "Editer" at bounding box center [796, 126] width 81 height 27
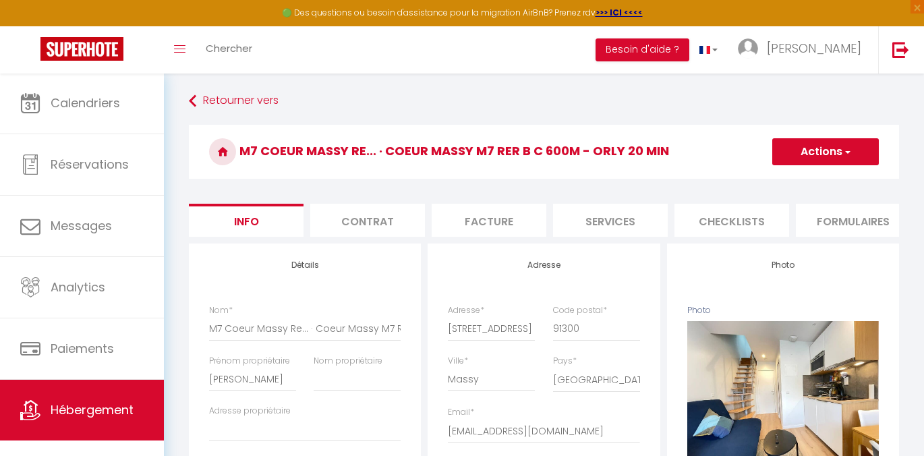
click at [595, 226] on li "Services" at bounding box center [610, 220] width 115 height 33
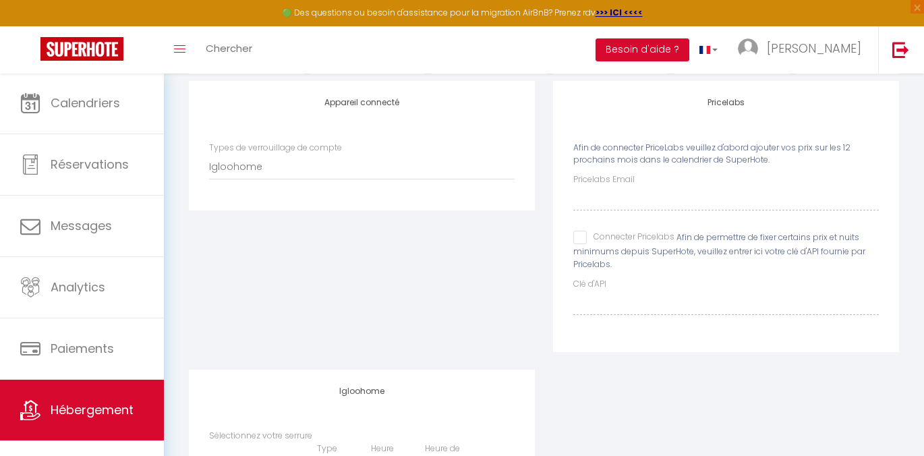
scroll to position [163, 0]
click at [579, 243] on input "Connecter Pricelabs" at bounding box center [623, 236] width 101 height 13
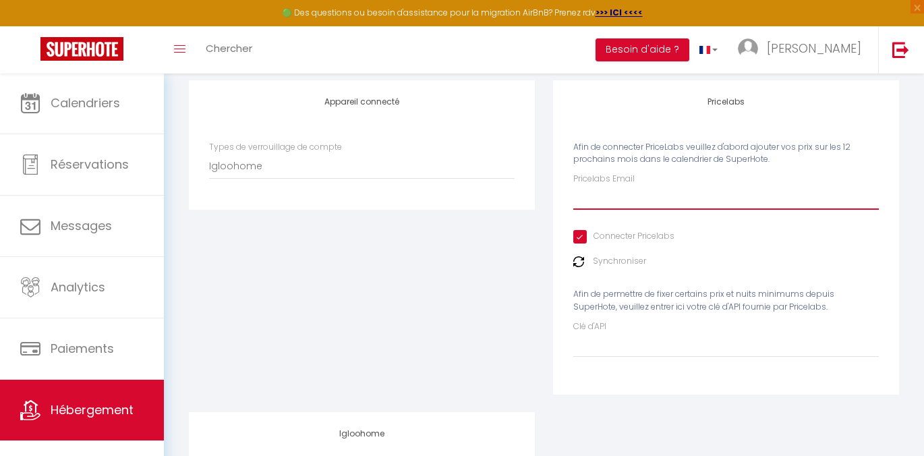
click at [620, 210] on input "Pricelabs Email" at bounding box center [726, 197] width 306 height 24
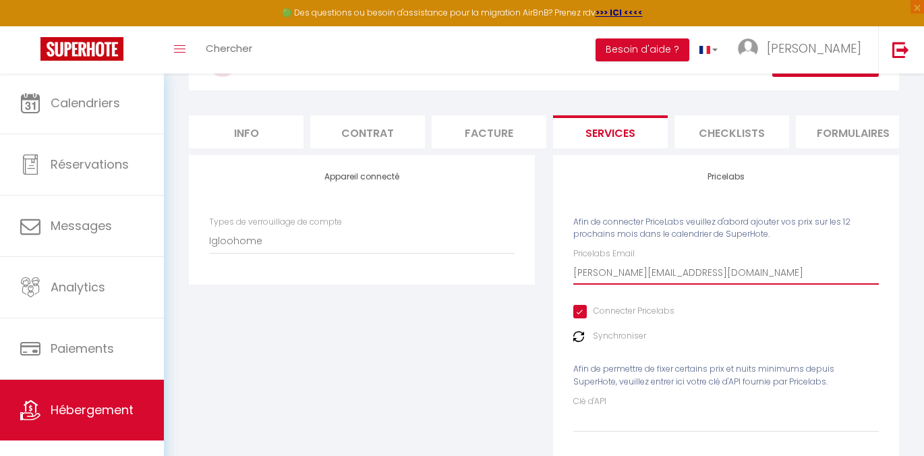
scroll to position [74, 0]
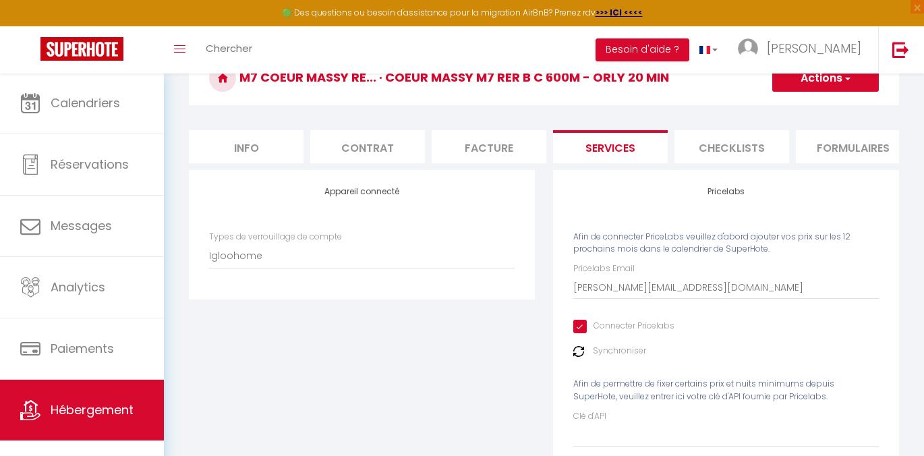
click at [811, 92] on h3 "M7 Coeur Massy Re... · Coeur Massy M7 Rer B C 600m - Orly 20 min" at bounding box center [544, 78] width 710 height 54
click at [825, 86] on button "Actions" at bounding box center [825, 78] width 107 height 27
click at [815, 108] on link "Enregistrer" at bounding box center [825, 108] width 107 height 18
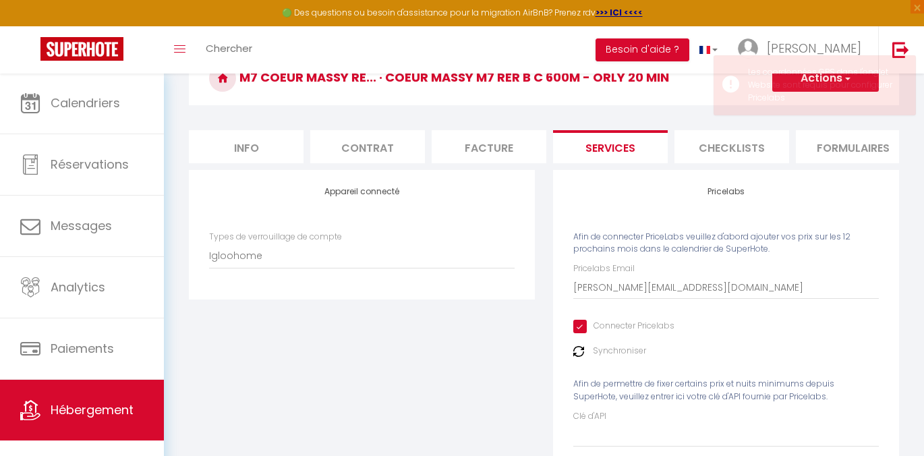
scroll to position [73, 0]
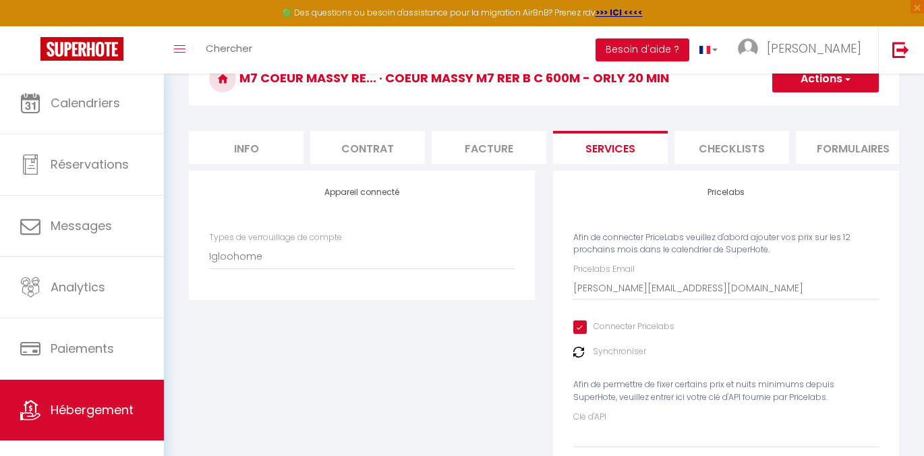
click at [92, 397] on link "Hébergement" at bounding box center [82, 410] width 164 height 61
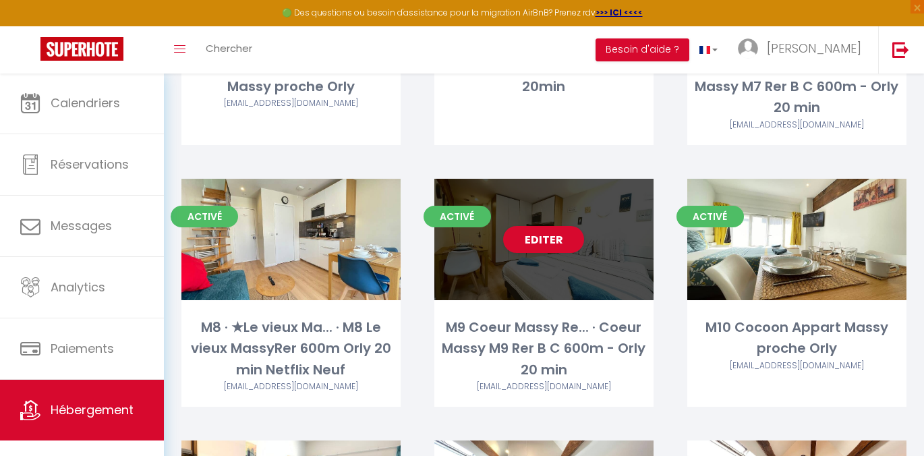
scroll to position [1248, 0]
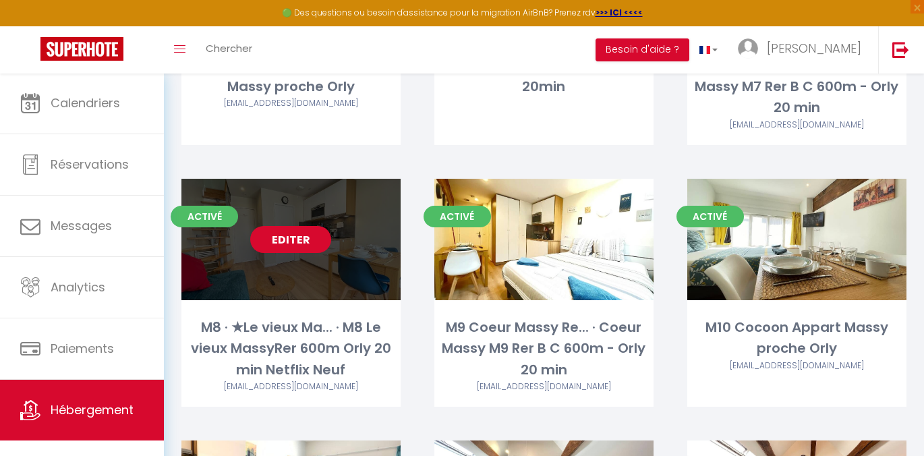
click at [285, 239] on link "Editer" at bounding box center [290, 239] width 81 height 27
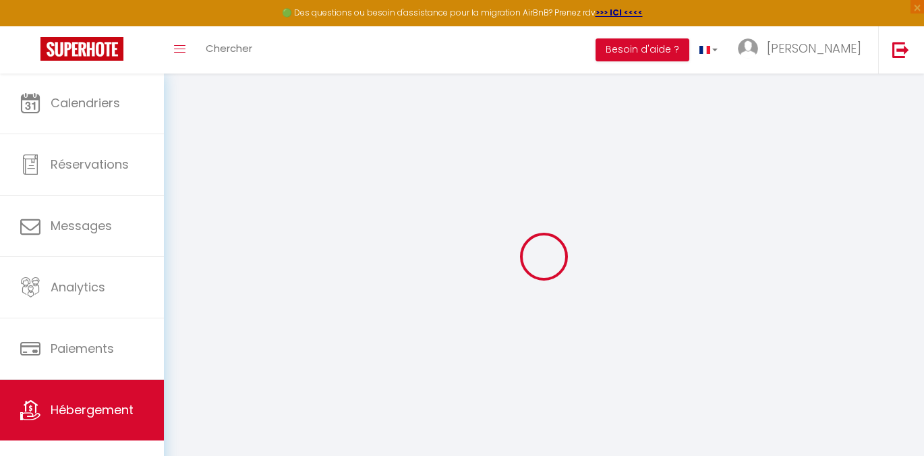
click at [37, 413] on icon at bounding box center [30, 410] width 20 height 20
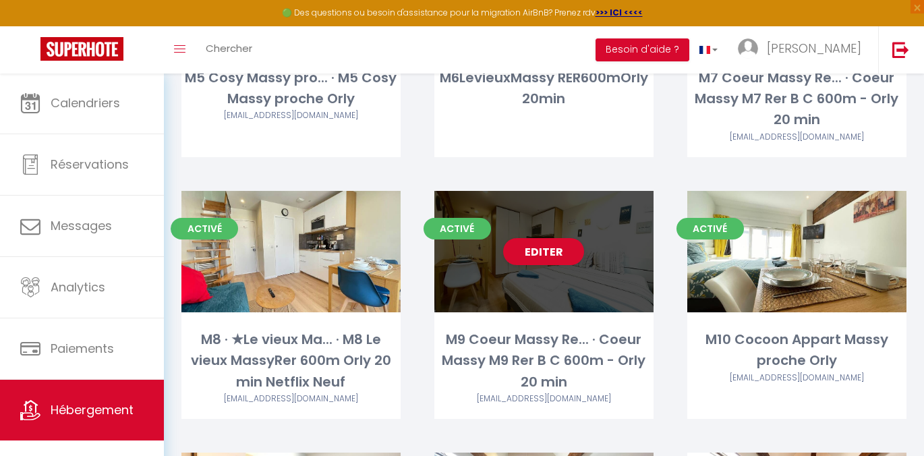
scroll to position [1306, 0]
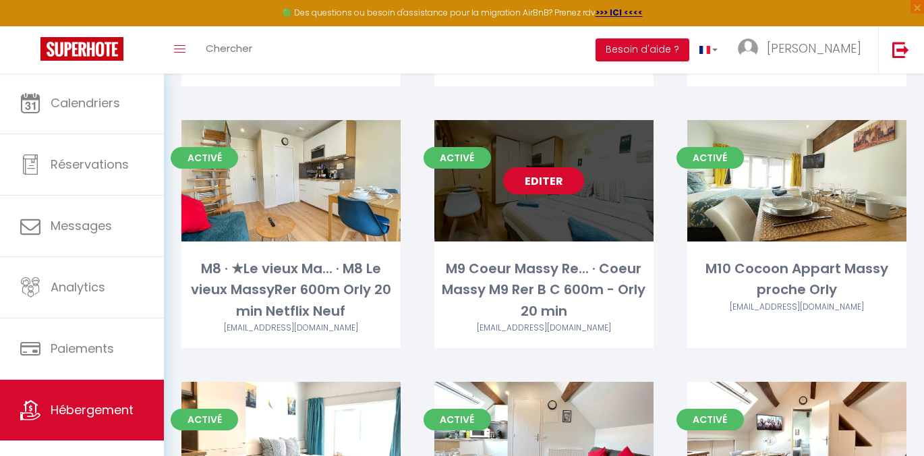
click at [569, 173] on link "Editer" at bounding box center [543, 180] width 81 height 27
click at [558, 173] on link "Editer" at bounding box center [543, 180] width 81 height 27
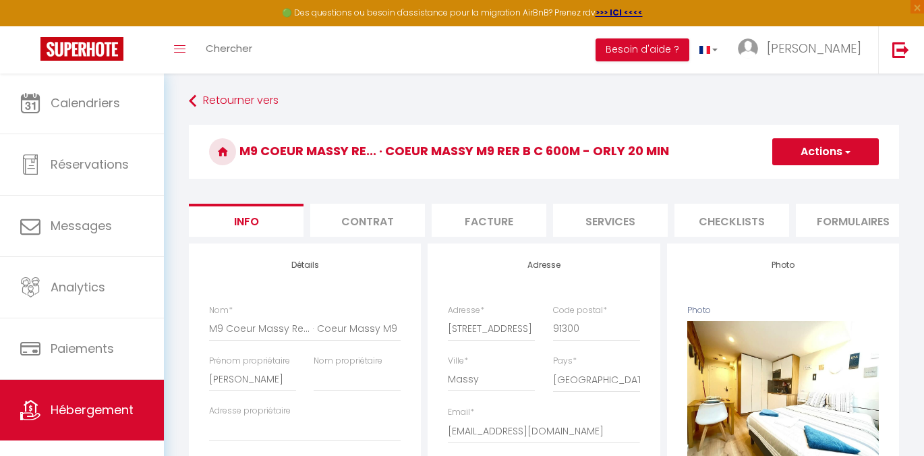
click at [623, 227] on li "Services" at bounding box center [610, 220] width 115 height 33
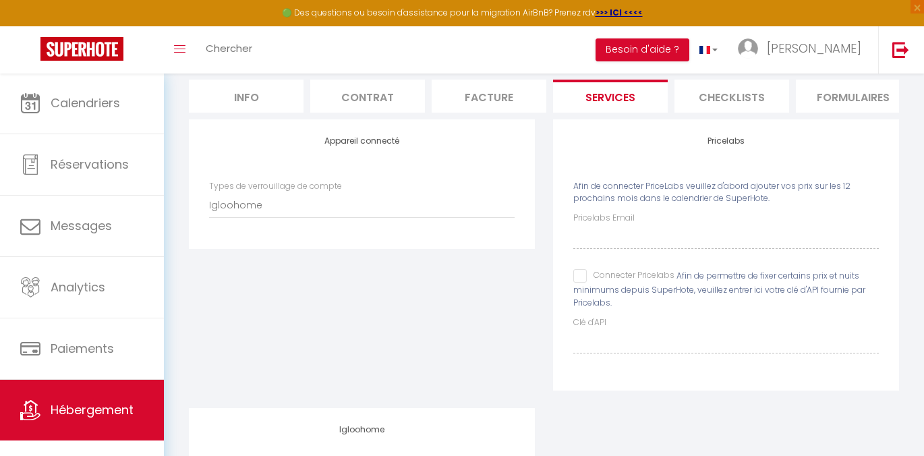
scroll to position [125, 0]
click at [578, 282] on input "Connecter Pricelabs" at bounding box center [623, 274] width 101 height 13
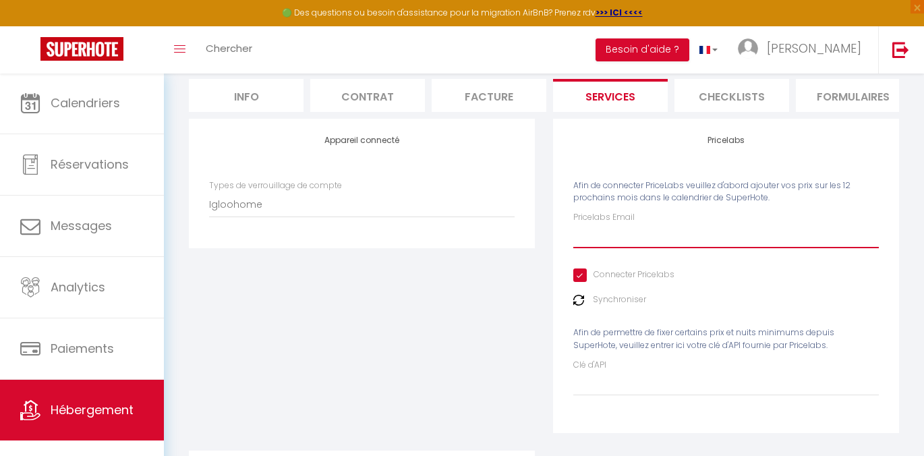
click at [602, 248] on input "Pricelabs Email" at bounding box center [726, 236] width 306 height 24
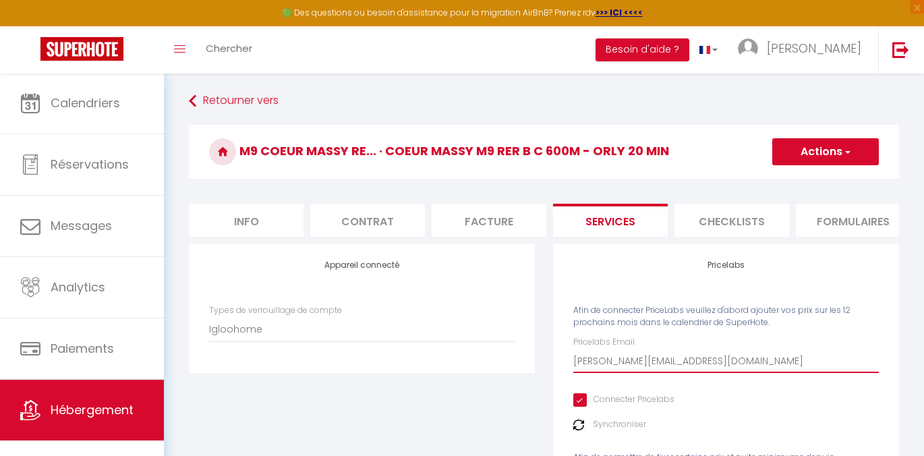
scroll to position [0, 0]
click at [838, 148] on button "Actions" at bounding box center [825, 151] width 107 height 27
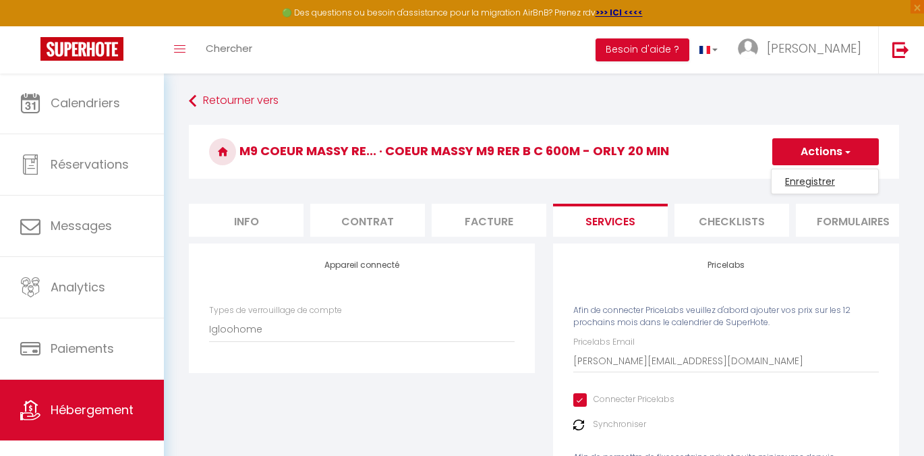
click at [808, 175] on link "Enregistrer" at bounding box center [825, 182] width 107 height 18
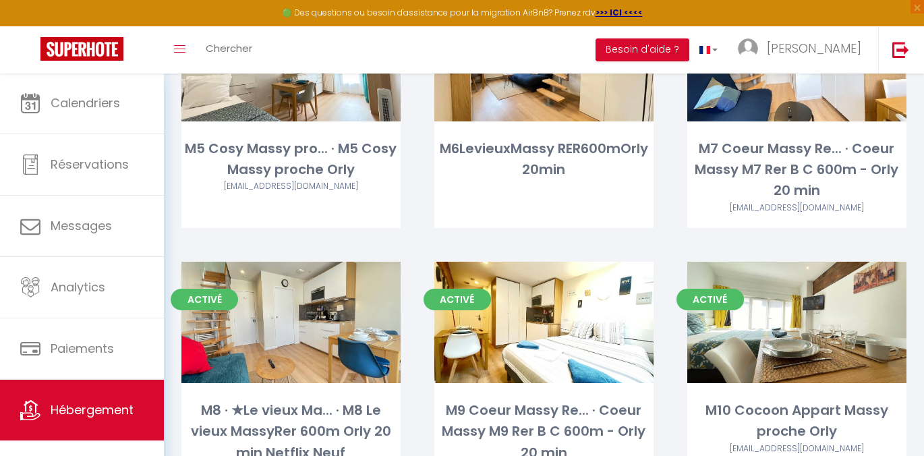
scroll to position [1331, 0]
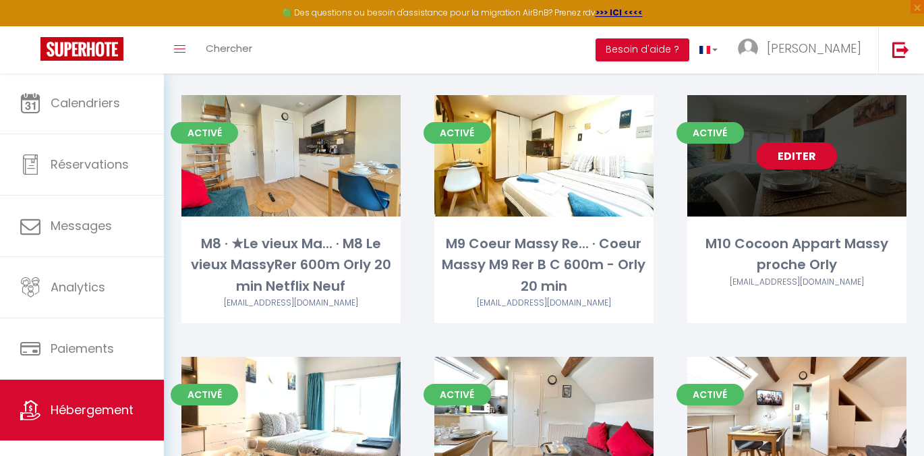
click at [780, 153] on link "Editer" at bounding box center [796, 155] width 81 height 27
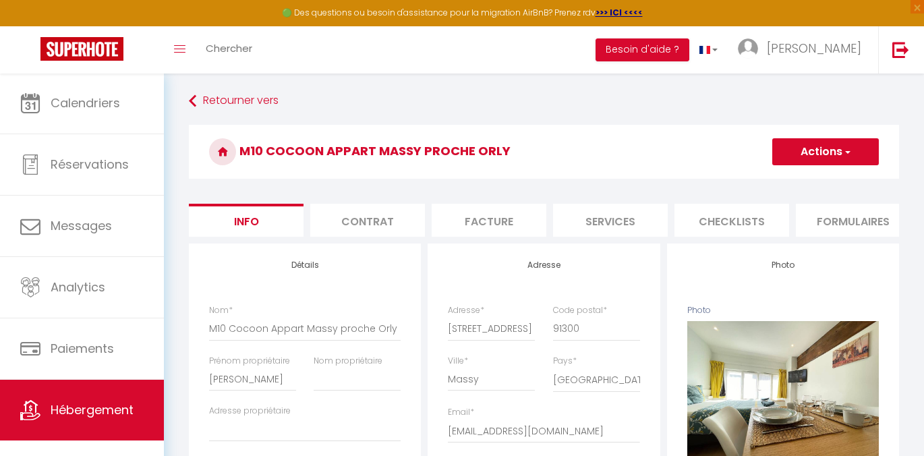
click at [612, 214] on li "Services" at bounding box center [610, 220] width 115 height 33
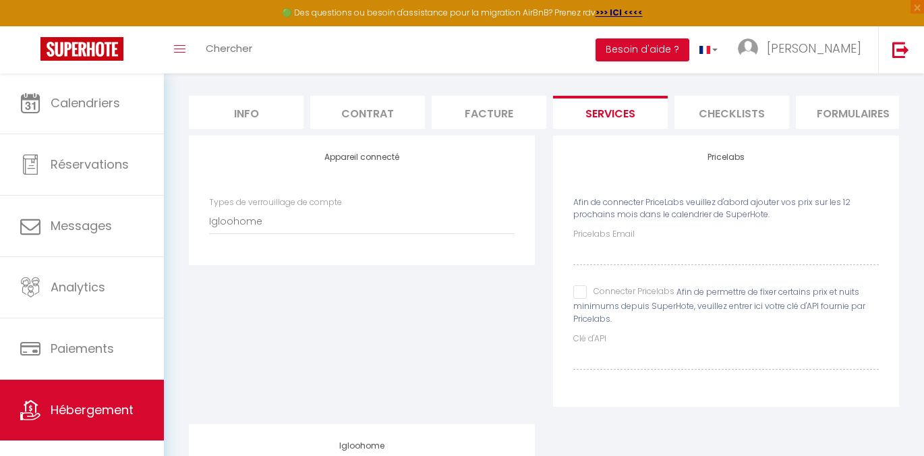
scroll to position [108, 0]
click at [581, 299] on input "Connecter Pricelabs" at bounding box center [623, 291] width 101 height 13
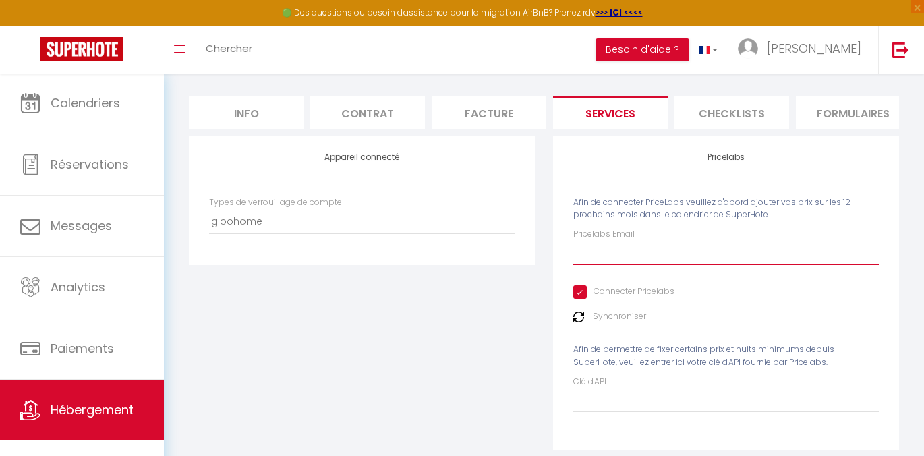
click at [627, 262] on input "Pricelabs Email" at bounding box center [726, 253] width 306 height 24
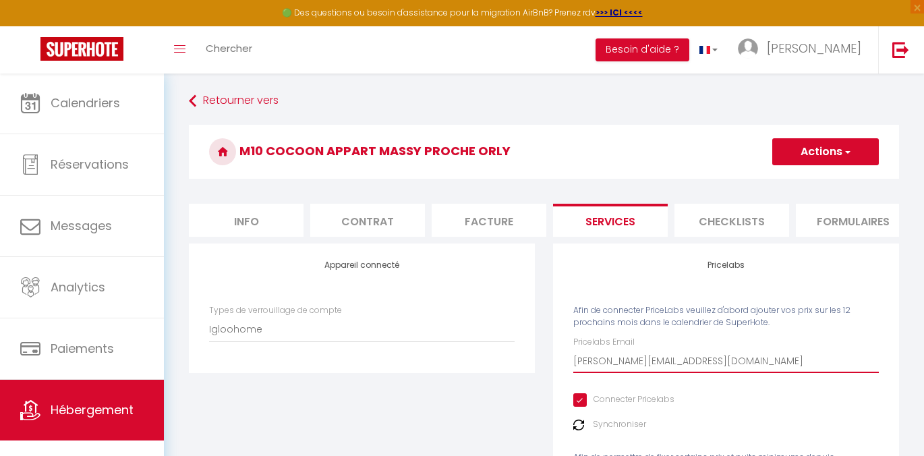
scroll to position [0, 0]
click at [836, 161] on button "Actions" at bounding box center [825, 151] width 107 height 27
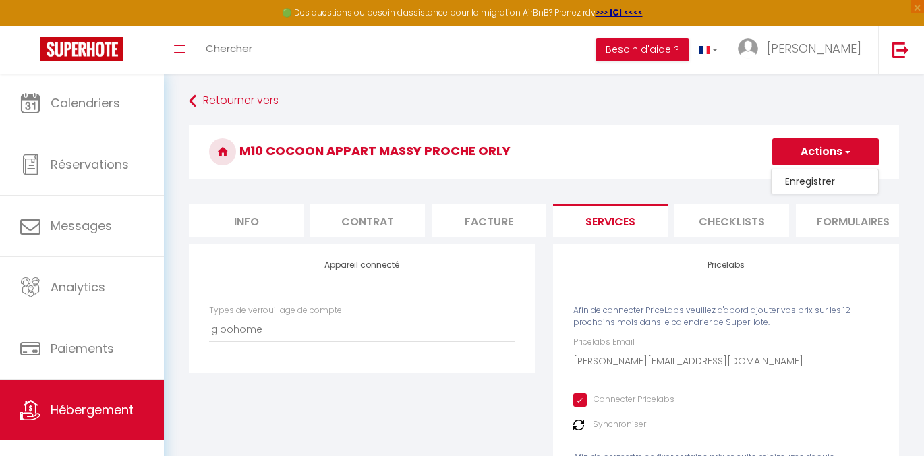
click at [816, 185] on link "Enregistrer" at bounding box center [825, 182] width 107 height 18
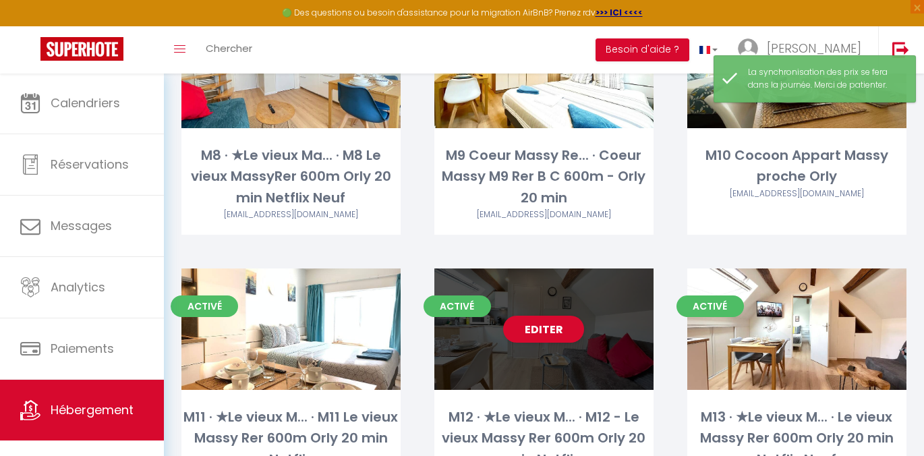
scroll to position [1420, 0]
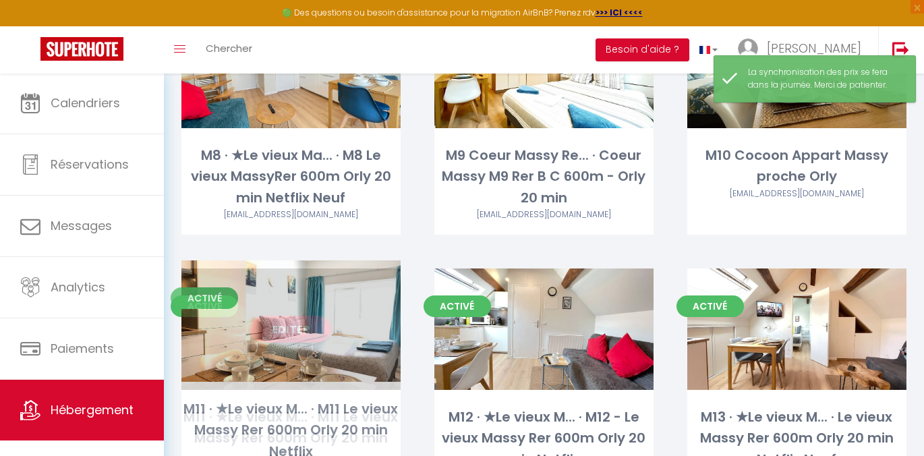
click at [293, 328] on link "Editer" at bounding box center [290, 329] width 81 height 27
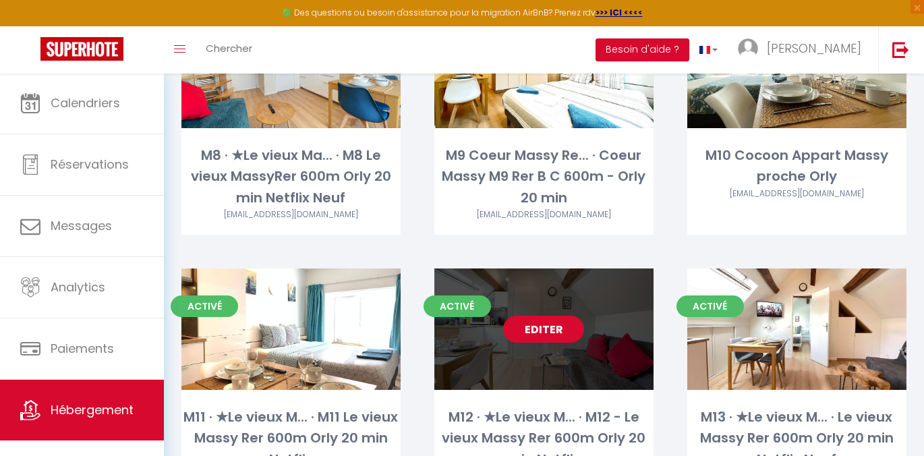
click at [568, 324] on link "Editer" at bounding box center [543, 329] width 81 height 27
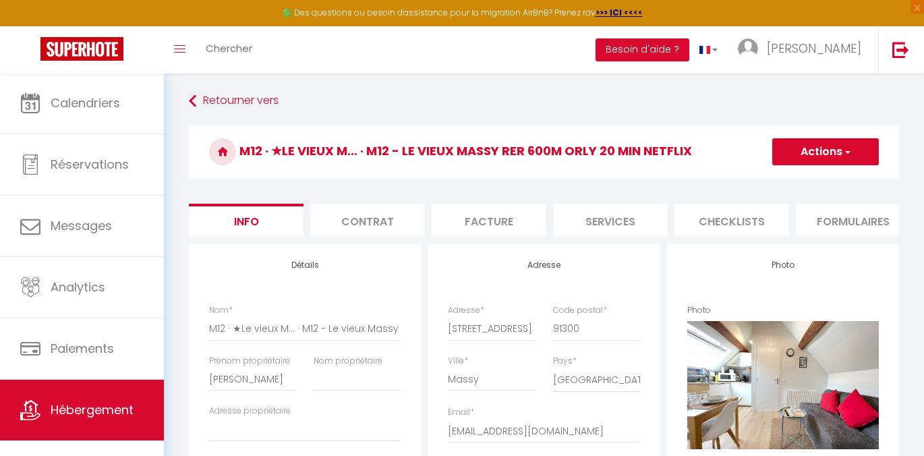
click at [632, 219] on li "Services" at bounding box center [610, 220] width 115 height 33
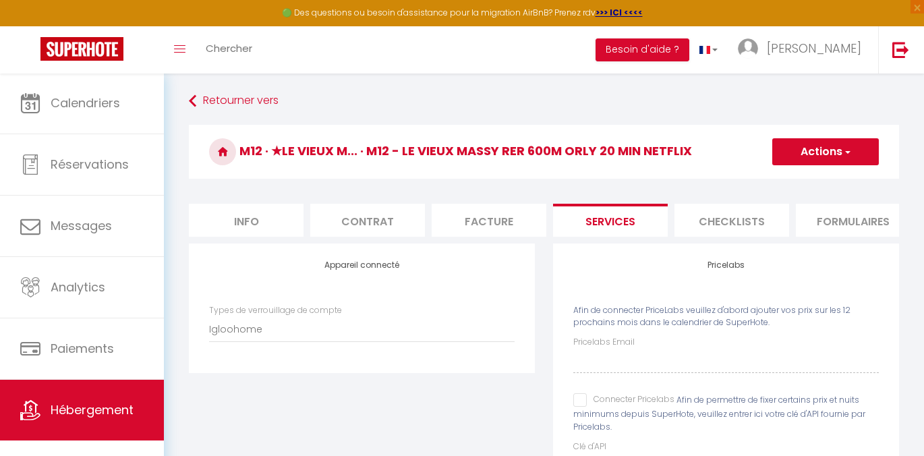
click at [577, 407] on input "Connecter Pricelabs" at bounding box center [623, 399] width 101 height 13
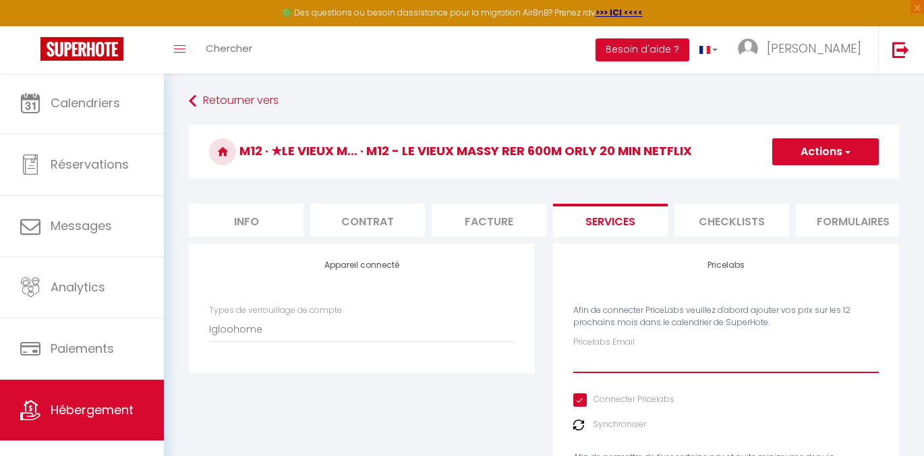
click at [638, 373] on input "Pricelabs Email" at bounding box center [726, 361] width 306 height 24
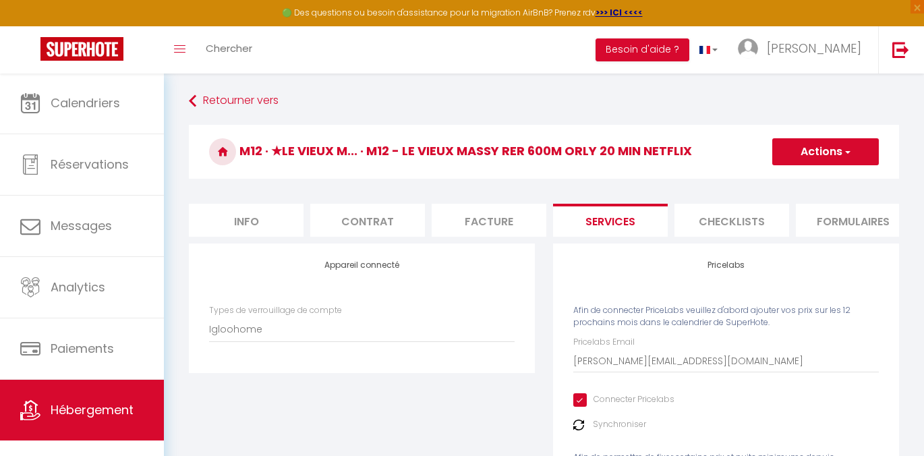
click at [818, 150] on button "Actions" at bounding box center [825, 151] width 107 height 27
click at [785, 185] on link "Enregistrer" at bounding box center [825, 182] width 107 height 18
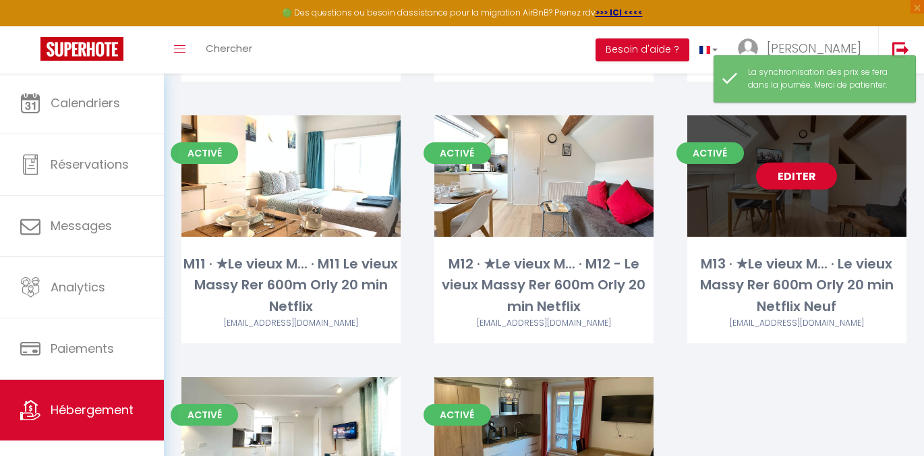
scroll to position [1575, 0]
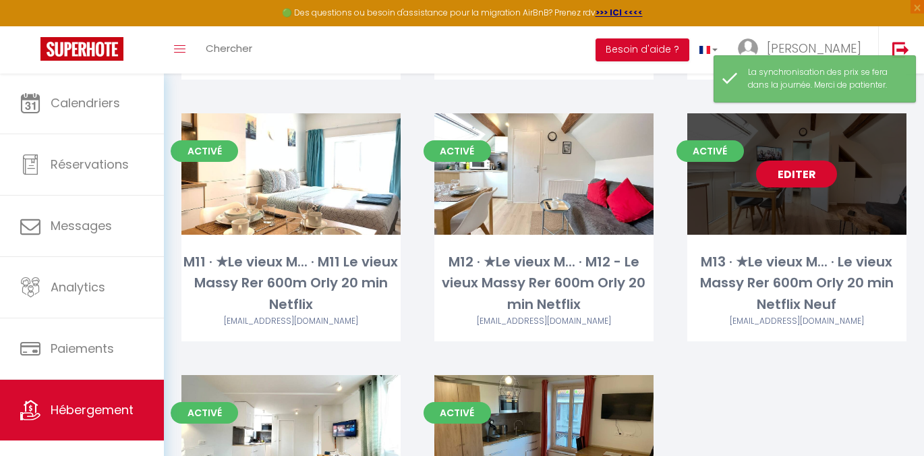
click at [781, 162] on link "Editer" at bounding box center [796, 174] width 81 height 27
